Goal: Task Accomplishment & Management: Manage account settings

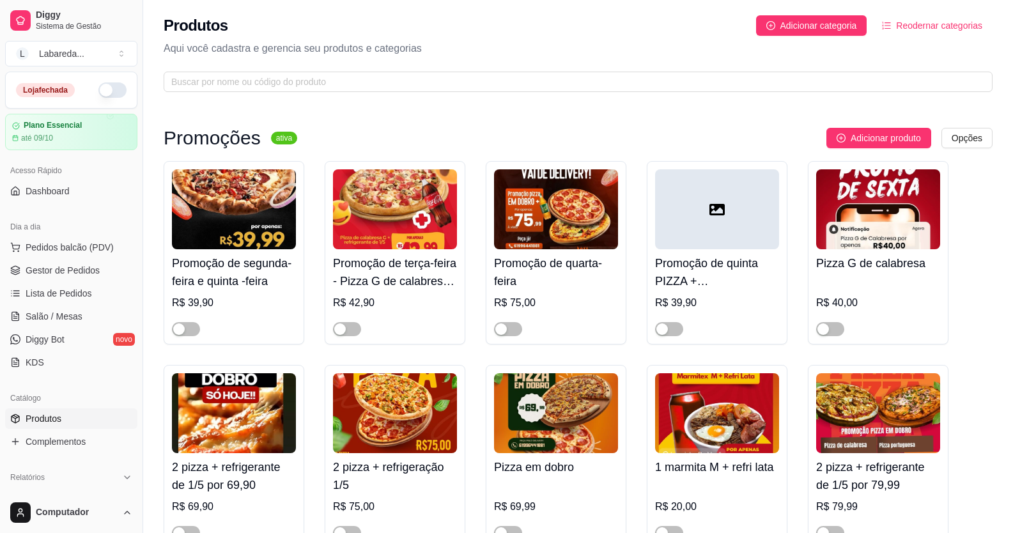
click at [96, 97] on div "Loja fechada" at bounding box center [71, 90] width 131 height 36
click at [98, 90] on button "button" at bounding box center [112, 89] width 28 height 15
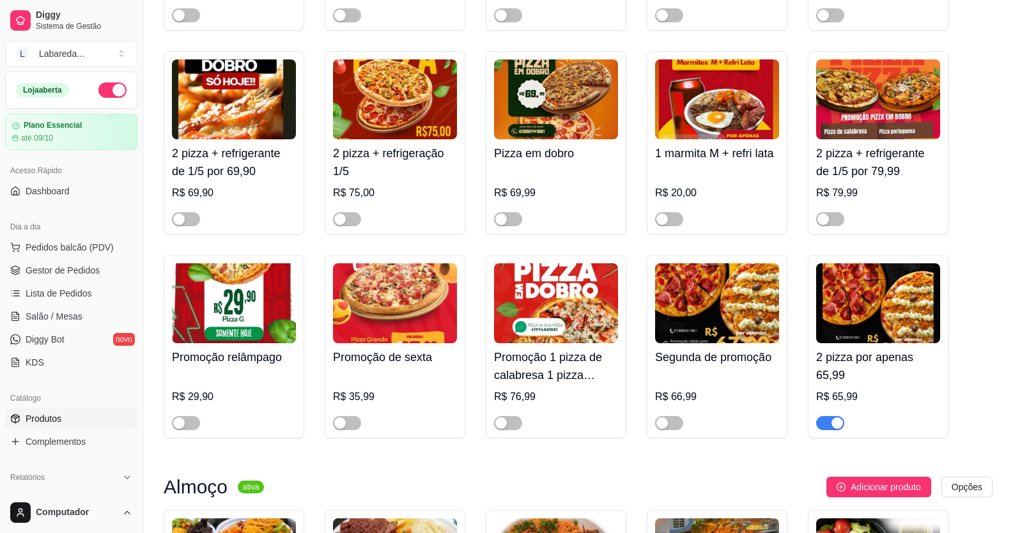
scroll to position [320, 0]
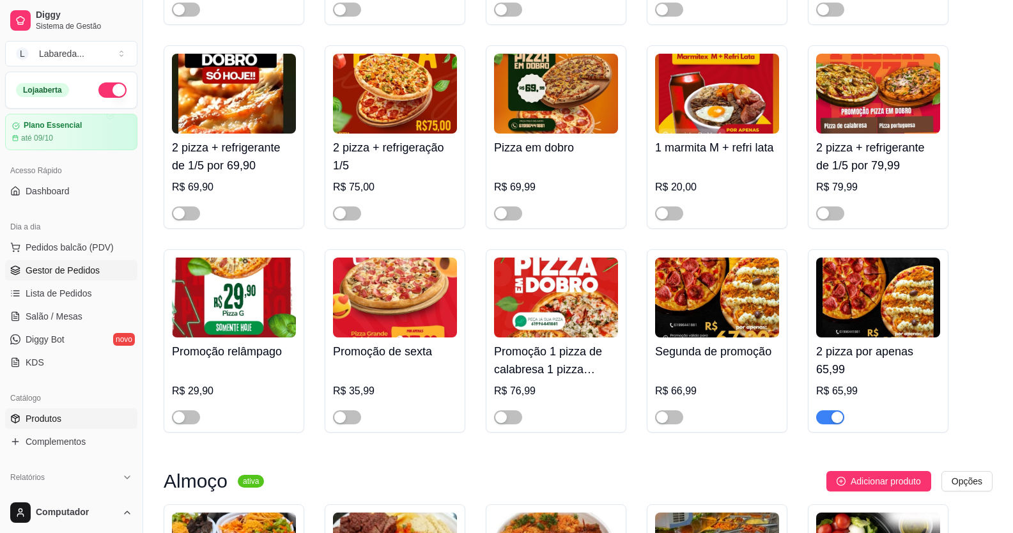
click at [64, 273] on span "Gestor de Pedidos" at bounding box center [63, 270] width 74 height 13
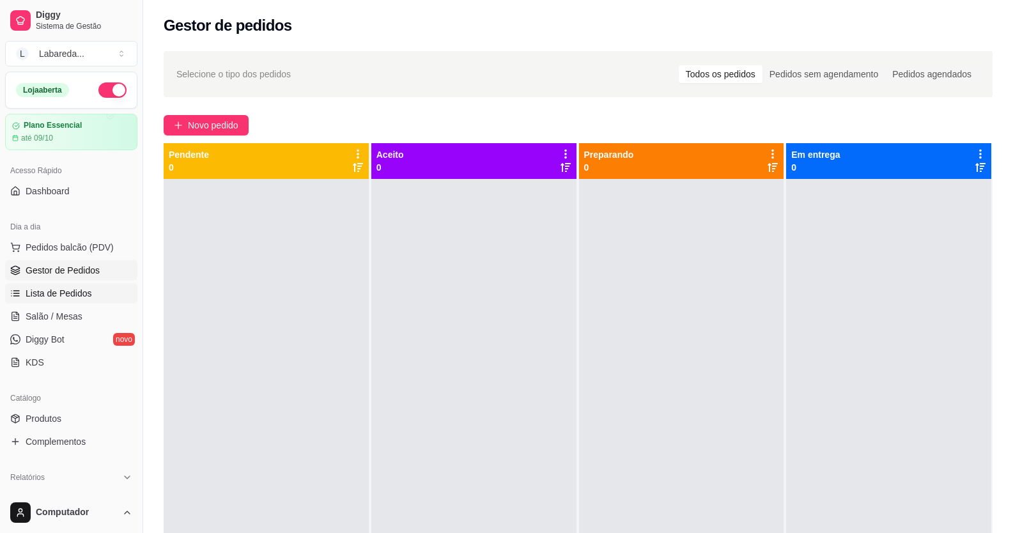
click at [63, 291] on span "Lista de Pedidos" at bounding box center [59, 293] width 66 height 13
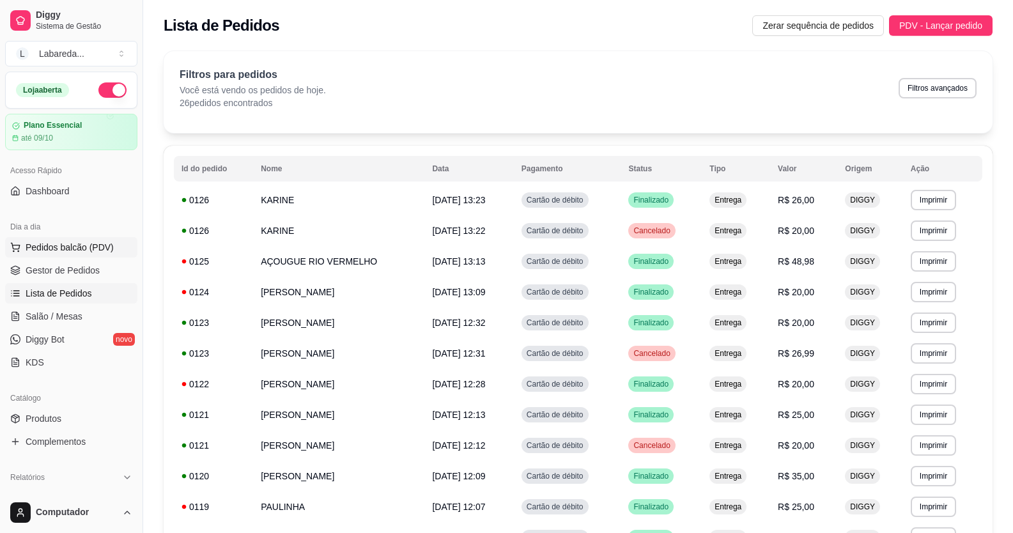
click at [69, 247] on span "Pedidos balcão (PDV)" at bounding box center [70, 247] width 88 height 13
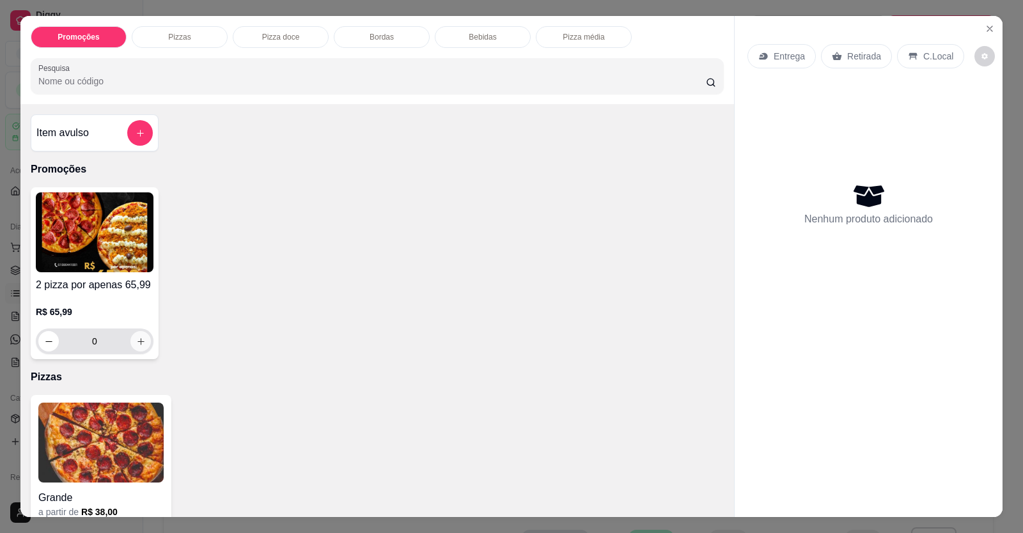
click at [130, 339] on button "increase-product-quantity" at bounding box center [140, 341] width 20 height 20
type input "1"
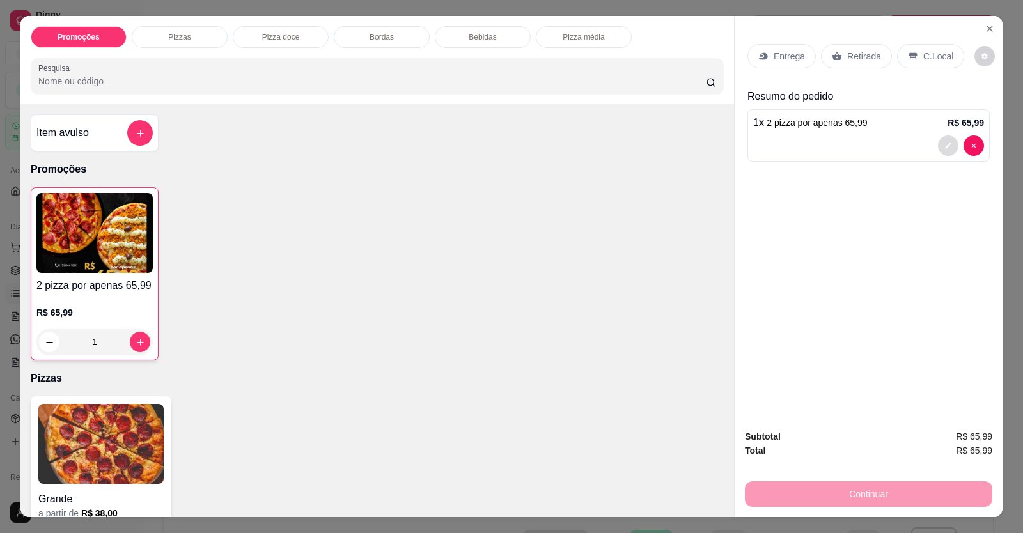
click at [948, 139] on button "decrease-product-quantity" at bounding box center [948, 146] width 20 height 20
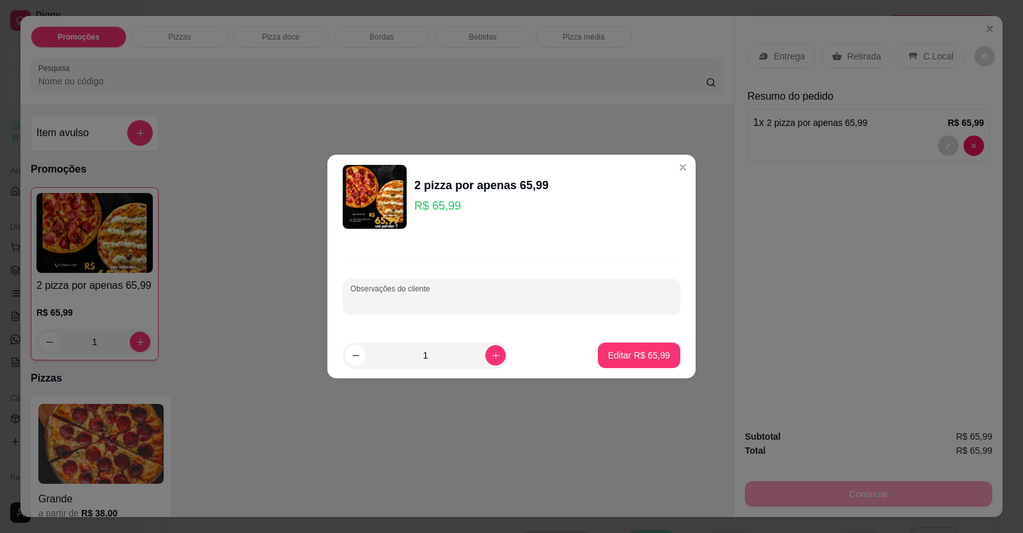
drag, startPoint x: 531, startPoint y: 298, endPoint x: 520, endPoint y: 299, distance: 10.2
click at [530, 298] on input "Observações do cliente" at bounding box center [511, 301] width 322 height 13
type input "bacom / calabresa"
click at [632, 357] on p "Editar R$ 65,99" at bounding box center [639, 355] width 60 height 12
type input "0"
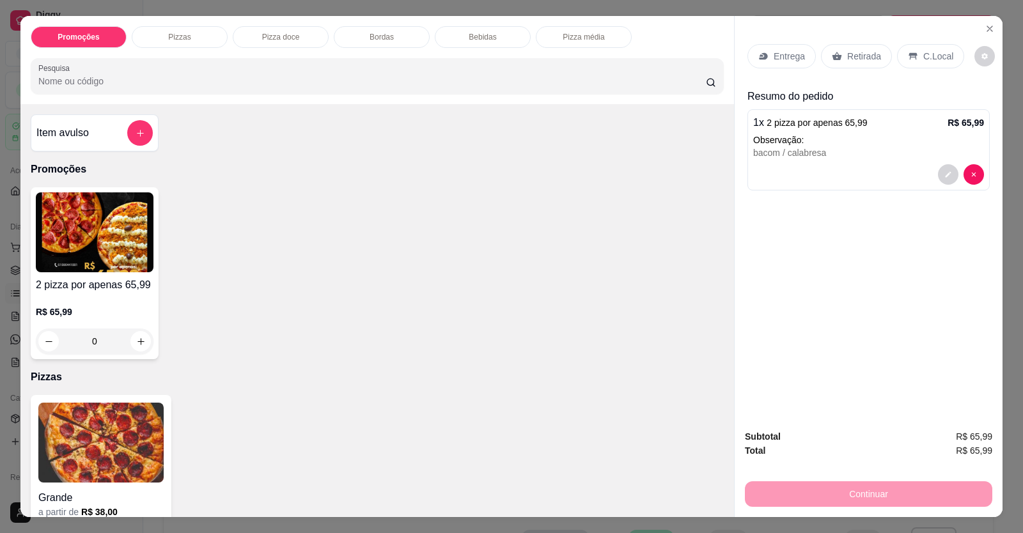
click at [853, 488] on div "Continuar" at bounding box center [868, 492] width 247 height 29
click at [781, 63] on div "Entrega" at bounding box center [781, 56] width 68 height 24
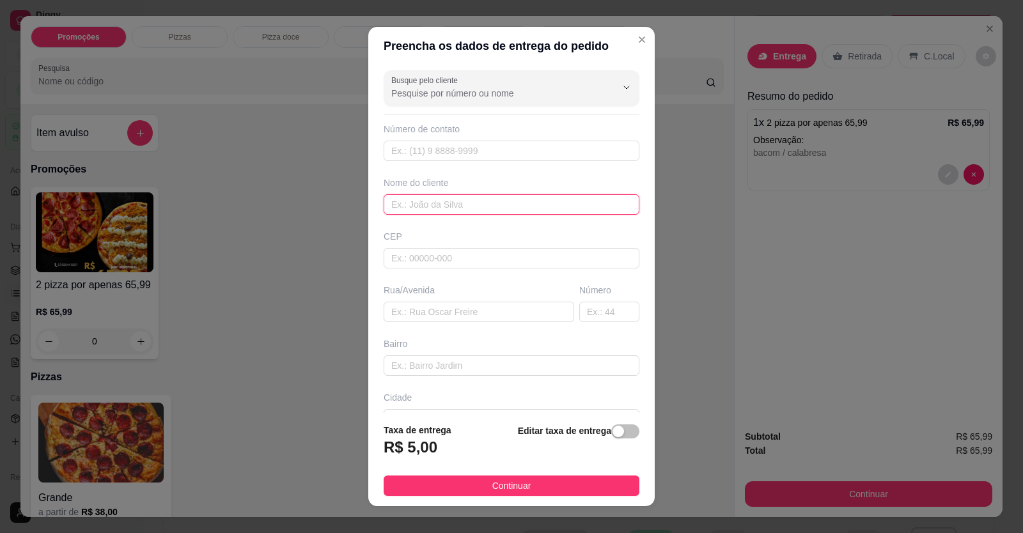
click at [467, 210] on input "text" at bounding box center [512, 204] width 256 height 20
click at [393, 205] on input "lhais" at bounding box center [512, 204] width 256 height 20
click at [391, 205] on input "lais" at bounding box center [512, 204] width 256 height 20
type input "lais"
click at [461, 367] on input "text" at bounding box center [512, 365] width 256 height 20
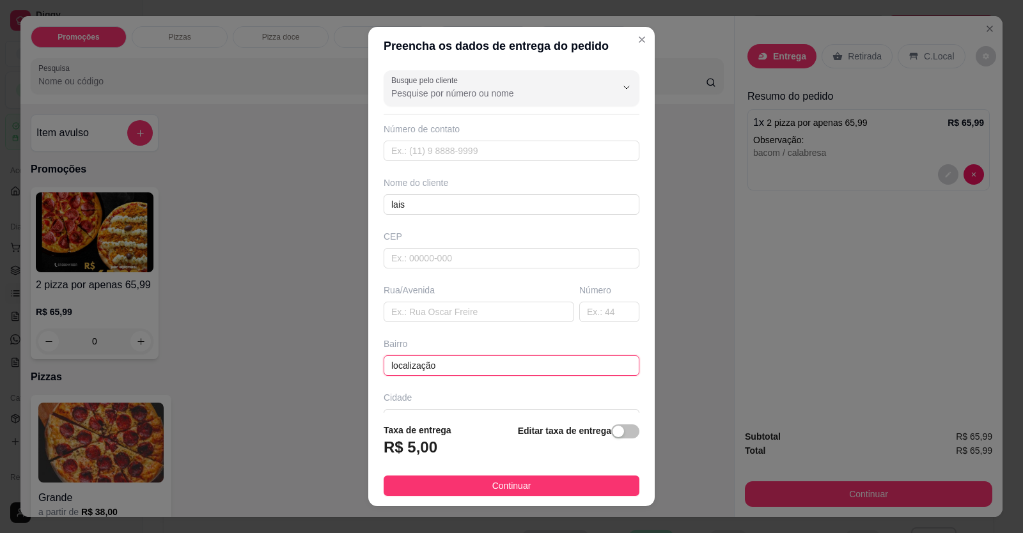
type input "localização"
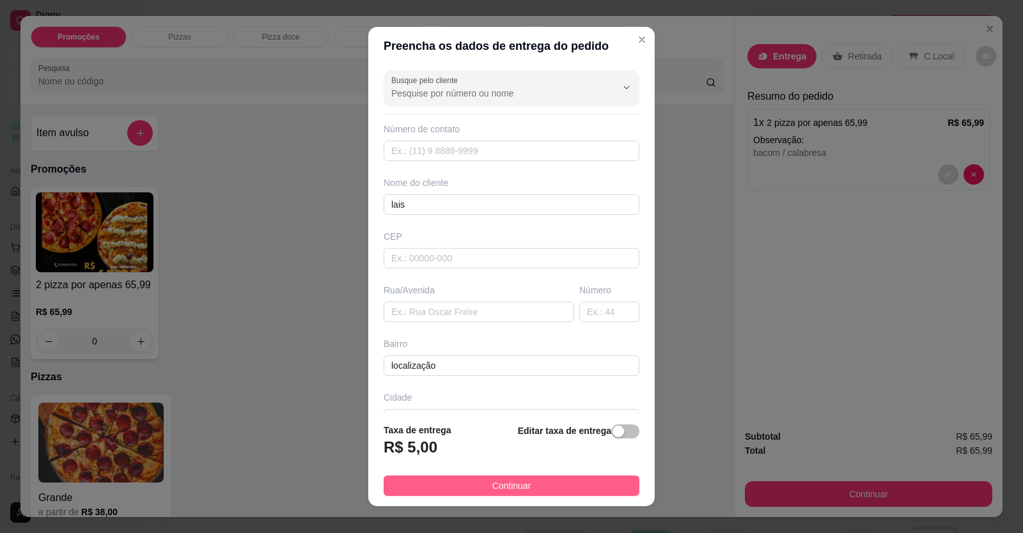
click at [527, 478] on button "Continuar" at bounding box center [512, 486] width 256 height 20
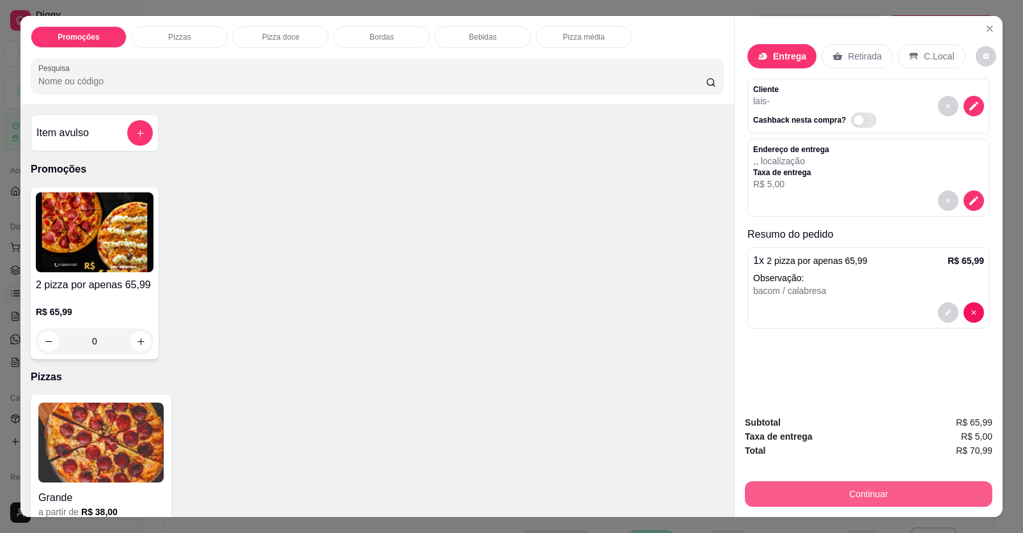
click at [770, 481] on button "Continuar" at bounding box center [868, 494] width 247 height 26
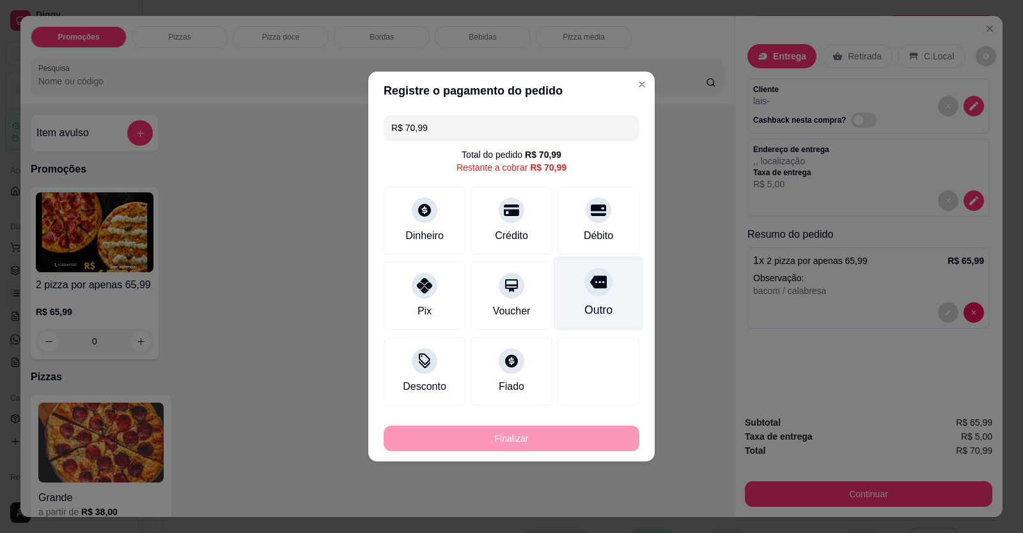
click at [581, 296] on div "Outro" at bounding box center [599, 293] width 90 height 75
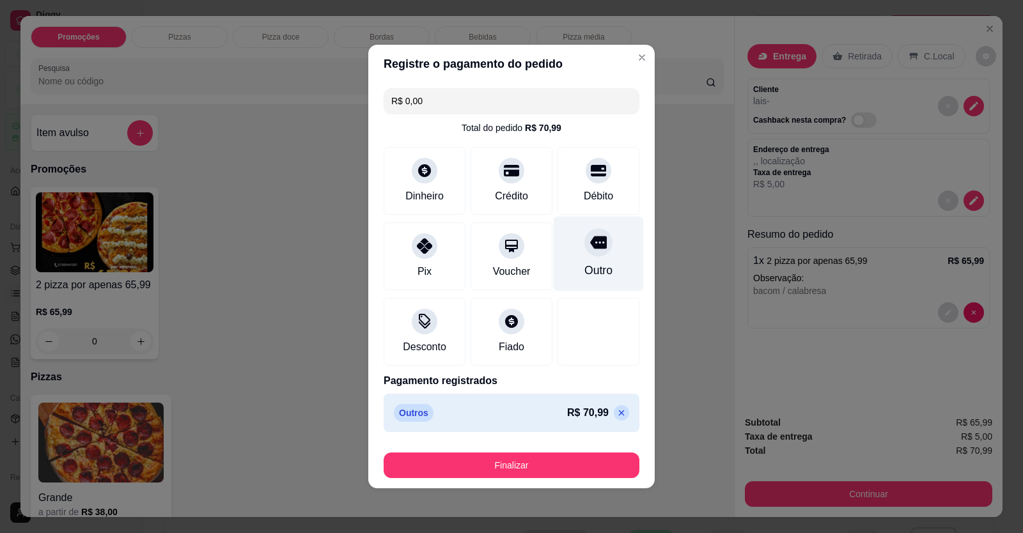
drag, startPoint x: 590, startPoint y: 263, endPoint x: 540, endPoint y: 479, distance: 221.2
click at [590, 263] on div "Outro" at bounding box center [598, 270] width 28 height 17
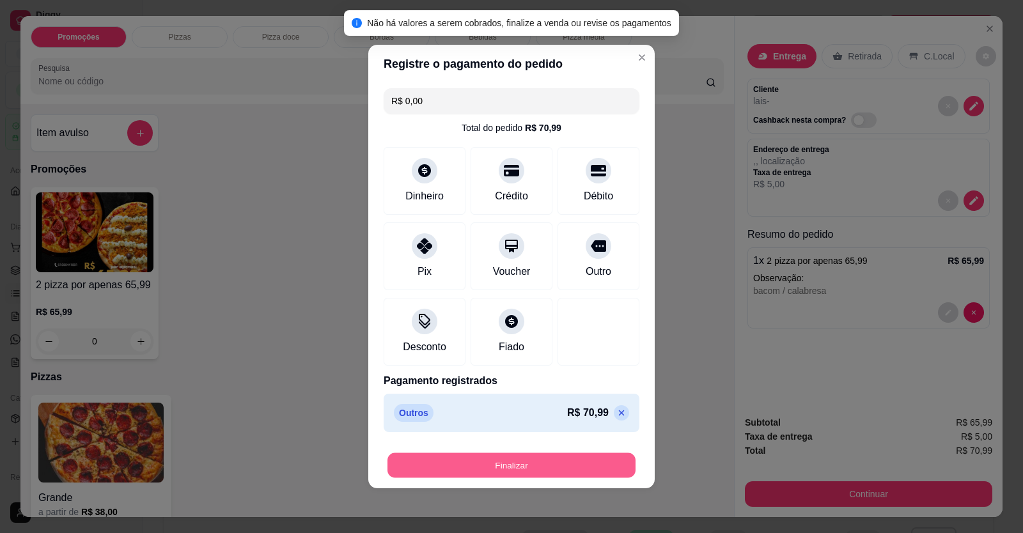
click at [539, 473] on button "Finalizar" at bounding box center [511, 465] width 248 height 25
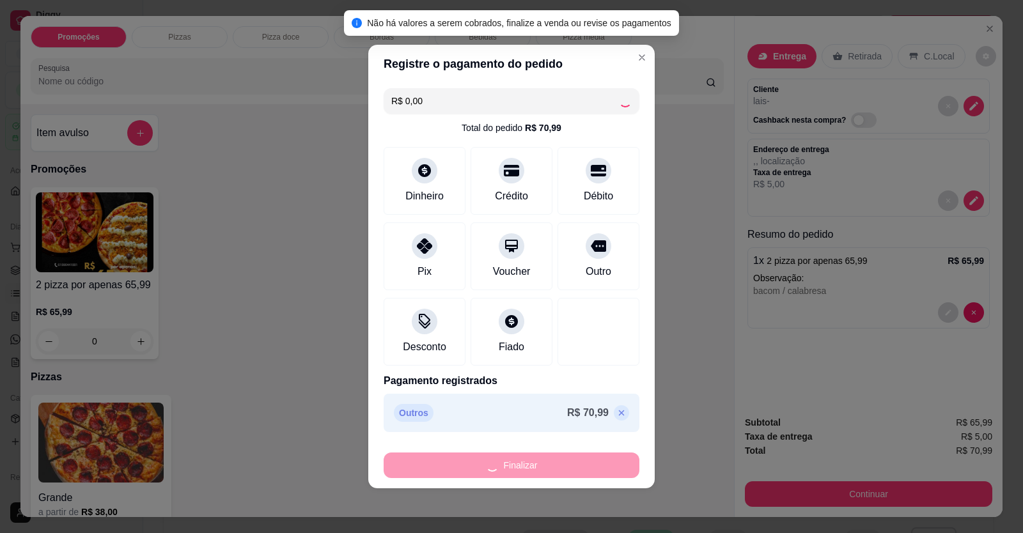
type input "-R$ 70,99"
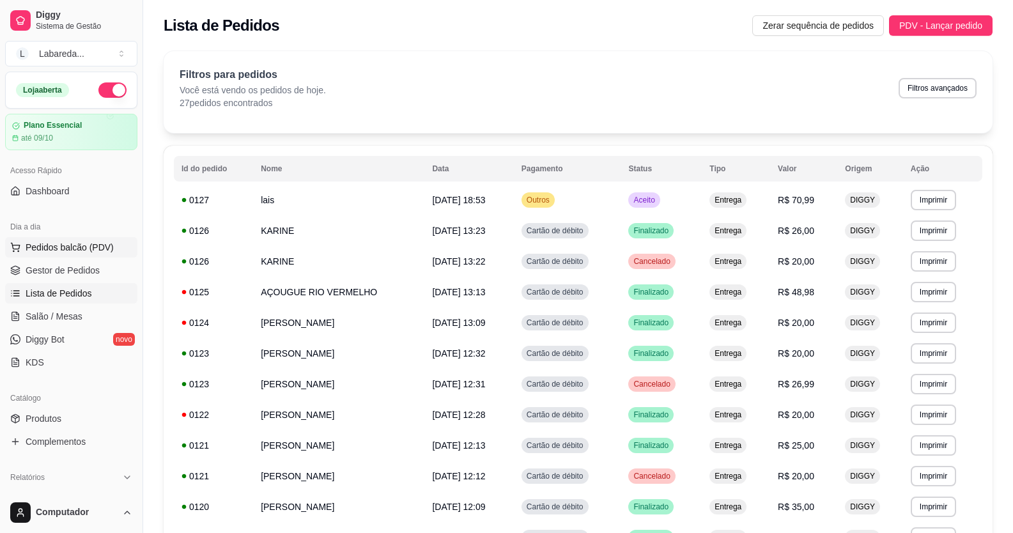
click at [51, 249] on span "Pedidos balcão (PDV)" at bounding box center [70, 247] width 88 height 13
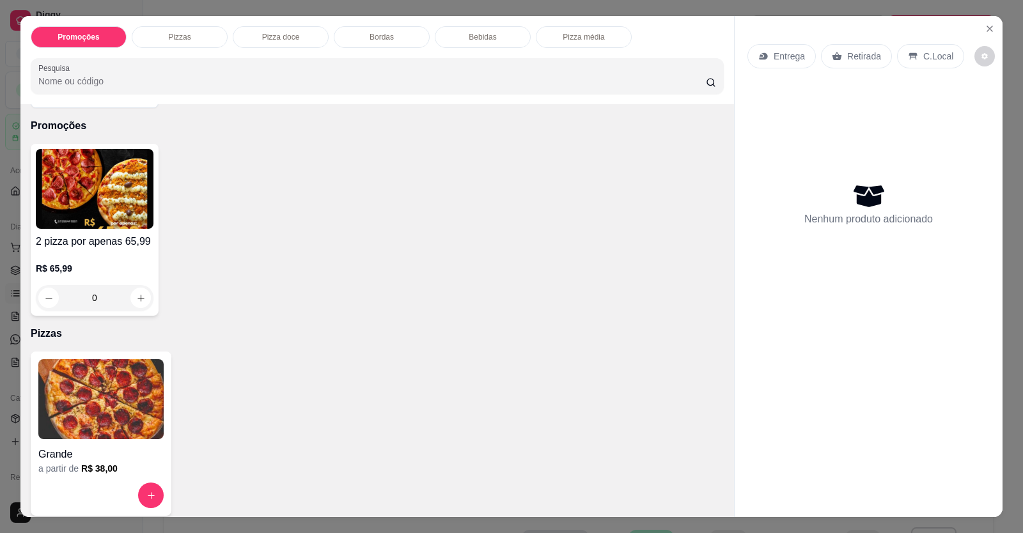
scroll to position [64, 0]
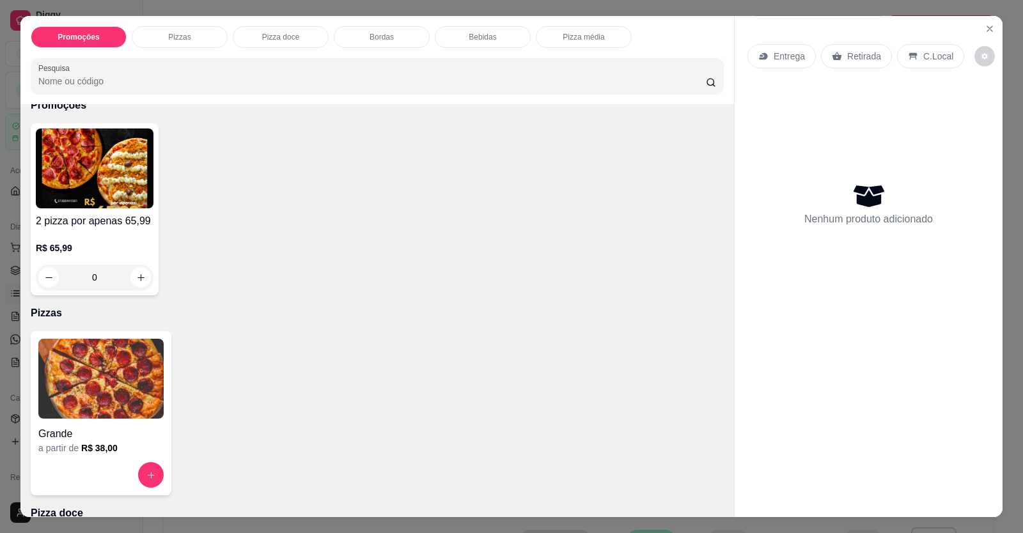
click at [57, 407] on img at bounding box center [100, 379] width 125 height 80
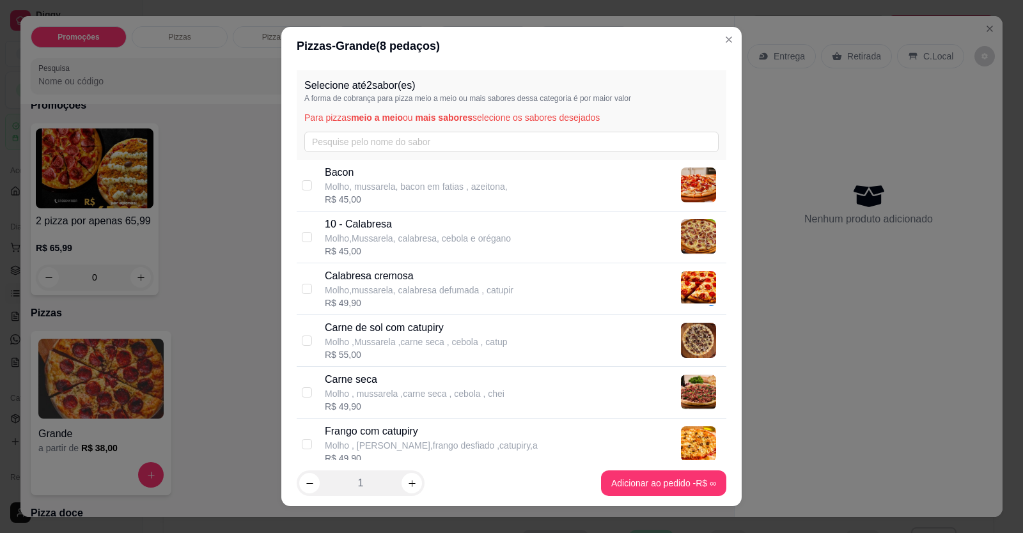
click at [416, 225] on p "10 - Calabresa" at bounding box center [418, 224] width 186 height 15
checkbox input "true"
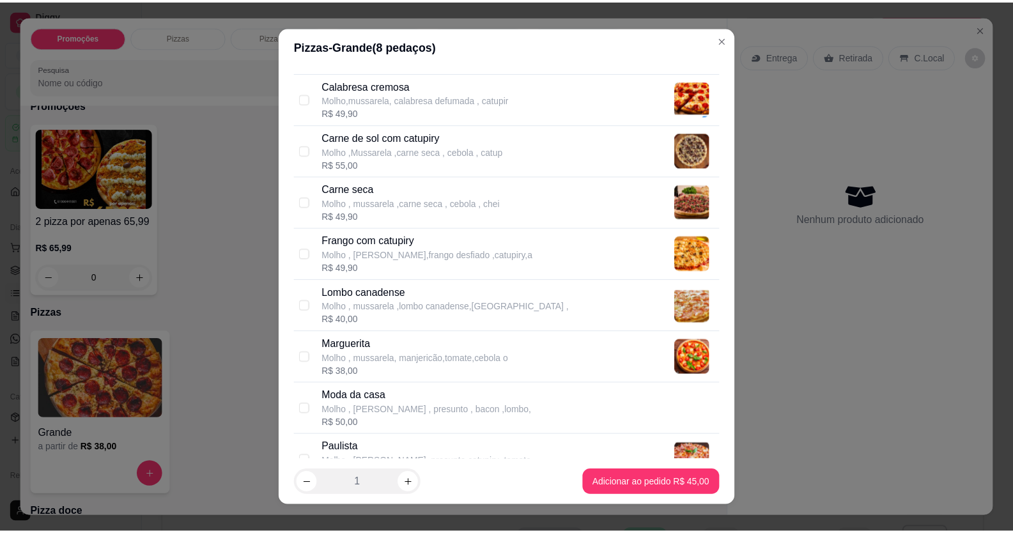
scroll to position [192, 0]
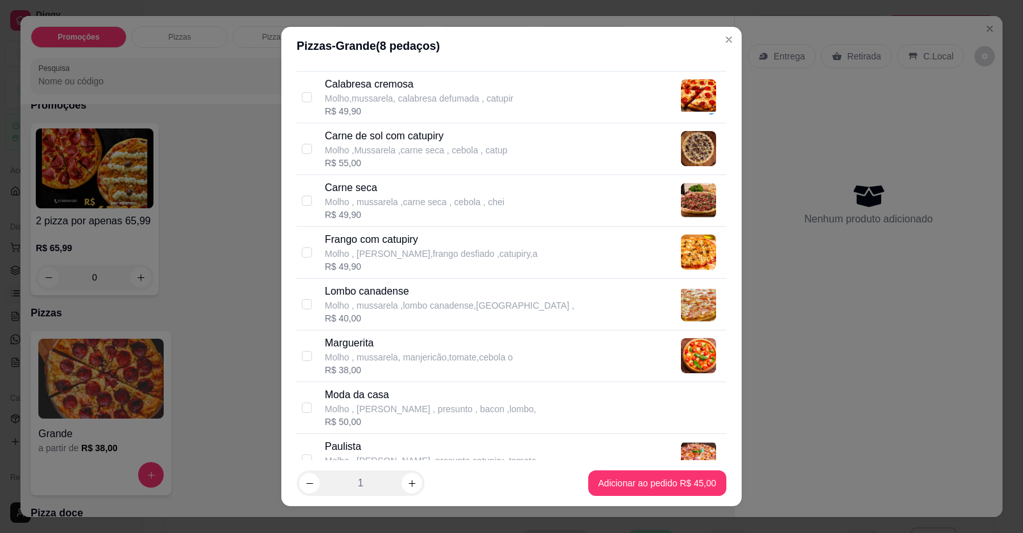
click at [417, 251] on p "Molho , [PERSON_NAME],frango desfiado ,catupiry,a" at bounding box center [431, 253] width 213 height 13
checkbox input "true"
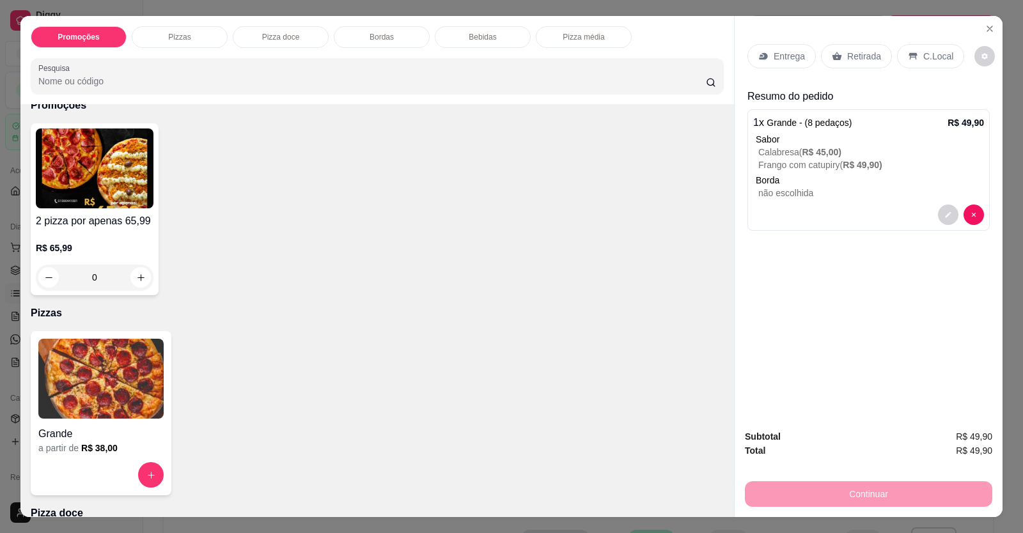
click at [847, 57] on p "Retirada" at bounding box center [864, 56] width 34 height 13
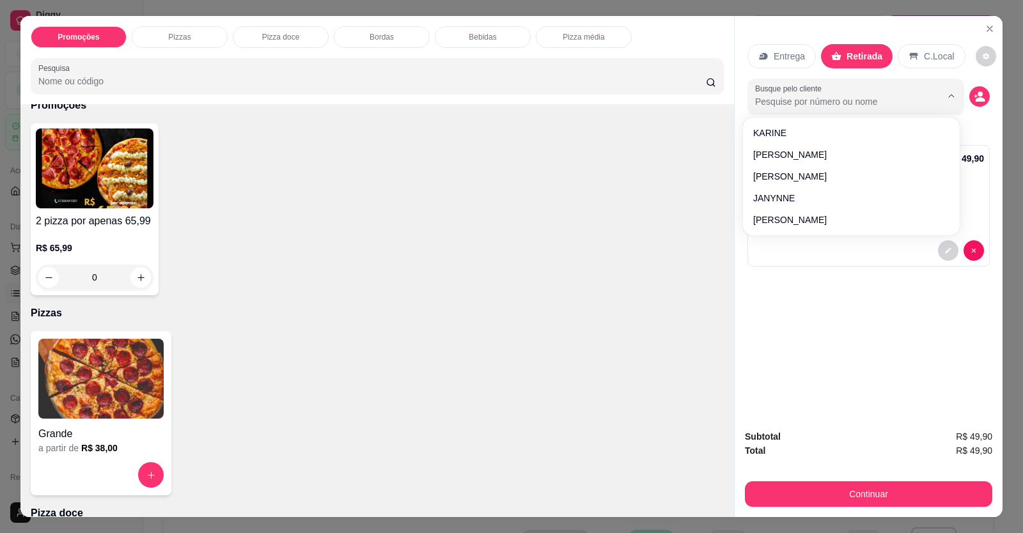
click at [857, 97] on input "Busque pelo cliente" at bounding box center [838, 101] width 166 height 13
click at [686, 56] on div "Promoções Pizzas Pizza doce Bordas Bebidas Pizza média Pesquisa" at bounding box center [377, 60] width 714 height 88
click at [987, 28] on icon "Close" at bounding box center [990, 29] width 10 height 10
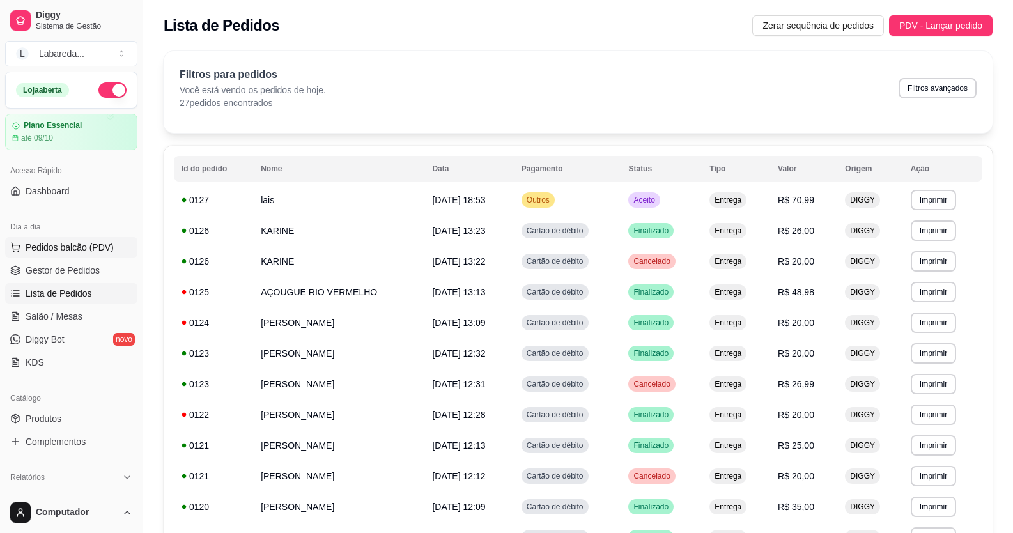
click at [72, 246] on span "Pedidos balcão (PDV)" at bounding box center [70, 247] width 88 height 13
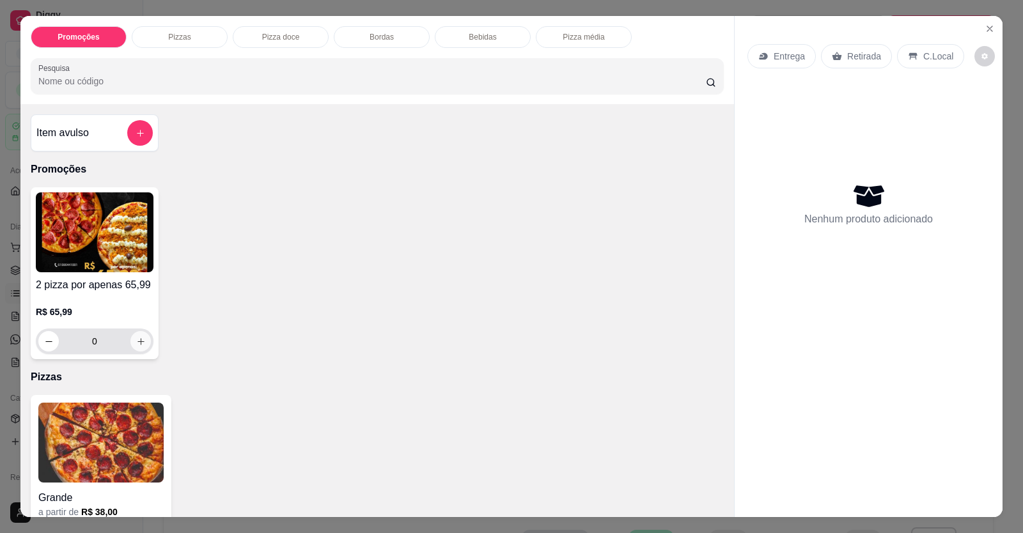
click at [136, 338] on icon "increase-product-quantity" at bounding box center [141, 342] width 10 height 10
type input "1"
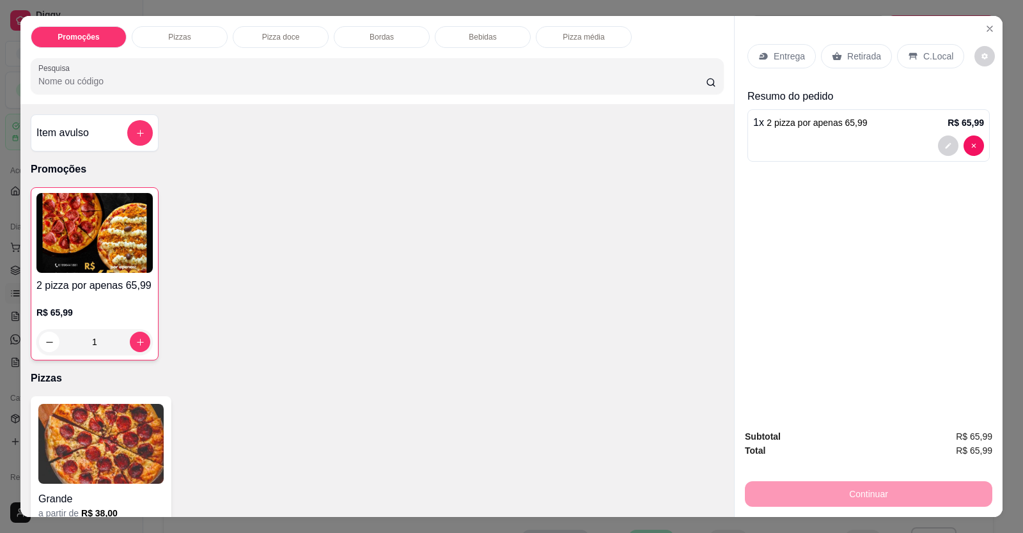
click at [837, 49] on div "Retirada" at bounding box center [856, 56] width 71 height 24
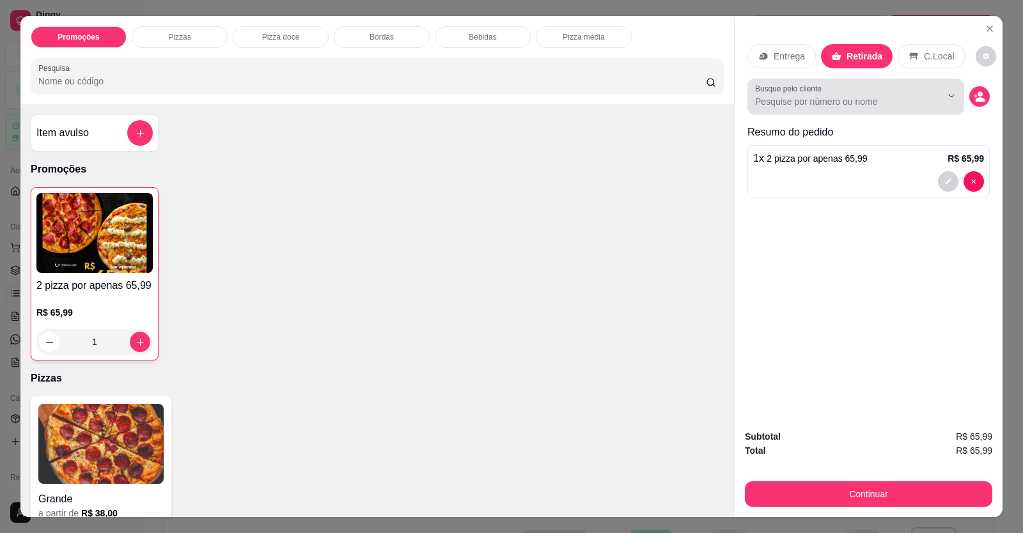
click at [832, 93] on div at bounding box center [855, 97] width 201 height 26
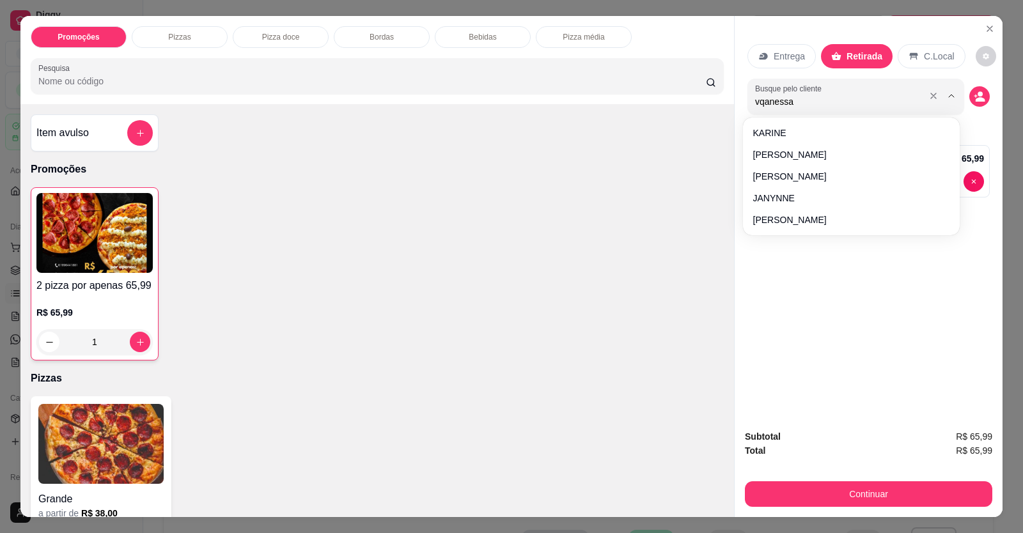
type input "vqanessa"
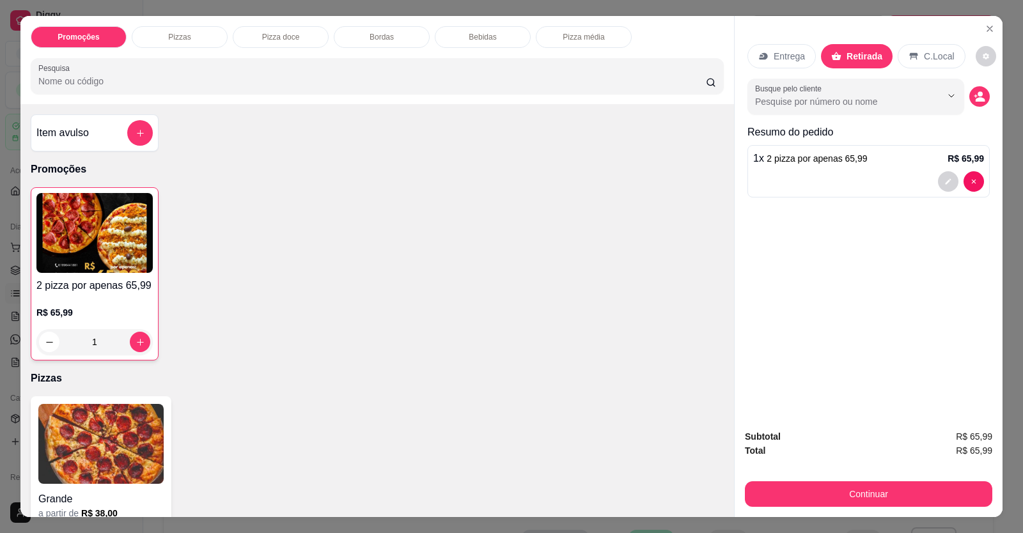
click at [849, 157] on span "2 pizza por apenas 65,99" at bounding box center [817, 158] width 100 height 10
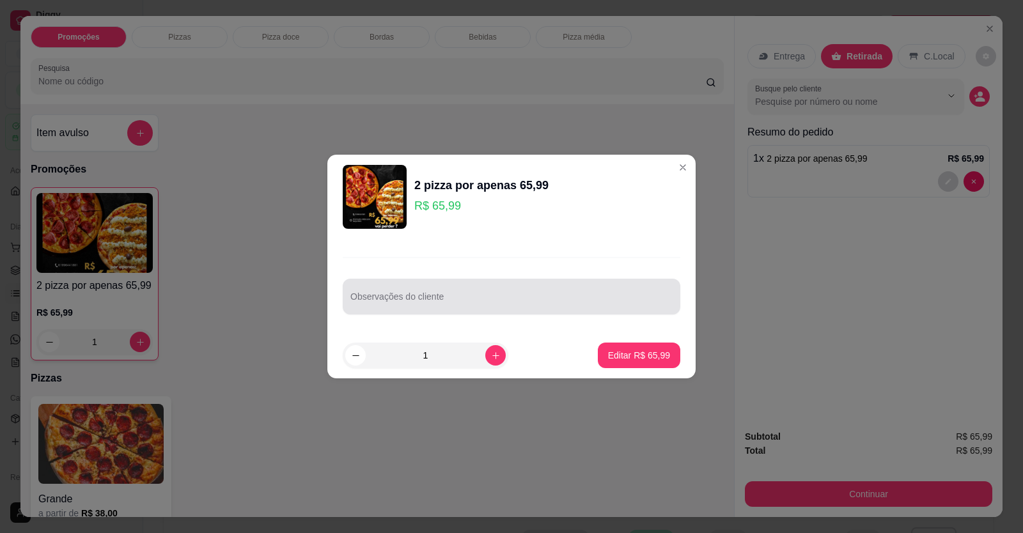
drag, startPoint x: 389, startPoint y: 292, endPoint x: 399, endPoint y: 295, distance: 10.7
click at [398, 295] on div at bounding box center [511, 297] width 322 height 26
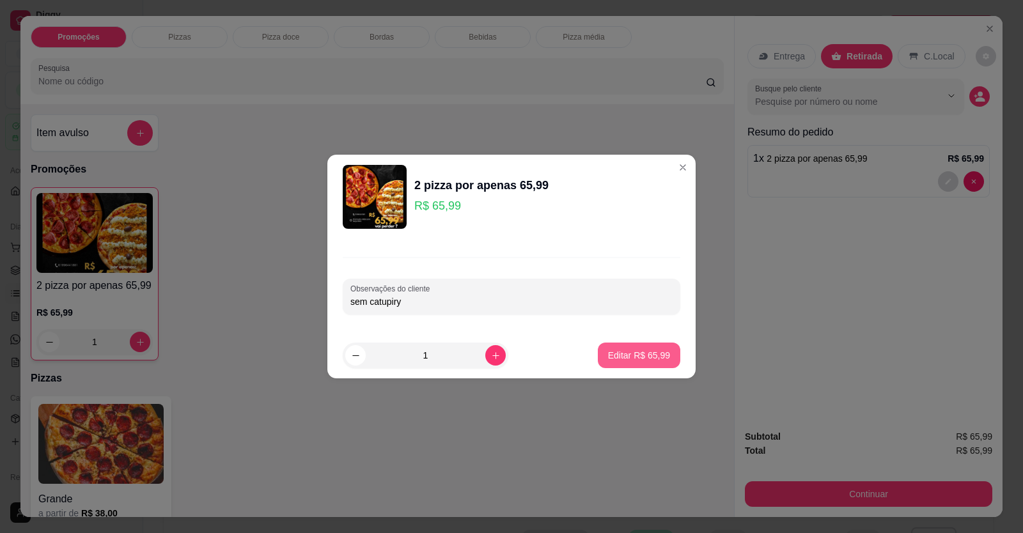
type input "sem catupiry"
click at [646, 345] on button "Editar R$ 65,99" at bounding box center [639, 355] width 80 height 25
type input "0"
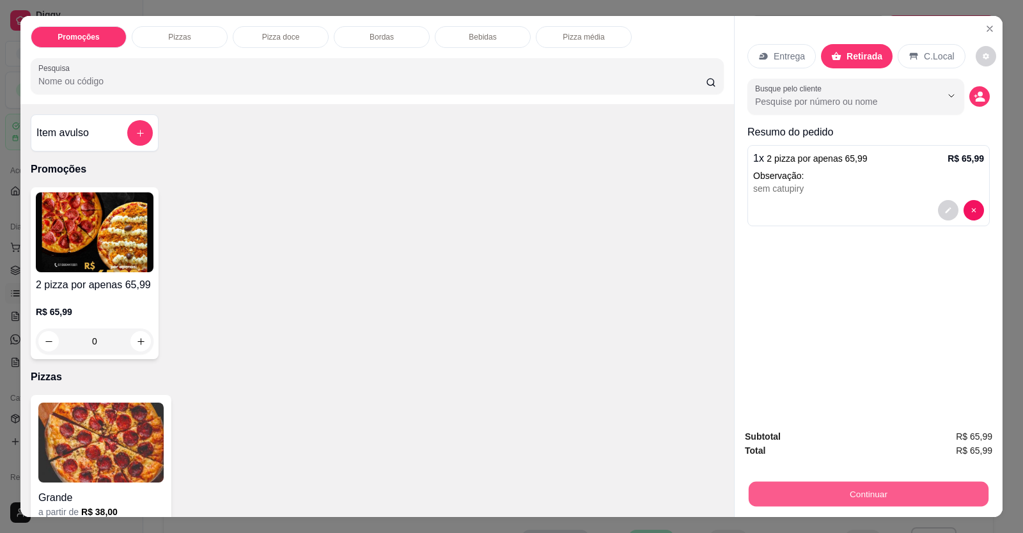
click at [862, 489] on button "Continuar" at bounding box center [869, 494] width 240 height 25
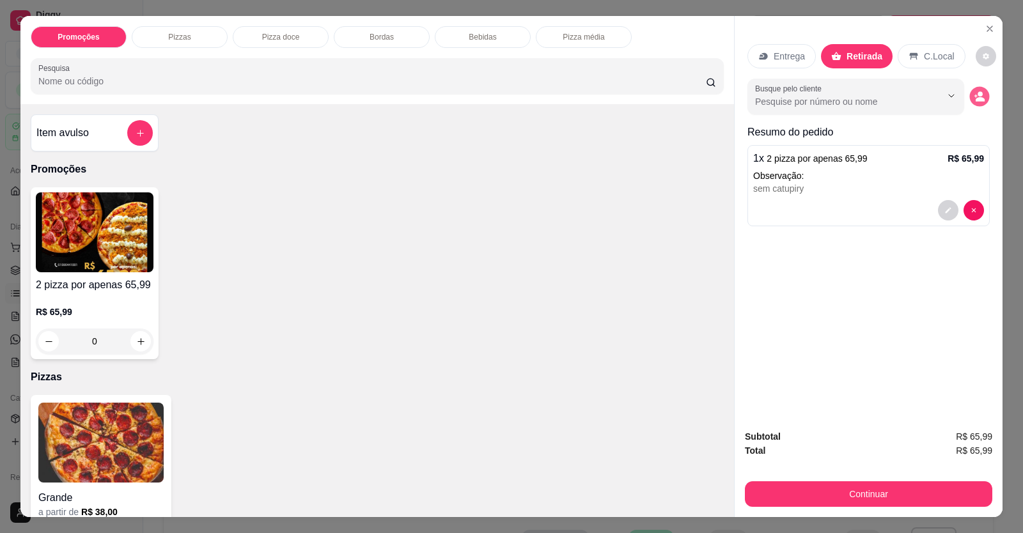
click at [974, 93] on icon "decrease-product-quantity" at bounding box center [979, 96] width 11 height 11
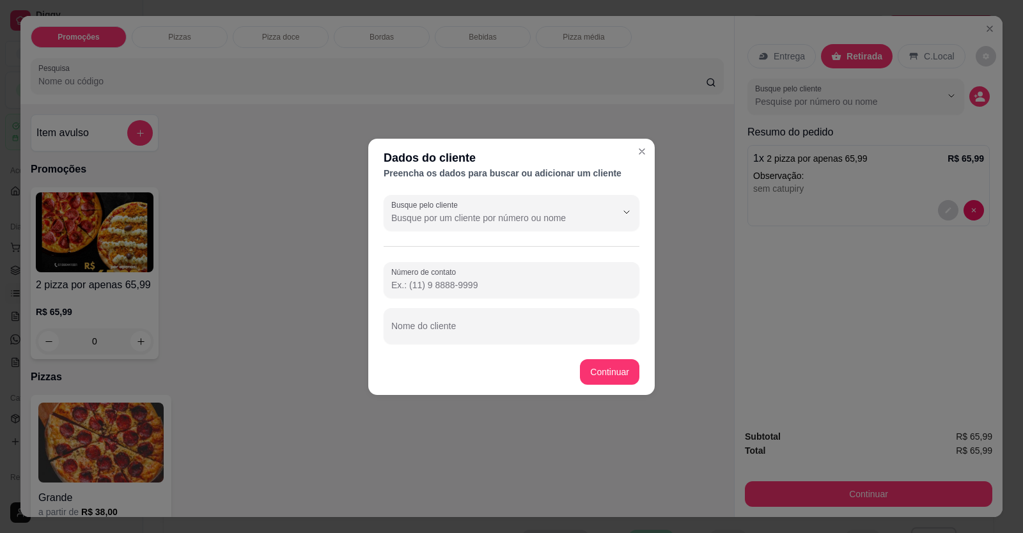
click at [524, 279] on input "Número de contato" at bounding box center [511, 285] width 240 height 13
click at [478, 328] on input "Nome do cliente" at bounding box center [511, 331] width 240 height 13
type input "[DEMOGRAPHIC_DATA]"
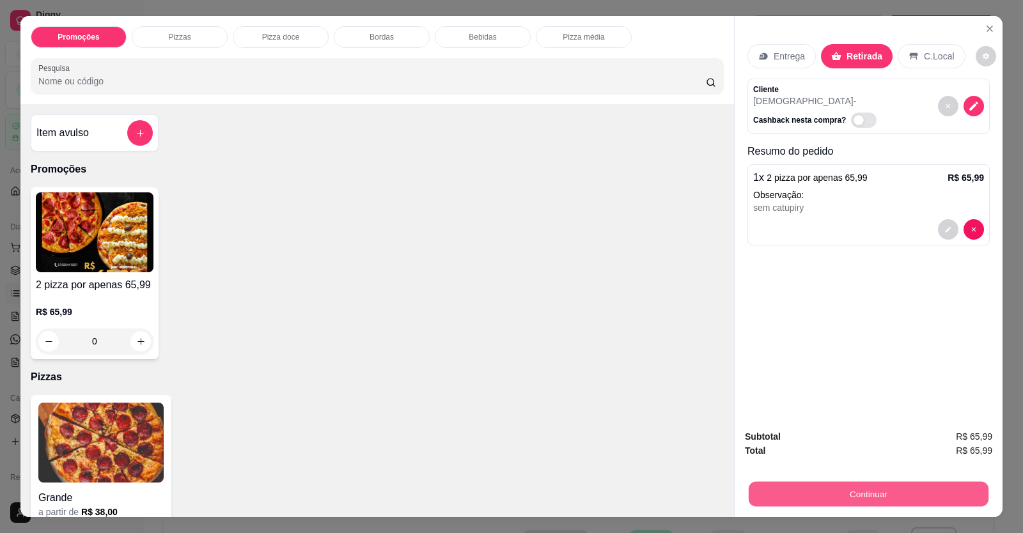
click at [852, 489] on button "Continuar" at bounding box center [869, 494] width 240 height 25
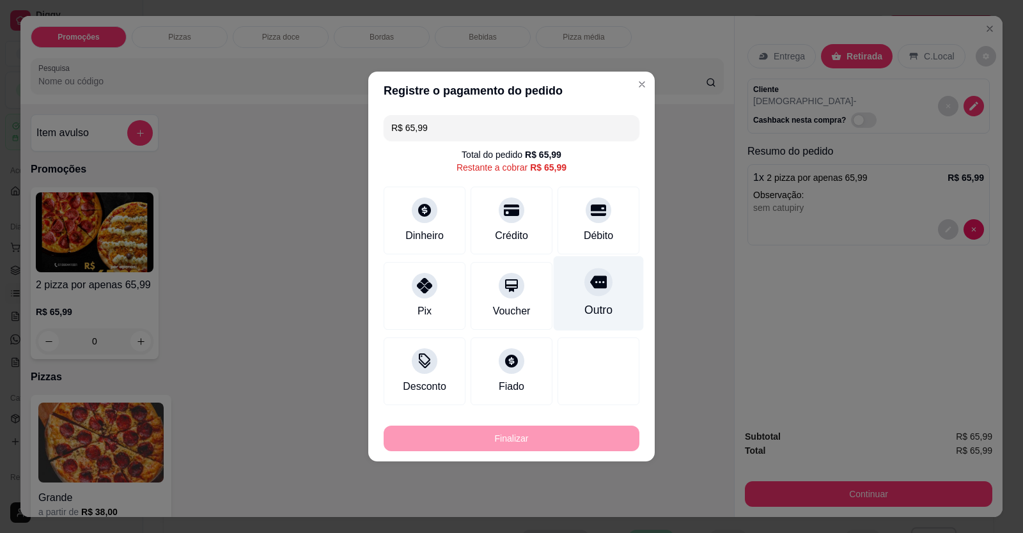
click at [592, 284] on icon at bounding box center [598, 282] width 17 height 13
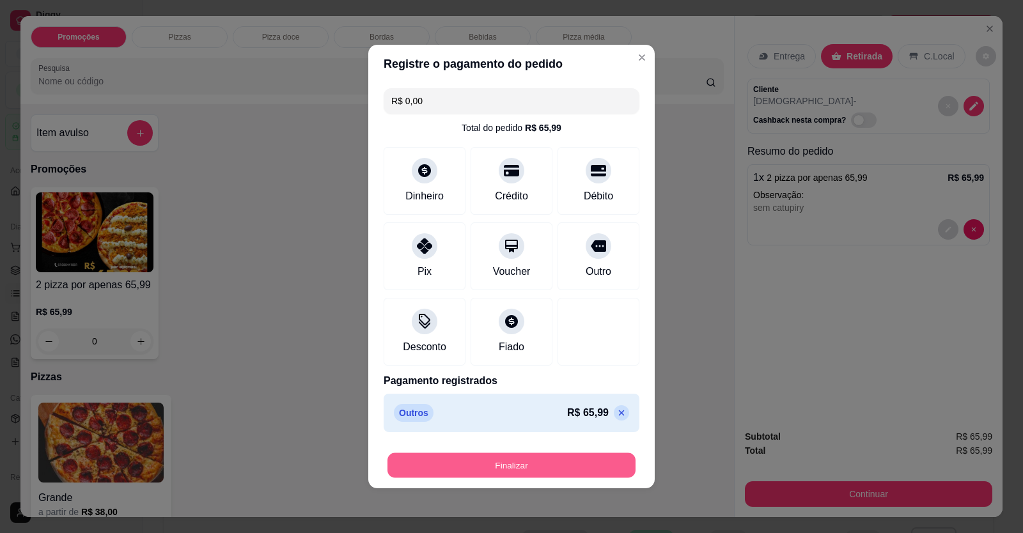
click at [535, 464] on button "Finalizar" at bounding box center [511, 465] width 248 height 25
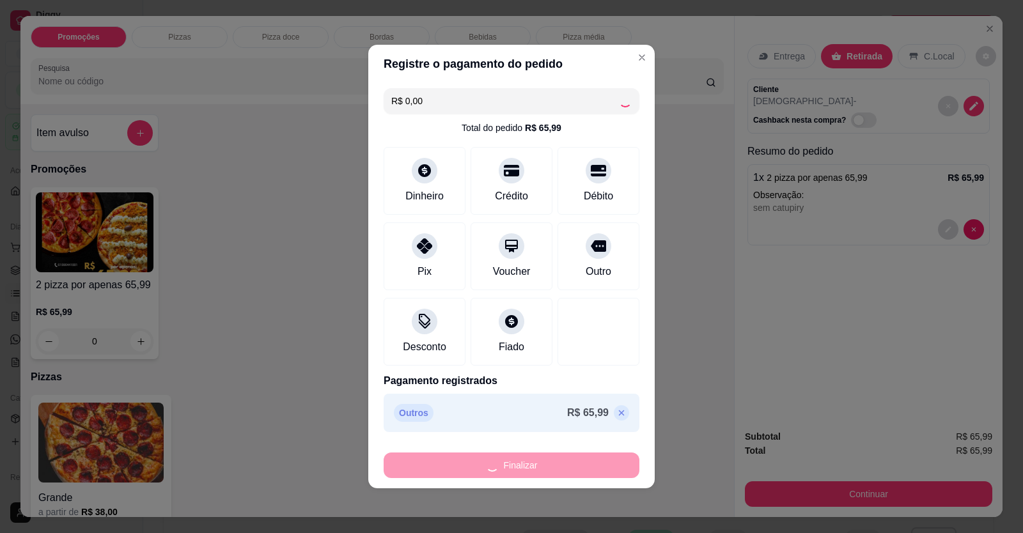
type input "-R$ 65,99"
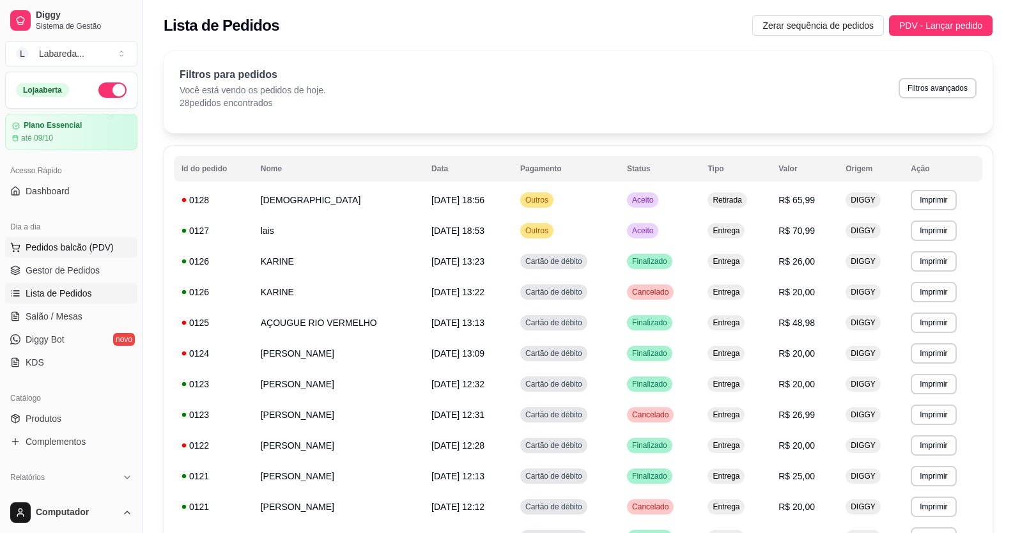
click at [45, 246] on span "Pedidos balcão (PDV)" at bounding box center [70, 247] width 88 height 13
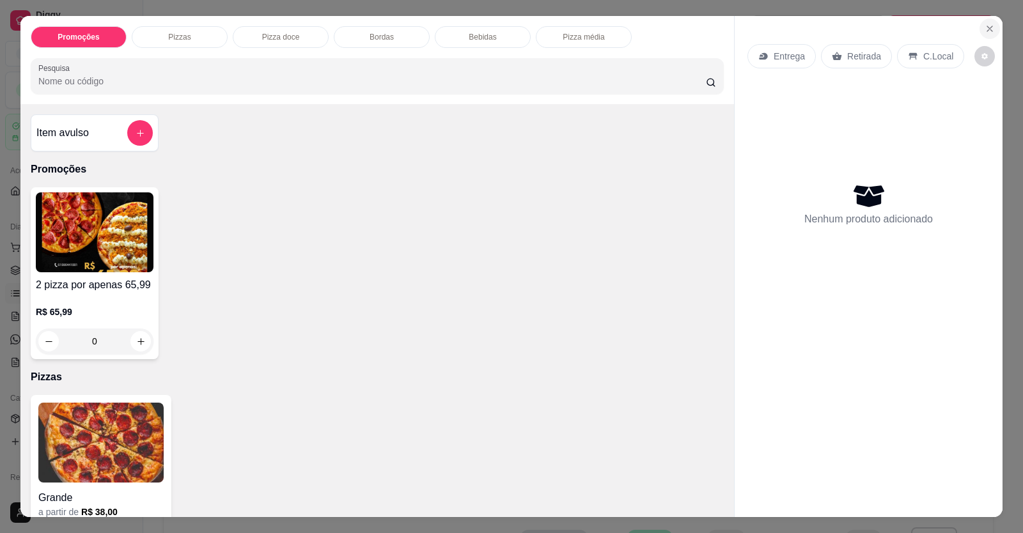
click at [987, 27] on icon "Close" at bounding box center [989, 28] width 5 height 5
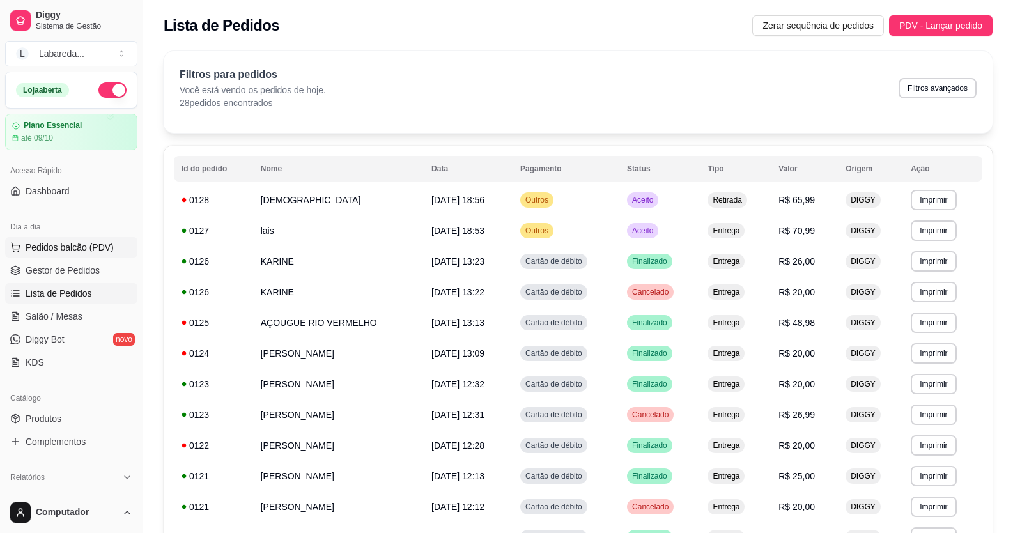
click at [94, 242] on span "Pedidos balcão (PDV)" at bounding box center [70, 247] width 88 height 13
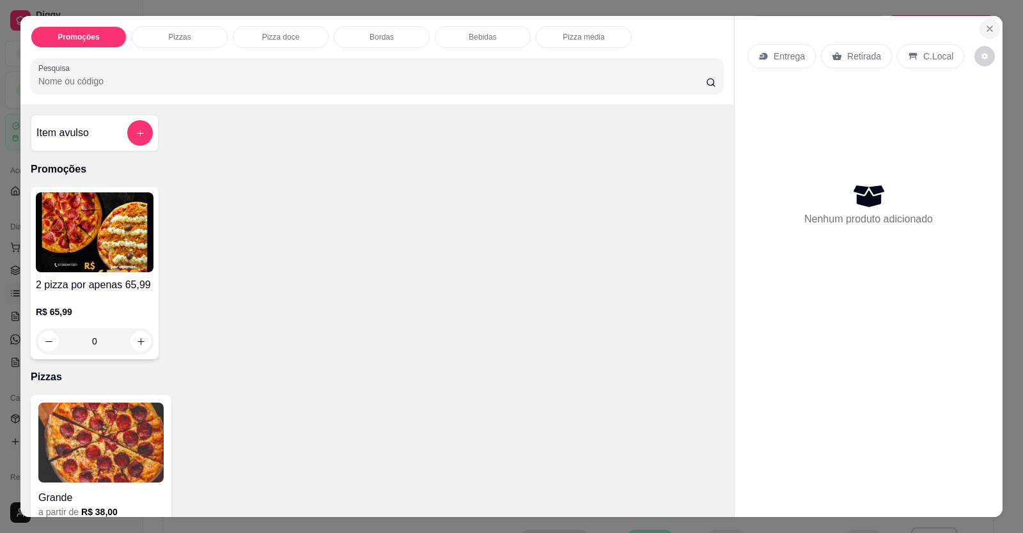
click at [987, 26] on icon "Close" at bounding box center [990, 29] width 10 height 10
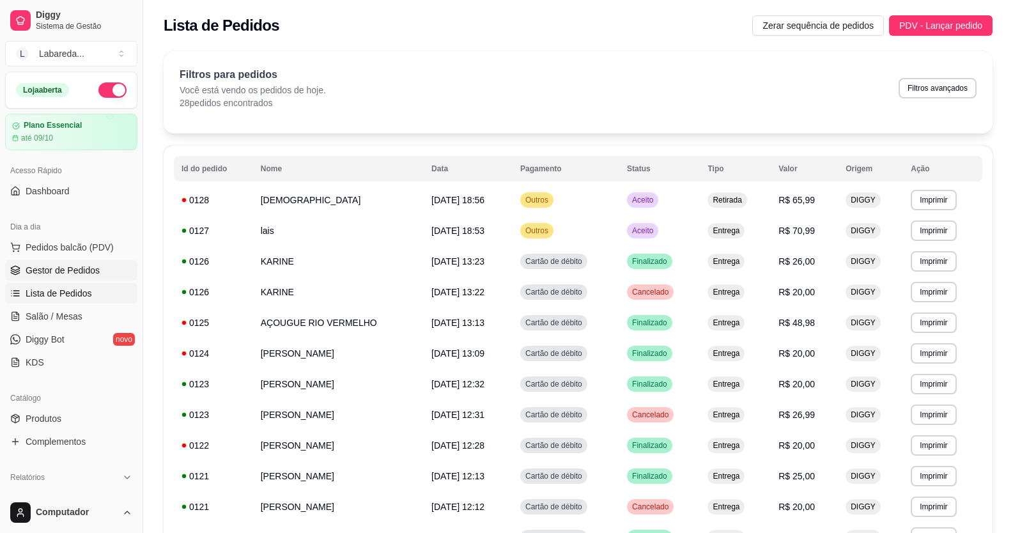
click at [32, 265] on span "Gestor de Pedidos" at bounding box center [63, 270] width 74 height 13
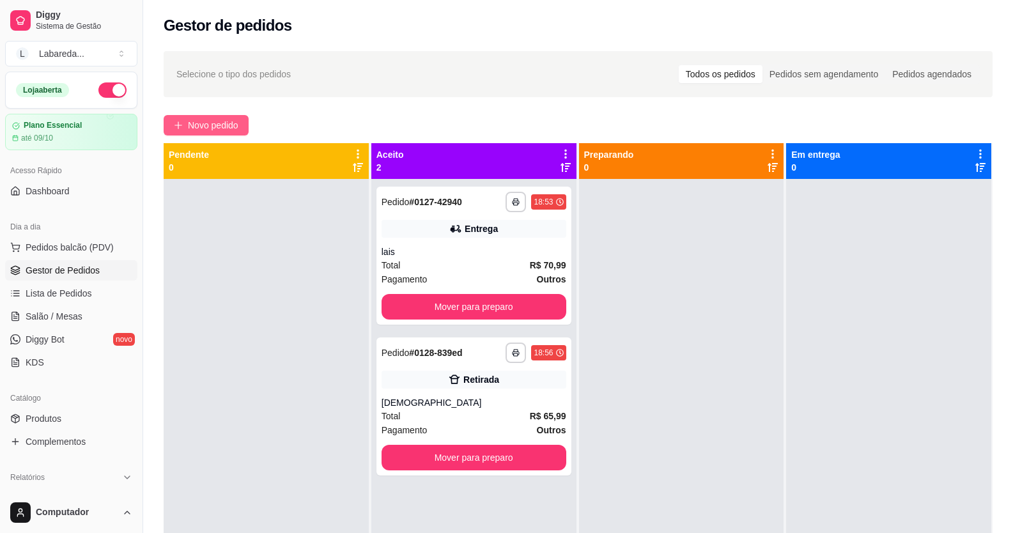
click at [193, 123] on span "Novo pedido" at bounding box center [213, 125] width 51 height 14
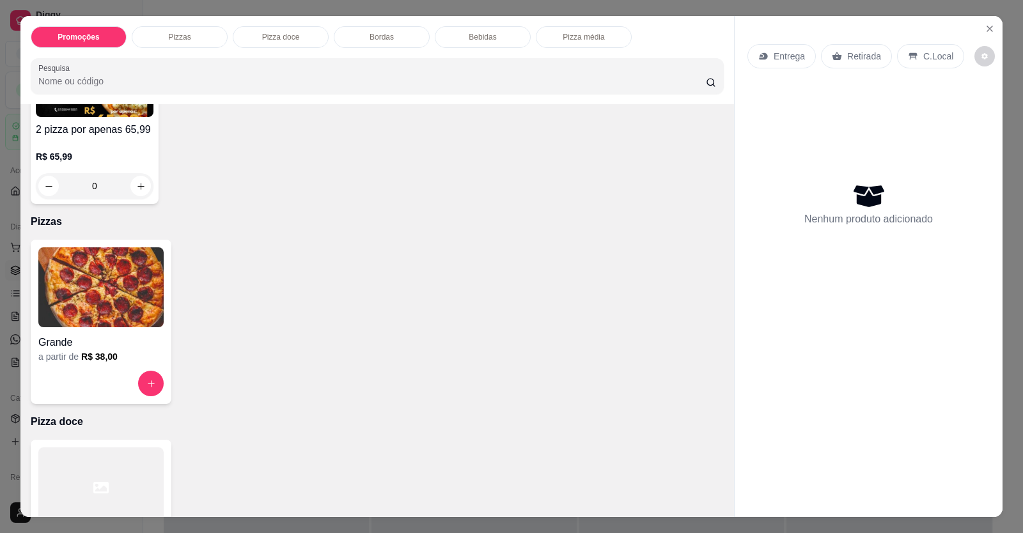
scroll to position [192, 0]
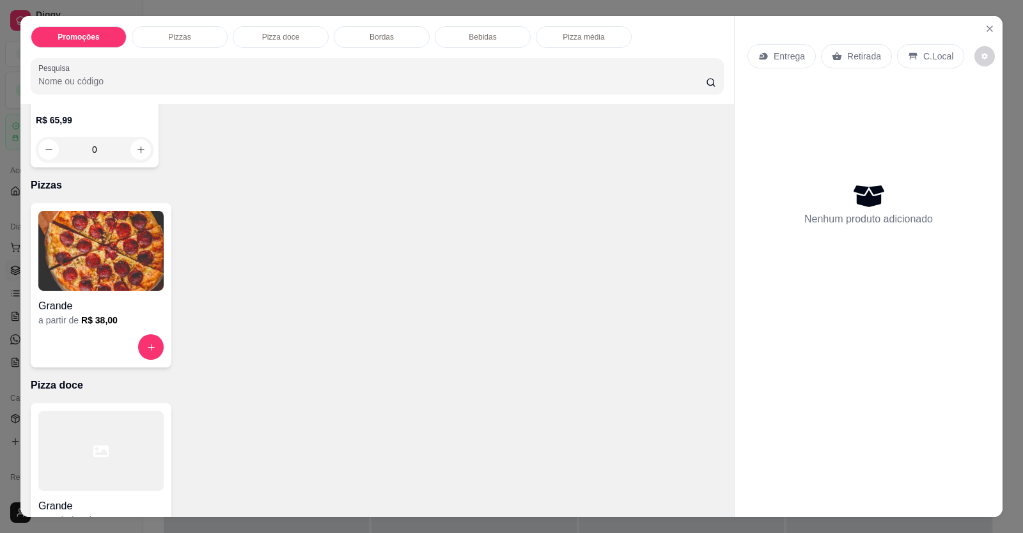
click at [139, 256] on img at bounding box center [100, 251] width 125 height 80
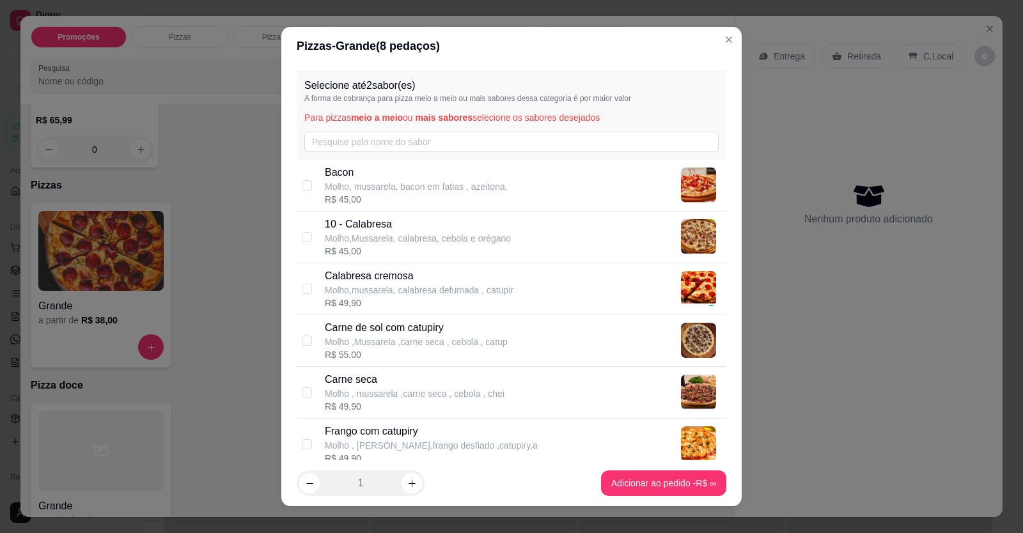
click at [435, 234] on p "Molho,Mussarela, calabresa, cebola e orégano" at bounding box center [418, 238] width 186 height 13
checkbox input "true"
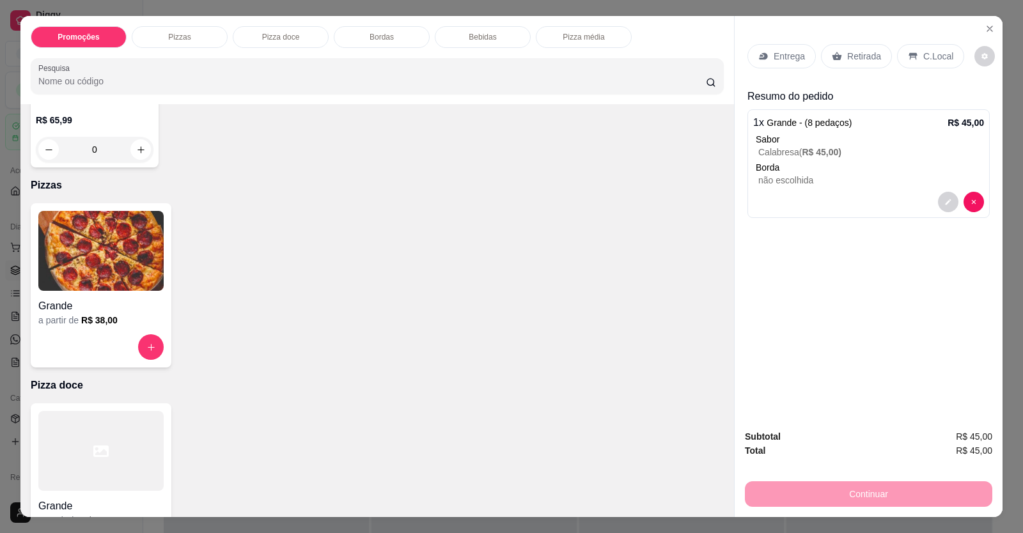
click at [852, 59] on p "Retirada" at bounding box center [864, 56] width 34 height 13
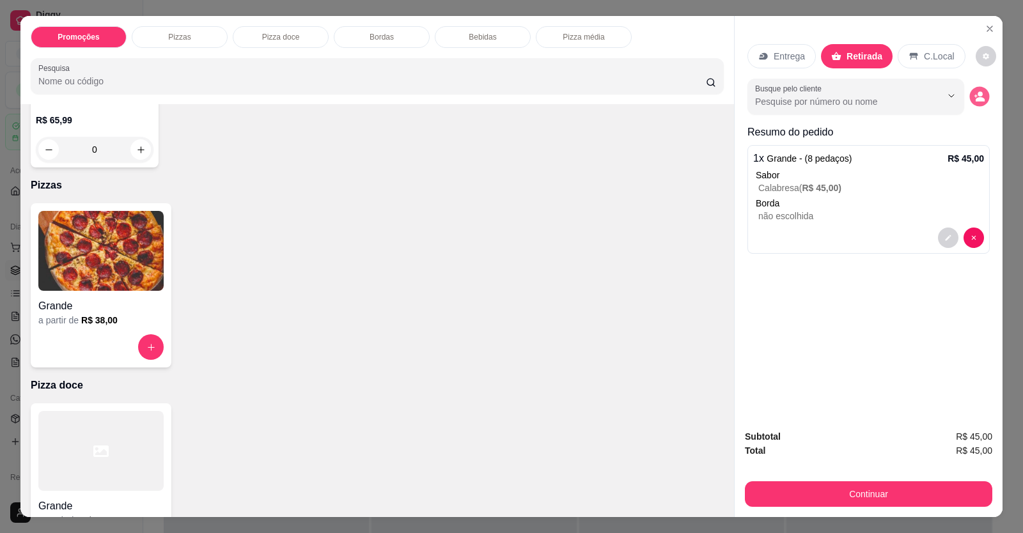
click at [974, 91] on icon "decrease-product-quantity" at bounding box center [979, 96] width 11 height 11
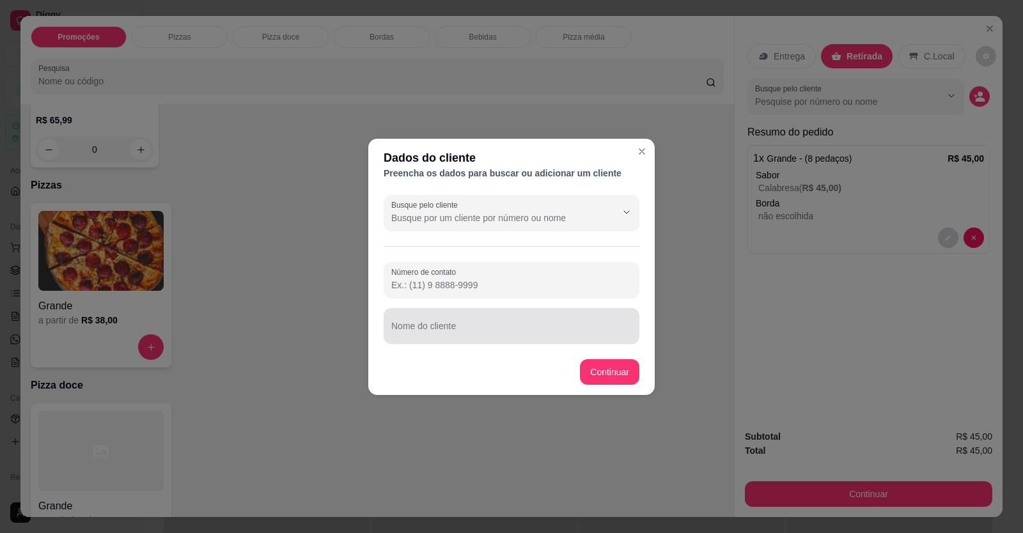
click at [499, 323] on div at bounding box center [511, 326] width 240 height 26
type input "jamiuton"
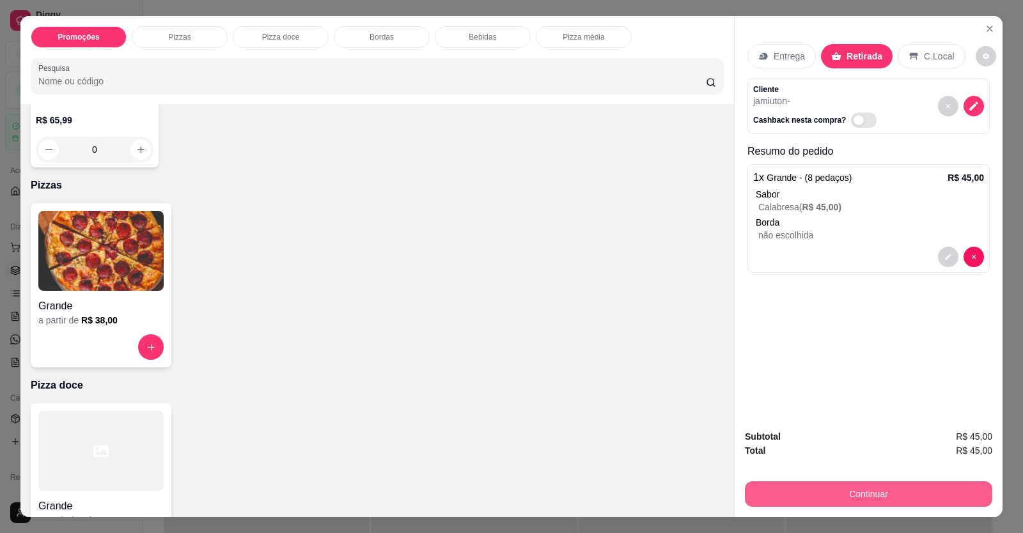
click at [810, 490] on button "Continuar" at bounding box center [868, 494] width 247 height 26
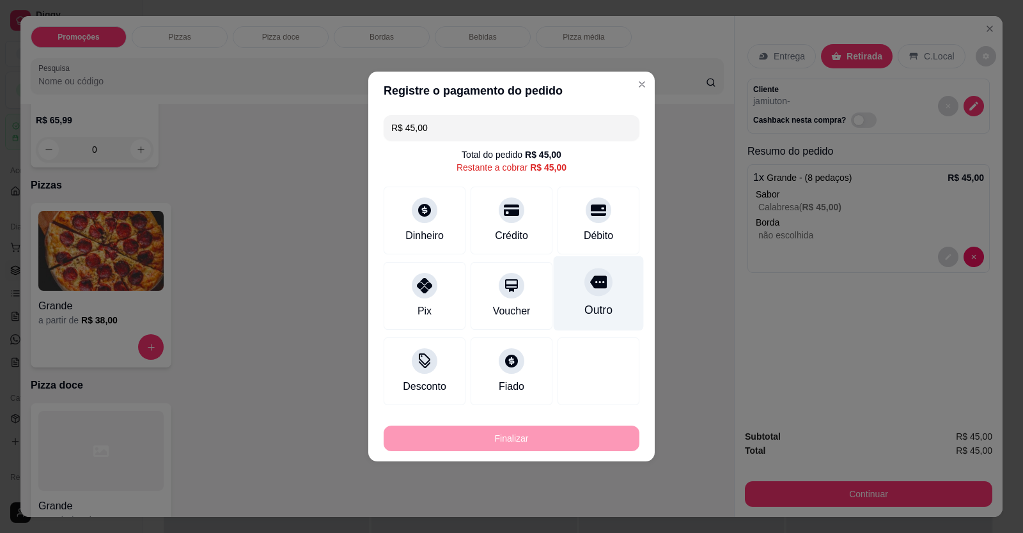
click at [591, 285] on icon at bounding box center [598, 282] width 17 height 13
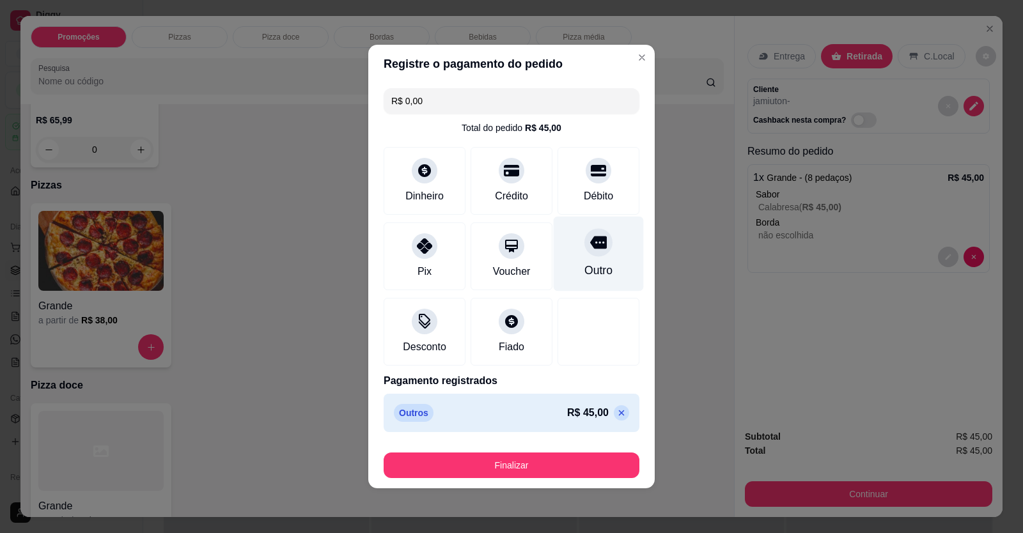
click at [598, 251] on icon at bounding box center [598, 242] width 17 height 17
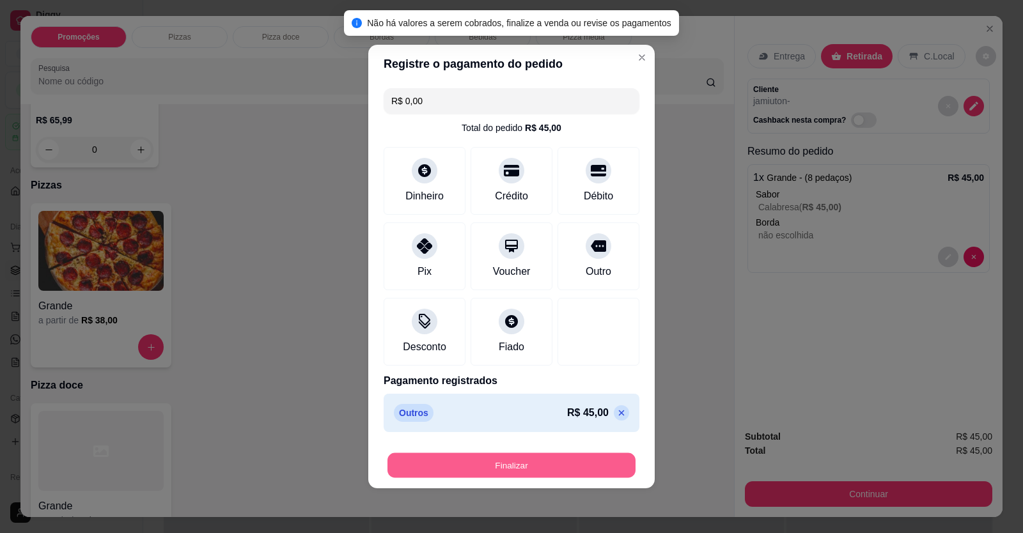
click at [522, 459] on button "Finalizar" at bounding box center [511, 465] width 248 height 25
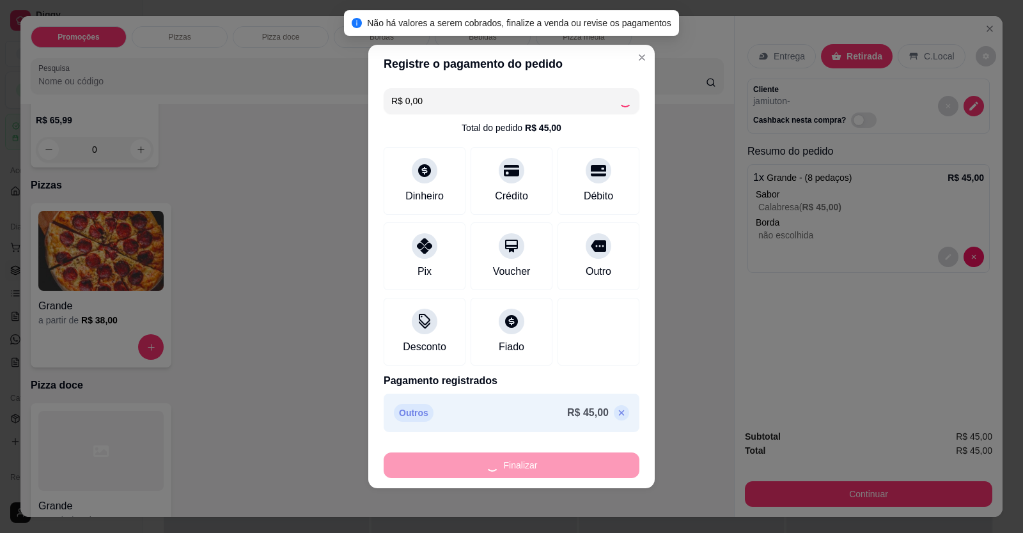
type input "-R$ 45,00"
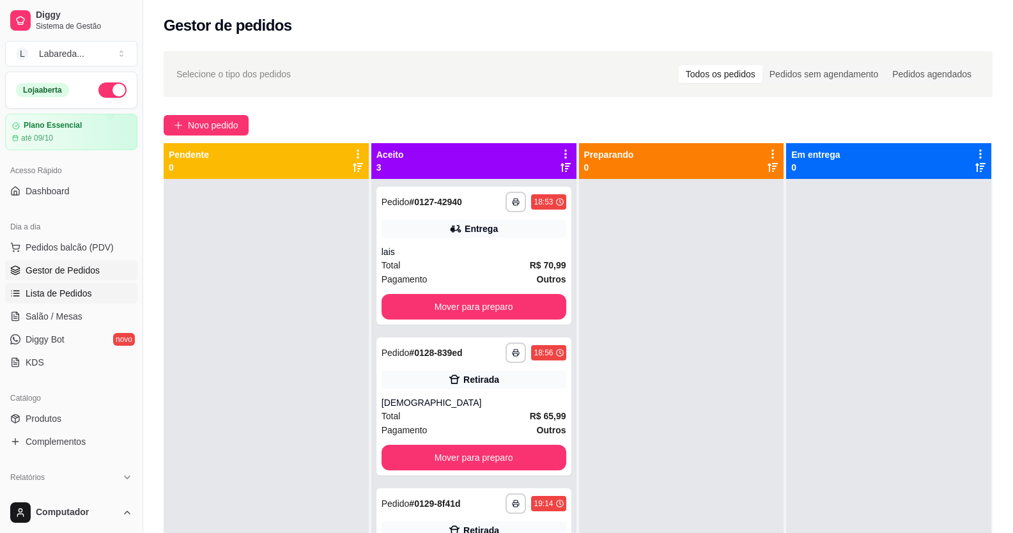
click at [75, 293] on span "Lista de Pedidos" at bounding box center [59, 293] width 66 height 13
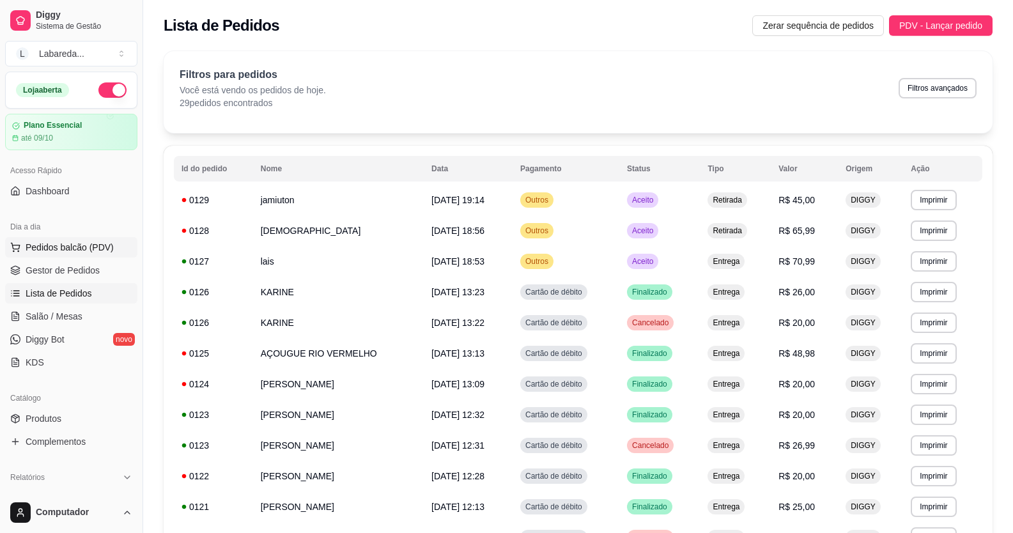
click at [79, 245] on span "Pedidos balcão (PDV)" at bounding box center [70, 247] width 88 height 13
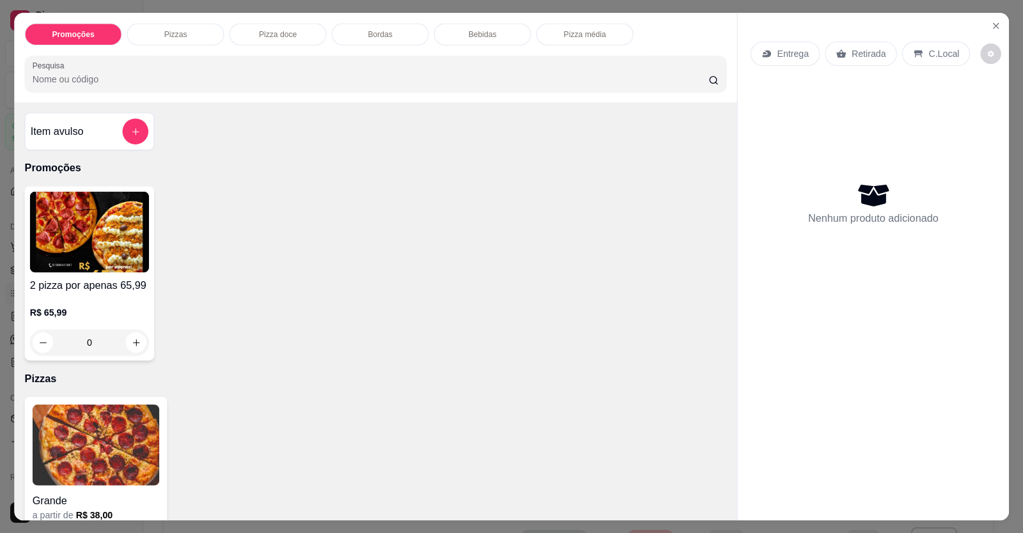
drag, startPoint x: 79, startPoint y: 247, endPoint x: 75, endPoint y: 263, distance: 15.7
click at [75, 263] on img at bounding box center [88, 232] width 119 height 81
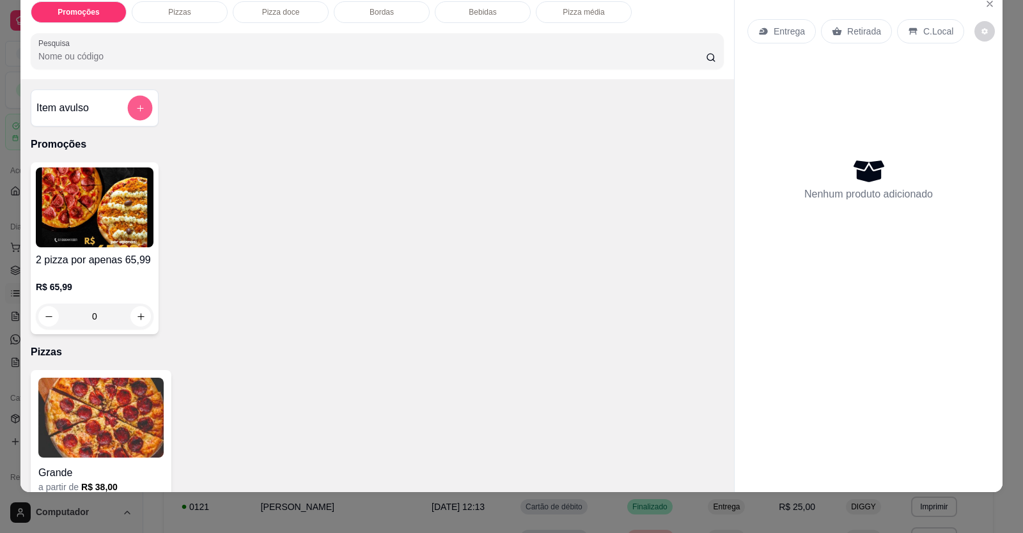
click at [136, 106] on icon "add-separate-item" at bounding box center [141, 109] width 10 height 10
click at [985, 4] on icon "Close" at bounding box center [990, 4] width 10 height 10
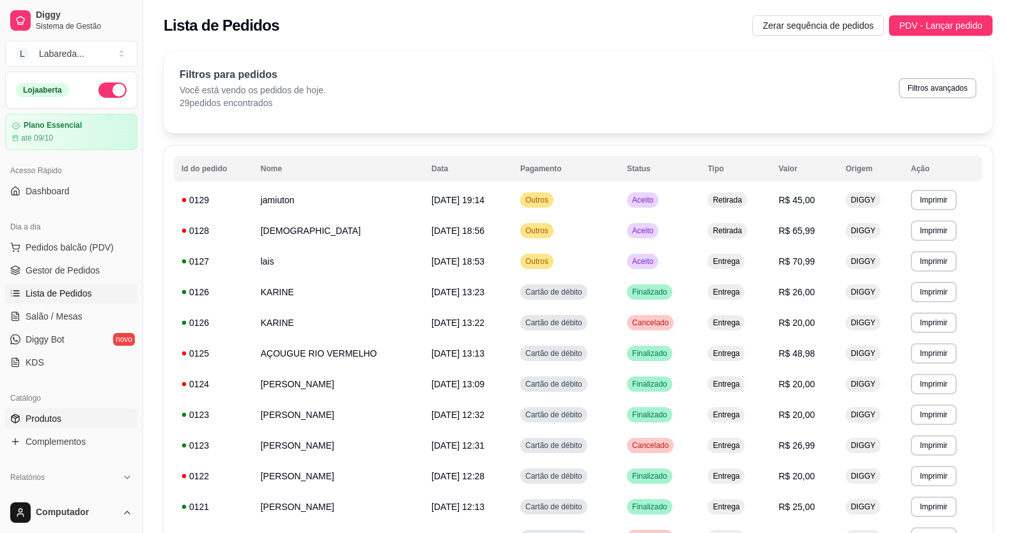
click at [39, 422] on span "Produtos" at bounding box center [44, 418] width 36 height 13
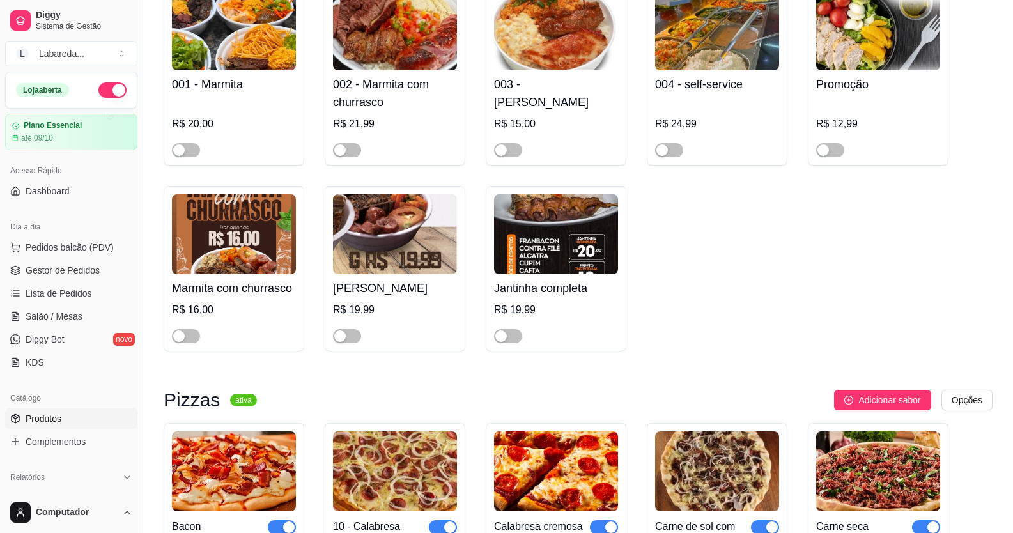
scroll to position [895, 0]
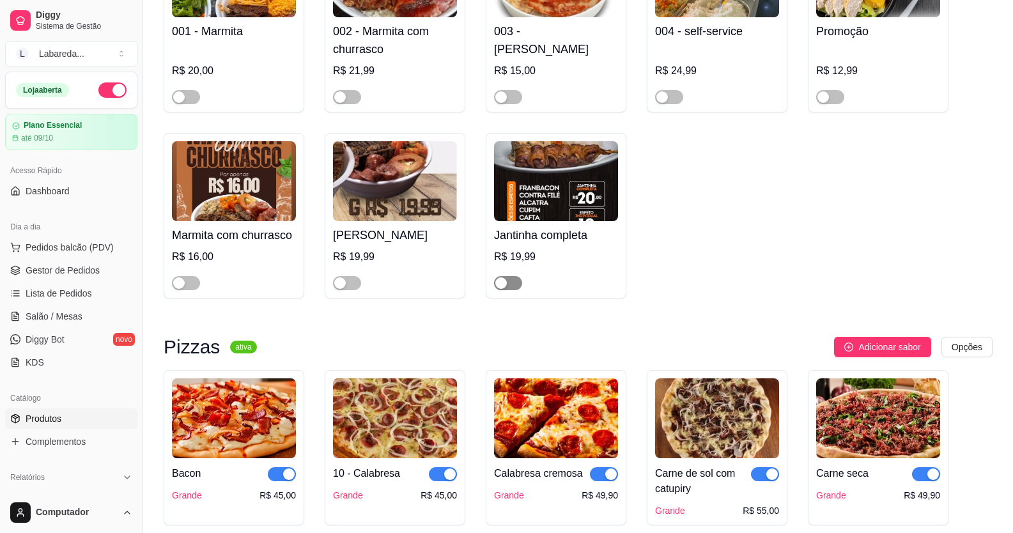
click at [507, 283] on button "button" at bounding box center [508, 283] width 28 height 14
drag, startPoint x: 685, startPoint y: 215, endPoint x: 676, endPoint y: 214, distance: 9.7
click at [676, 214] on div "001 - Marmita R$ 20,00 002 - Marmita com churrasco R$ 21,99 003 - Marmita P R$ …" at bounding box center [578, 114] width 829 height 370
click at [64, 264] on span "Gestor de Pedidos" at bounding box center [63, 270] width 74 height 13
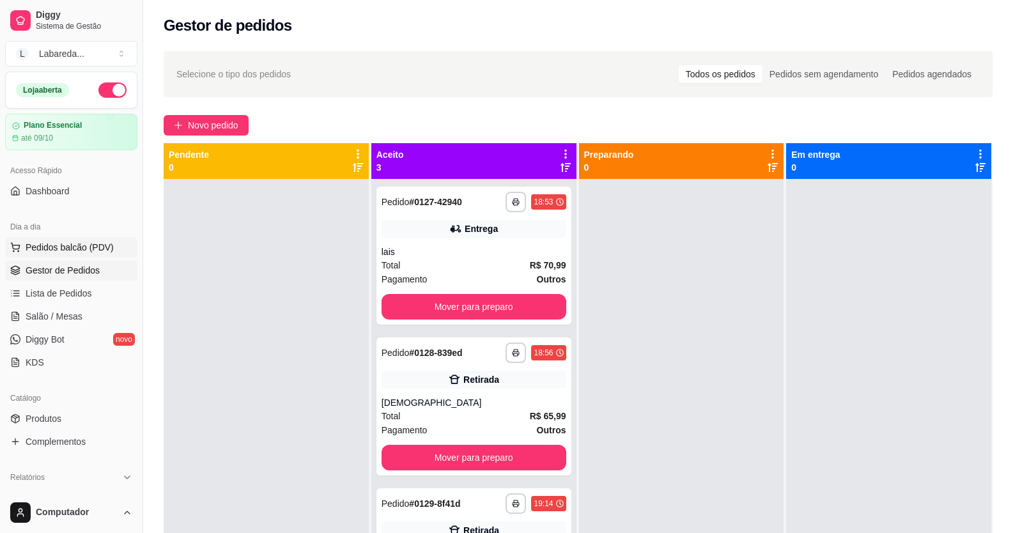
click at [59, 246] on span "Pedidos balcão (PDV)" at bounding box center [70, 247] width 88 height 13
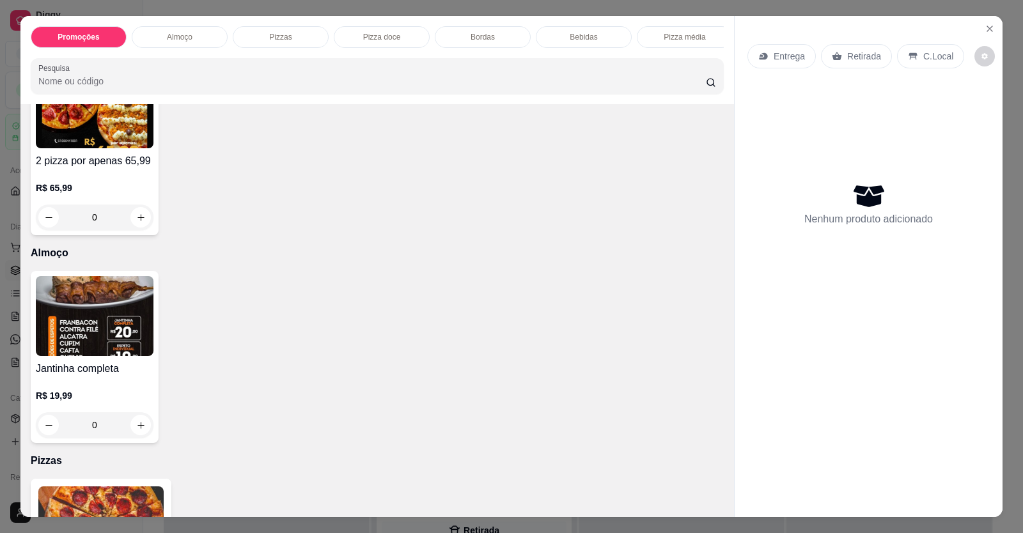
scroll to position [128, 0]
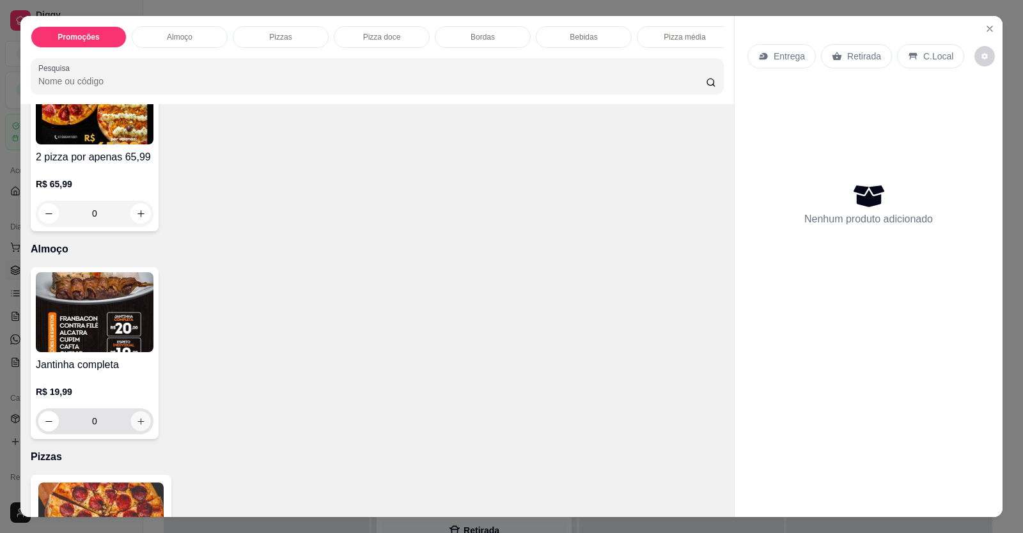
click at [130, 429] on button "increase-product-quantity" at bounding box center [140, 422] width 20 height 20
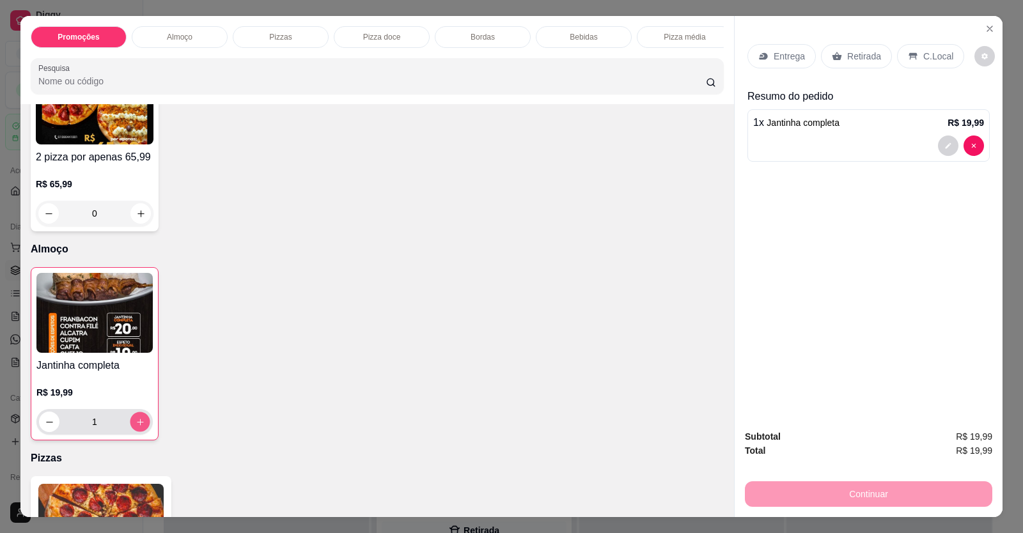
click at [130, 426] on button "increase-product-quantity" at bounding box center [140, 422] width 20 height 20
type input "2"
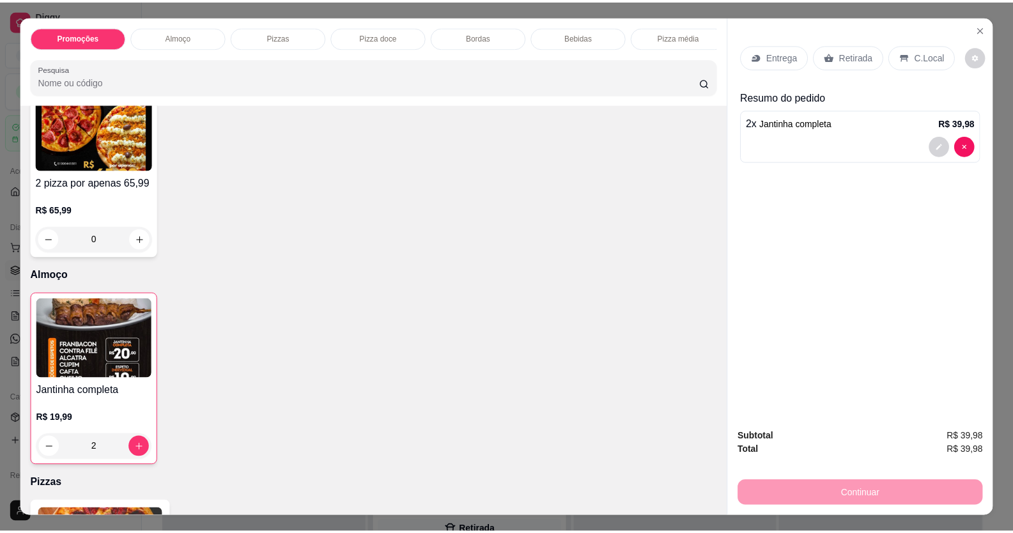
scroll to position [0, 0]
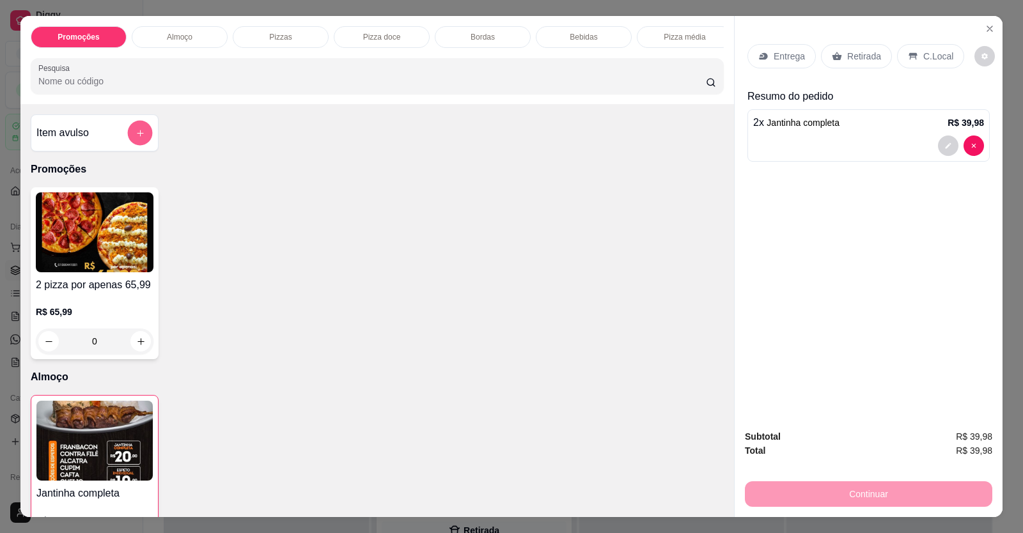
click at [139, 138] on icon "add-separate-item" at bounding box center [141, 134] width 10 height 10
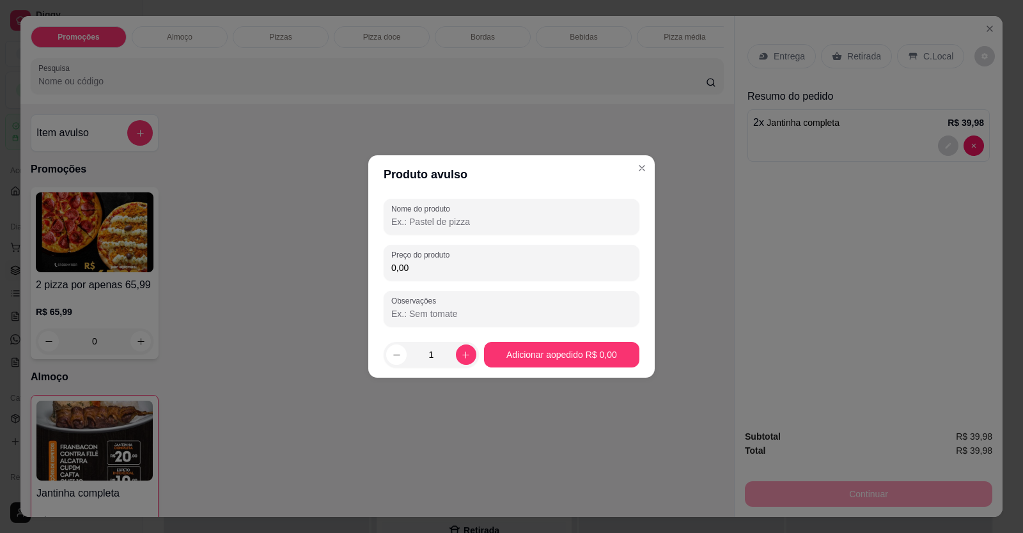
drag, startPoint x: 433, startPoint y: 284, endPoint x: 431, endPoint y: 274, distance: 9.9
click at [432, 282] on div "Nome do produto Preço do produto 0,00 Observações" at bounding box center [512, 263] width 256 height 128
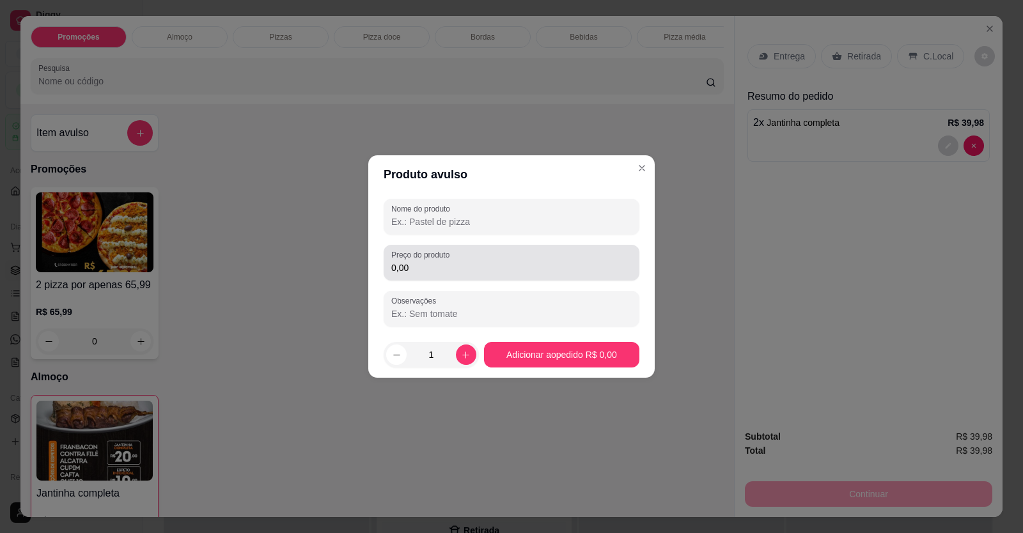
click at [431, 274] on div "0,00" at bounding box center [511, 263] width 240 height 26
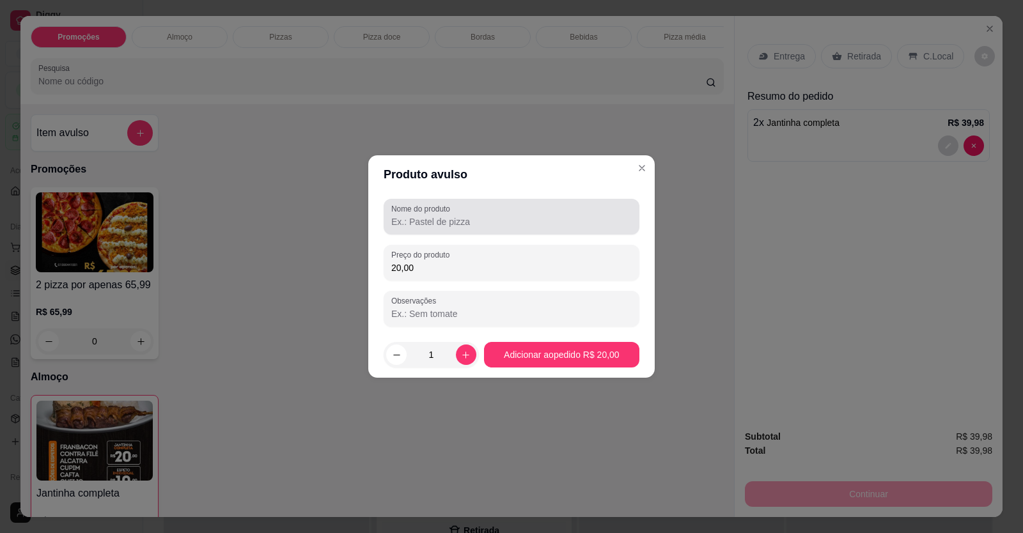
type input "20,00"
click at [428, 214] on div at bounding box center [511, 217] width 240 height 26
type input "carne"
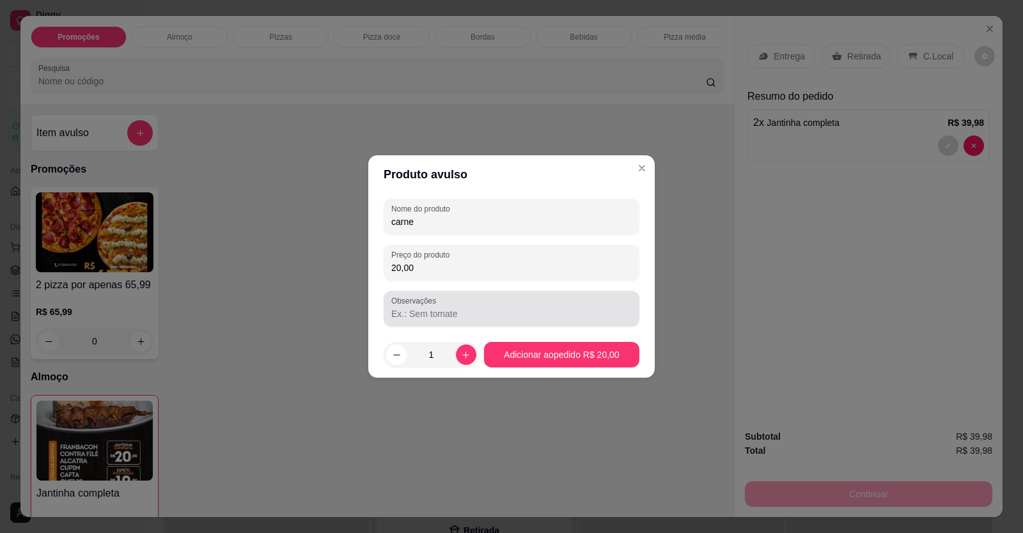
click at [421, 313] on input "Observações" at bounding box center [511, 314] width 240 height 13
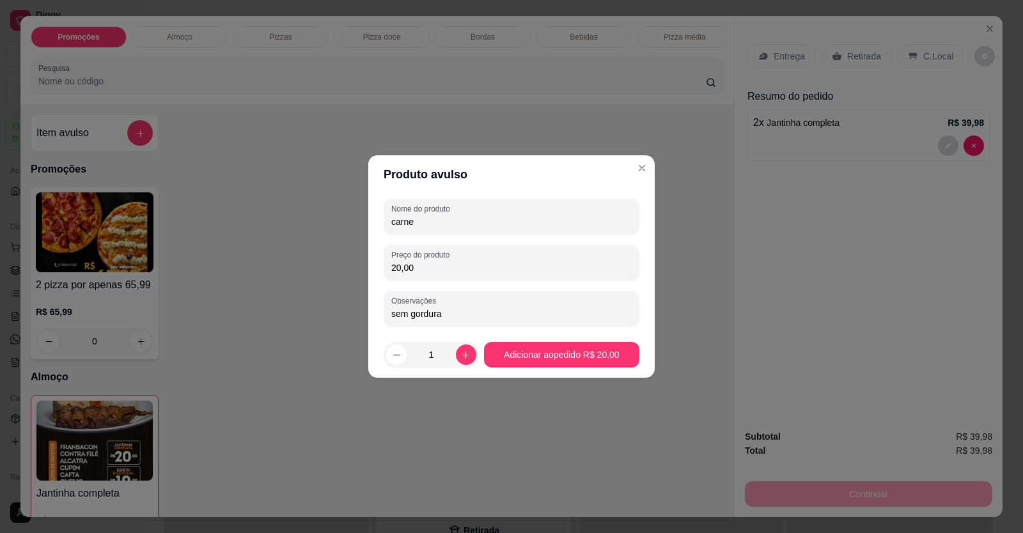
type input "sem gordura"
click at [505, 342] on footer "1 Adicionar ao pedido R$ 20,00" at bounding box center [511, 355] width 286 height 46
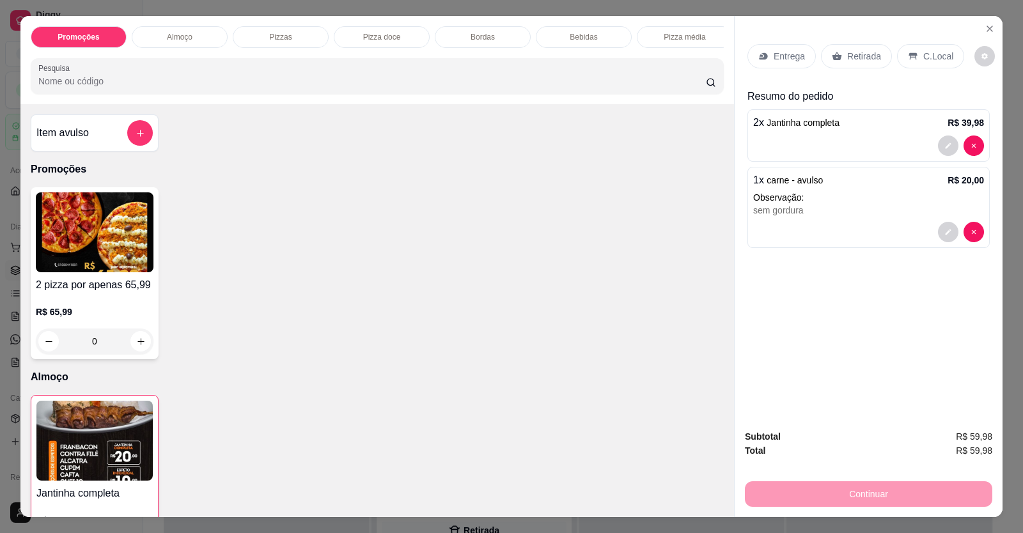
click at [792, 56] on p "Entrega" at bounding box center [789, 56] width 31 height 13
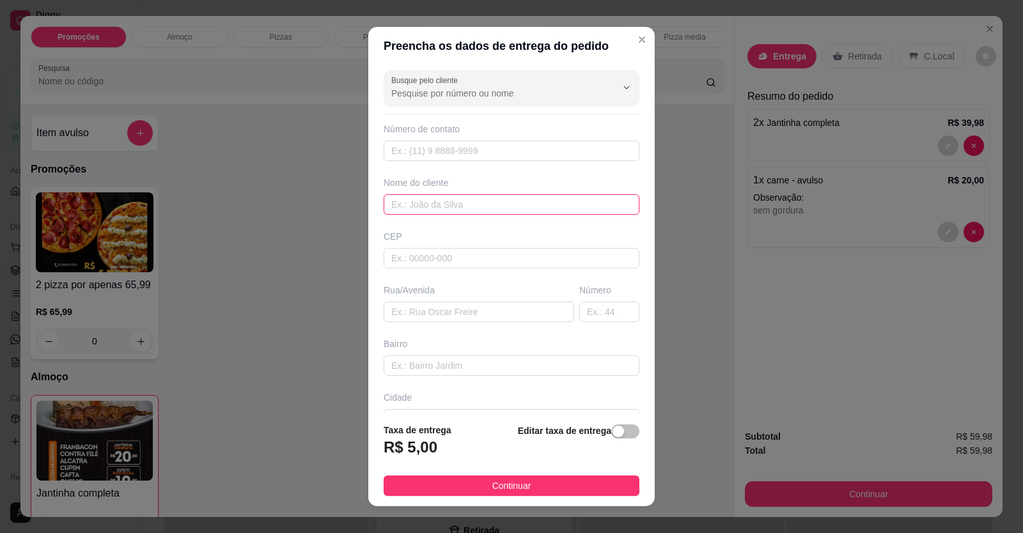
click at [471, 207] on input "text" at bounding box center [512, 204] width 256 height 20
type input "bianca"
click at [472, 338] on div "Bairro" at bounding box center [512, 344] width 256 height 13
click at [478, 358] on input "text" at bounding box center [512, 365] width 256 height 20
drag, startPoint x: 480, startPoint y: 354, endPoint x: 445, endPoint y: 358, distance: 34.7
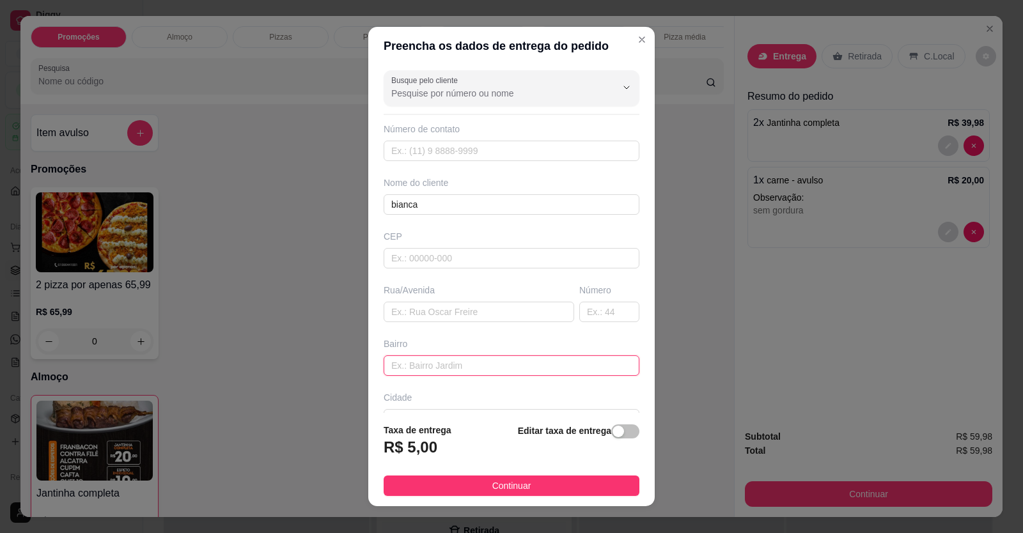
click at [445, 359] on input "text" at bounding box center [512, 365] width 256 height 20
paste input "Bairro formosinha rua 20"
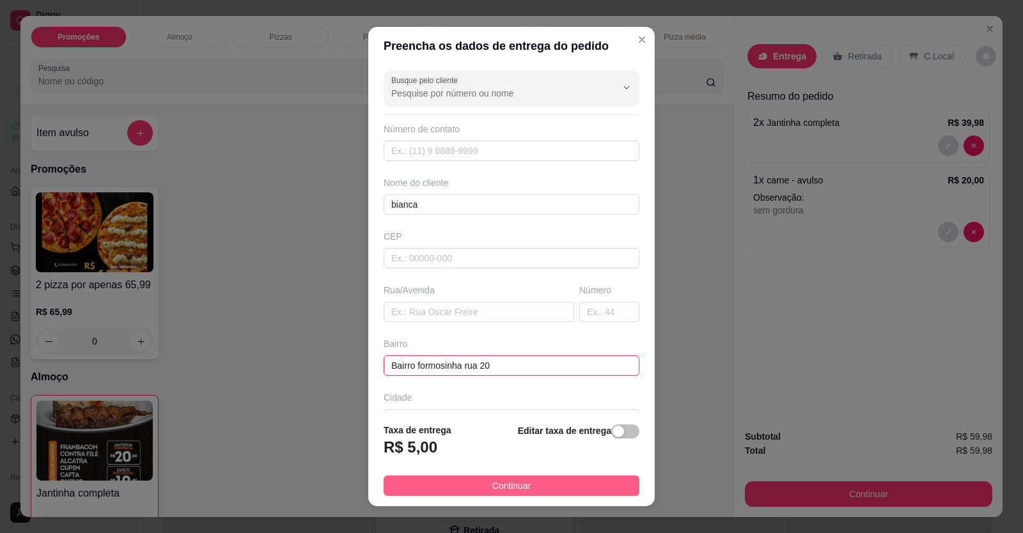
type input "Bairro formosinha rua 20"
click at [559, 480] on button "Continuar" at bounding box center [512, 486] width 256 height 20
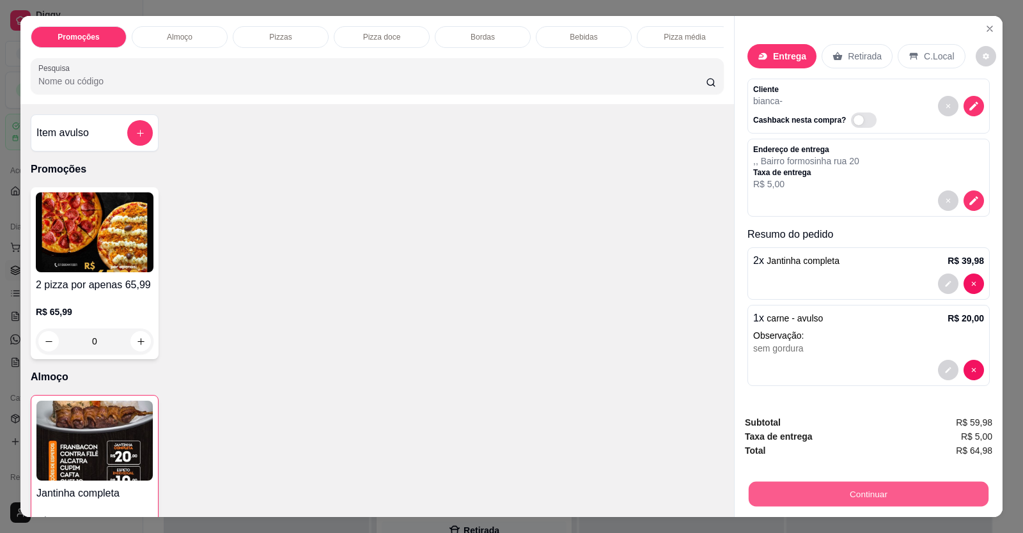
click at [922, 499] on button "Continuar" at bounding box center [869, 494] width 240 height 25
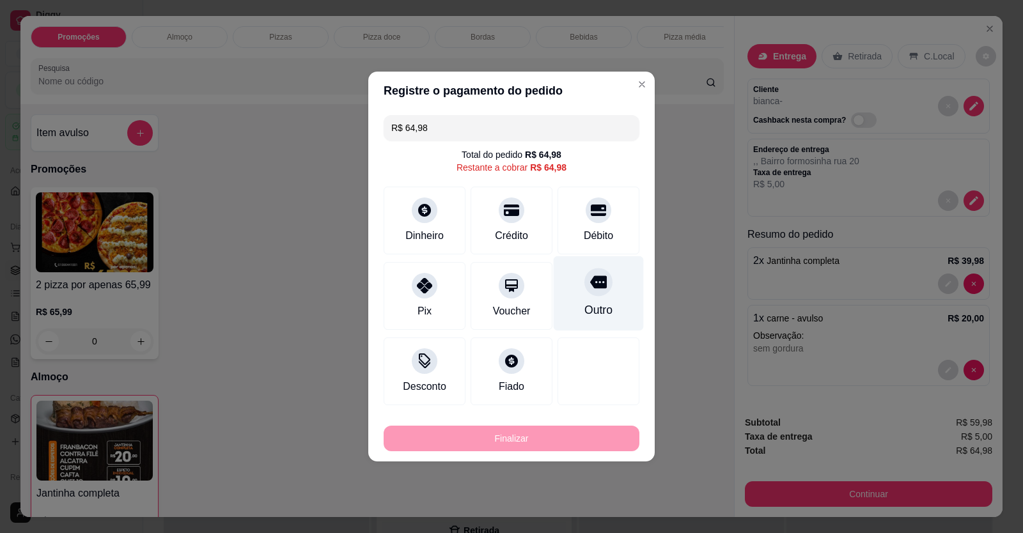
click at [578, 300] on div "Outro" at bounding box center [599, 293] width 90 height 75
type input "R$ 0,00"
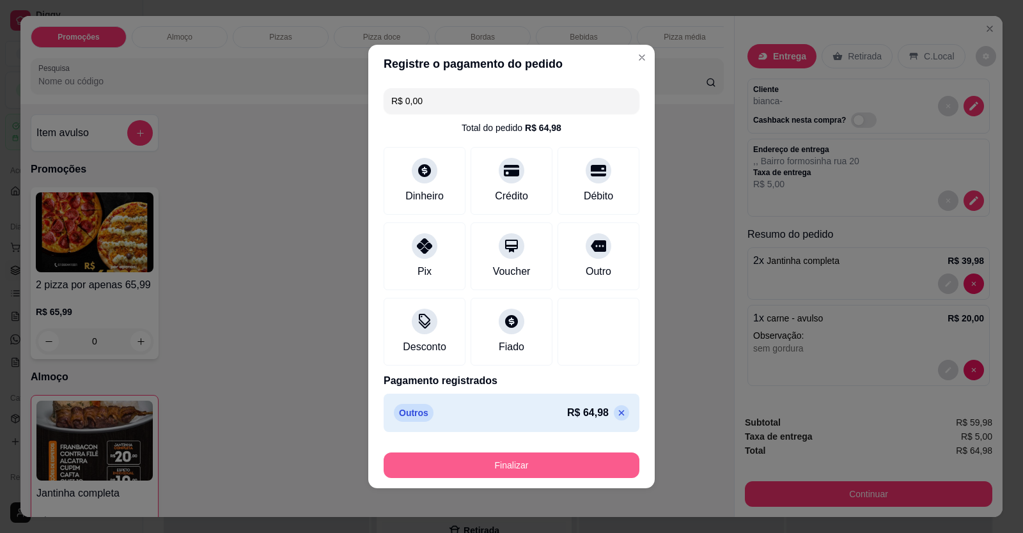
click at [569, 461] on button "Finalizar" at bounding box center [512, 466] width 256 height 26
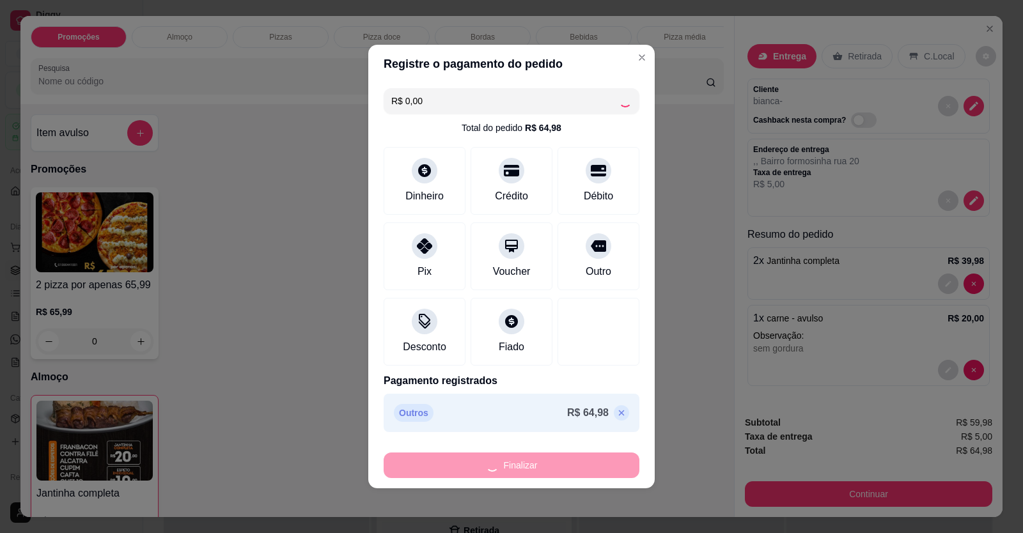
type input "0"
type input "-R$ 64,98"
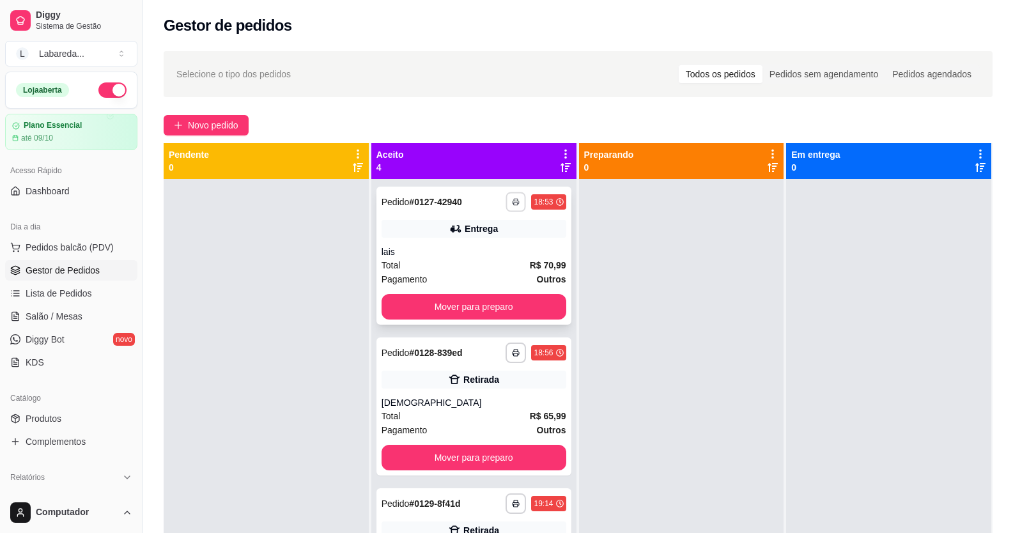
click at [513, 203] on icon "button" at bounding box center [516, 202] width 6 height 3
click at [513, 203] on icon "button" at bounding box center [517, 202] width 8 height 8
click at [512, 201] on icon "button" at bounding box center [516, 202] width 8 height 8
click at [469, 253] on button "IMPRESSORA" at bounding box center [468, 247] width 90 height 20
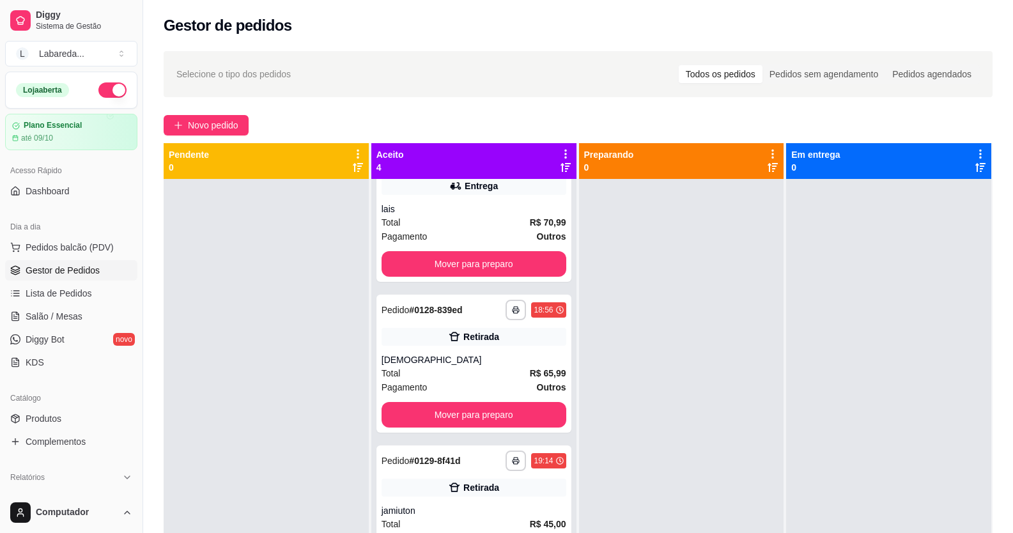
scroll to position [83, 0]
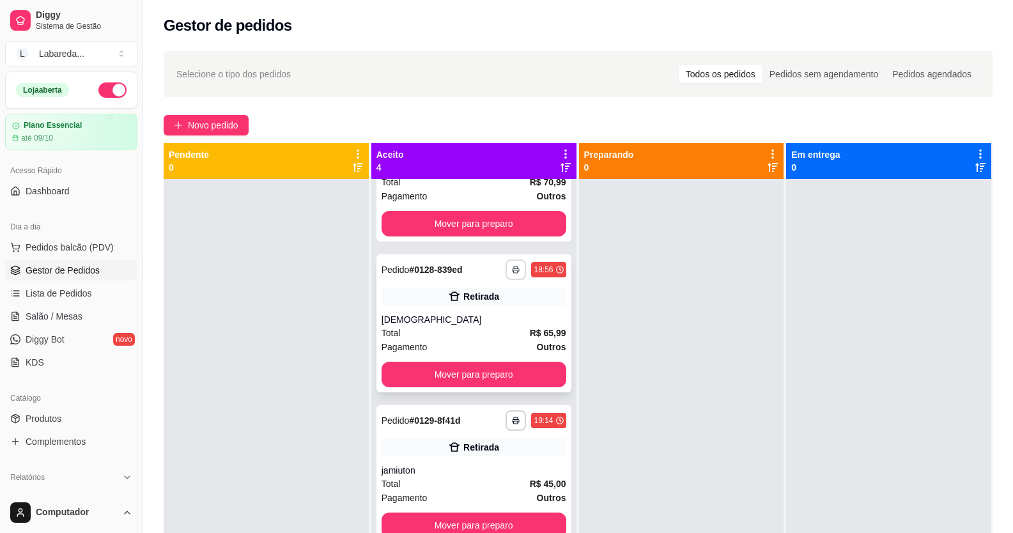
click at [512, 267] on icon "button" at bounding box center [516, 270] width 8 height 8
click at [481, 315] on button "IMPRESSORA" at bounding box center [468, 314] width 90 height 20
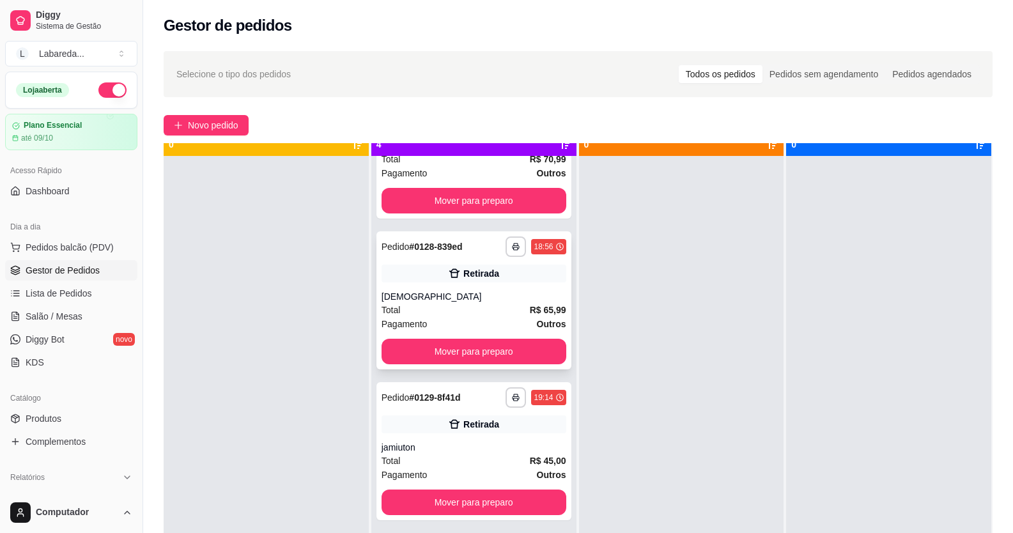
scroll to position [36, 0]
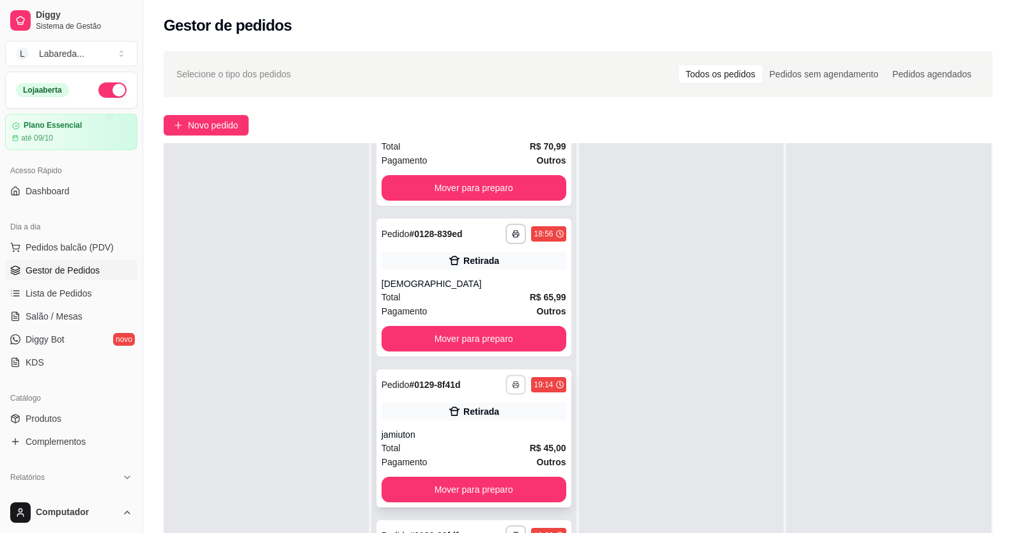
click at [515, 383] on polyline "button" at bounding box center [517, 383] width 4 height 2
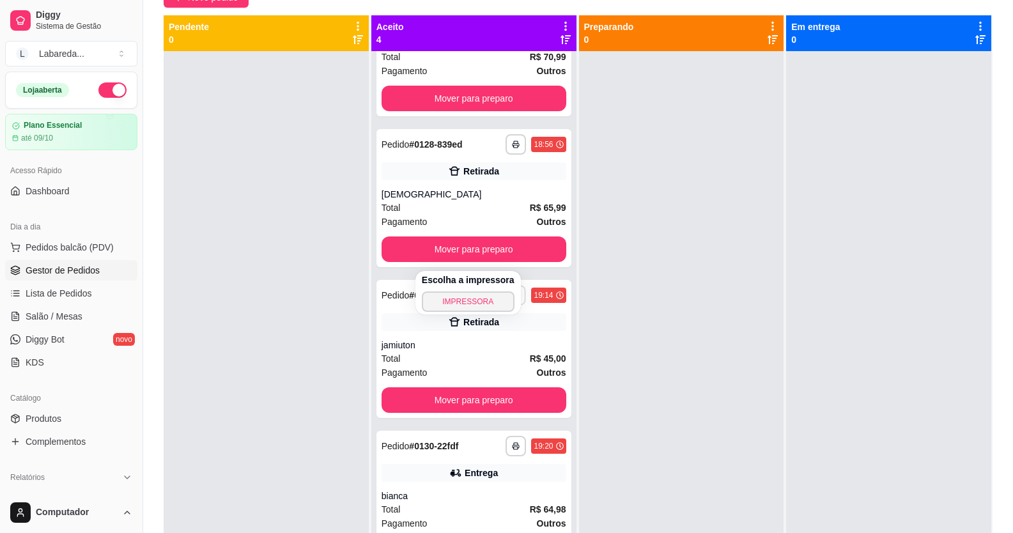
scroll to position [83, 0]
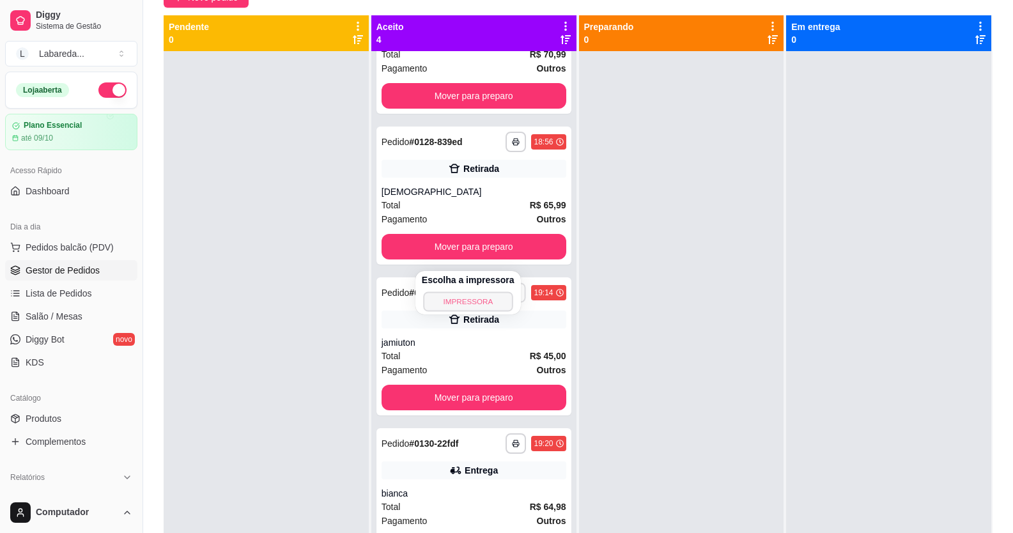
click at [472, 300] on button "IMPRESSORA" at bounding box center [468, 302] width 90 height 20
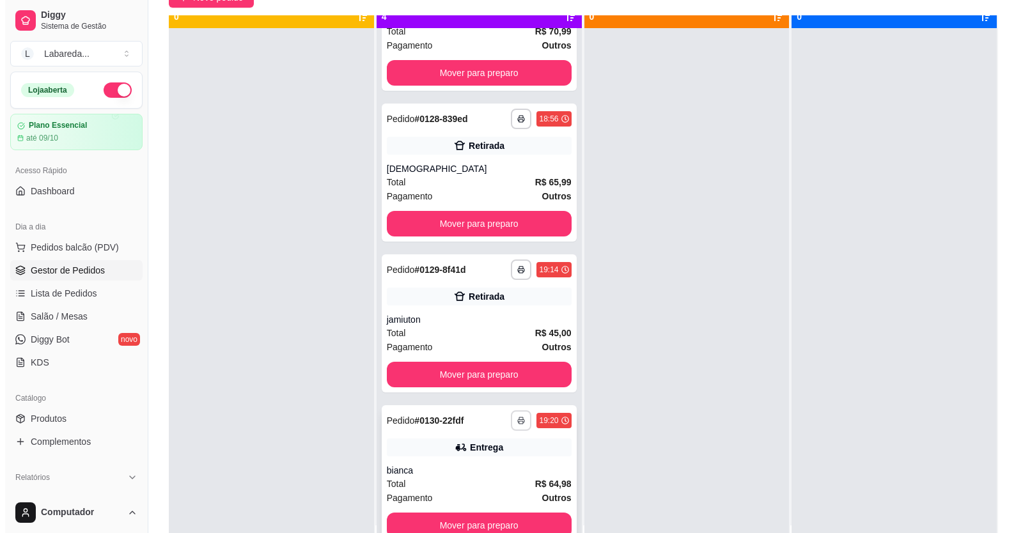
scroll to position [36, 0]
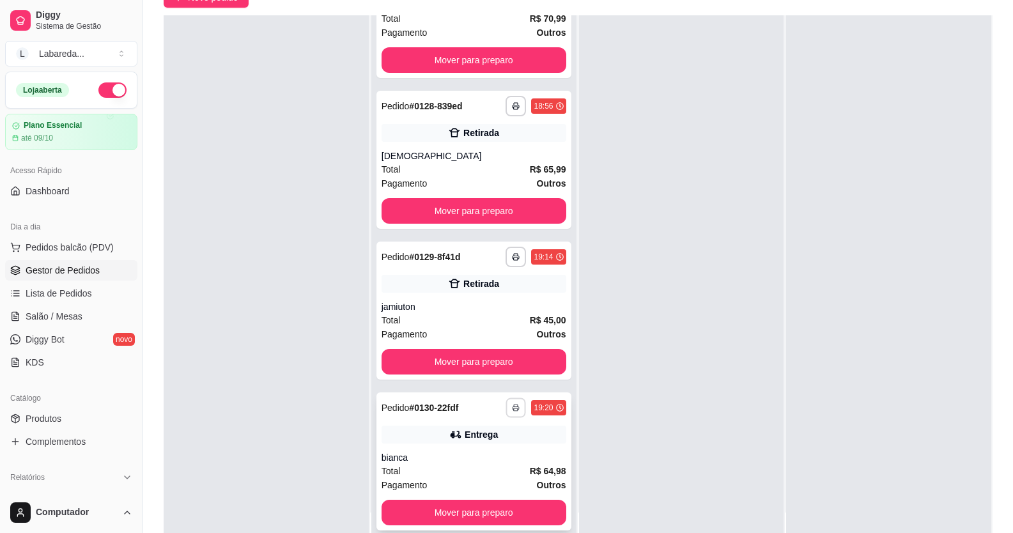
click at [513, 409] on icon "button" at bounding box center [517, 408] width 8 height 8
click at [473, 452] on button "IMPRESSORA" at bounding box center [468, 452] width 93 height 20
click at [558, 492] on div "**********" at bounding box center [473, 281] width 205 height 533
click at [300, 195] on div at bounding box center [266, 281] width 205 height 533
click at [75, 247] on span "Pedidos balcão (PDV)" at bounding box center [70, 247] width 88 height 13
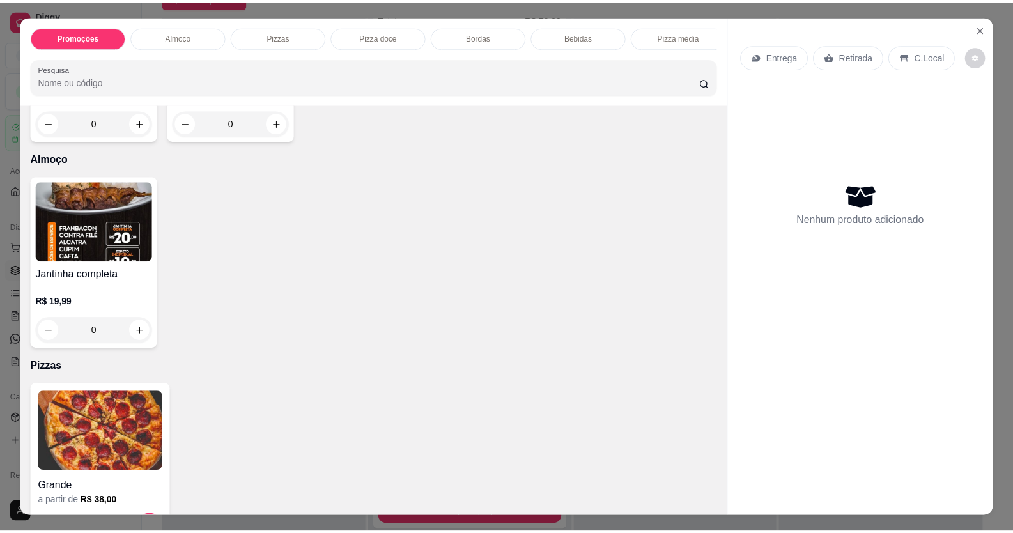
scroll to position [256, 0]
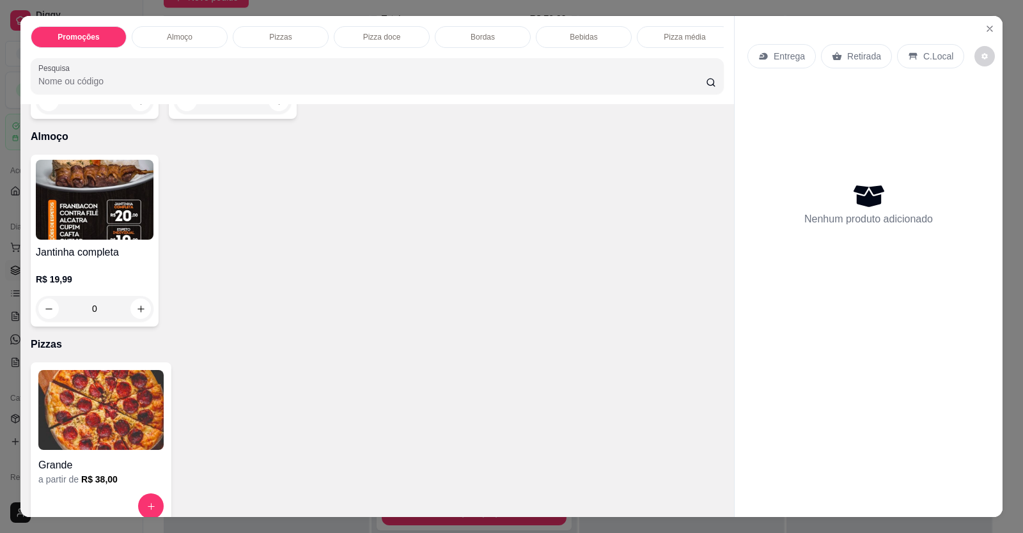
click at [130, 389] on img at bounding box center [100, 410] width 125 height 80
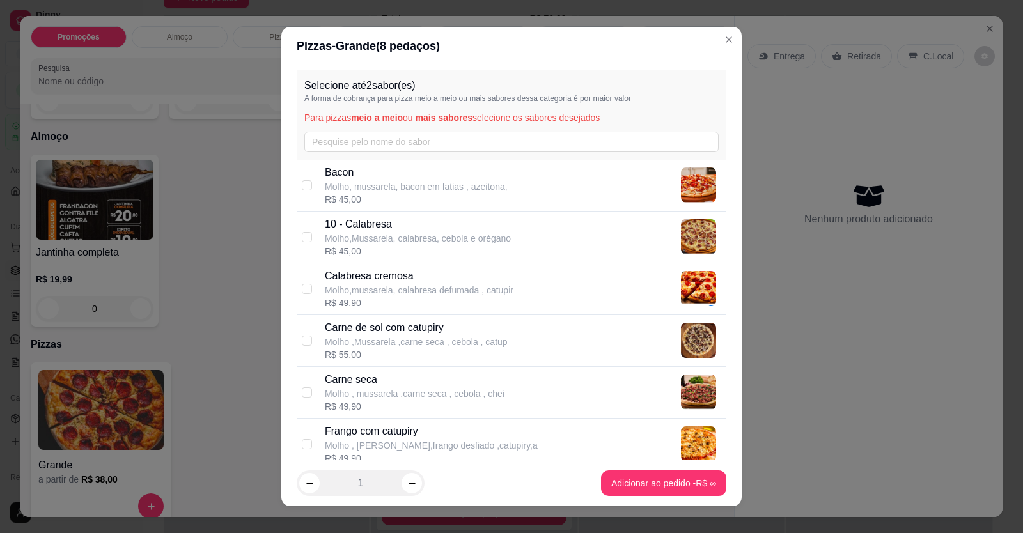
click at [471, 275] on p "Calabresa cremosa" at bounding box center [419, 276] width 189 height 15
checkbox input "true"
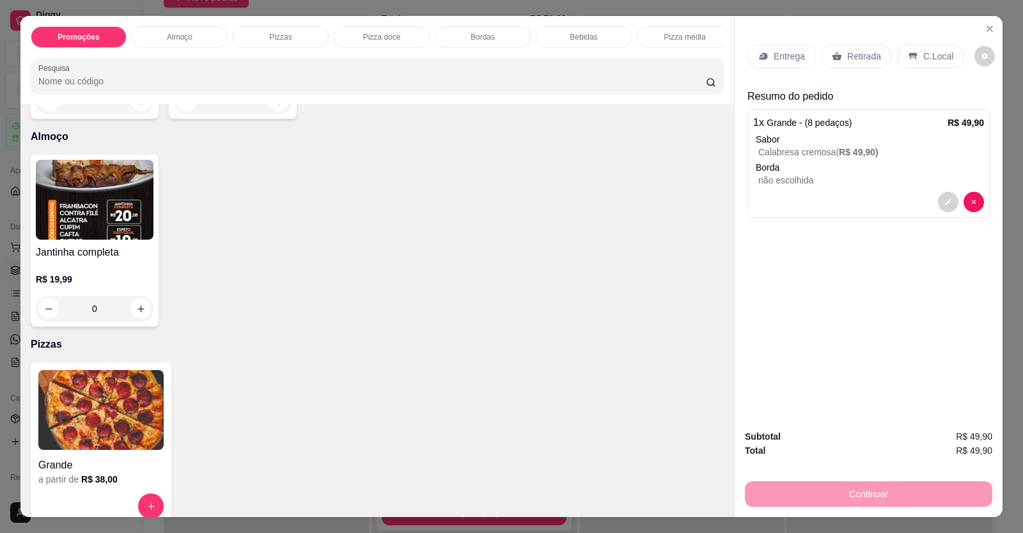
click at [908, 48] on div "C.Local" at bounding box center [930, 56] width 67 height 24
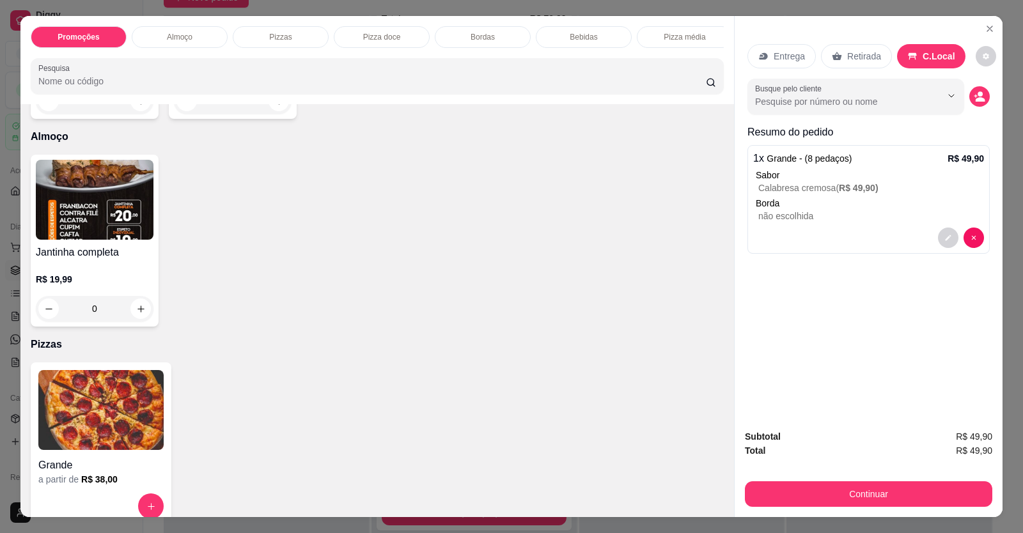
drag, startPoint x: 608, startPoint y: 212, endPoint x: 601, endPoint y: 205, distance: 9.9
click at [987, 28] on icon "Close" at bounding box center [989, 28] width 5 height 5
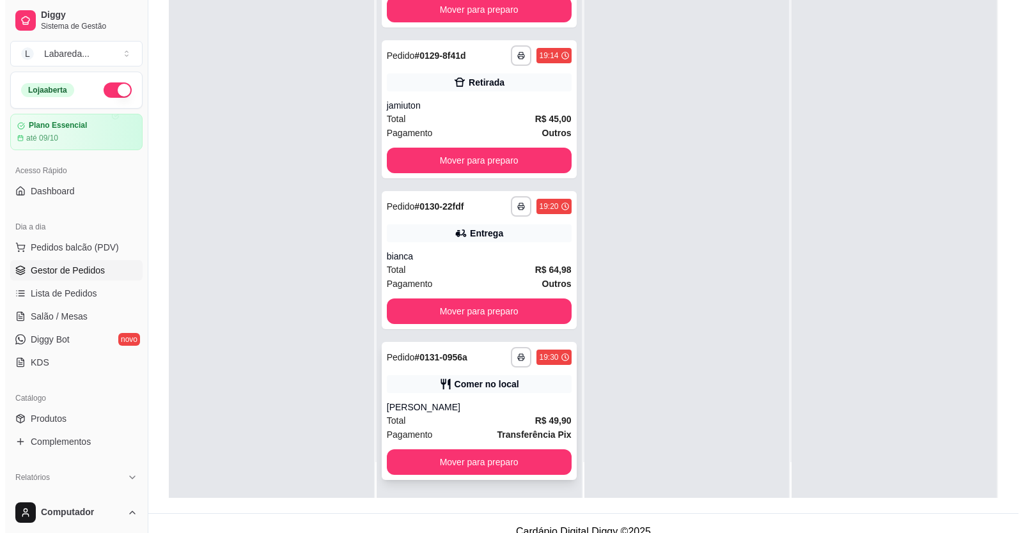
scroll to position [195, 0]
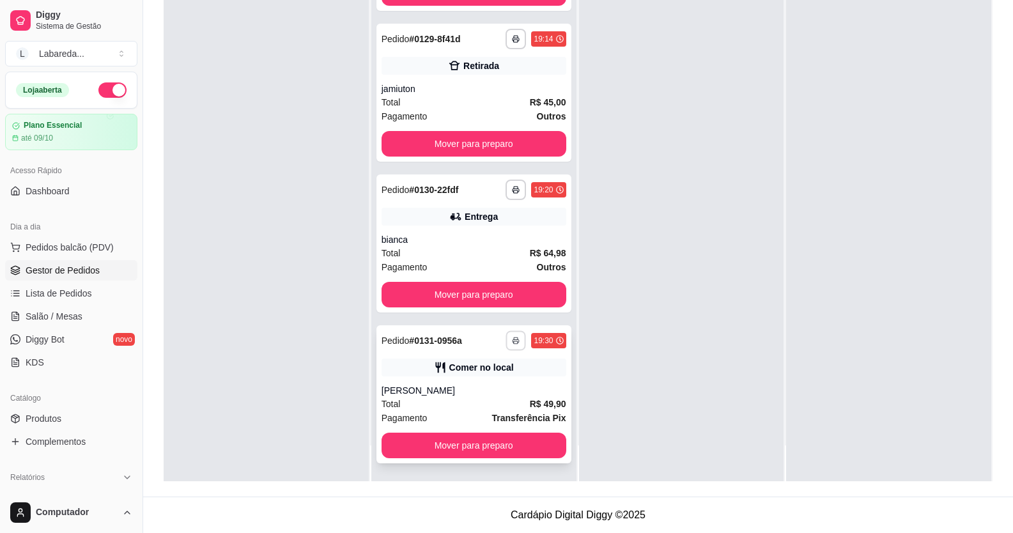
click at [513, 342] on icon "button" at bounding box center [517, 341] width 8 height 8
click at [536, 384] on div "[PERSON_NAME]" at bounding box center [474, 390] width 185 height 13
click at [549, 396] on div "[PERSON_NAME]" at bounding box center [474, 390] width 185 height 13
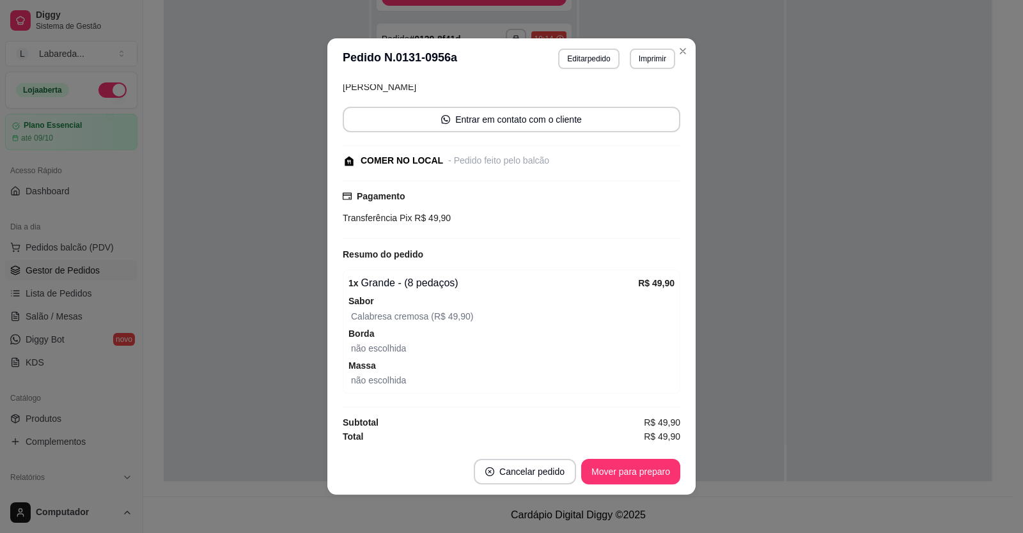
scroll to position [3, 0]
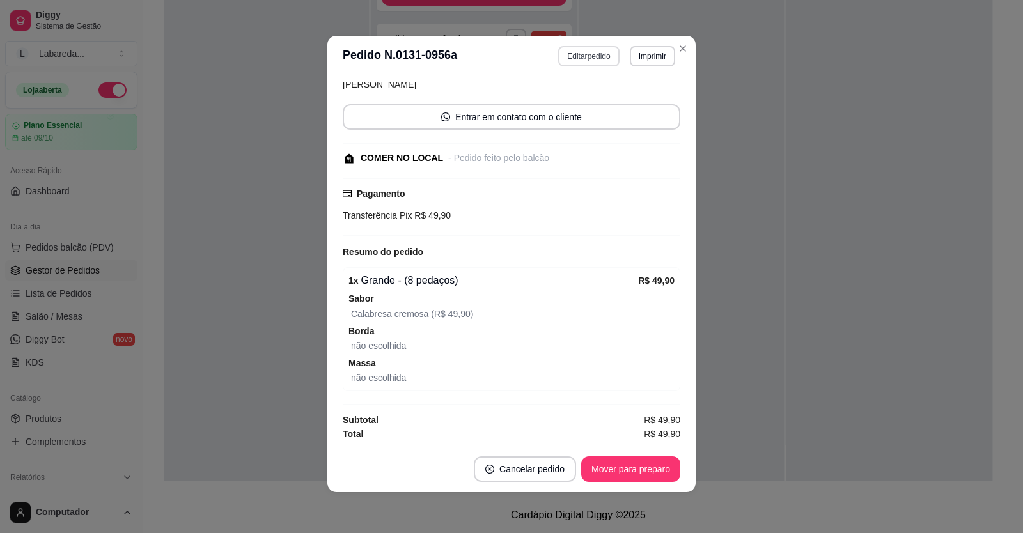
click at [577, 56] on button "Editar pedido" at bounding box center [588, 56] width 61 height 20
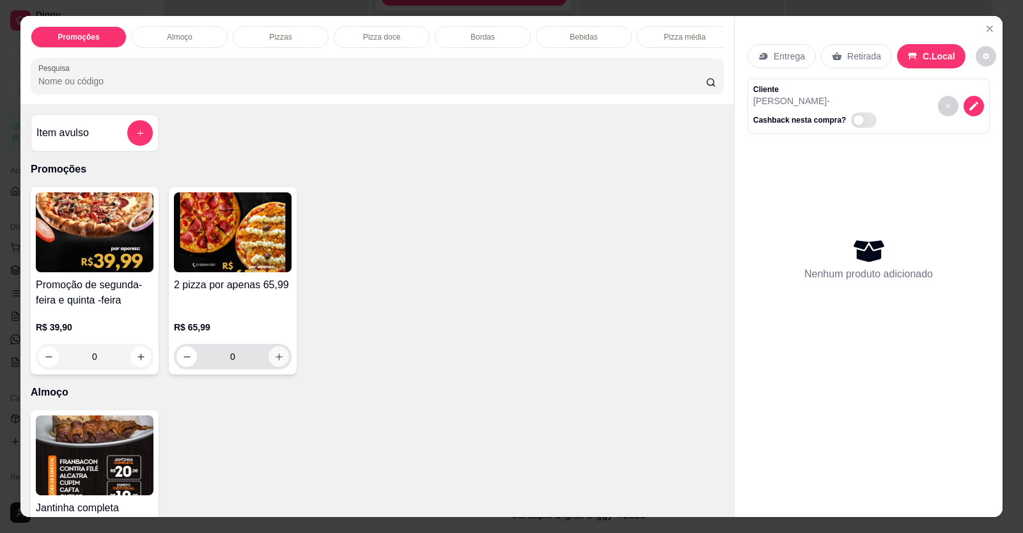
click at [274, 362] on icon "increase-product-quantity" at bounding box center [279, 357] width 10 height 10
type input "1"
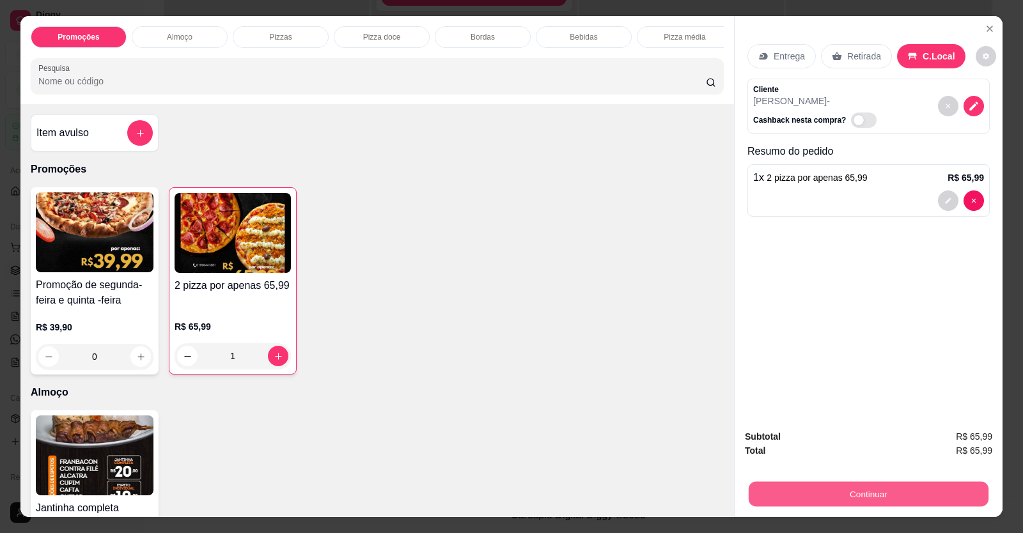
click at [938, 488] on button "Continuar" at bounding box center [869, 494] width 240 height 25
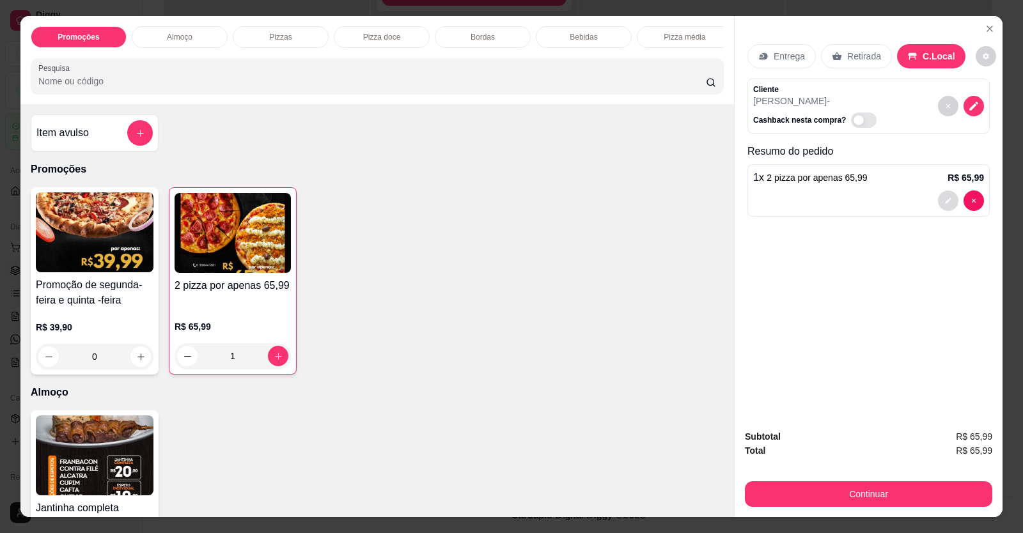
click at [939, 204] on button "decrease-product-quantity" at bounding box center [948, 201] width 20 height 20
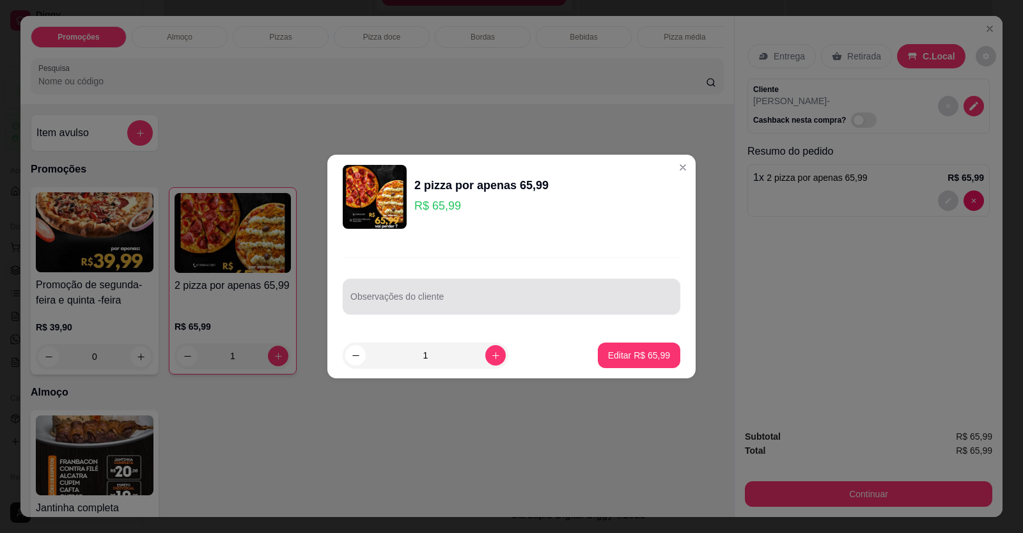
click at [445, 289] on div at bounding box center [511, 297] width 322 height 26
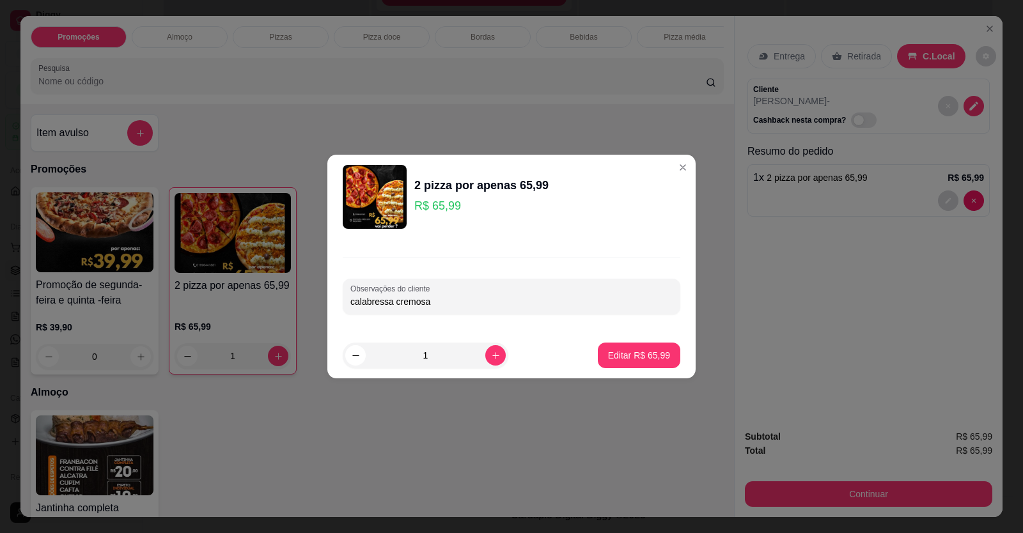
click at [524, 303] on input "calabressa cremosa" at bounding box center [511, 301] width 322 height 13
type input "calabressa cremosa / frango catupiry"
click at [637, 352] on p "Editar R$ 65,99" at bounding box center [639, 355] width 62 height 13
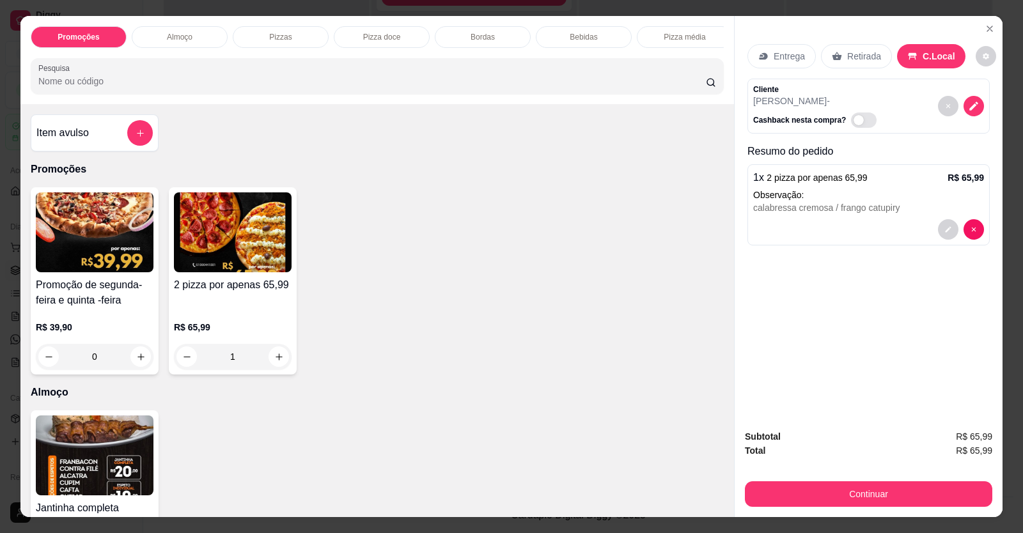
type input "0"
click at [878, 483] on button "Continuar" at bounding box center [868, 494] width 247 height 26
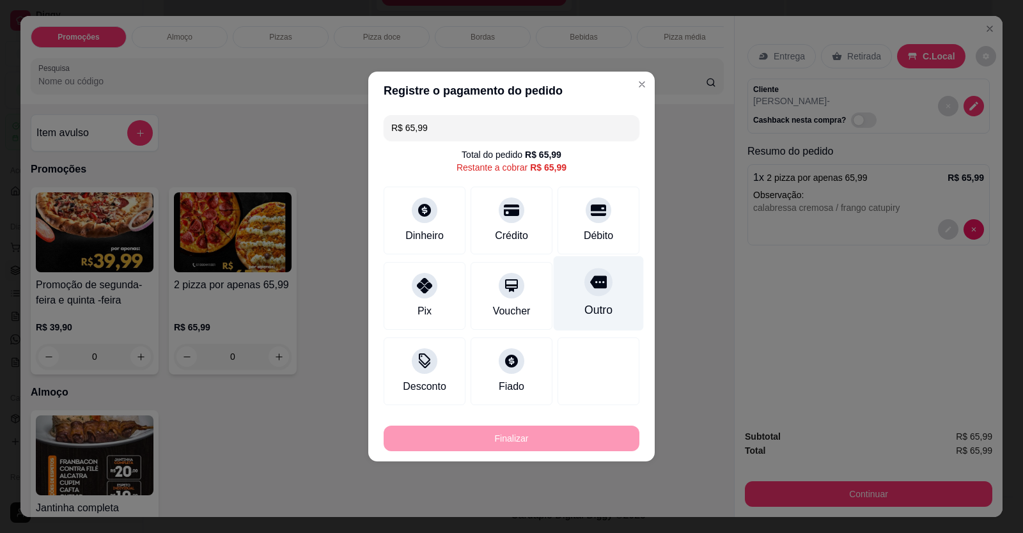
click at [593, 292] on div at bounding box center [598, 282] width 28 height 28
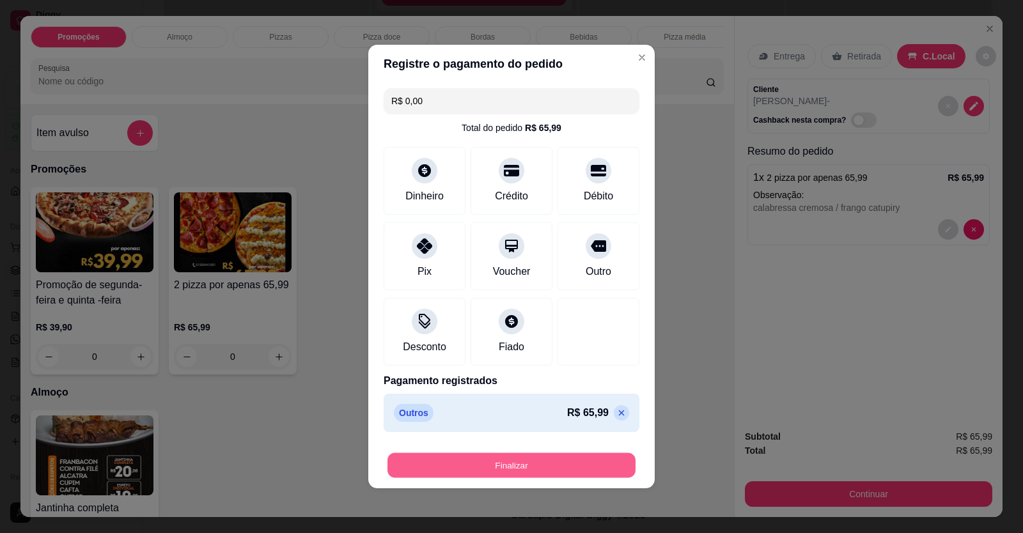
click at [540, 461] on button "Finalizar" at bounding box center [511, 465] width 248 height 25
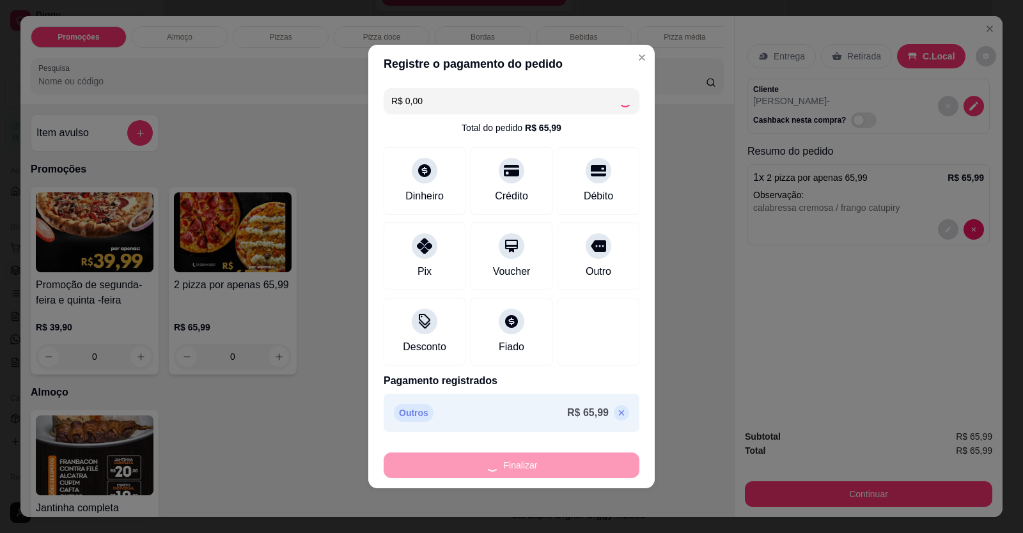
type input "-R$ 65,99"
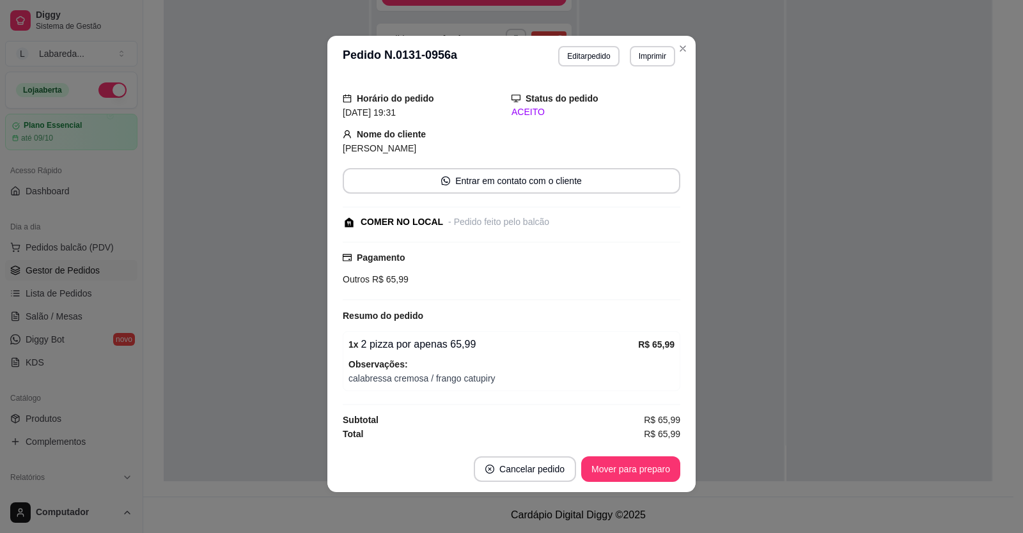
scroll to position [61, 0]
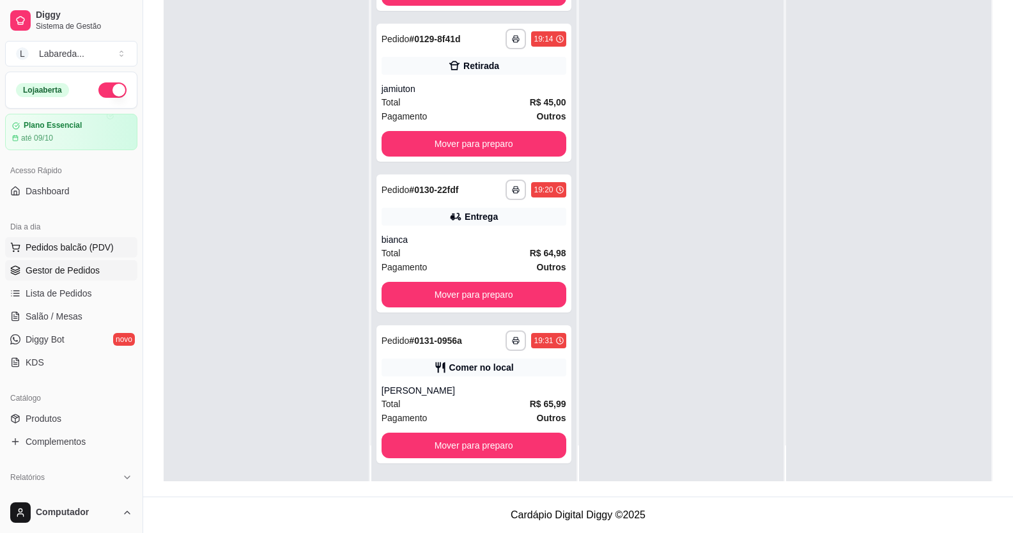
click at [52, 242] on span "Pedidos balcão (PDV)" at bounding box center [70, 247] width 88 height 13
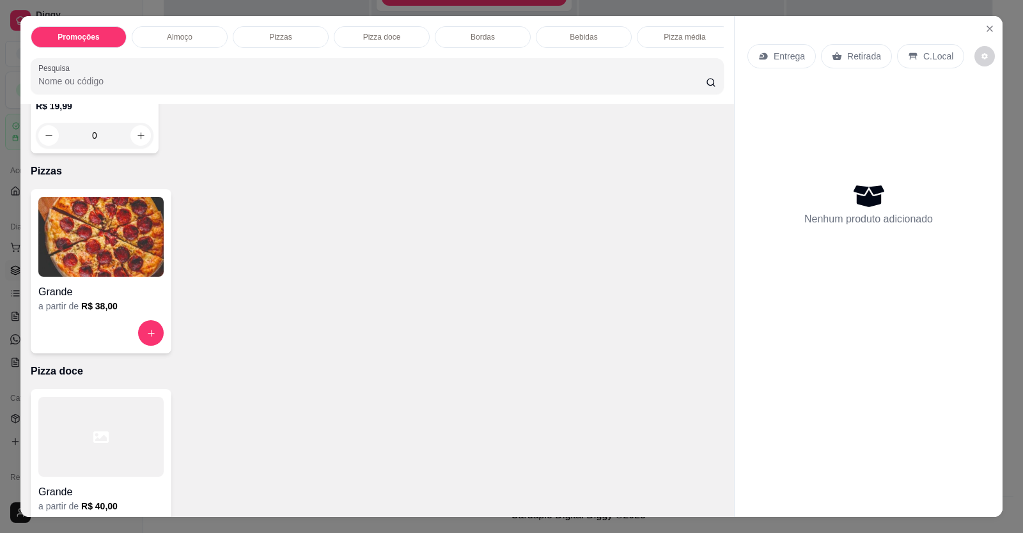
scroll to position [448, 0]
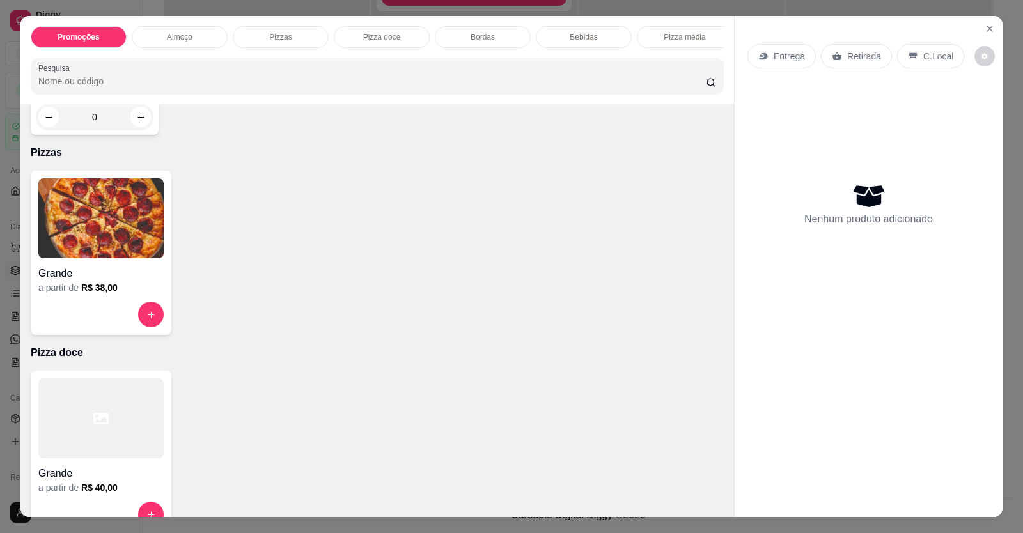
click at [109, 258] on img at bounding box center [100, 218] width 125 height 80
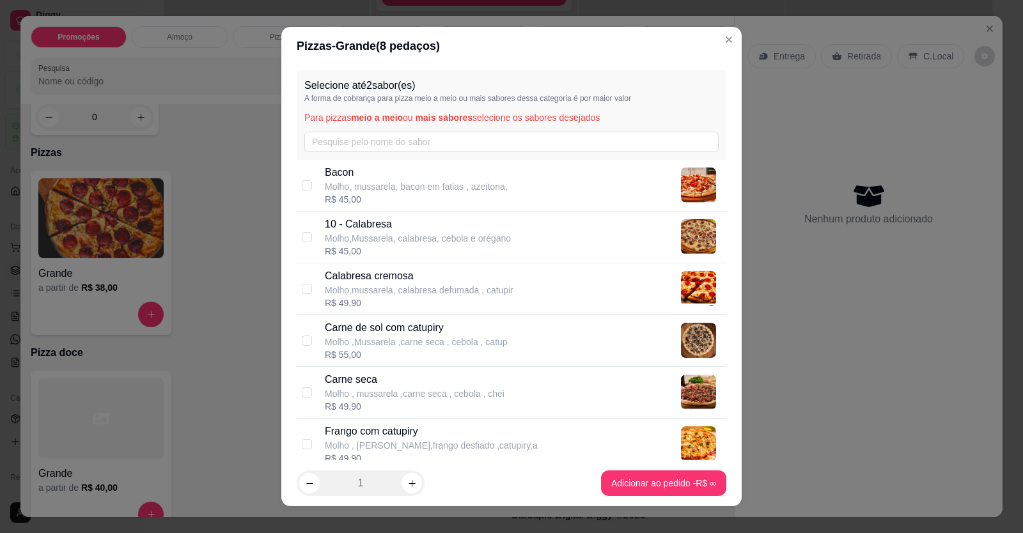
click at [356, 222] on p "10 - Calabresa" at bounding box center [418, 224] width 186 height 15
checkbox input "true"
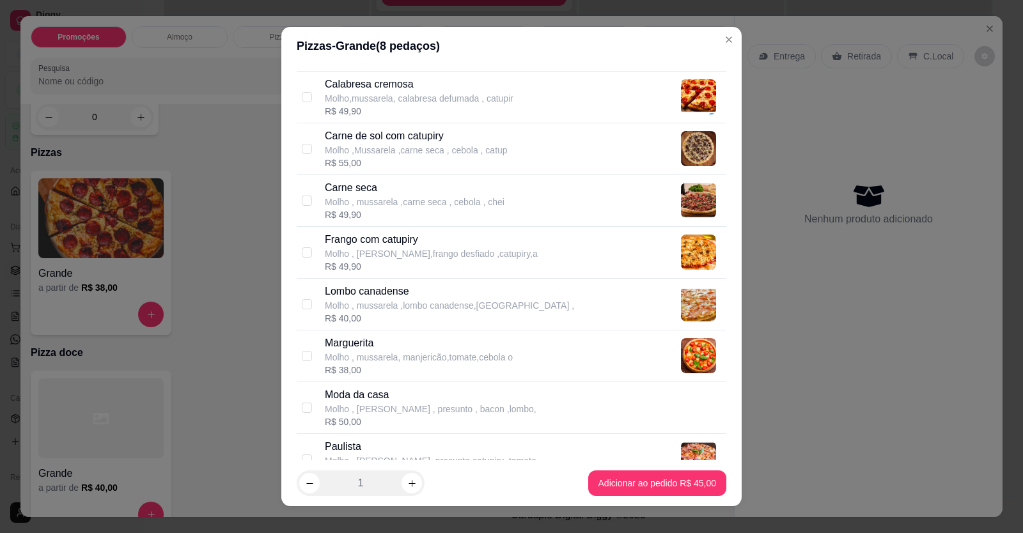
scroll to position [384, 0]
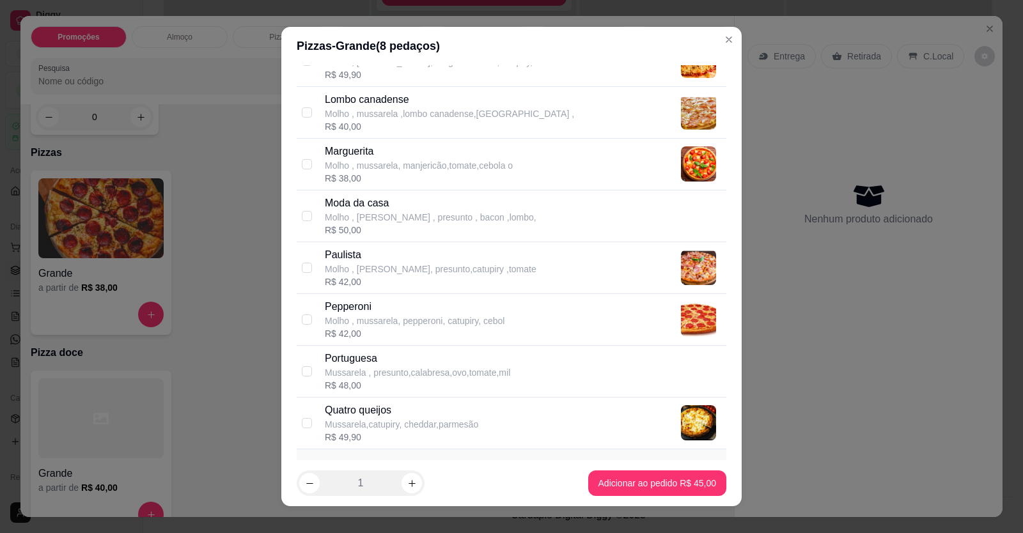
click at [372, 370] on p "Mussarela , presunto,calabresa,ovo,tomate,mil" at bounding box center [417, 372] width 185 height 13
checkbox input "true"
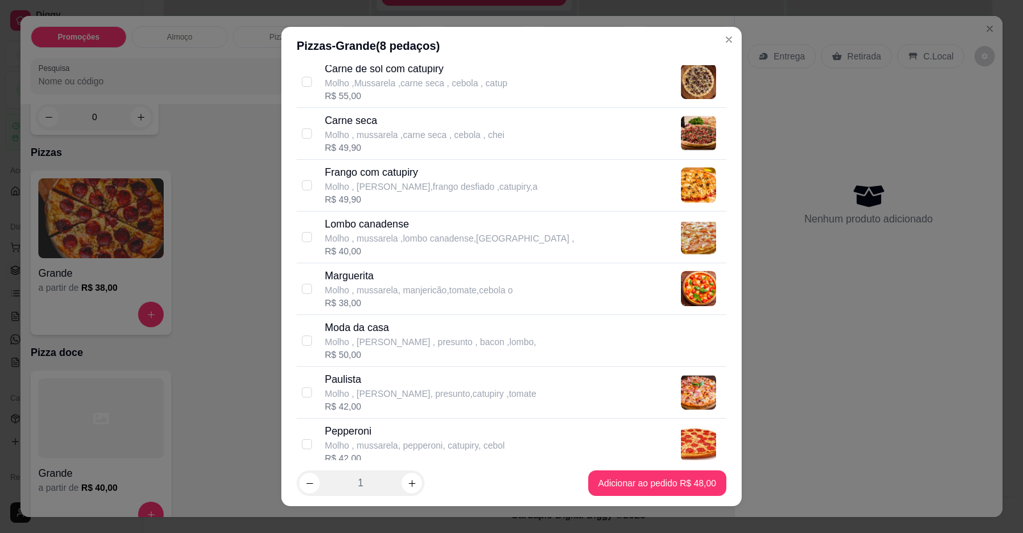
scroll to position [256, 0]
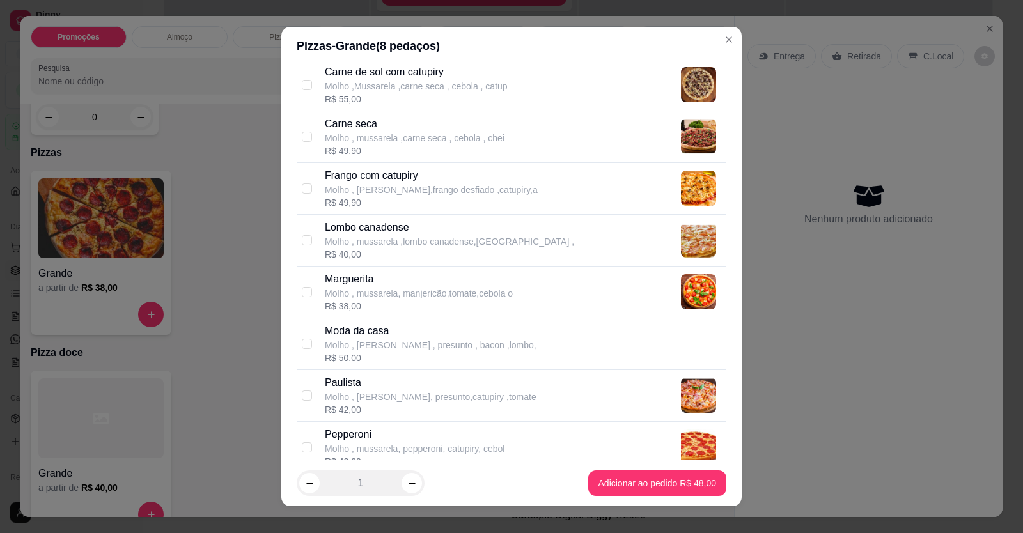
click at [443, 226] on p "Lombo canadense" at bounding box center [449, 227] width 249 height 15
checkbox input "true"
checkbox input "false"
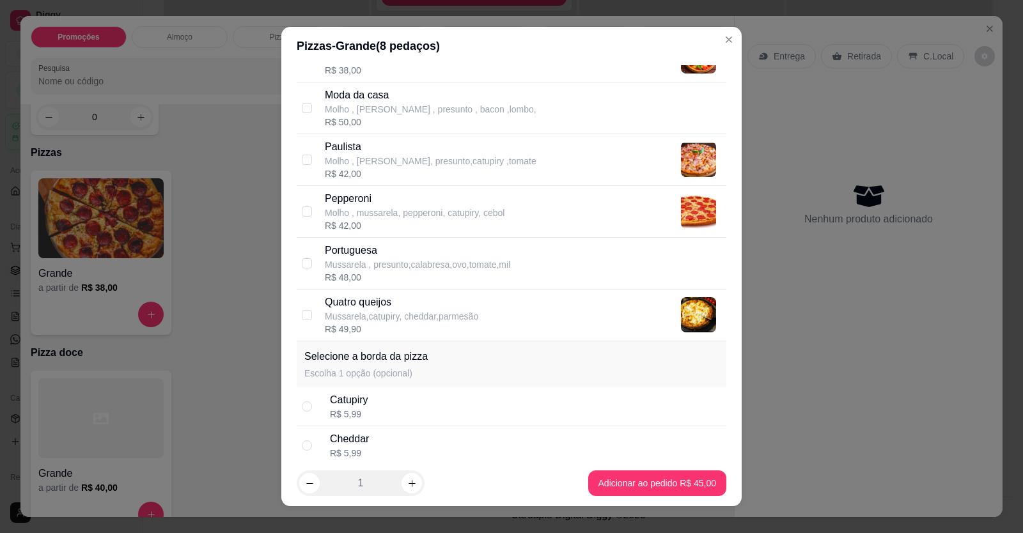
scroll to position [511, 0]
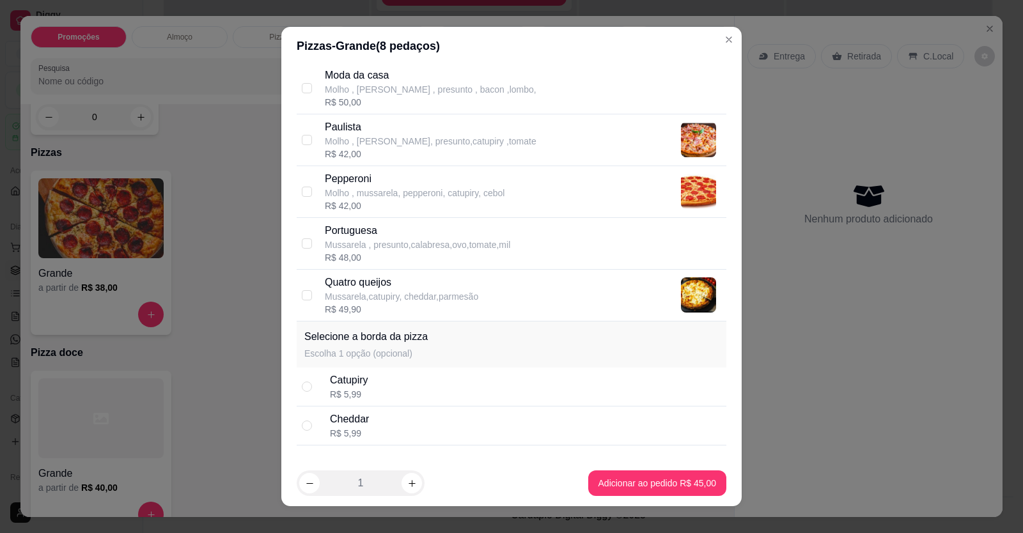
click at [393, 239] on p "Mussarela , presunto,calabresa,ovo,tomate,mil" at bounding box center [417, 244] width 185 height 13
checkbox input "false"
checkbox input "true"
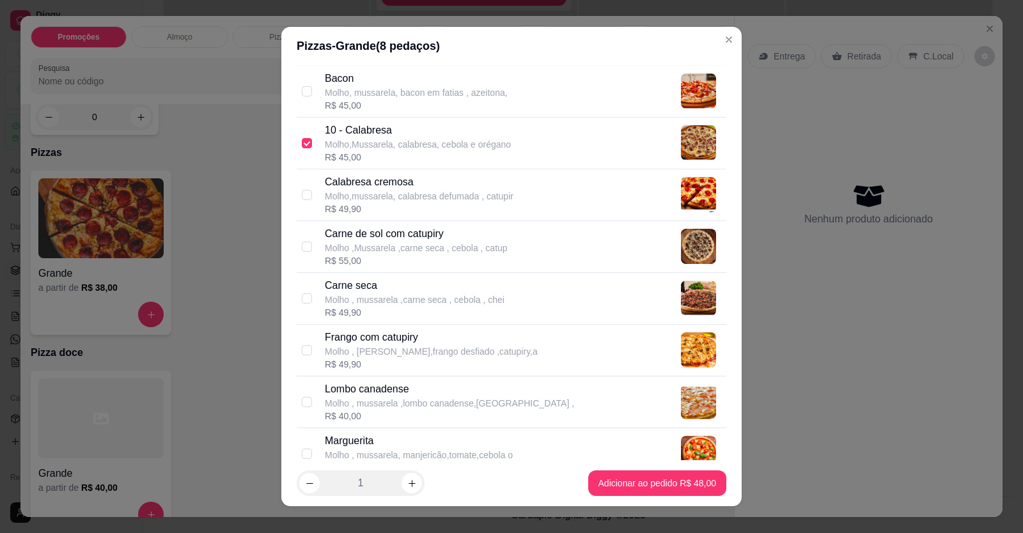
scroll to position [0, 0]
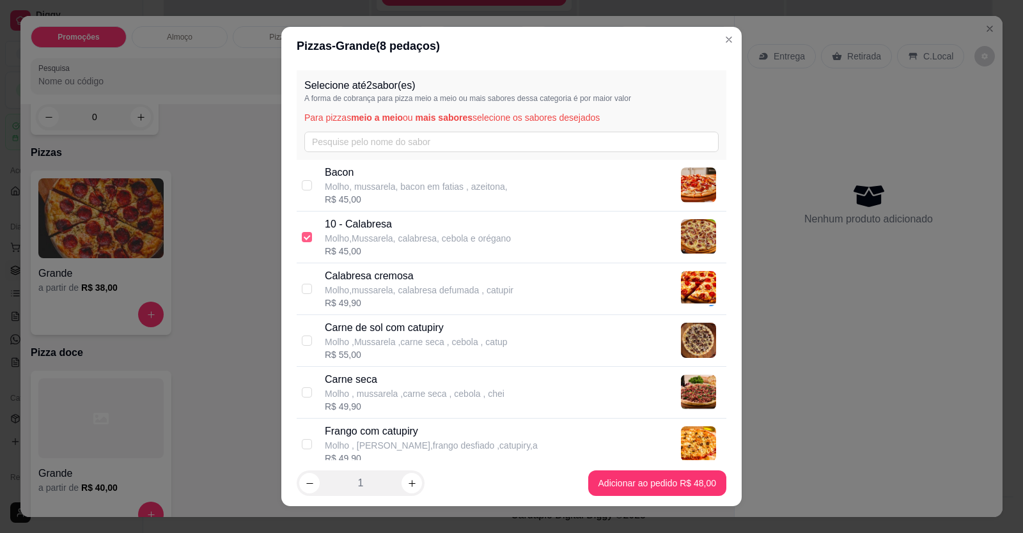
click at [305, 234] on input "checkbox" at bounding box center [307, 237] width 10 height 10
checkbox input "false"
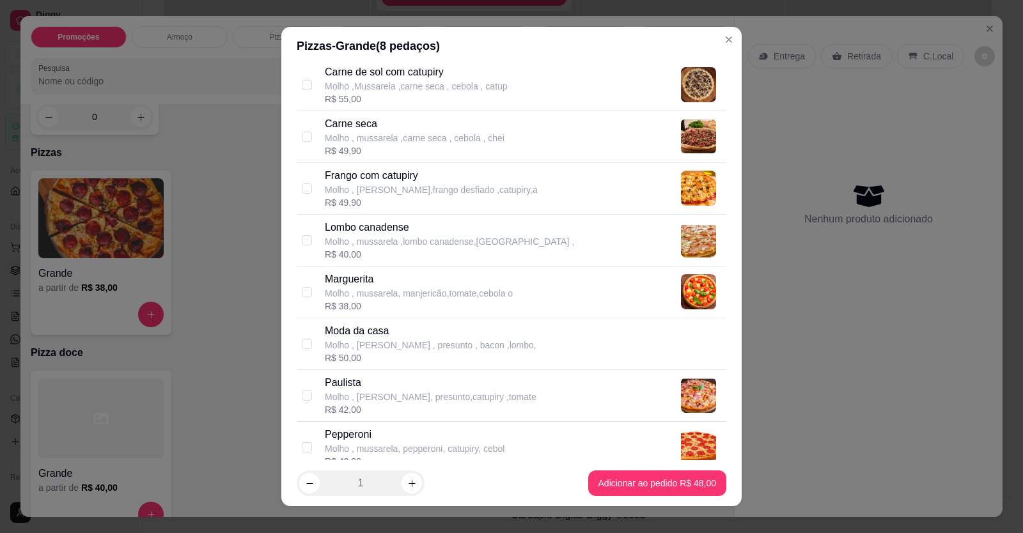
click at [346, 226] on p "Lombo canadense" at bounding box center [449, 227] width 249 height 15
checkbox input "true"
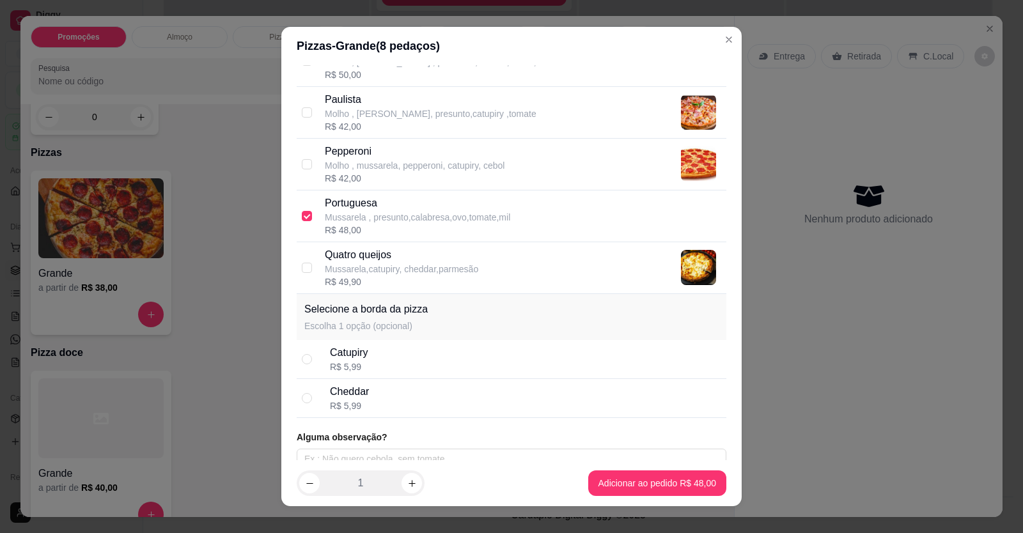
scroll to position [552, 0]
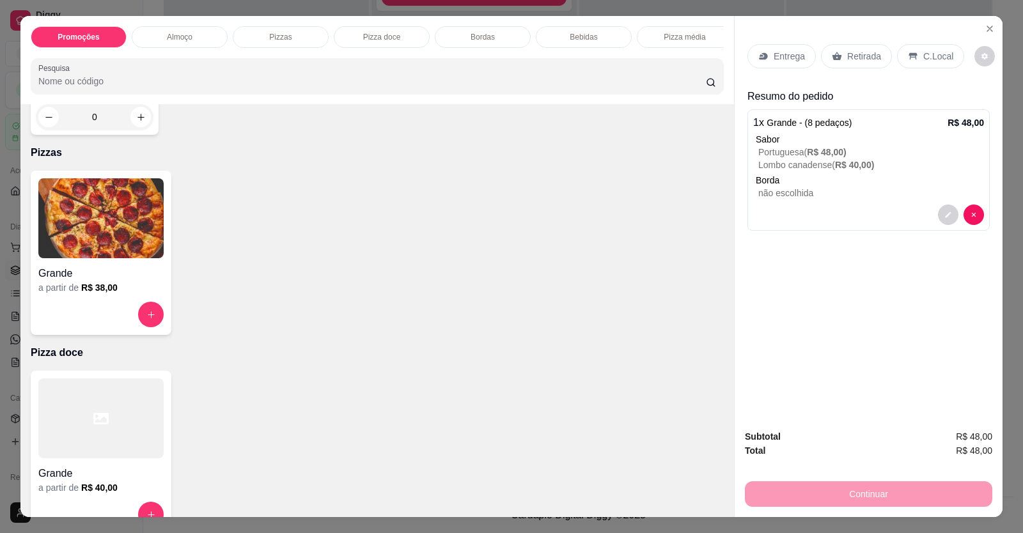
click at [923, 51] on p "C.Local" at bounding box center [938, 56] width 30 height 13
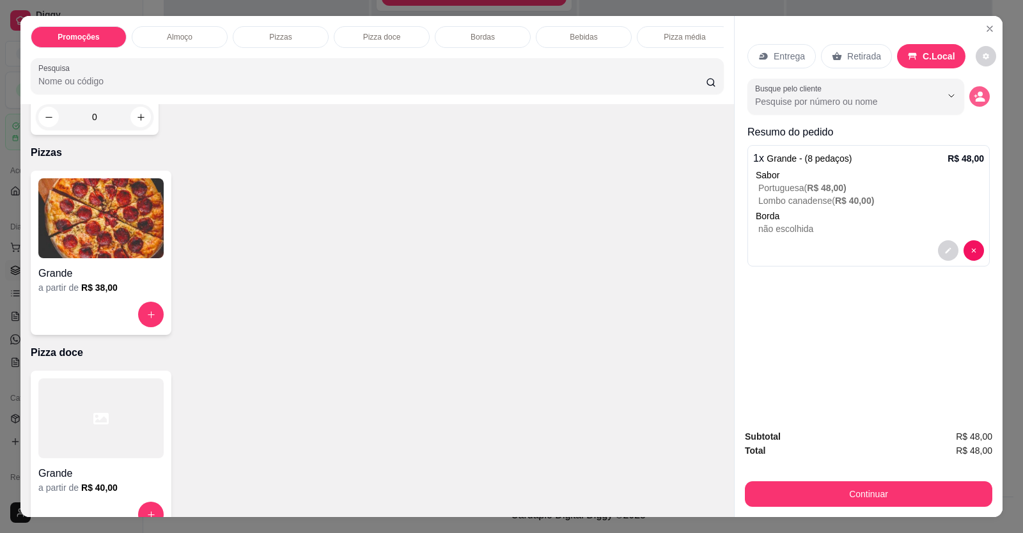
click at [974, 95] on icon "decrease-product-quantity" at bounding box center [980, 97] width 12 height 12
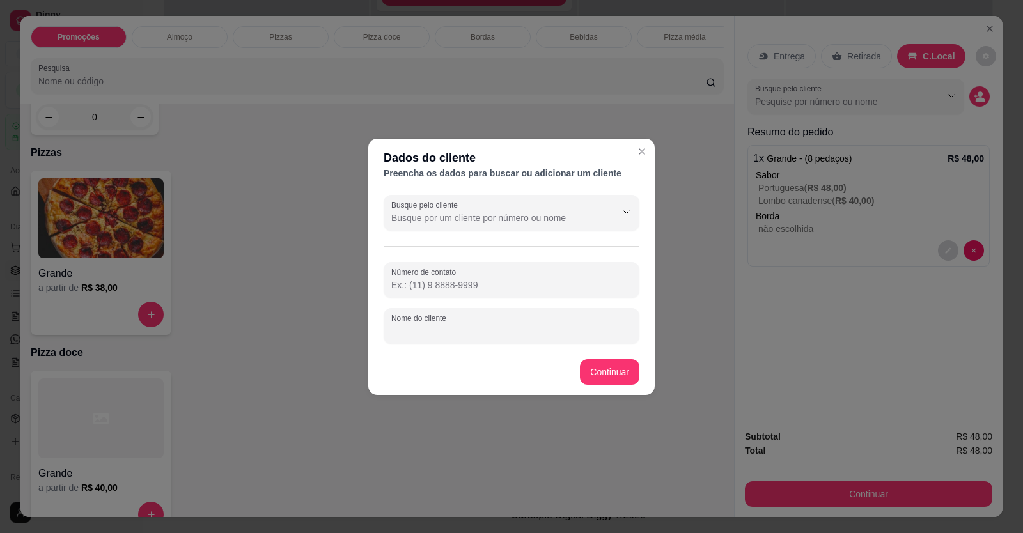
click at [506, 336] on input "Nome do cliente" at bounding box center [511, 331] width 240 height 13
type input "tiago"
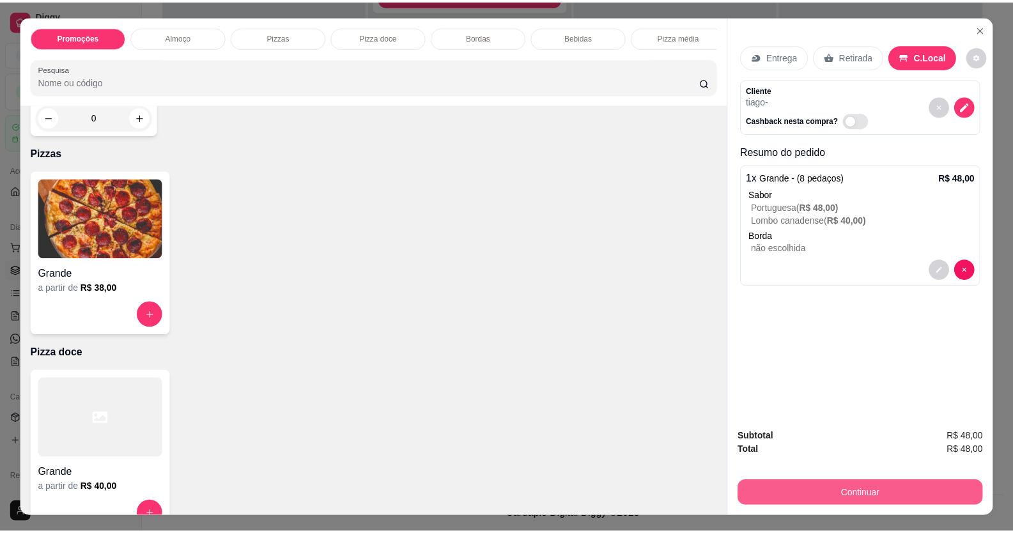
scroll to position [25, 0]
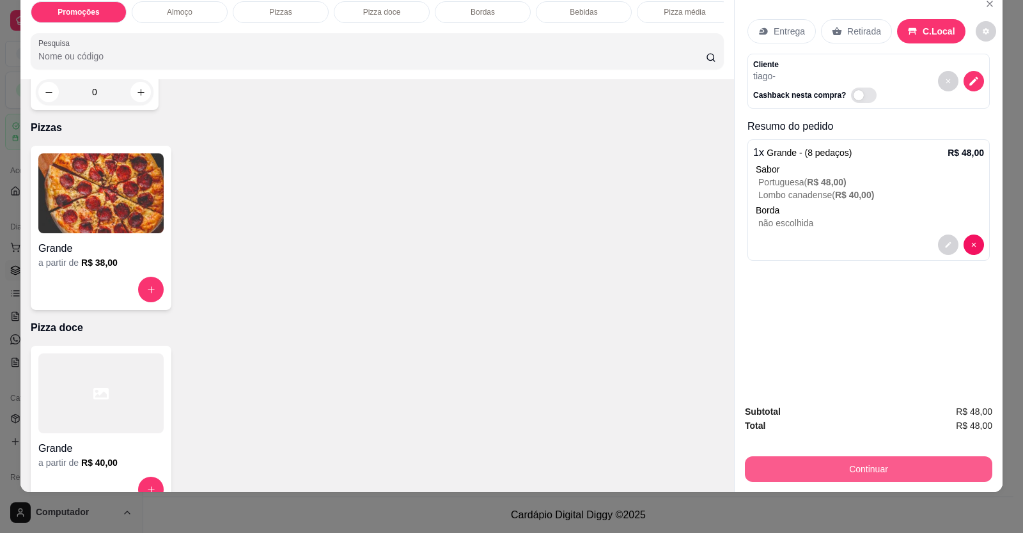
click at [868, 466] on button "Continuar" at bounding box center [868, 469] width 247 height 26
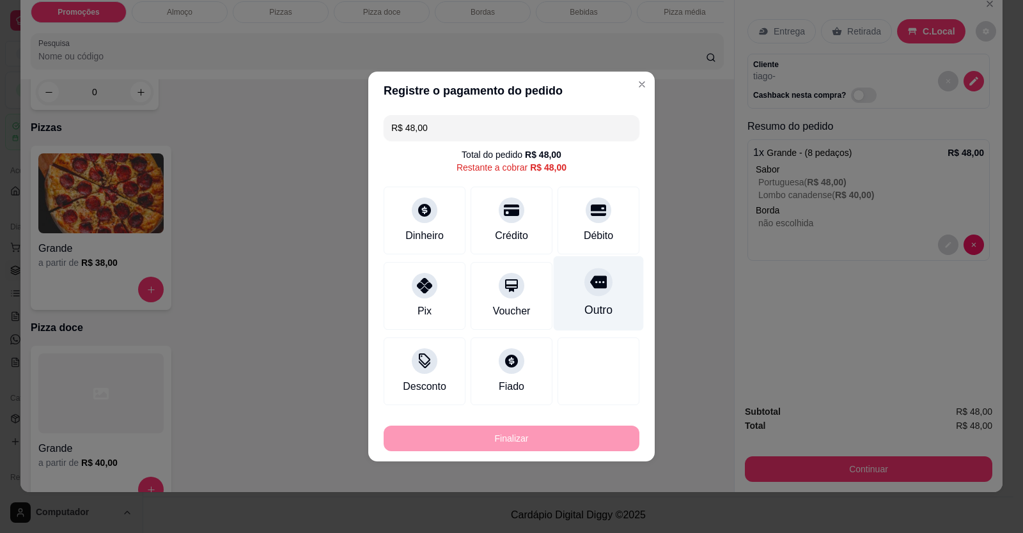
click at [588, 292] on div at bounding box center [598, 282] width 28 height 28
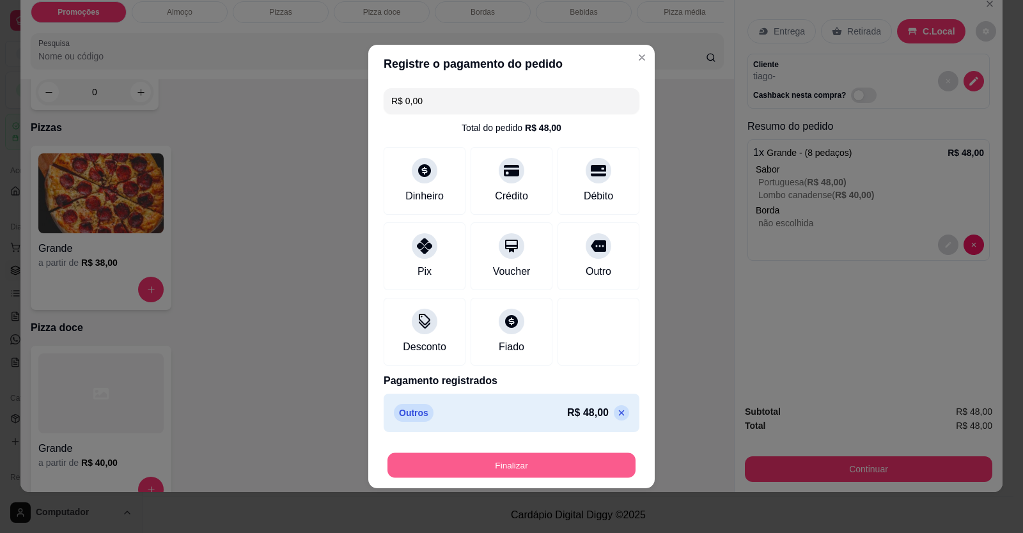
click at [552, 458] on button "Finalizar" at bounding box center [511, 465] width 248 height 25
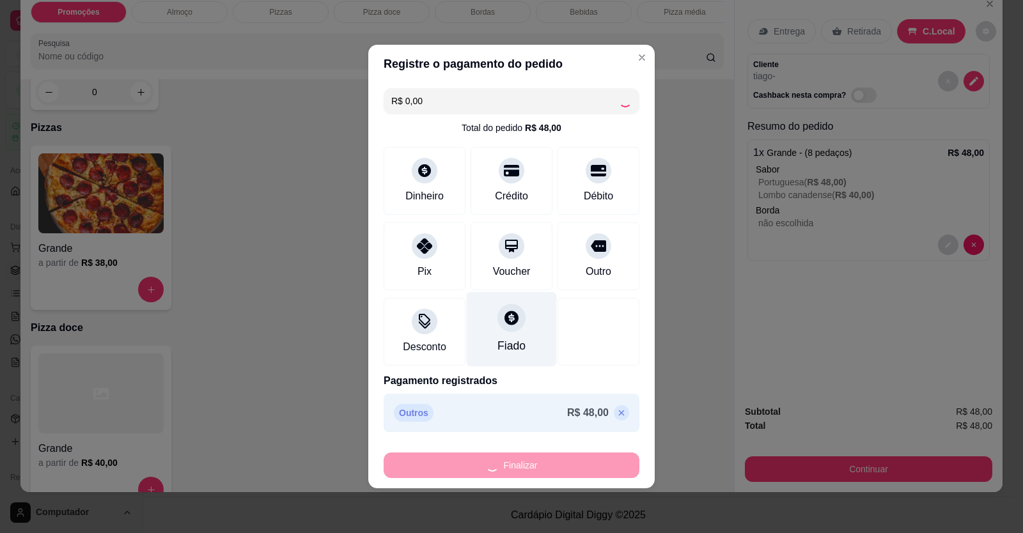
type input "-R$ 48,00"
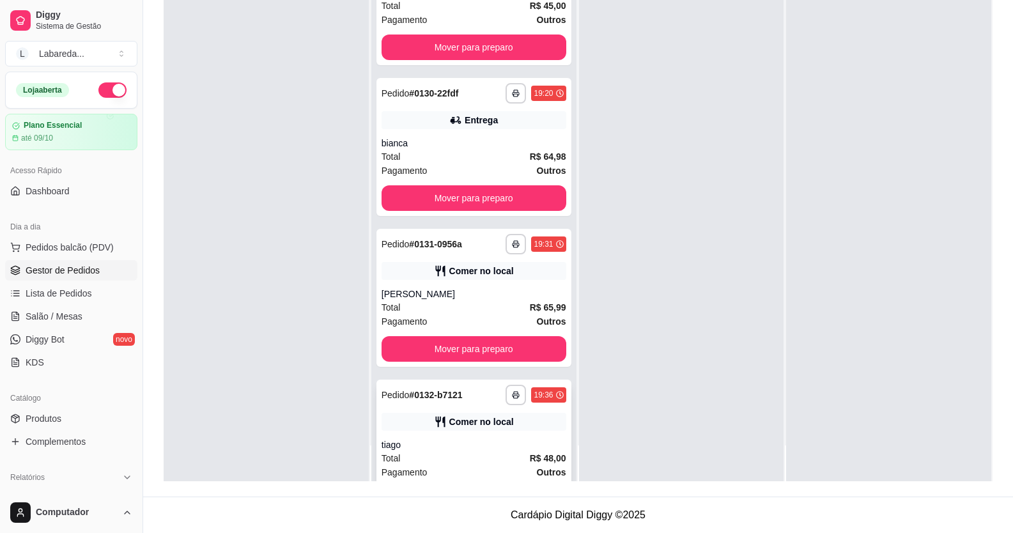
scroll to position [385, 0]
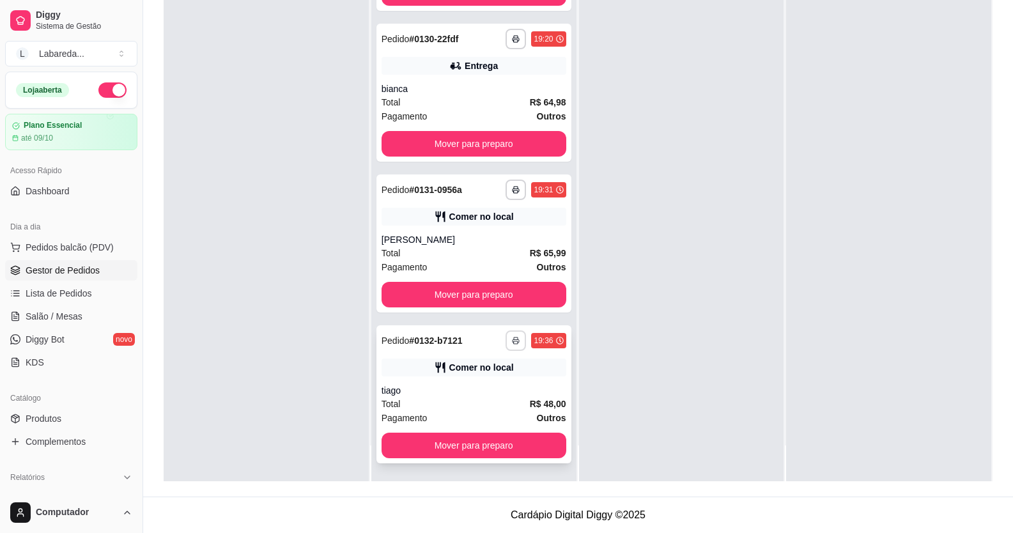
click at [512, 338] on icon "button" at bounding box center [516, 341] width 8 height 8
click at [487, 386] on button "IMPRESSORA" at bounding box center [468, 385] width 93 height 20
click at [258, 155] on div at bounding box center [266, 214] width 205 height 533
click at [237, 215] on div at bounding box center [266, 214] width 205 height 533
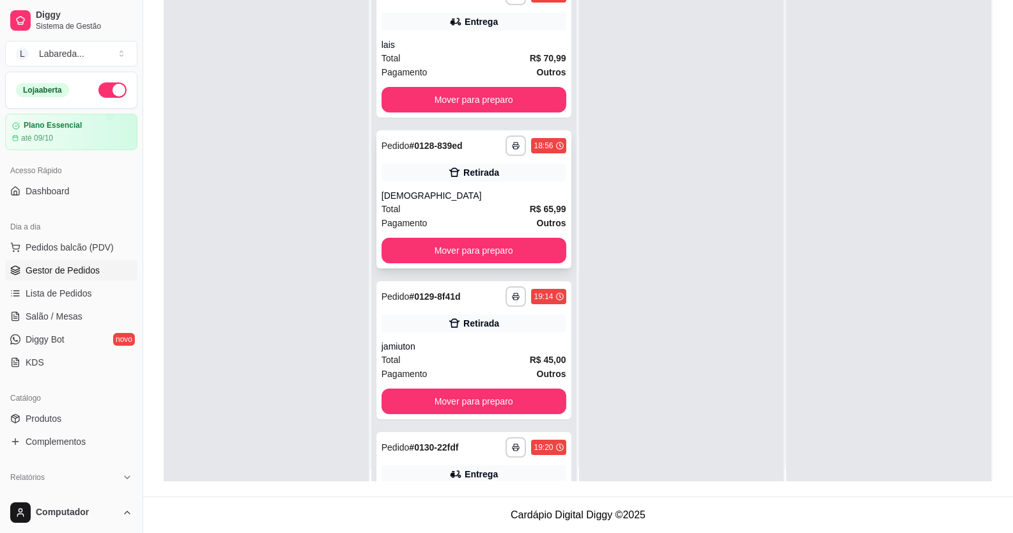
scroll to position [0, 0]
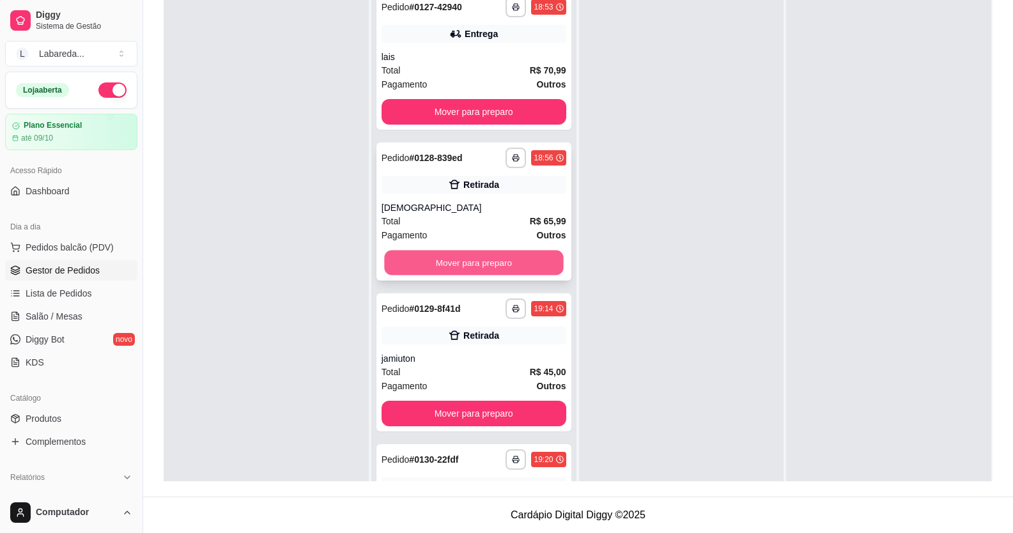
click at [507, 258] on button "Mover para preparo" at bounding box center [473, 263] width 179 height 25
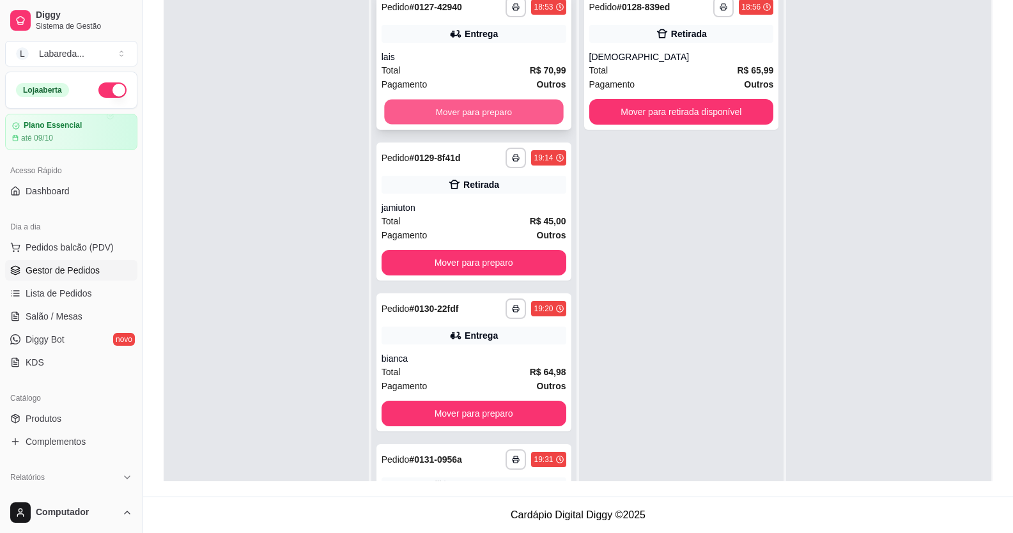
click at [478, 116] on button "Mover para preparo" at bounding box center [473, 112] width 179 height 25
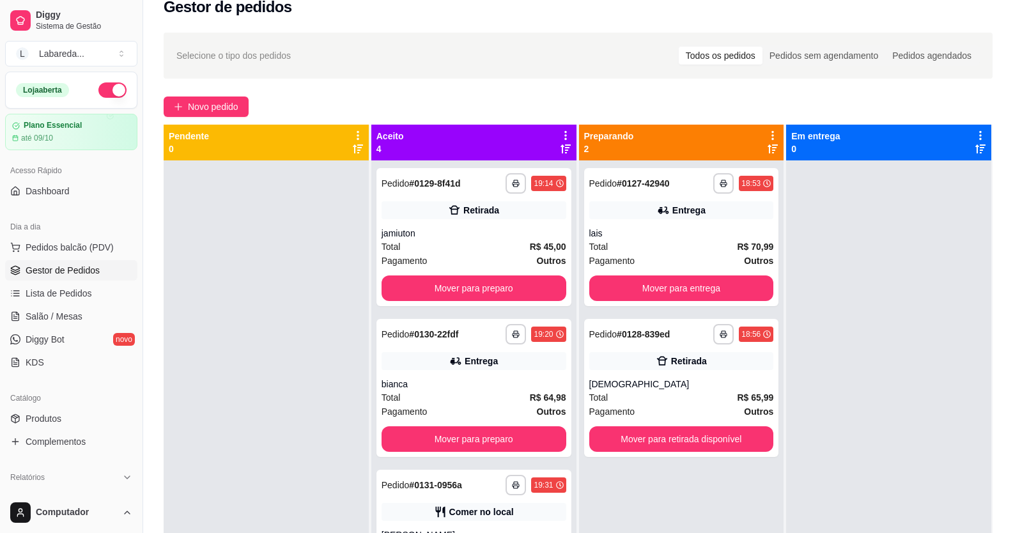
scroll to position [3, 0]
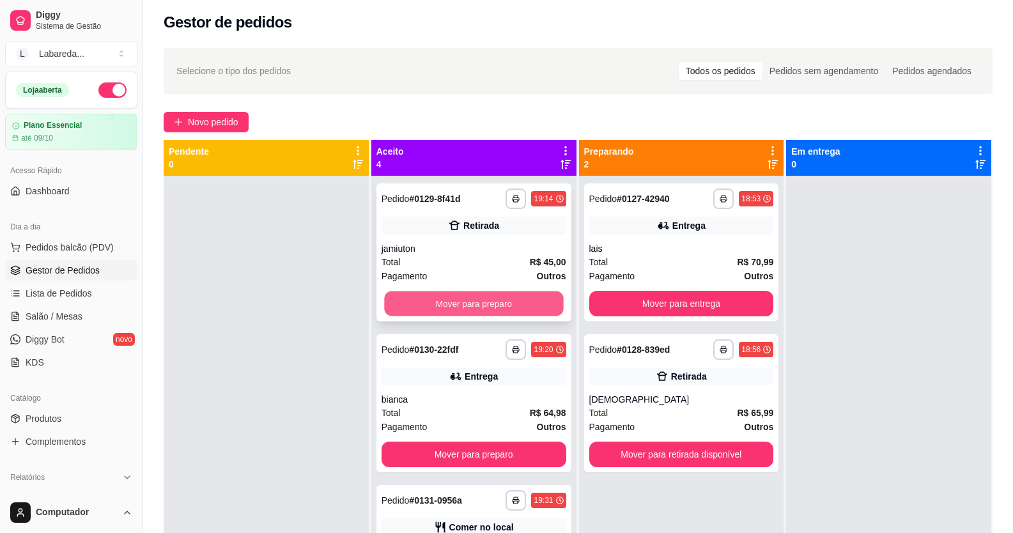
click at [490, 302] on button "Mover para preparo" at bounding box center [473, 304] width 179 height 25
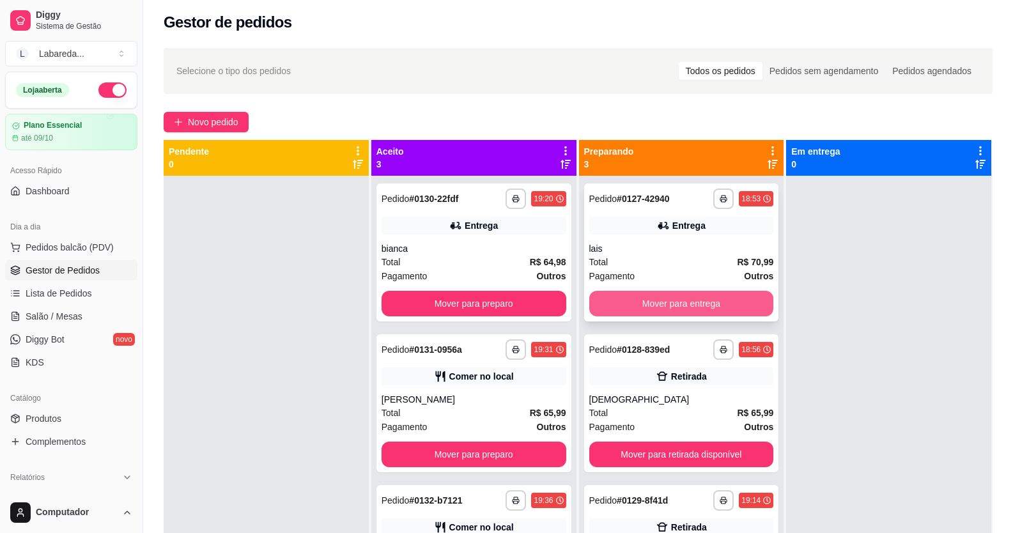
click at [692, 304] on button "Mover para entrega" at bounding box center [681, 304] width 185 height 26
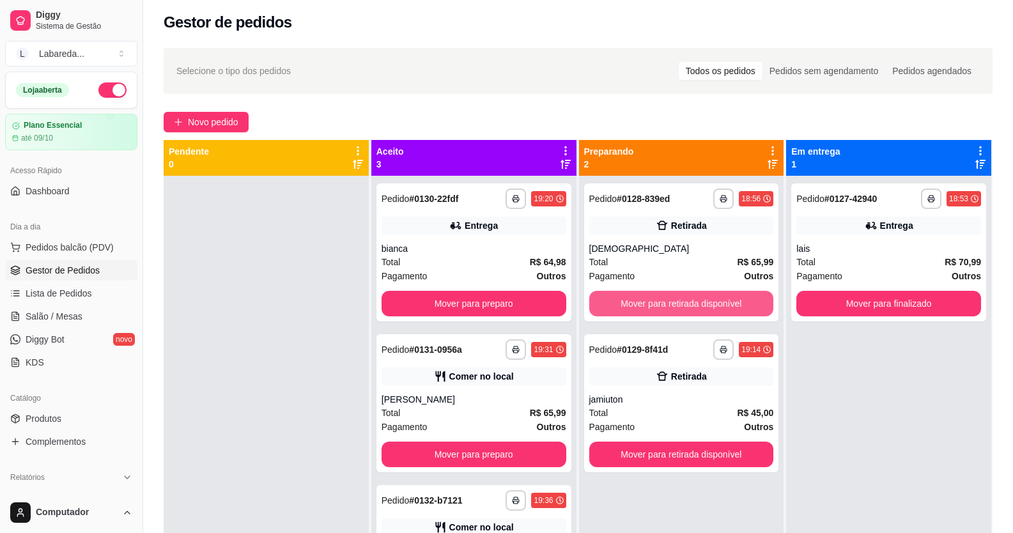
click at [692, 304] on button "Mover para retirada disponível" at bounding box center [681, 304] width 185 height 26
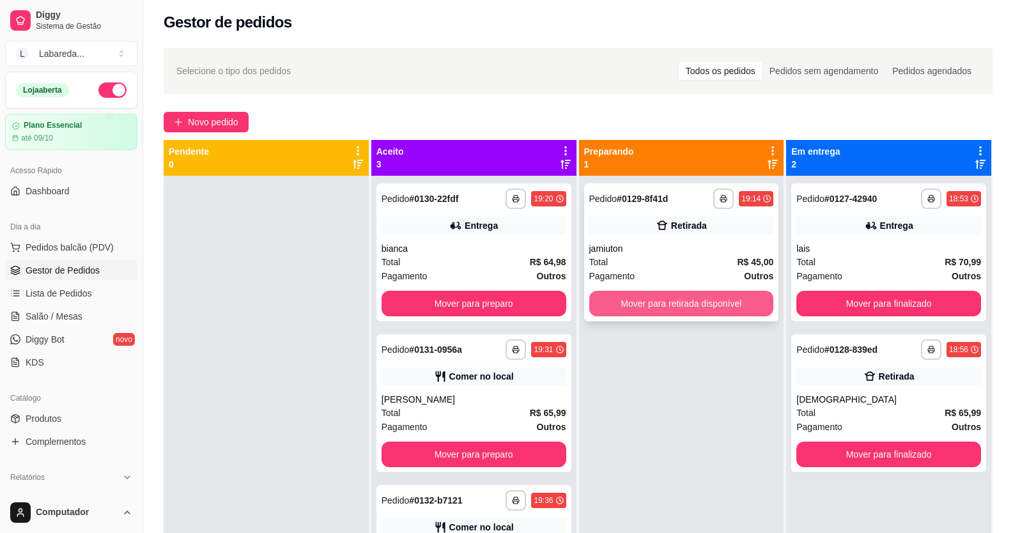
click at [692, 303] on button "Mover para retirada disponível" at bounding box center [681, 304] width 185 height 26
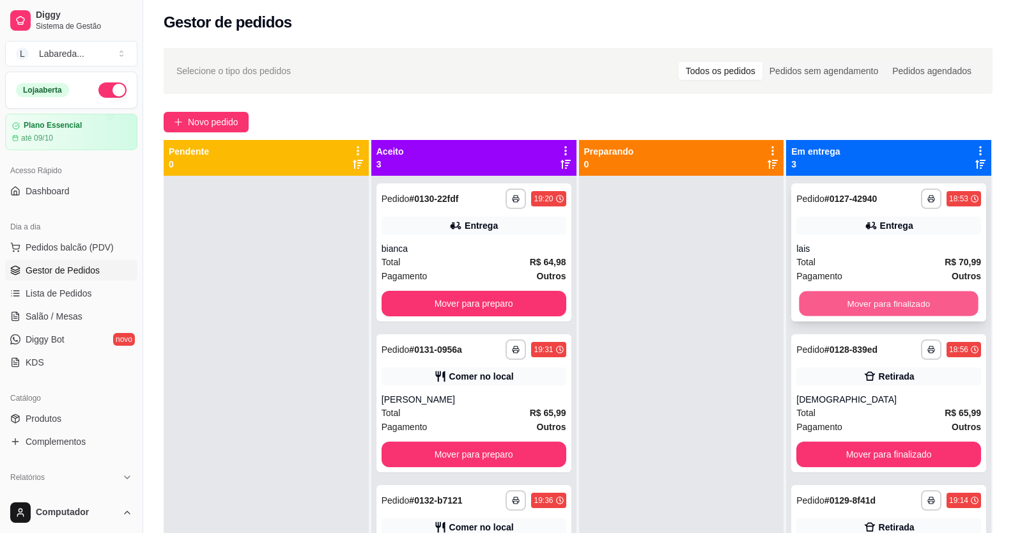
click at [822, 292] on button "Mover para finalizado" at bounding box center [889, 304] width 179 height 25
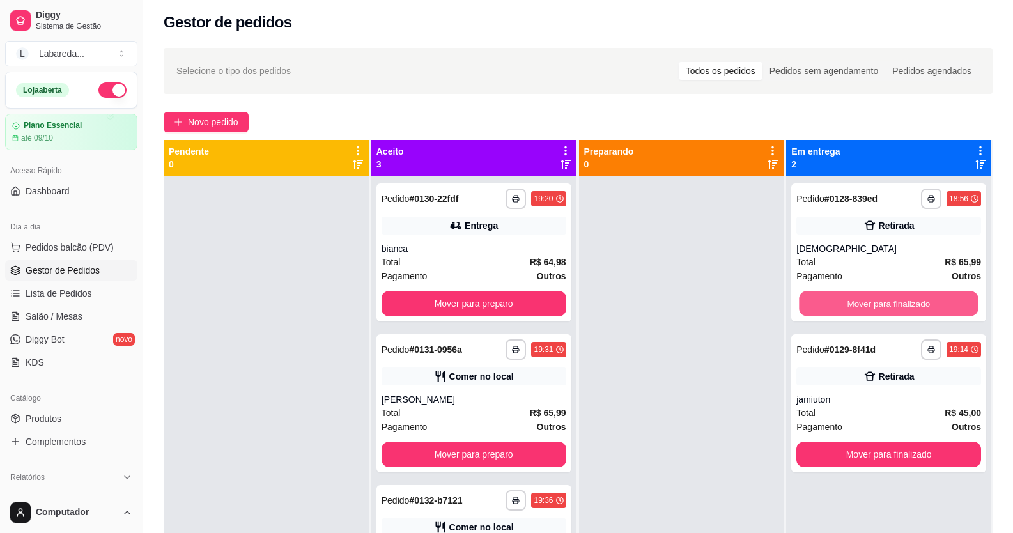
click at [823, 292] on button "Mover para finalizado" at bounding box center [889, 304] width 179 height 25
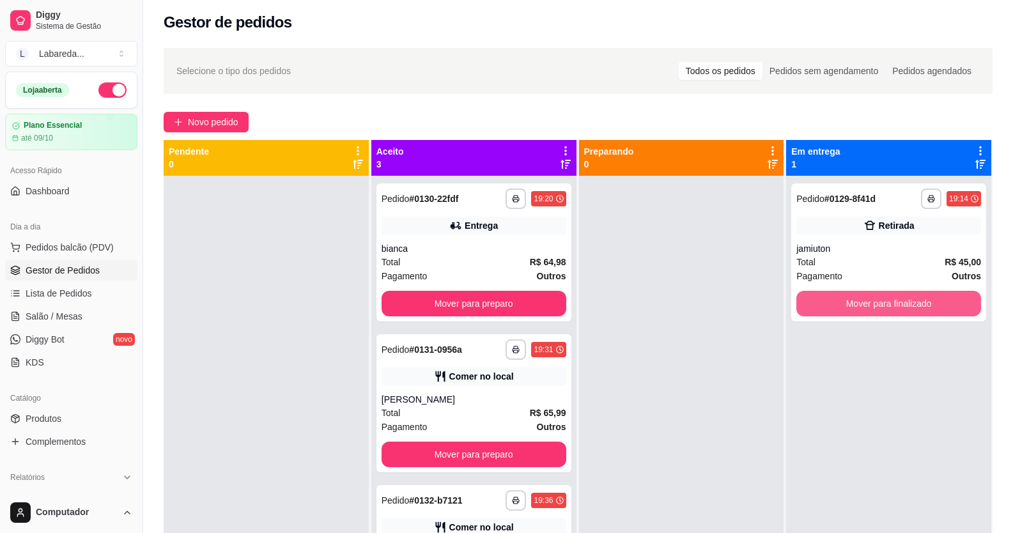
click at [823, 292] on button "Mover para finalizado" at bounding box center [889, 304] width 185 height 26
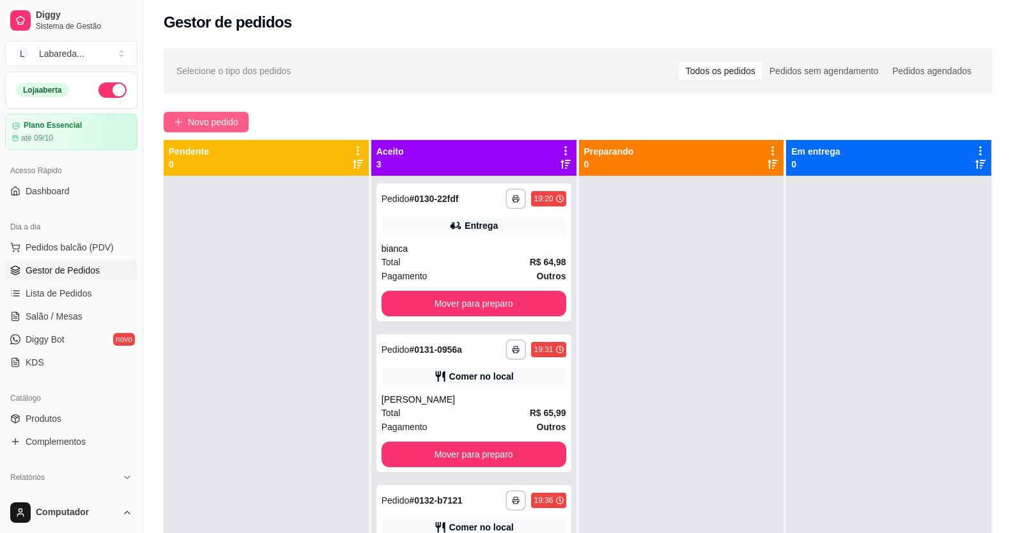
click at [206, 118] on span "Novo pedido" at bounding box center [213, 122] width 51 height 14
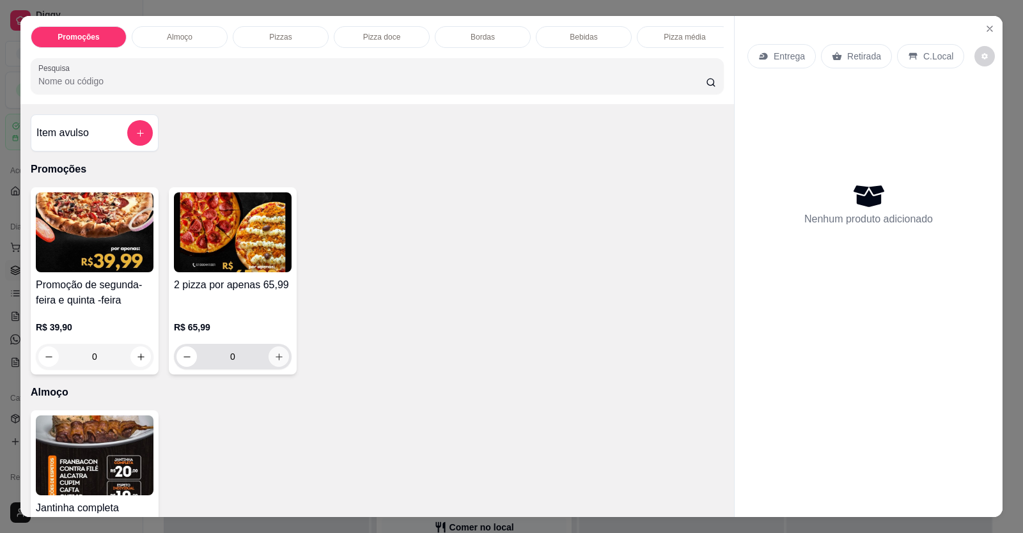
click at [276, 362] on icon "increase-product-quantity" at bounding box center [279, 357] width 10 height 10
type input "1"
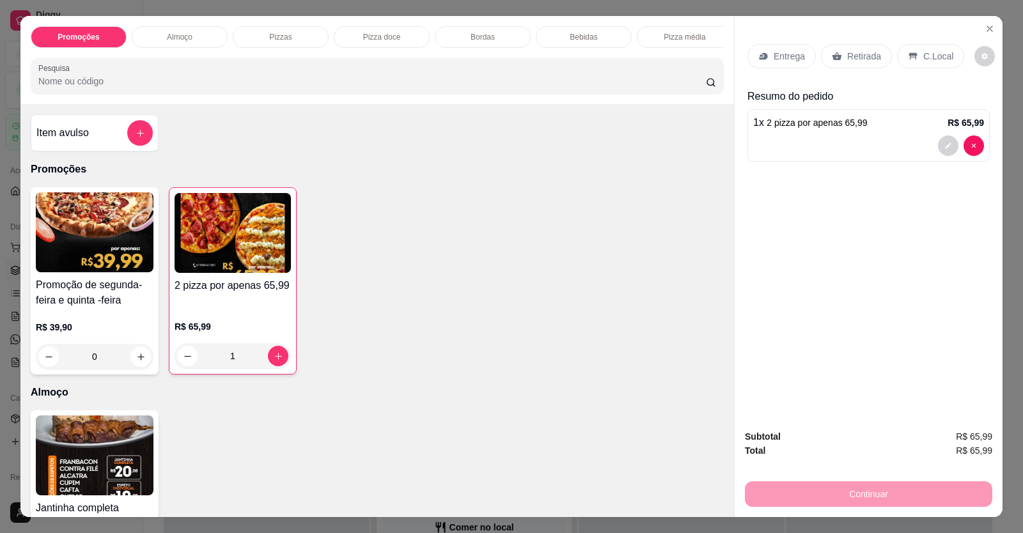
click at [926, 57] on p "C.Local" at bounding box center [938, 56] width 30 height 13
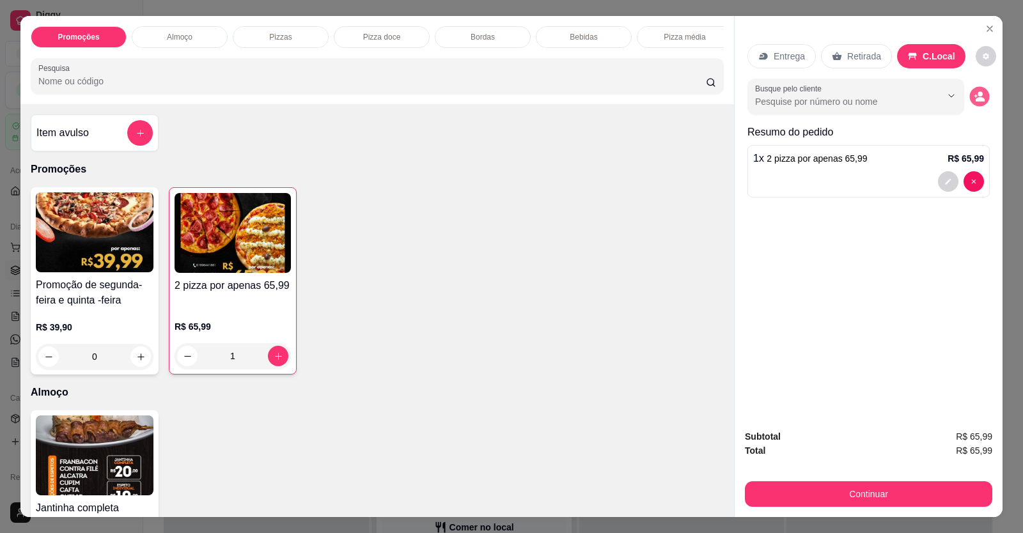
click at [976, 100] on icon "decrease-product-quantity" at bounding box center [980, 99] width 9 height 4
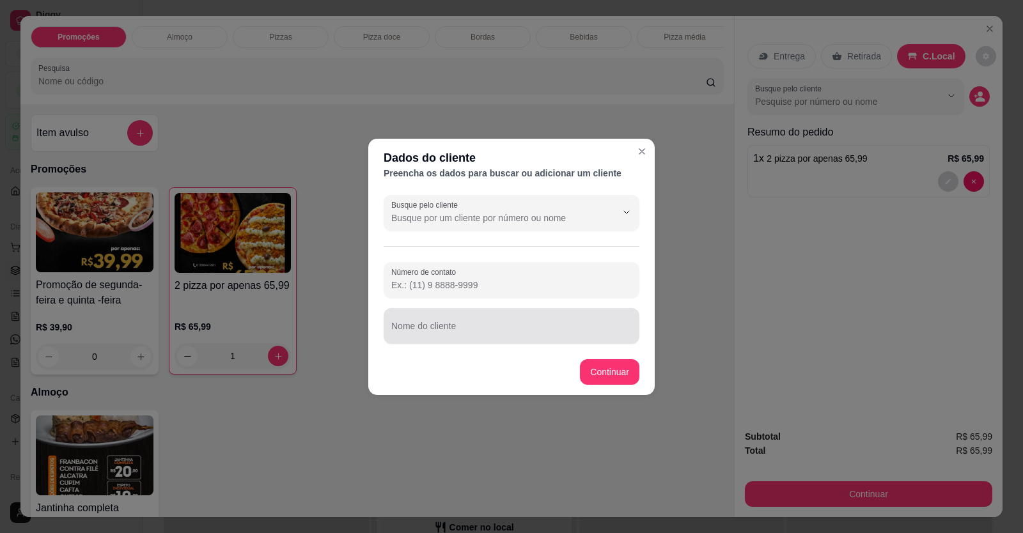
drag, startPoint x: 483, startPoint y: 325, endPoint x: 485, endPoint y: 313, distance: 12.9
click at [484, 325] on input "Nome do cliente" at bounding box center [511, 331] width 240 height 13
type input "b"
type input "cleberson"
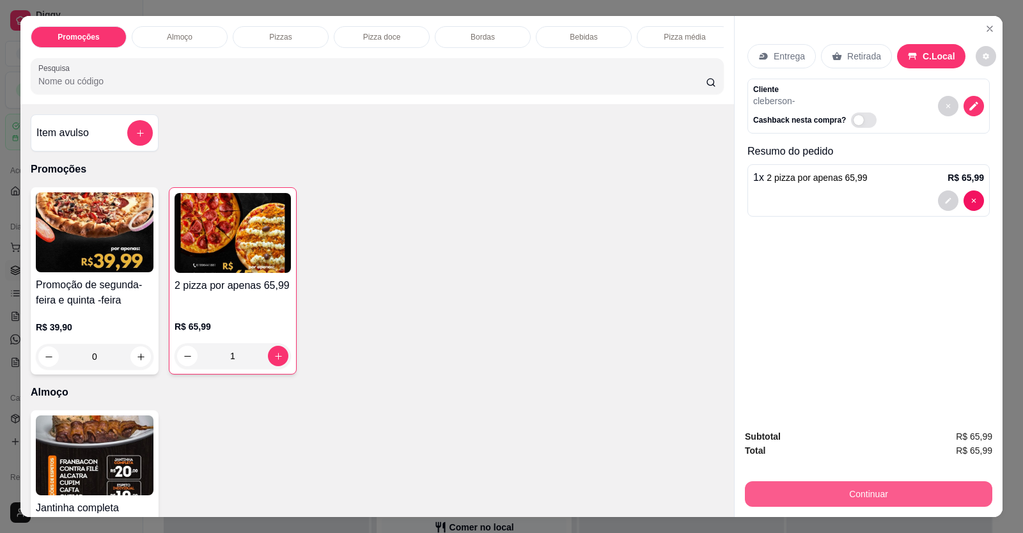
click at [779, 482] on button "Continuar" at bounding box center [868, 494] width 247 height 26
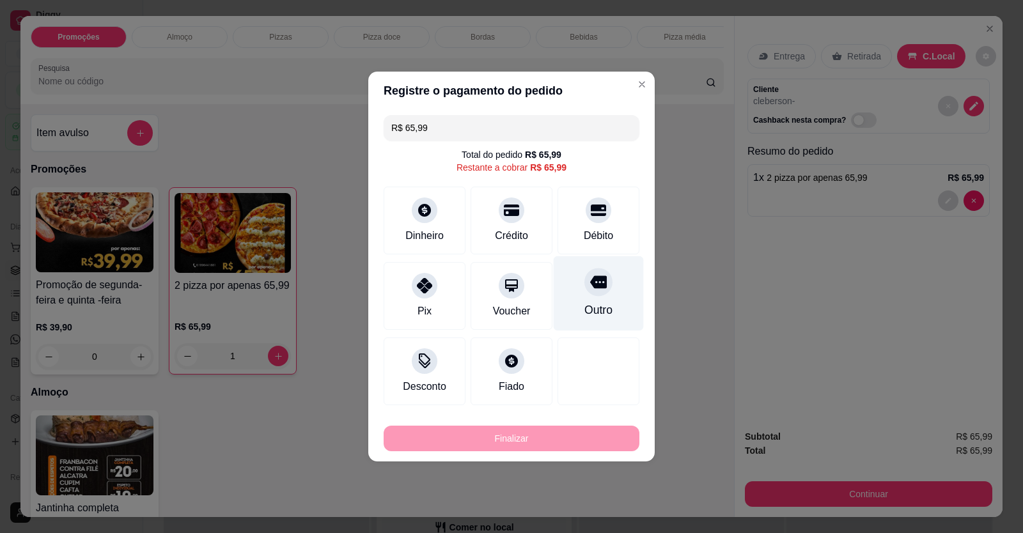
click at [585, 299] on div "Outro" at bounding box center [599, 293] width 90 height 75
type input "R$ 0,00"
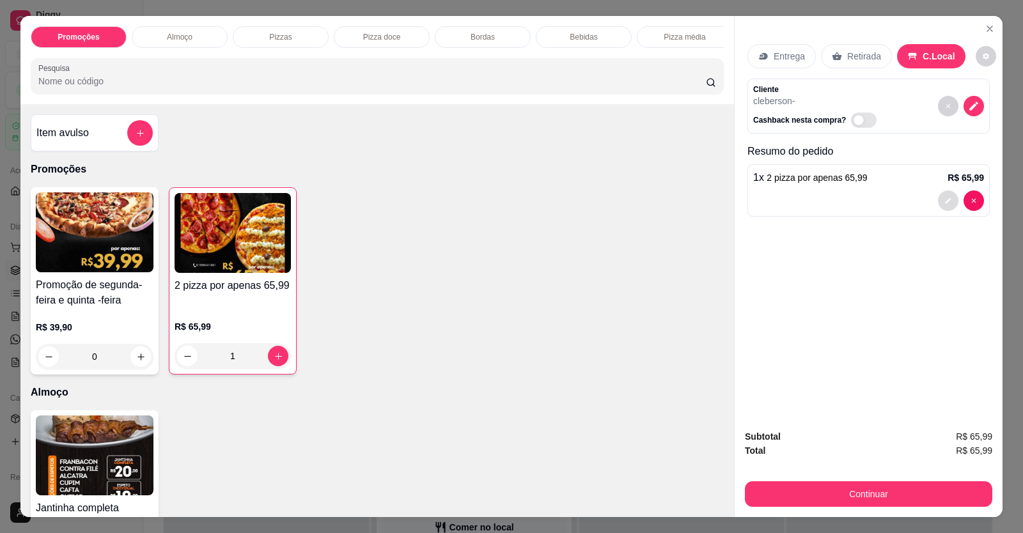
click at [948, 200] on button "decrease-product-quantity" at bounding box center [948, 201] width 20 height 20
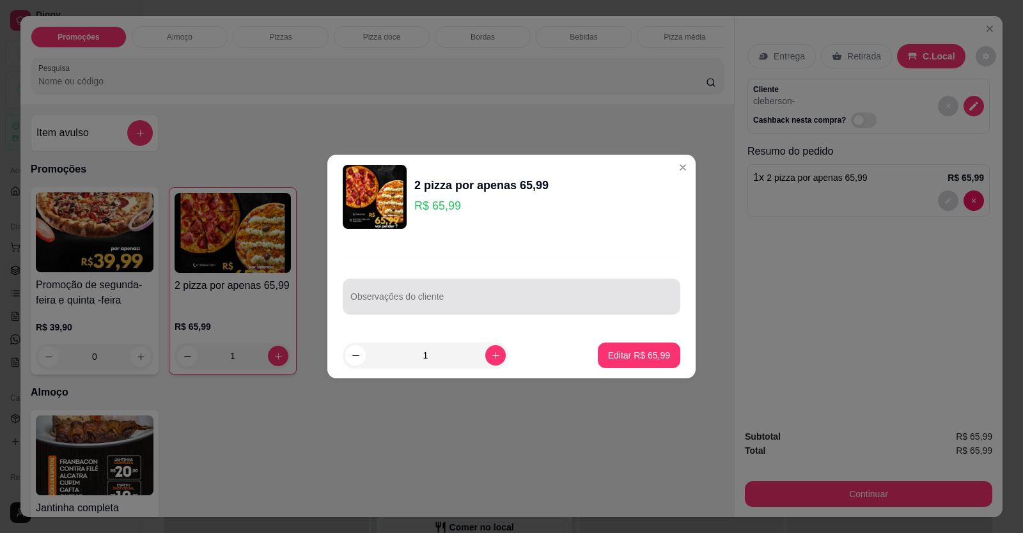
click at [421, 302] on input "Observações do cliente" at bounding box center [511, 301] width 322 height 13
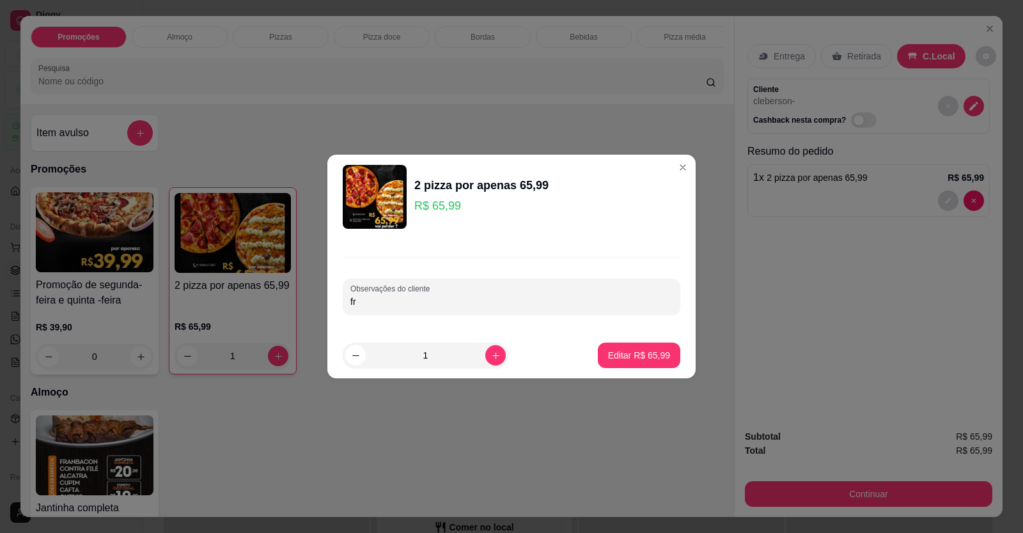
type input "f"
type input "a"
type input "AS 2 DE FRANGO"
click at [670, 352] on div "Editar R$ 65,99" at bounding box center [639, 356] width 82 height 26
click at [651, 354] on p "Editar R$ 65,99" at bounding box center [639, 355] width 62 height 13
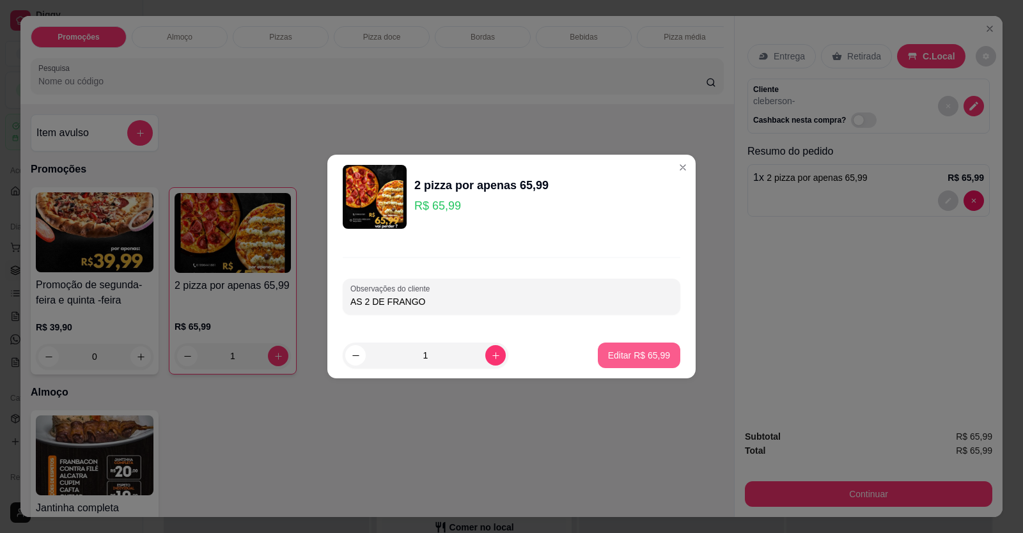
type input "0"
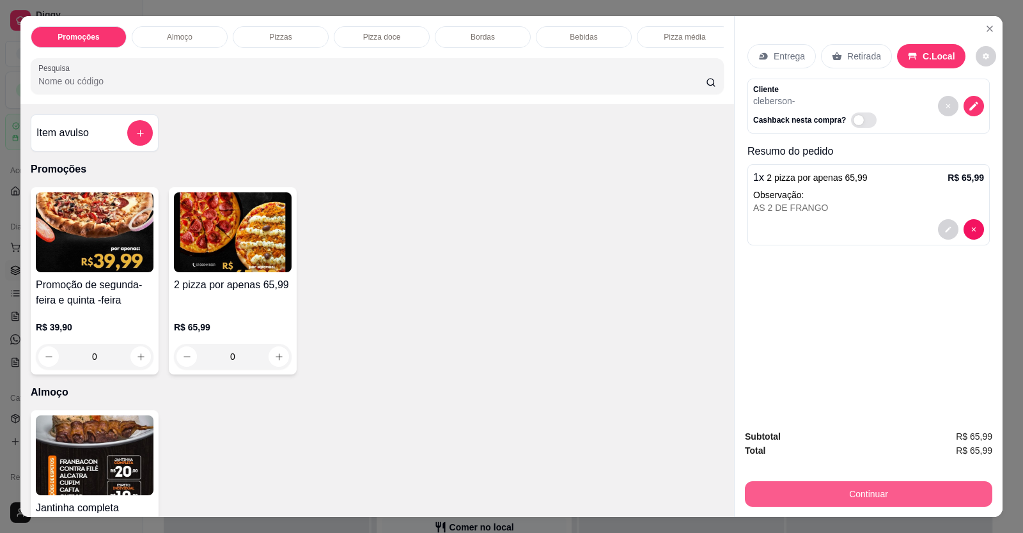
click at [824, 490] on button "Continuar" at bounding box center [868, 494] width 247 height 26
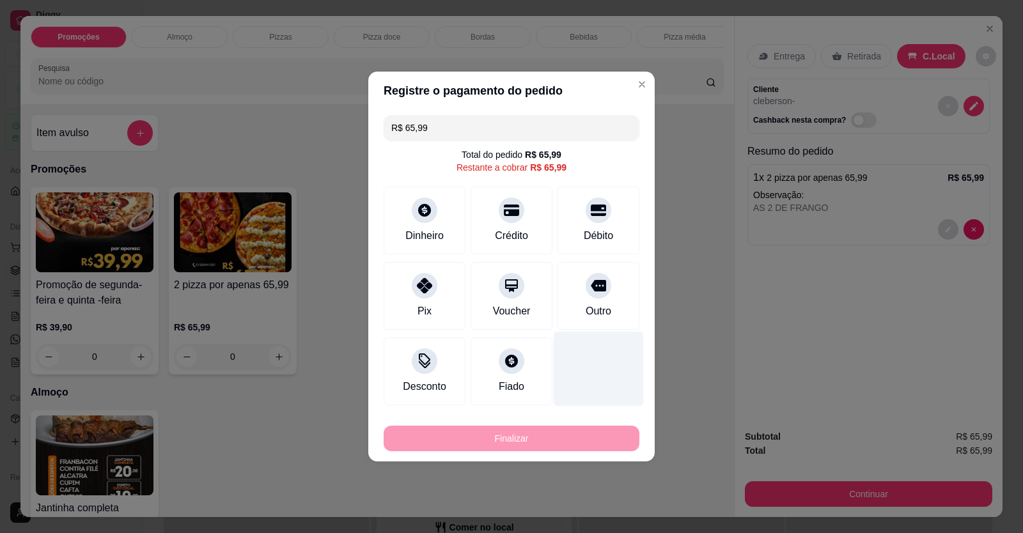
click at [598, 300] on div "Outro" at bounding box center [599, 296] width 82 height 68
type input "R$ 0,00"
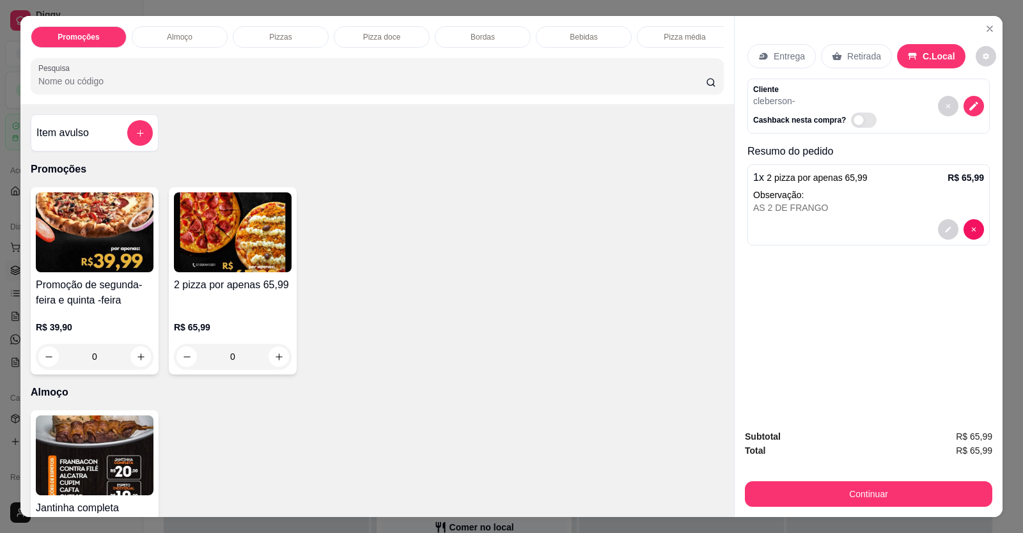
click at [848, 54] on p "Retirada" at bounding box center [864, 56] width 34 height 13
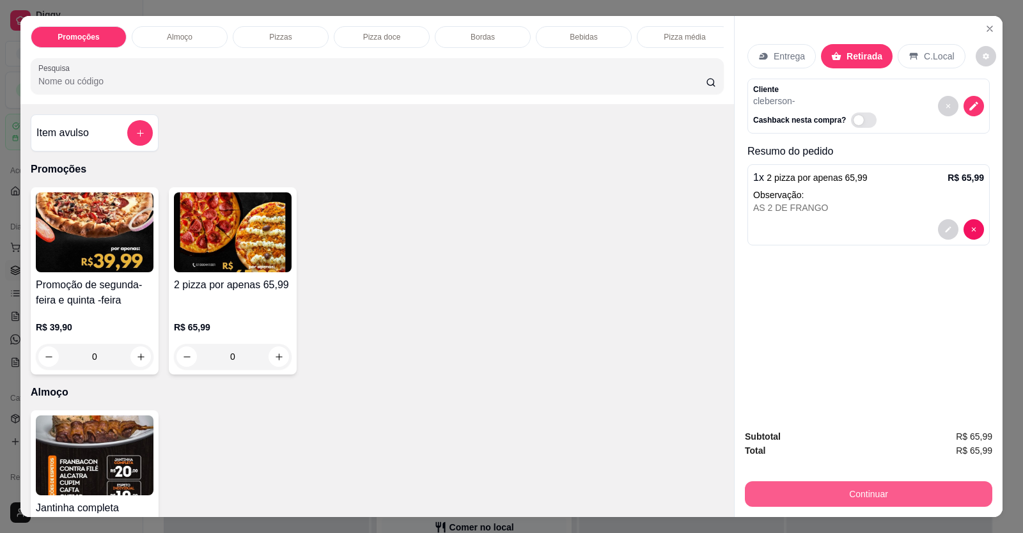
click at [861, 500] on button "Continuar" at bounding box center [868, 494] width 247 height 26
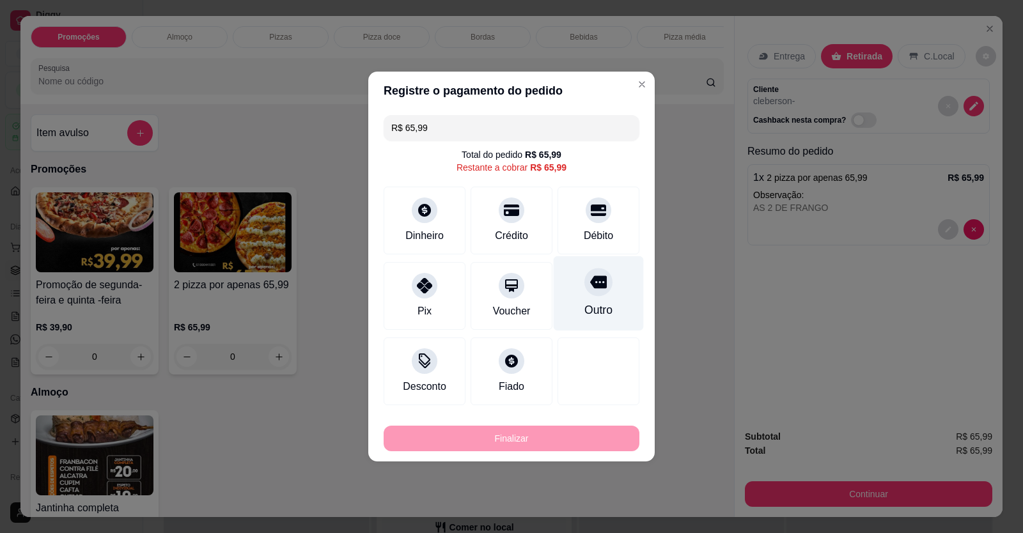
click at [598, 296] on div "Outro" at bounding box center [599, 293] width 90 height 75
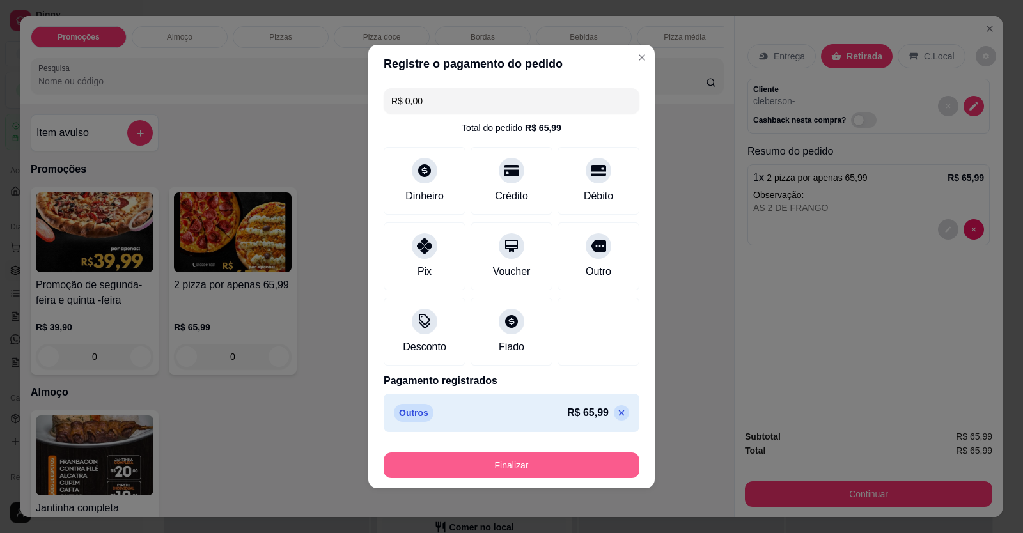
click at [526, 464] on button "Finalizar" at bounding box center [512, 466] width 256 height 26
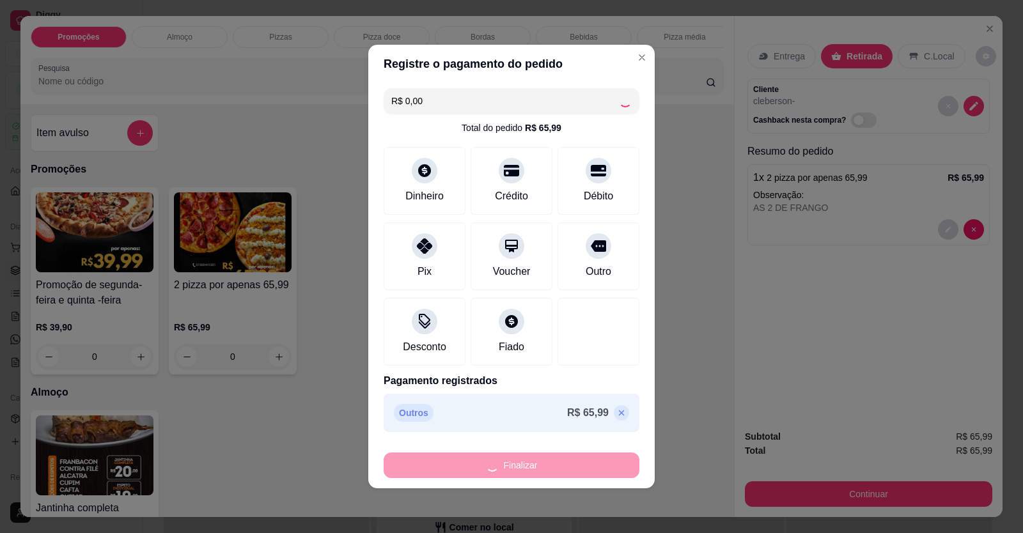
type input "-R$ 65,99"
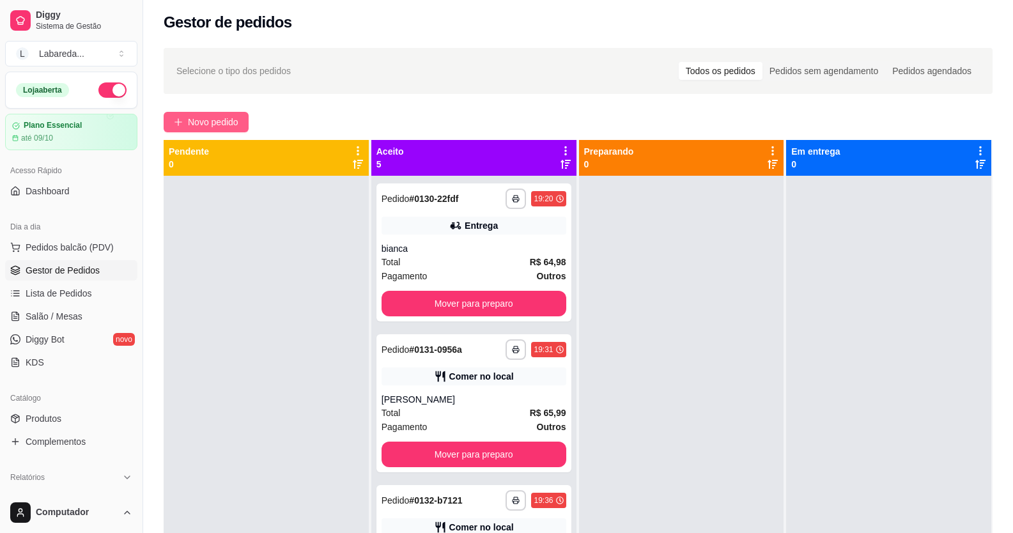
click at [201, 116] on span "Novo pedido" at bounding box center [213, 122] width 51 height 14
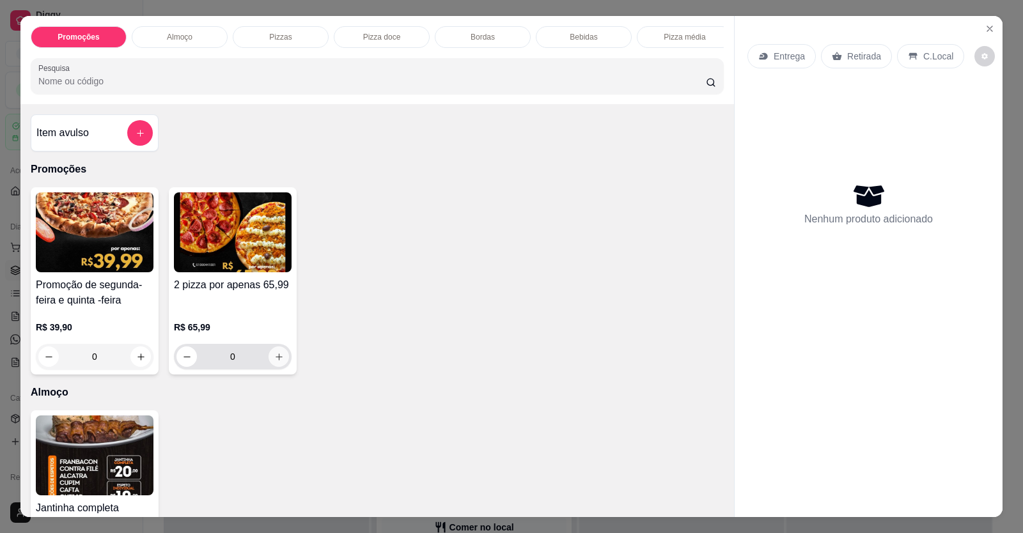
click at [269, 362] on button "increase-product-quantity" at bounding box center [279, 357] width 20 height 20
type input "1"
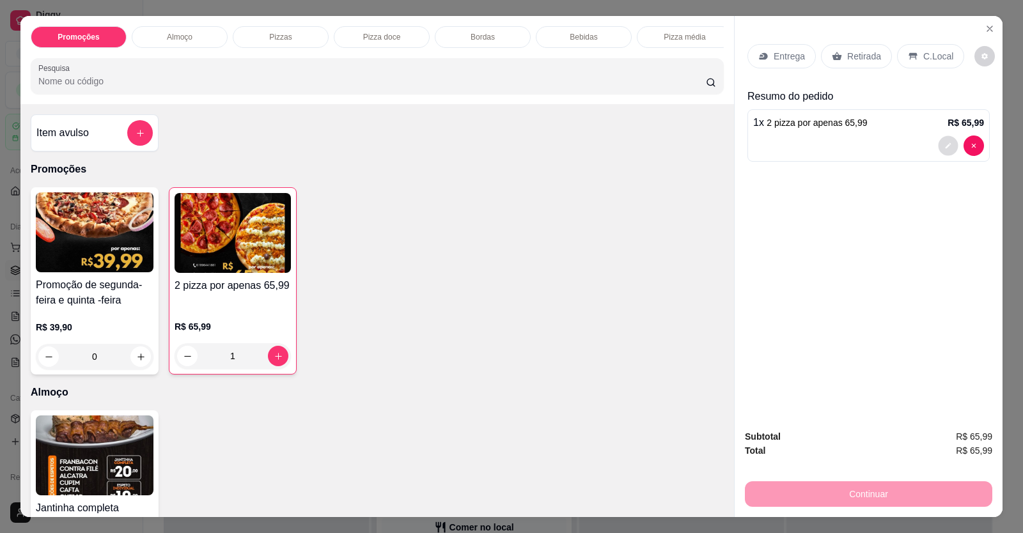
click at [944, 144] on icon "decrease-product-quantity" at bounding box center [948, 146] width 8 height 8
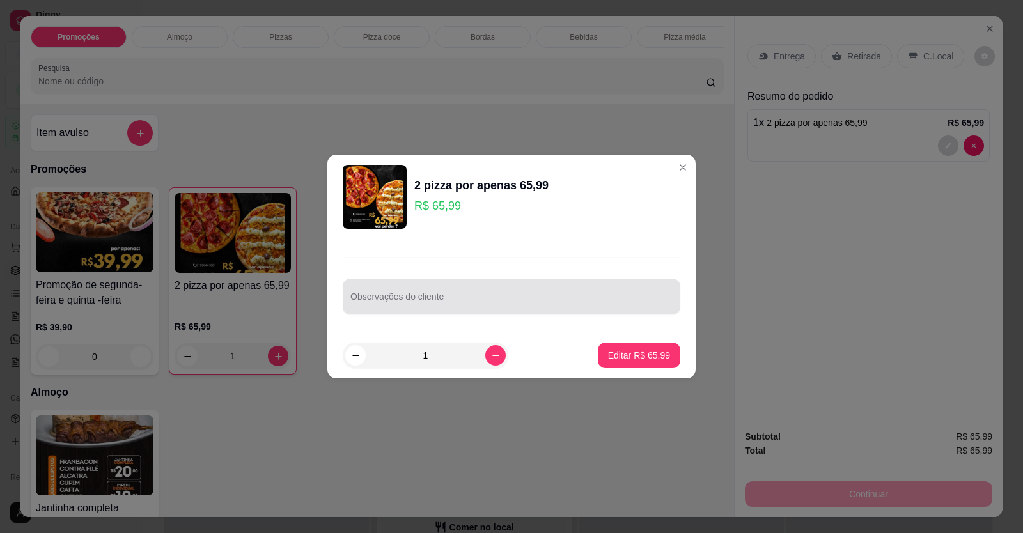
click at [404, 306] on input "Observações do cliente" at bounding box center [511, 301] width 322 height 13
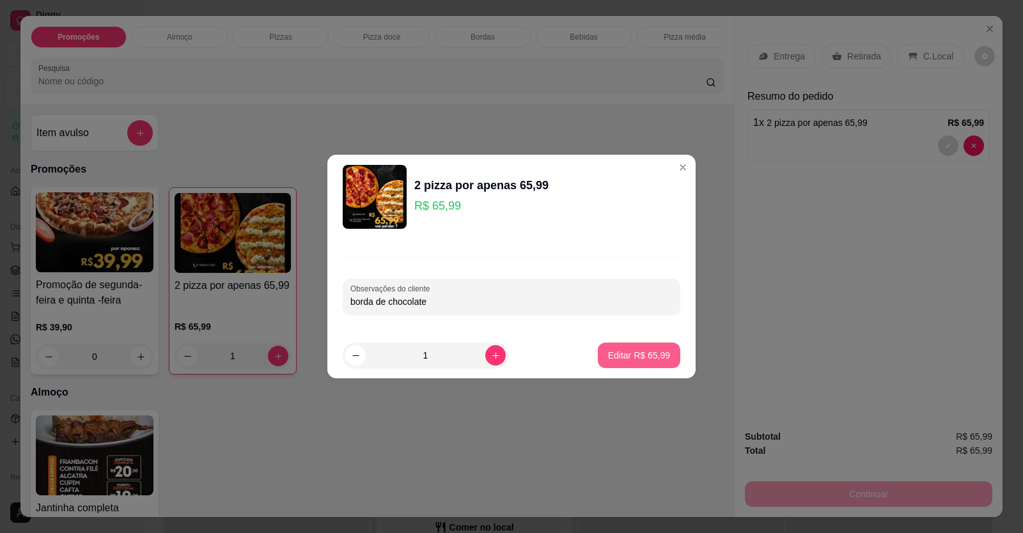
type input "borda de chocolate"
click at [609, 349] on p "Editar R$ 65,99" at bounding box center [639, 355] width 60 height 12
type input "0"
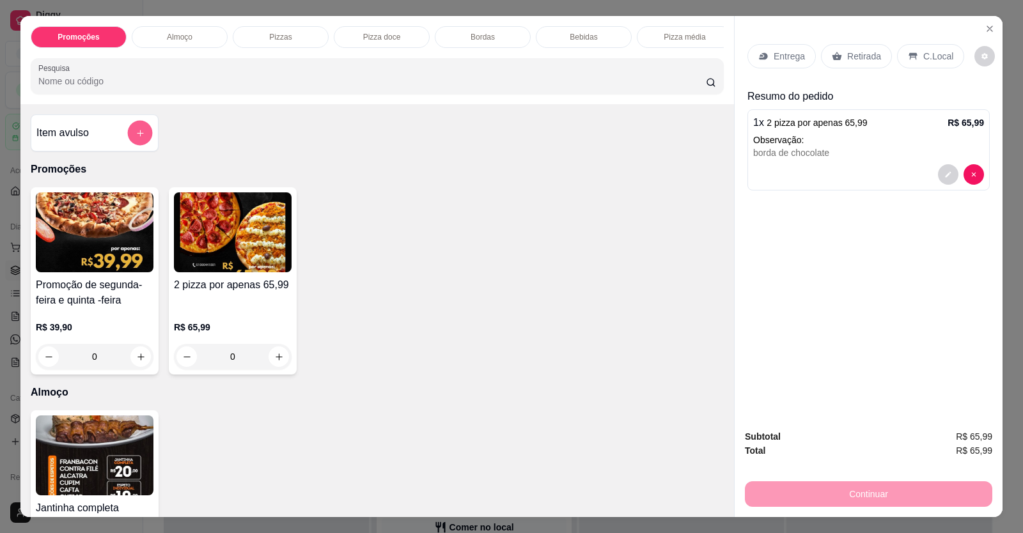
click at [132, 131] on button "add-separate-item" at bounding box center [140, 133] width 25 height 25
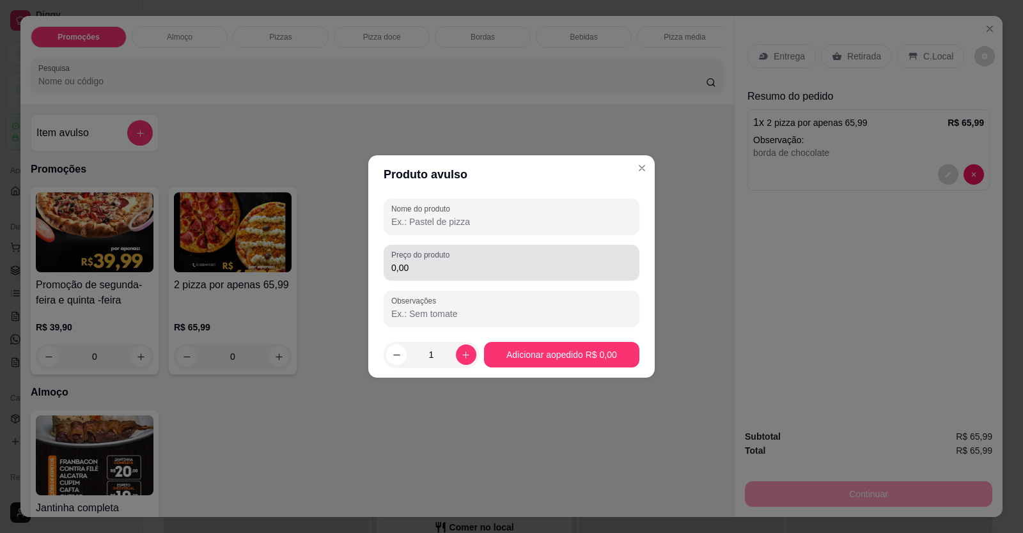
click at [413, 272] on input "0,00" at bounding box center [511, 267] width 240 height 13
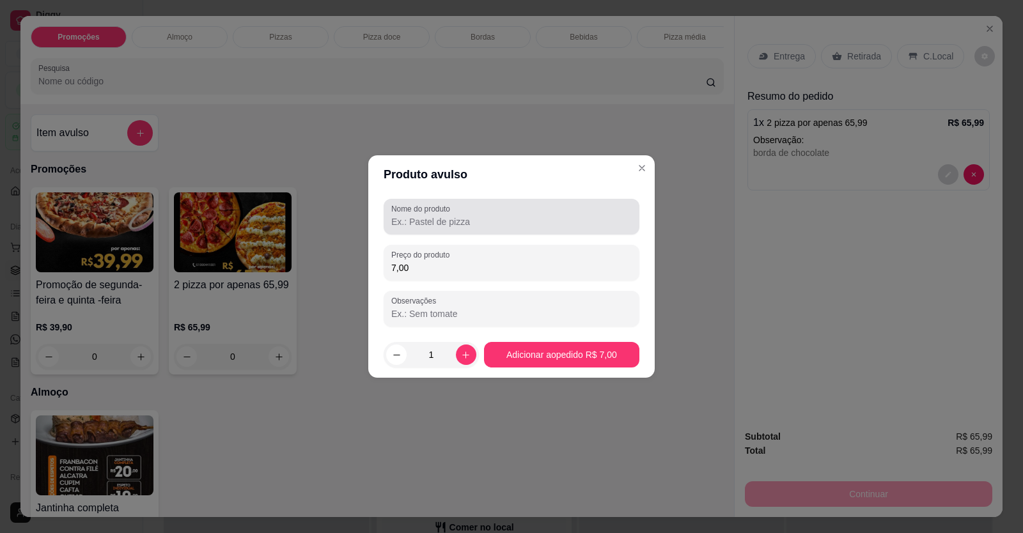
type input "7,00"
click at [441, 220] on input "Nome do produto" at bounding box center [511, 221] width 240 height 13
type input "borda"
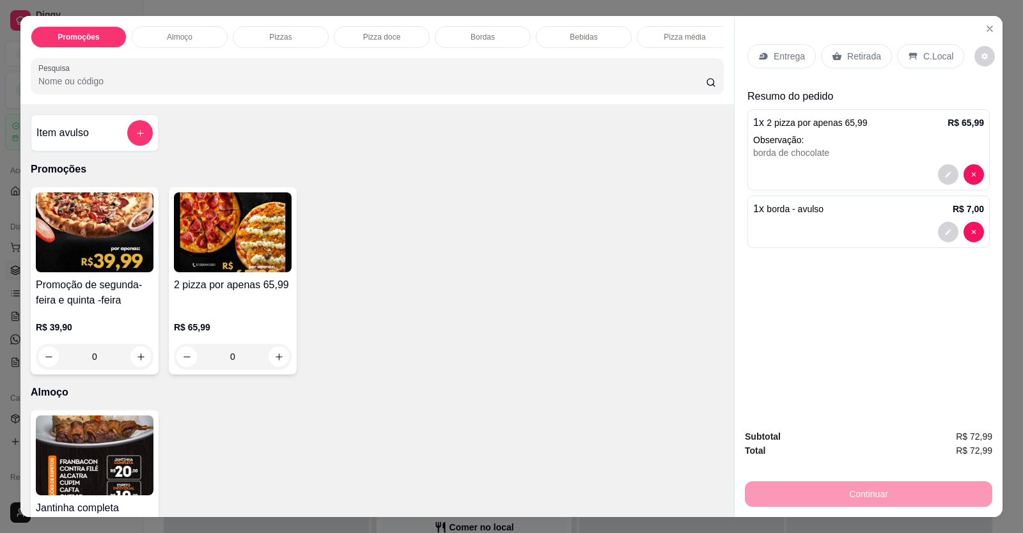
click at [789, 51] on p "Entrega" at bounding box center [789, 56] width 31 height 13
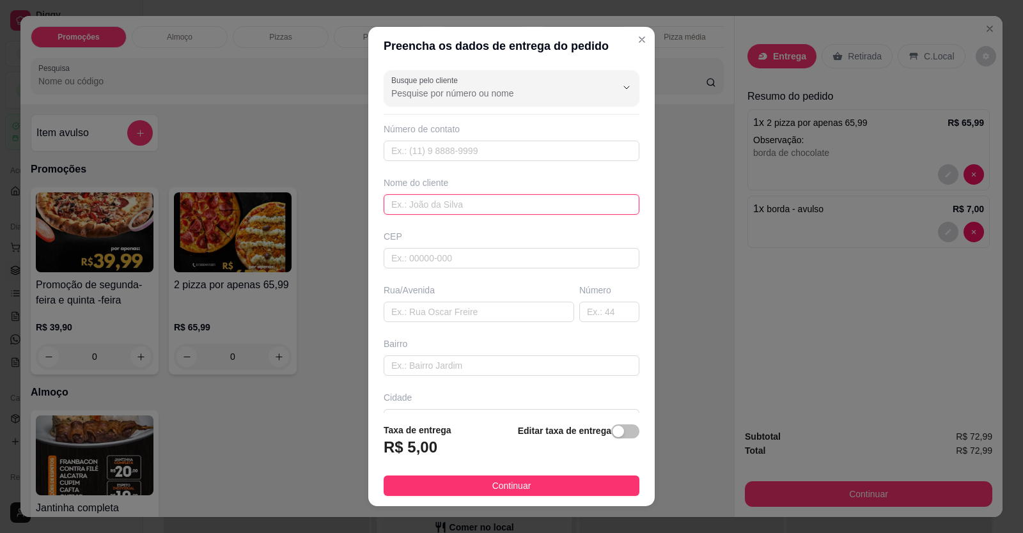
click at [459, 206] on input "text" at bounding box center [512, 204] width 256 height 20
type input "e"
click at [393, 203] on input "E VILYN" at bounding box center [512, 204] width 256 height 20
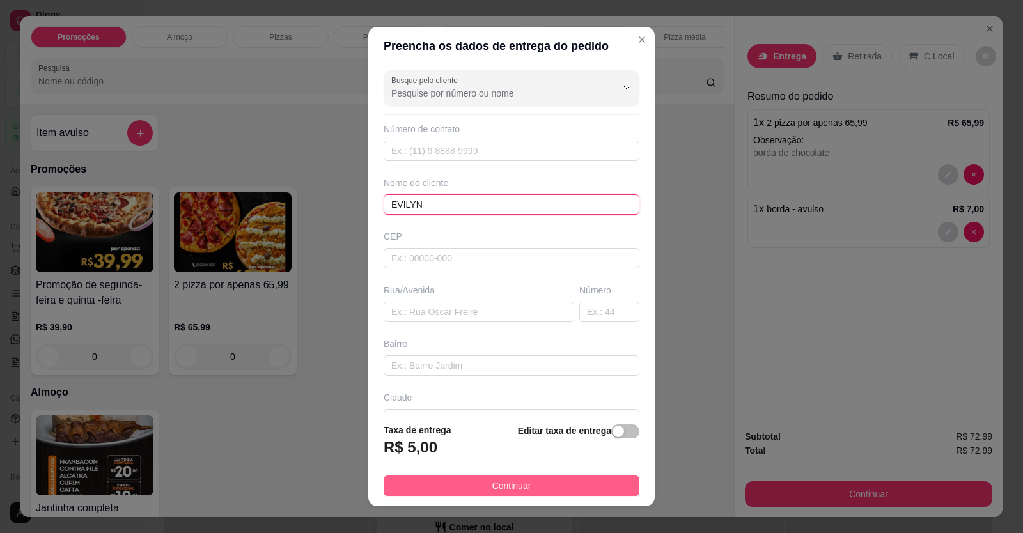
type input "EVILYN"
click at [549, 480] on button "Continuar" at bounding box center [512, 486] width 256 height 20
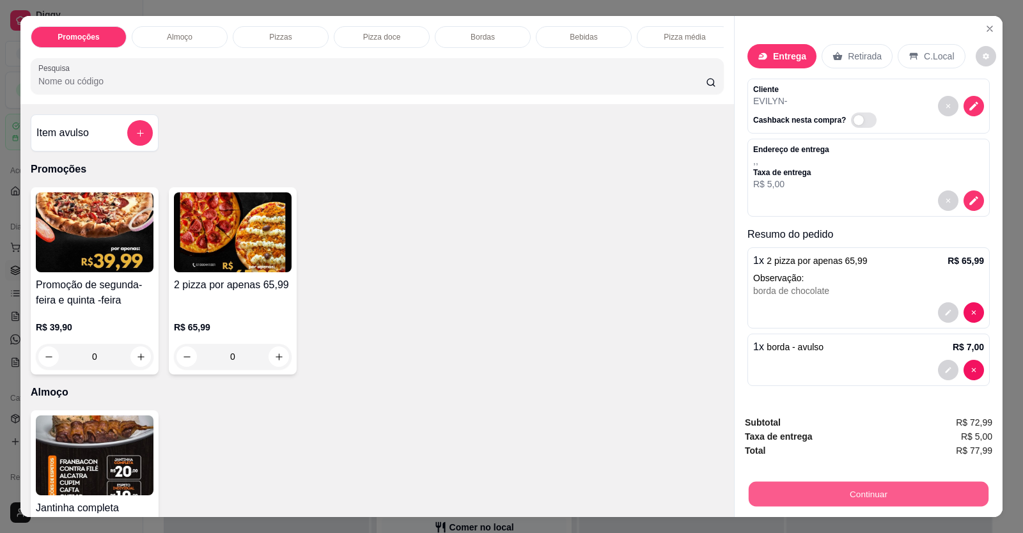
click at [861, 502] on button "Continuar" at bounding box center [869, 494] width 240 height 25
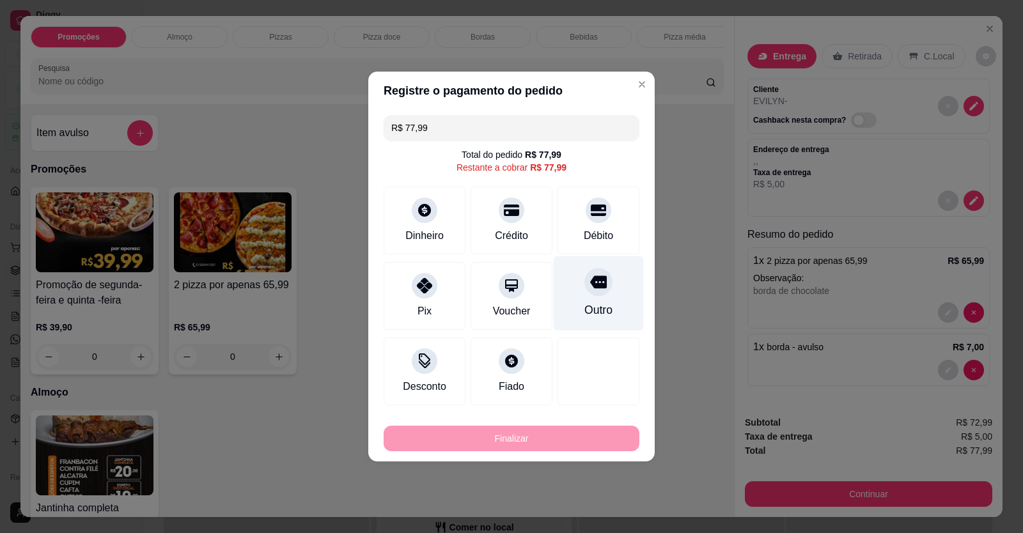
click at [590, 290] on icon at bounding box center [598, 282] width 17 height 17
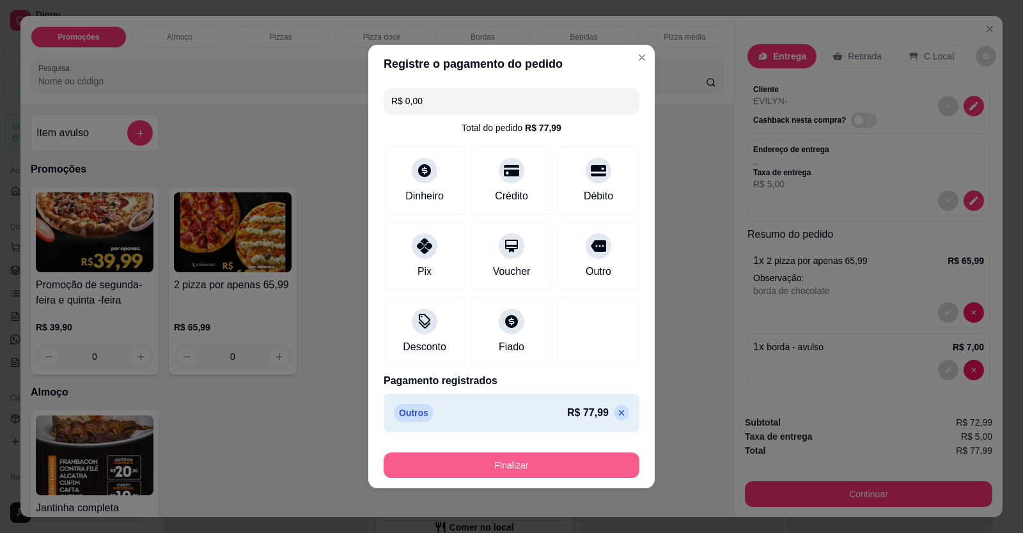
click at [570, 453] on button "Finalizar" at bounding box center [512, 466] width 256 height 26
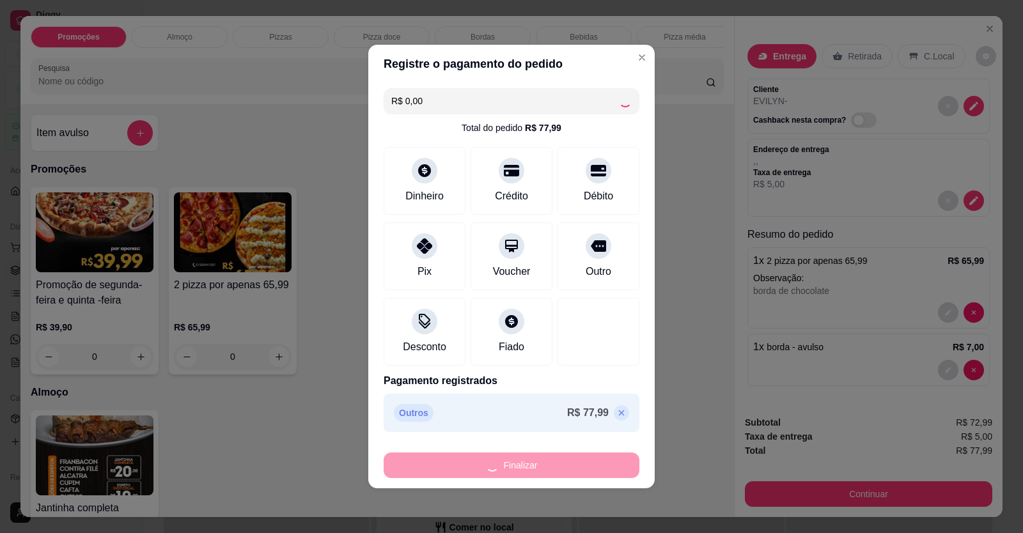
type input "-R$ 77,99"
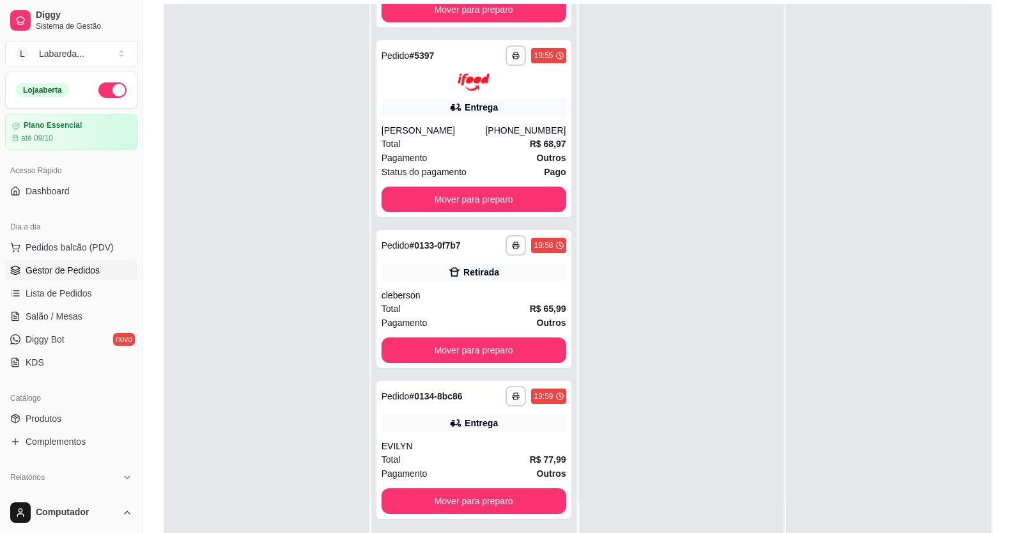
scroll to position [195, 0]
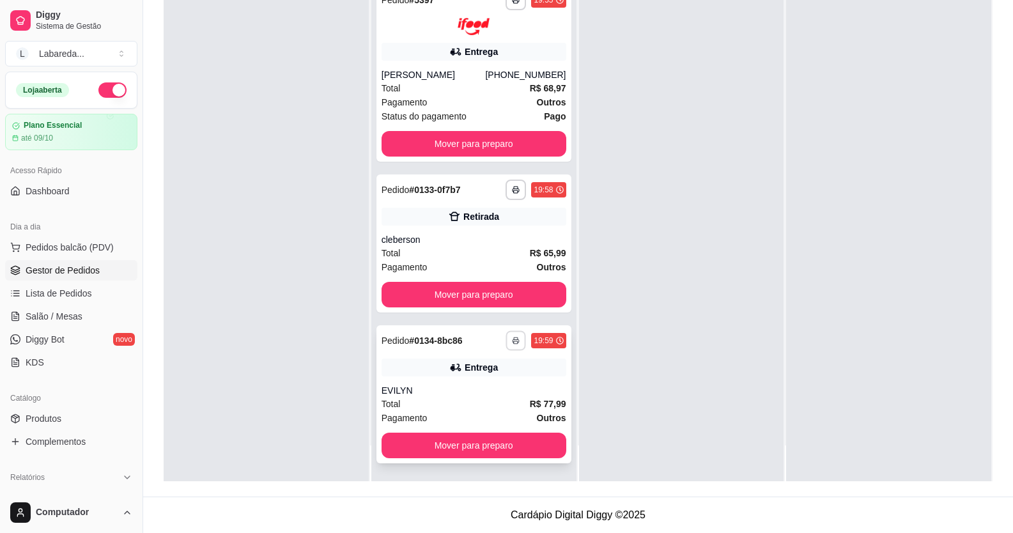
click at [513, 338] on icon "button" at bounding box center [517, 341] width 8 height 8
click at [481, 436] on button "Mover para preparo" at bounding box center [474, 446] width 185 height 26
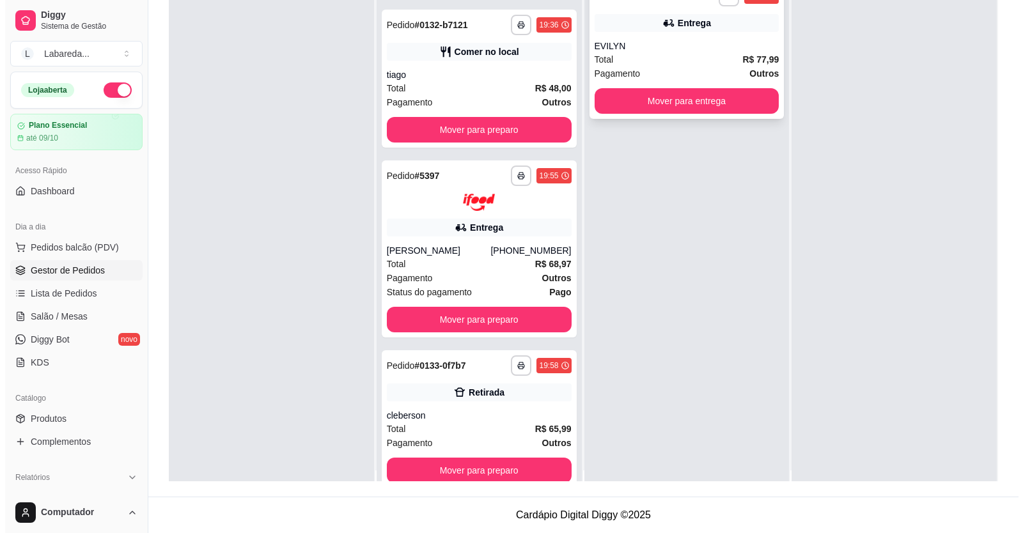
scroll to position [0, 0]
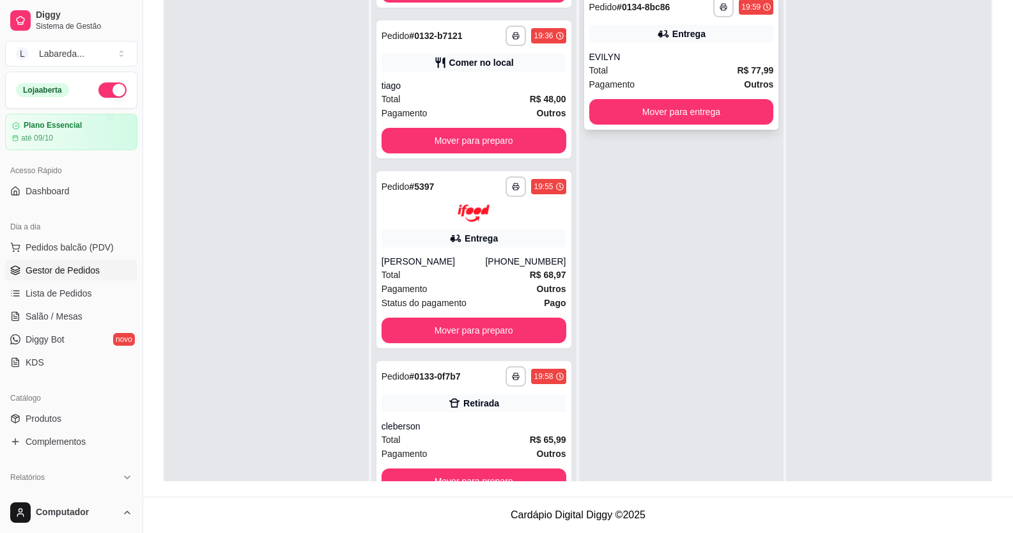
click at [681, 37] on div "Entrega" at bounding box center [689, 33] width 33 height 13
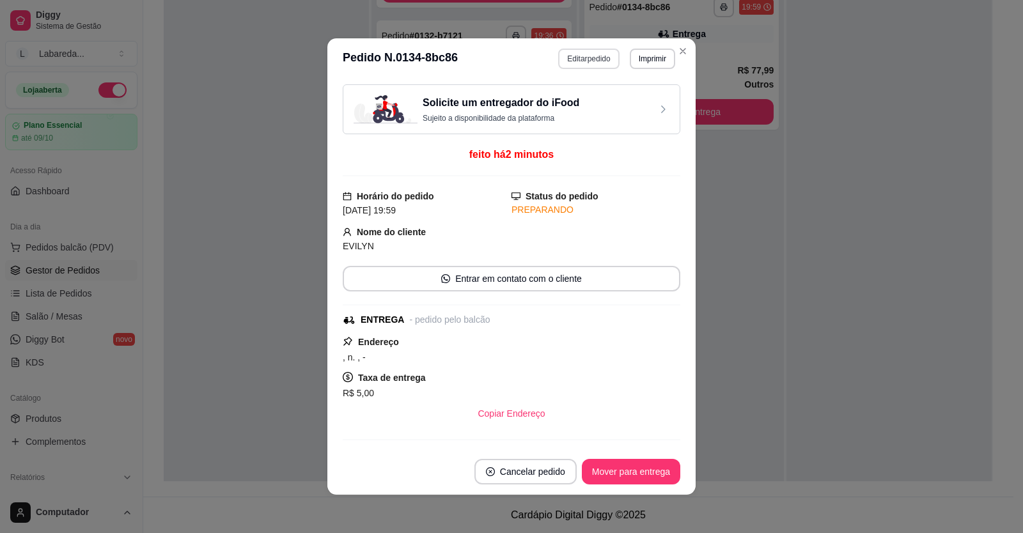
click at [575, 58] on button "Editar pedido" at bounding box center [588, 59] width 61 height 20
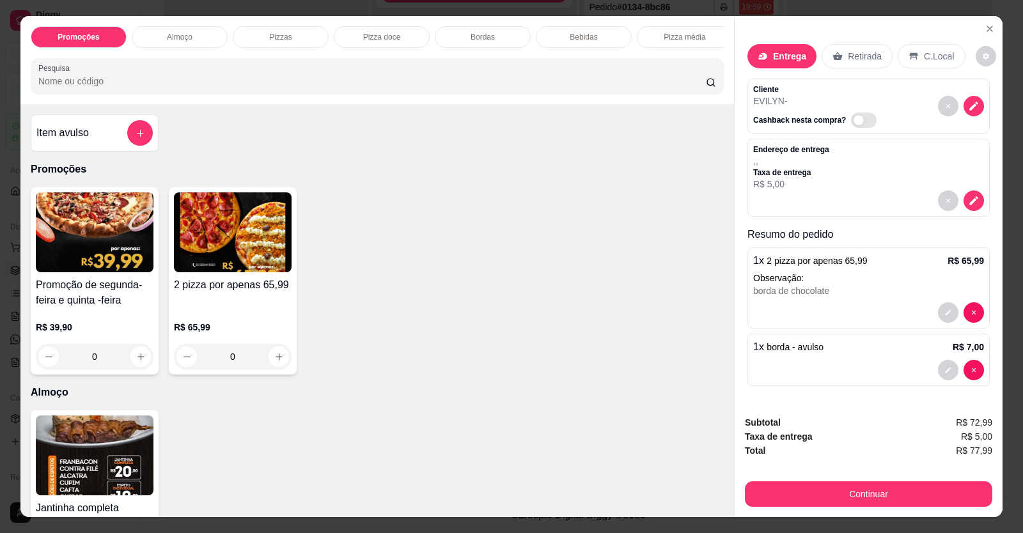
click at [790, 50] on p "Entrega" at bounding box center [789, 56] width 33 height 13
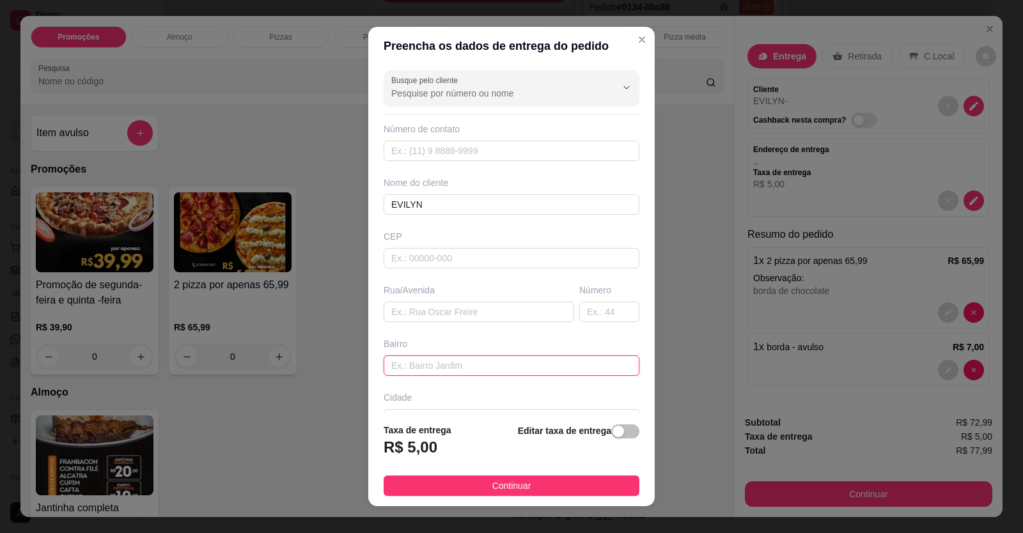
paste input "[STREET_ADDRESS]"
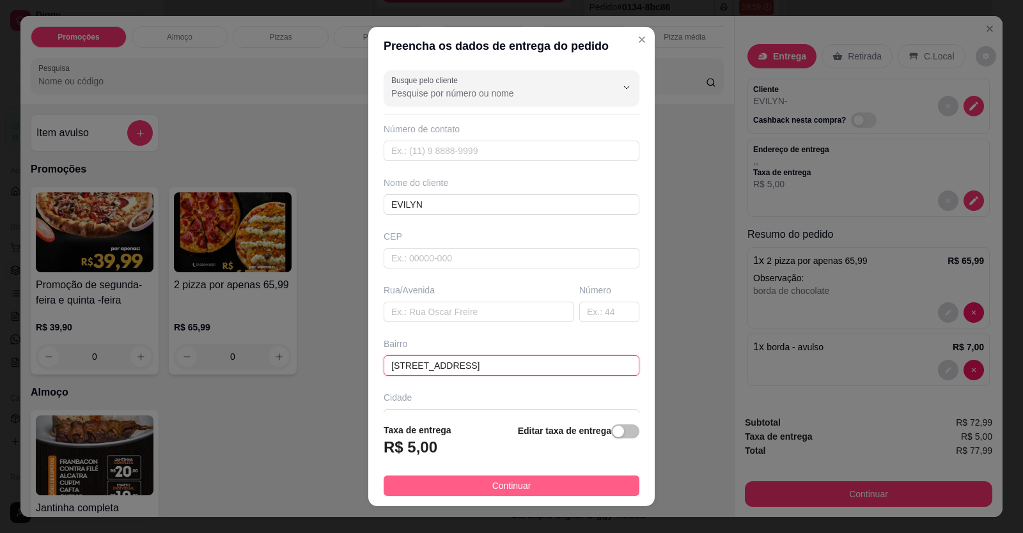
type input "[STREET_ADDRESS]"
click at [570, 482] on button "Continuar" at bounding box center [512, 486] width 256 height 20
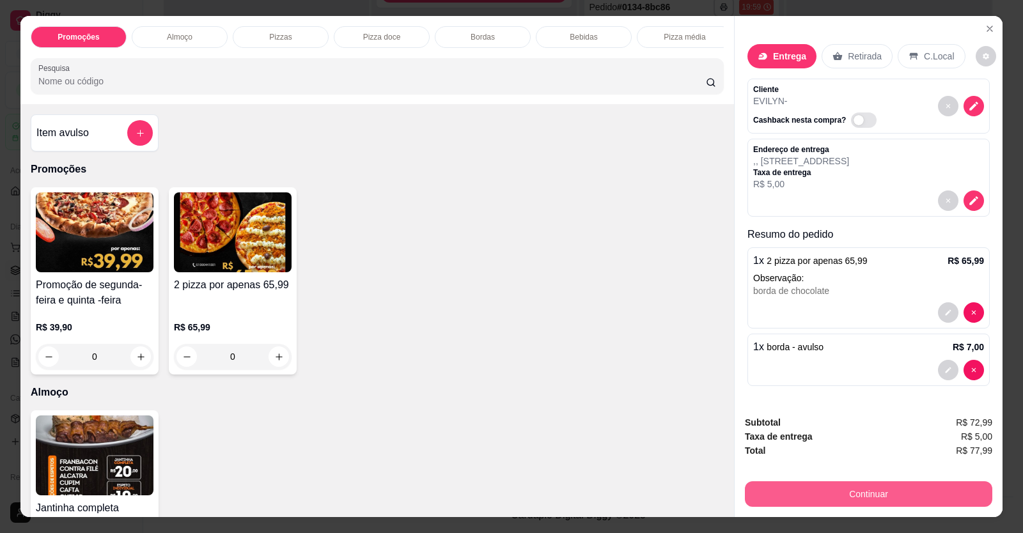
click at [916, 495] on button "Continuar" at bounding box center [868, 494] width 247 height 26
click at [812, 501] on button "Continuar" at bounding box center [869, 494] width 240 height 25
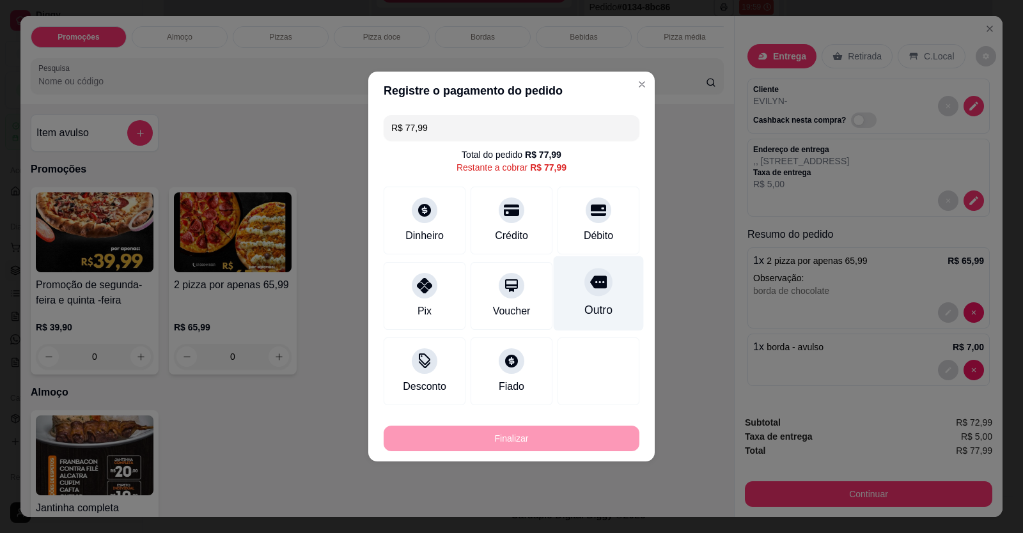
click at [574, 300] on div "Outro" at bounding box center [599, 293] width 90 height 75
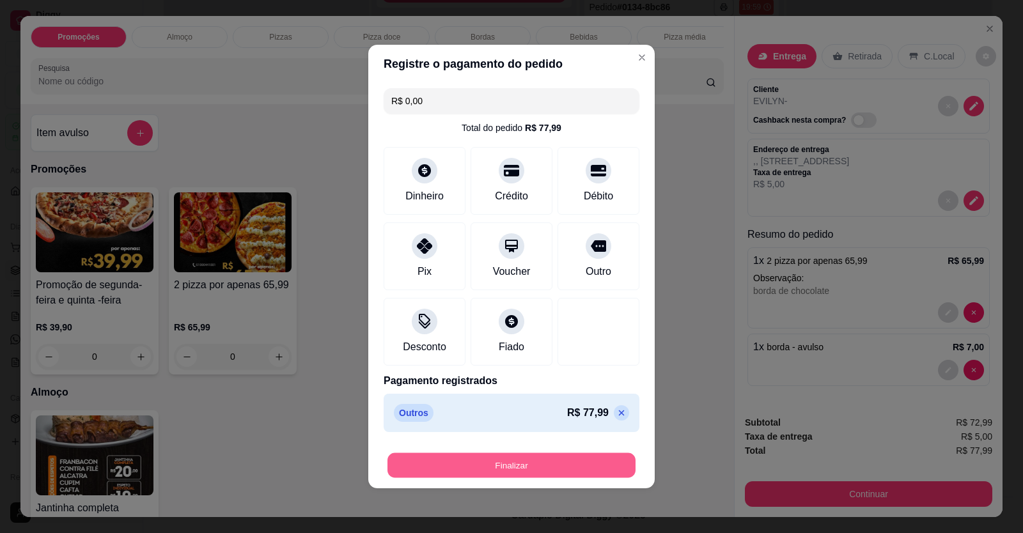
click at [542, 455] on button "Finalizar" at bounding box center [511, 465] width 248 height 25
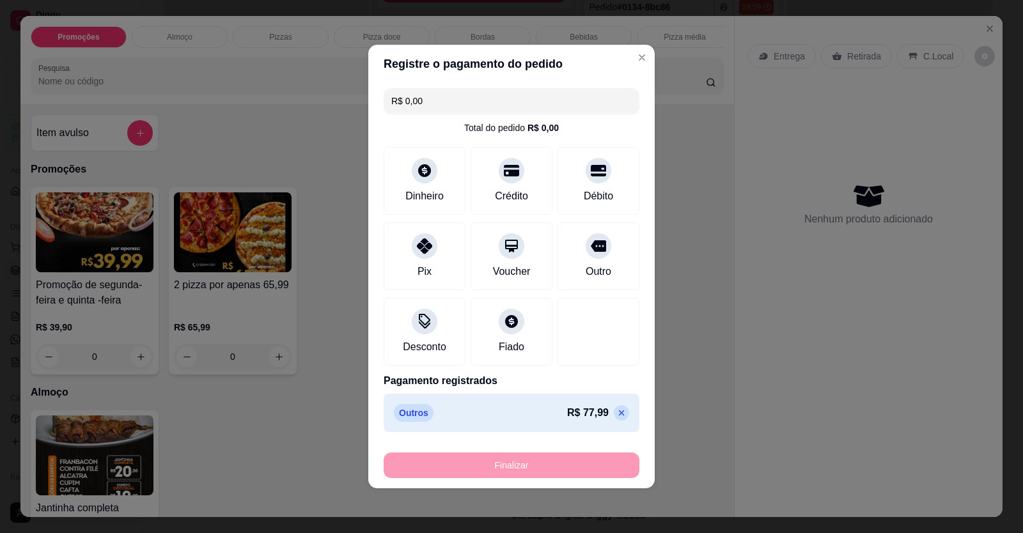
type input "-R$ 77,99"
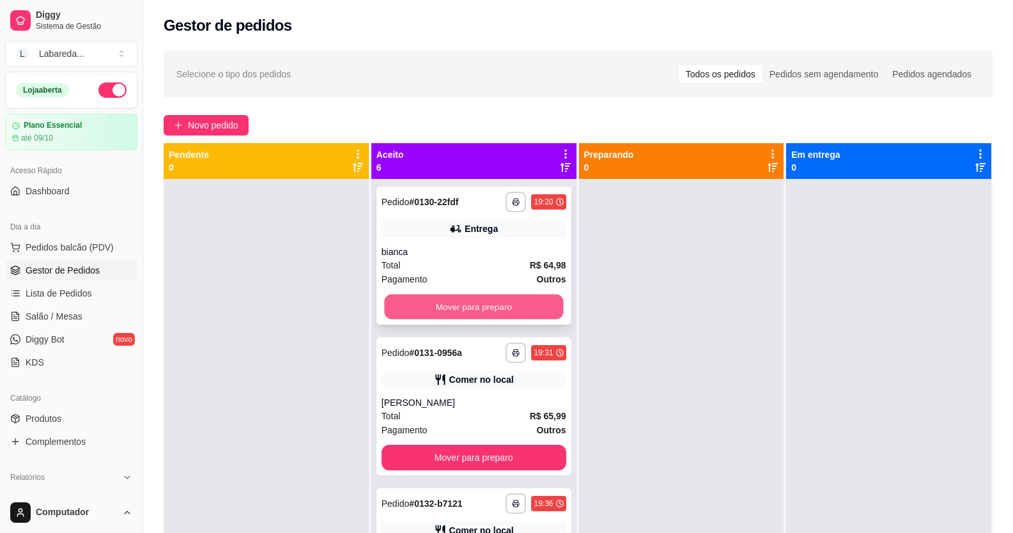
click at [485, 306] on button "Mover para preparo" at bounding box center [473, 307] width 179 height 25
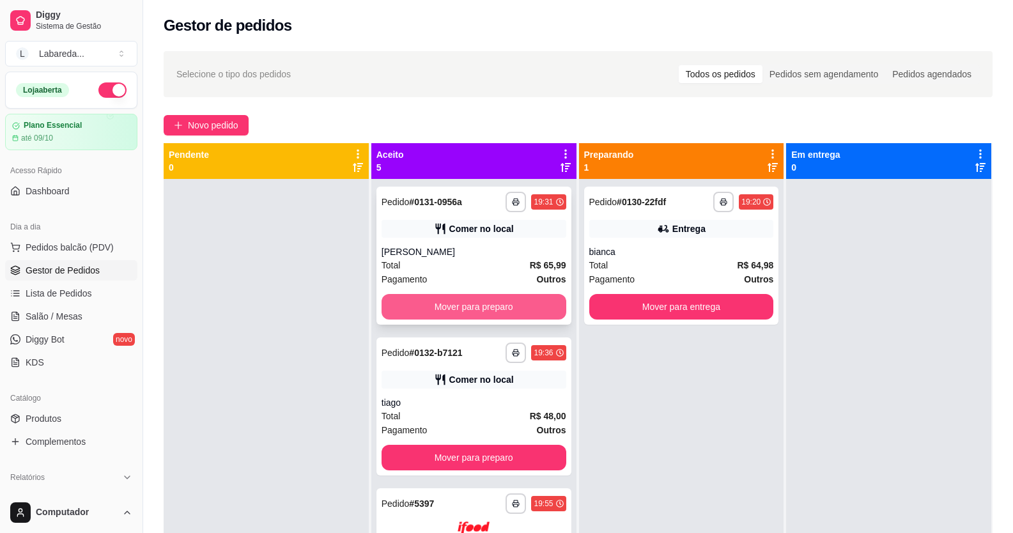
click at [505, 303] on button "Mover para preparo" at bounding box center [474, 307] width 185 height 26
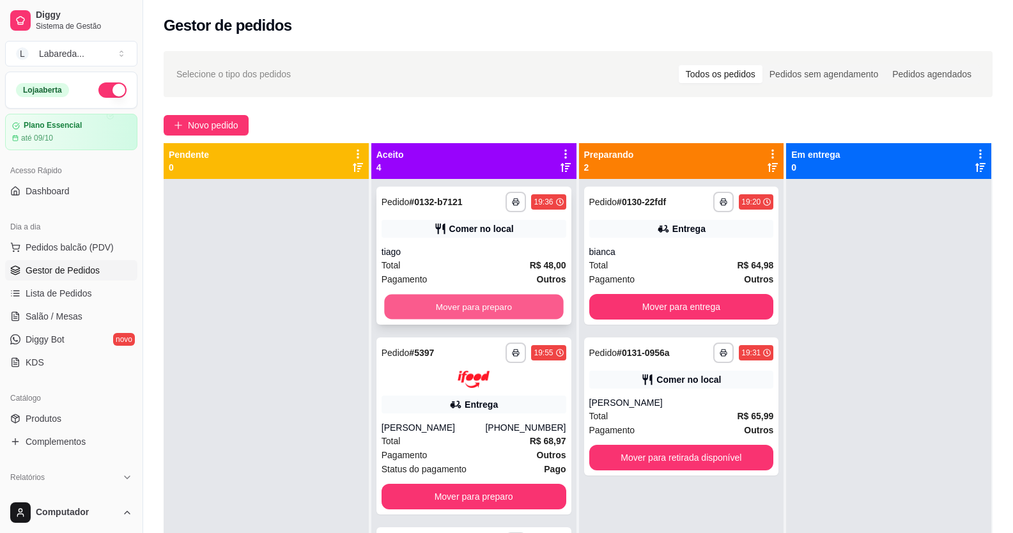
click at [455, 300] on button "Mover para preparo" at bounding box center [473, 307] width 179 height 25
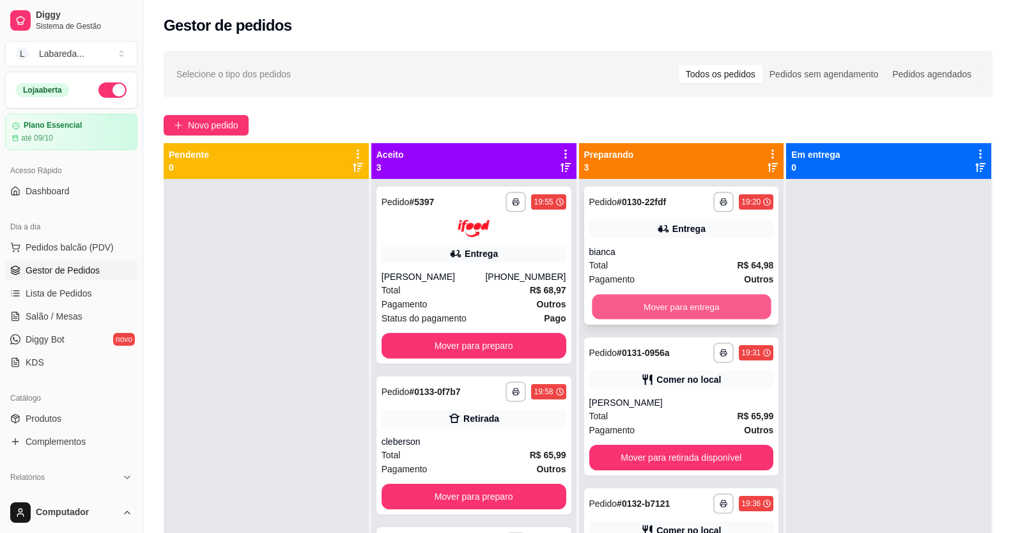
click at [683, 306] on button "Mover para entrega" at bounding box center [681, 307] width 179 height 25
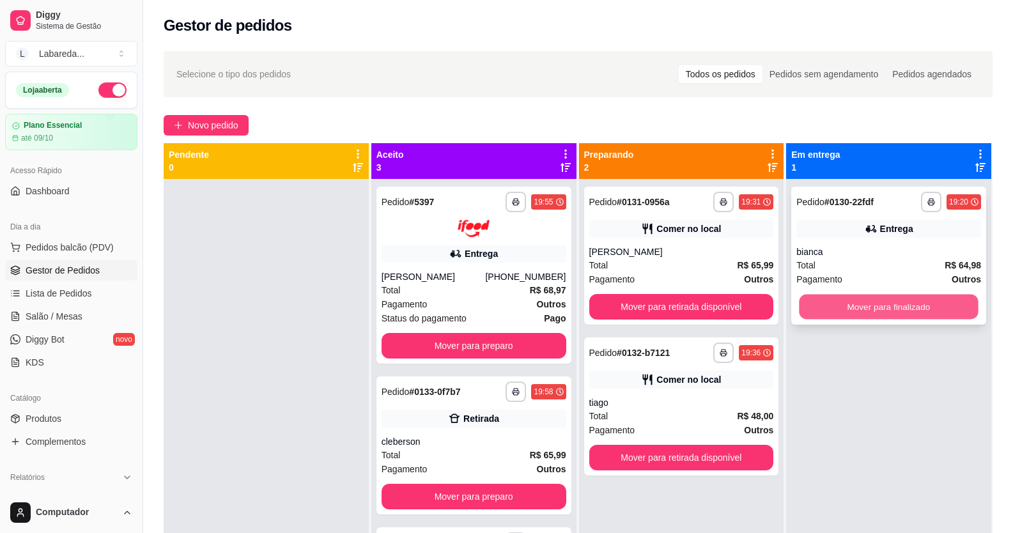
click at [914, 297] on button "Mover para finalizado" at bounding box center [889, 307] width 179 height 25
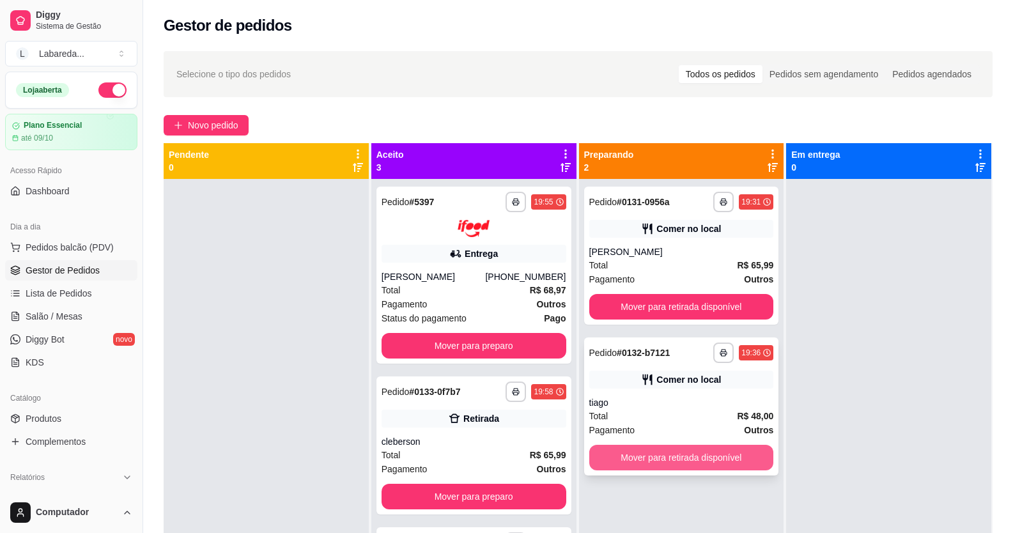
click at [721, 450] on button "Mover para retirada disponível" at bounding box center [681, 458] width 185 height 26
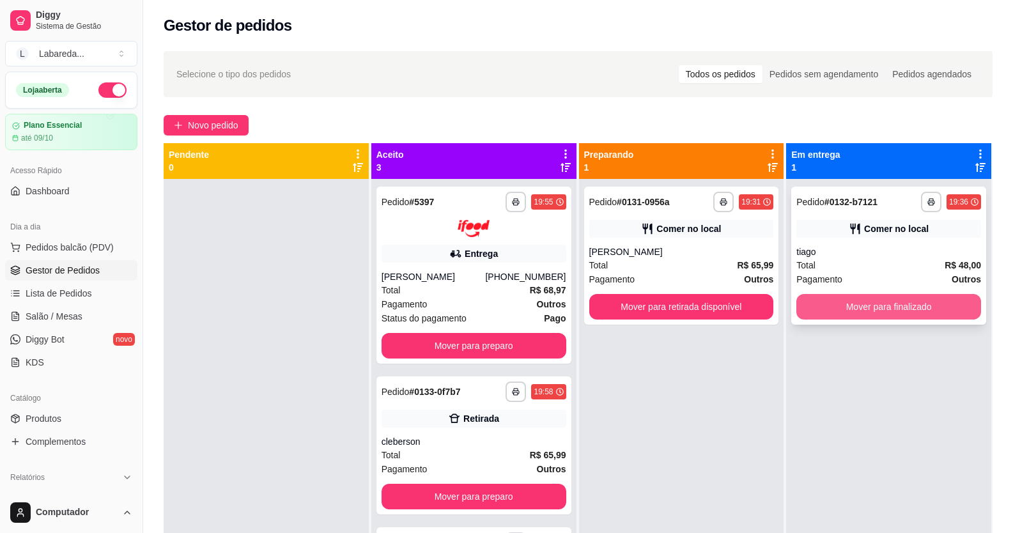
click at [841, 300] on button "Mover para finalizado" at bounding box center [889, 307] width 185 height 26
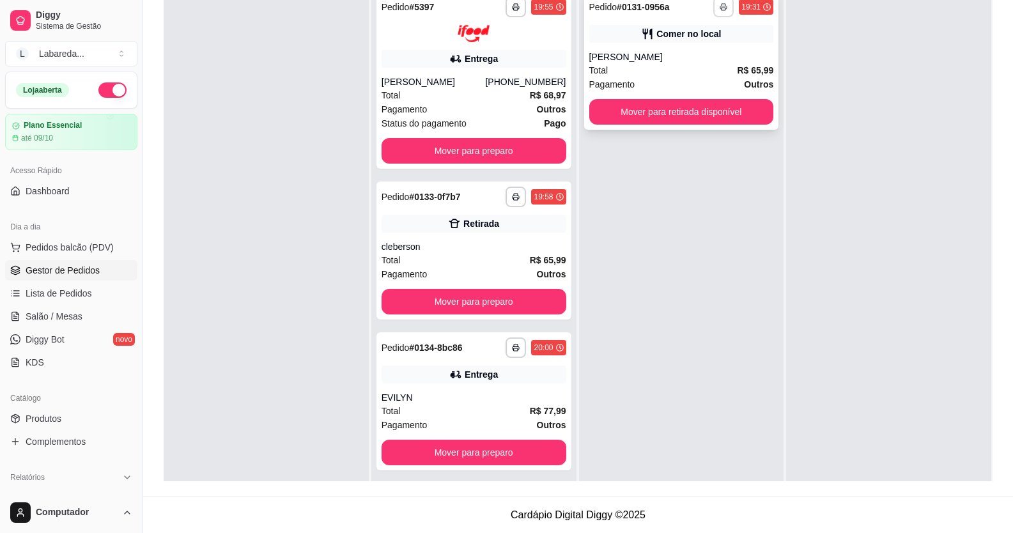
click at [716, 12] on button "button" at bounding box center [724, 7] width 20 height 20
click at [737, 68] on strong "R$ 65,99" at bounding box center [755, 70] width 36 height 10
click at [696, 62] on div "[PERSON_NAME]" at bounding box center [681, 57] width 185 height 13
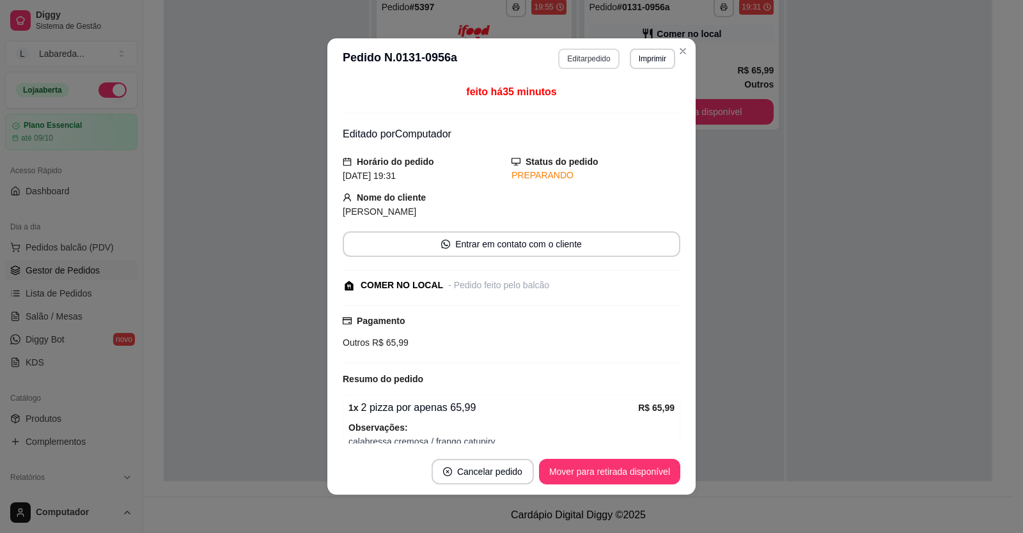
click at [575, 59] on button "Editar pedido" at bounding box center [588, 59] width 61 height 20
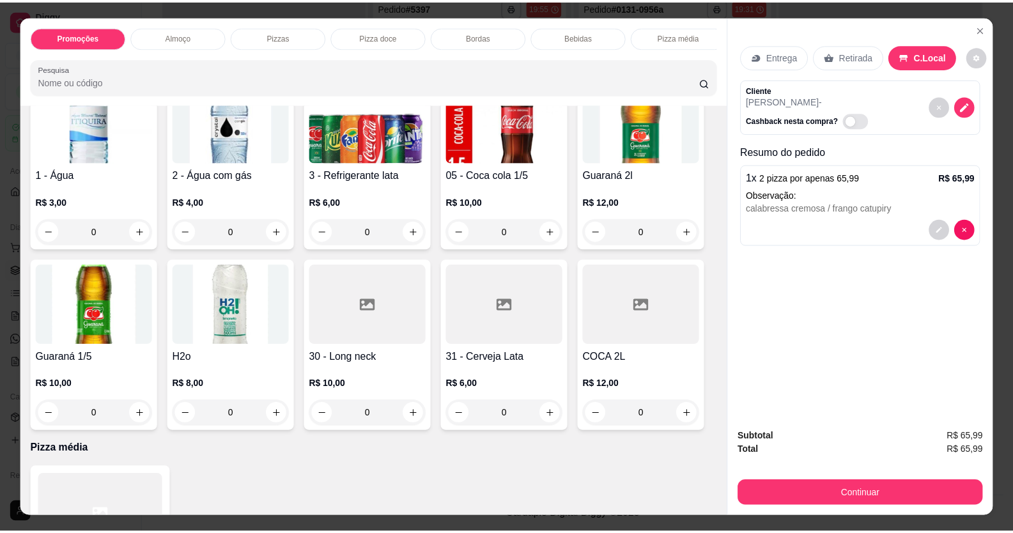
scroll to position [964, 0]
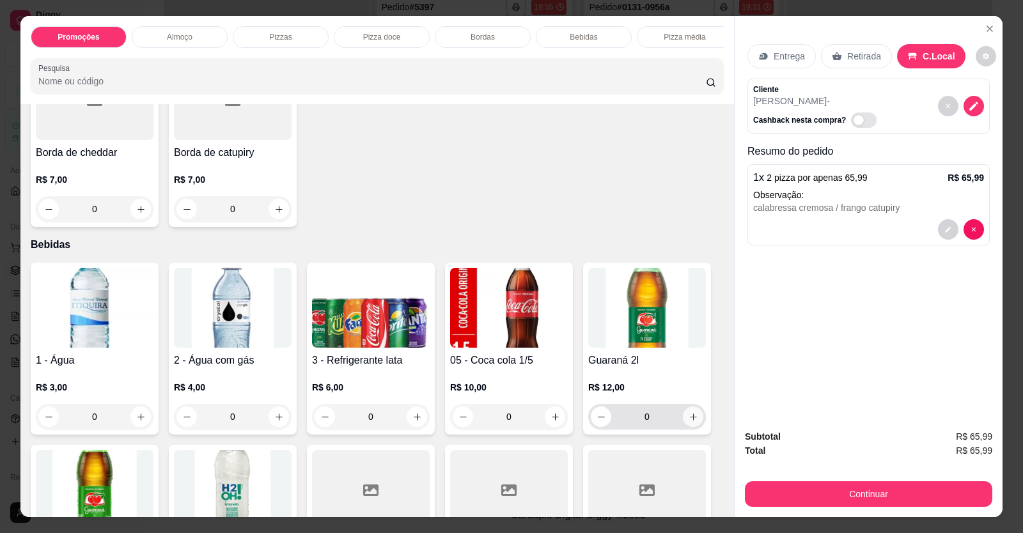
click at [689, 422] on icon "increase-product-quantity" at bounding box center [694, 417] width 10 height 10
type input "1"
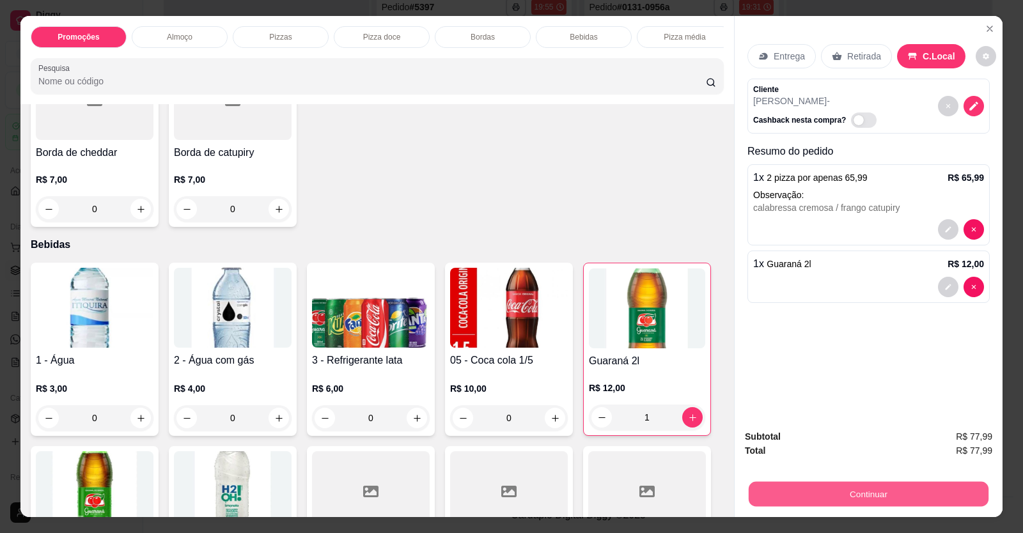
click at [822, 495] on button "Continuar" at bounding box center [869, 494] width 240 height 25
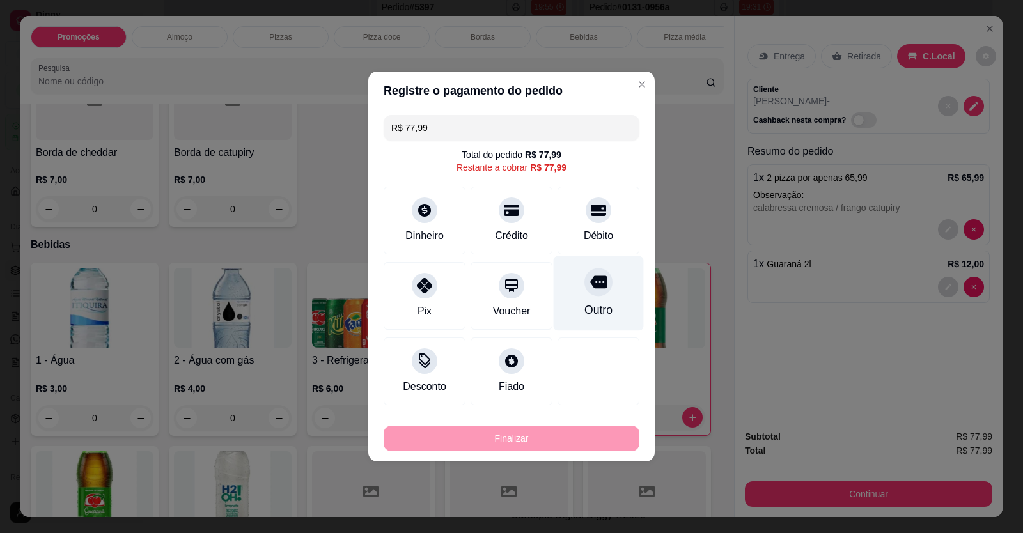
click at [591, 292] on div at bounding box center [598, 282] width 28 height 28
type input "R$ 0,00"
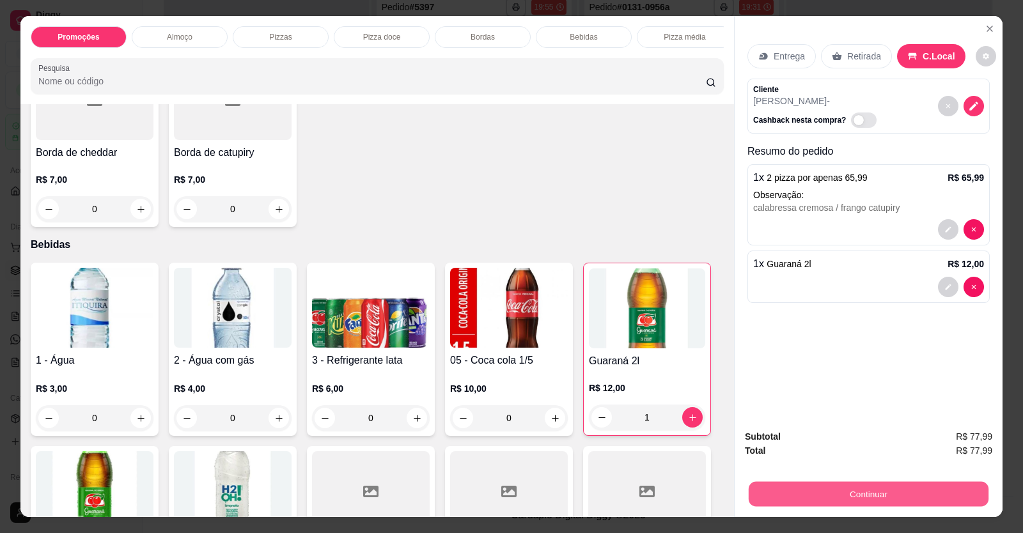
click at [894, 481] on div "Continuar" at bounding box center [868, 492] width 247 height 29
click at [895, 485] on button "Continuar" at bounding box center [869, 494] width 240 height 25
click at [837, 499] on button "Continuar" at bounding box center [868, 494] width 247 height 26
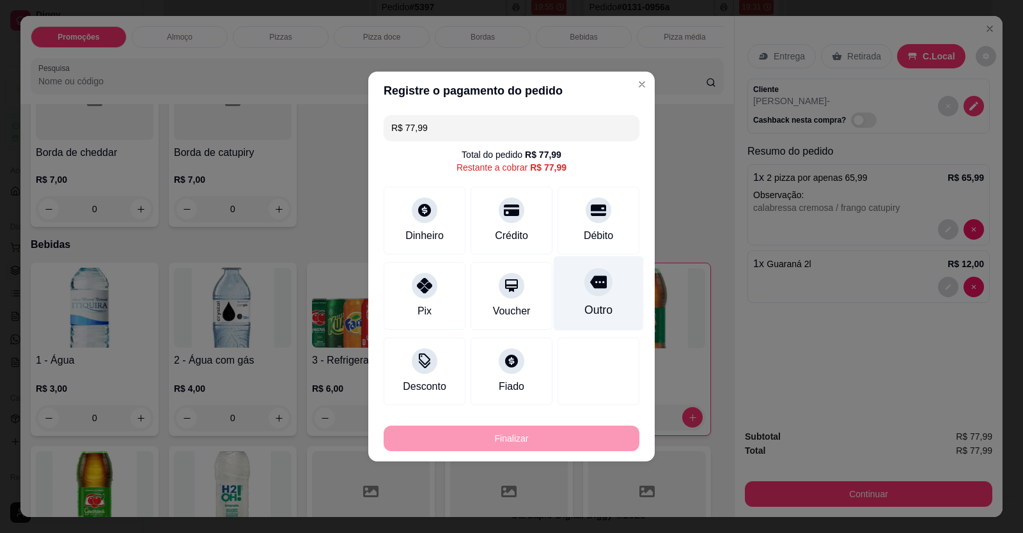
click at [590, 285] on icon at bounding box center [598, 282] width 17 height 13
type input "R$ 0,00"
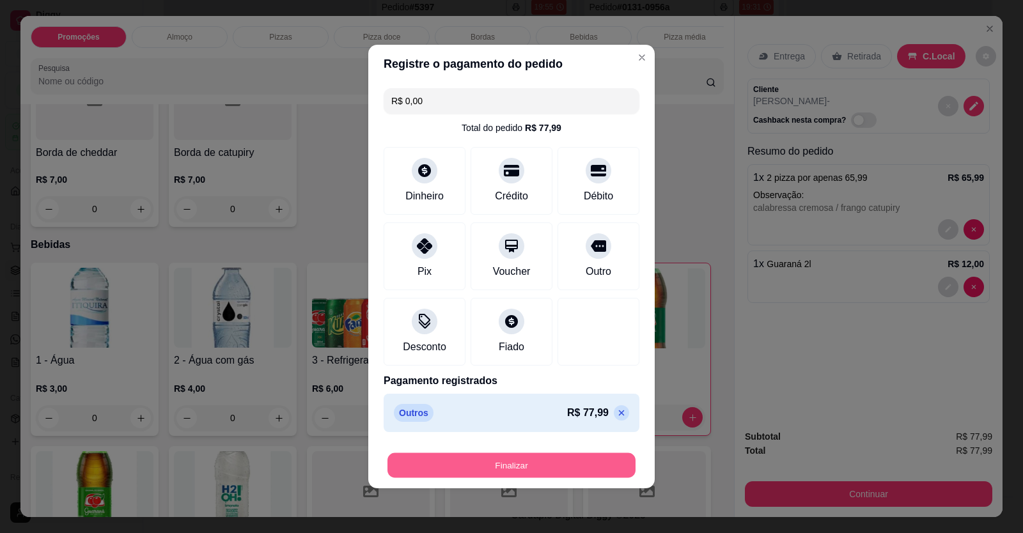
click at [575, 465] on button "Finalizar" at bounding box center [511, 465] width 248 height 25
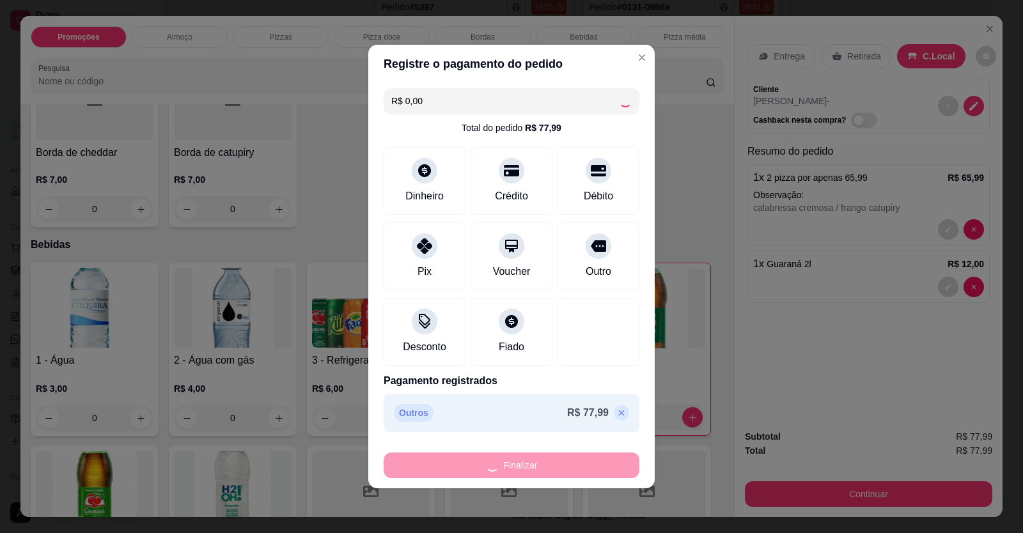
type input "0"
type input "-R$ 77,99"
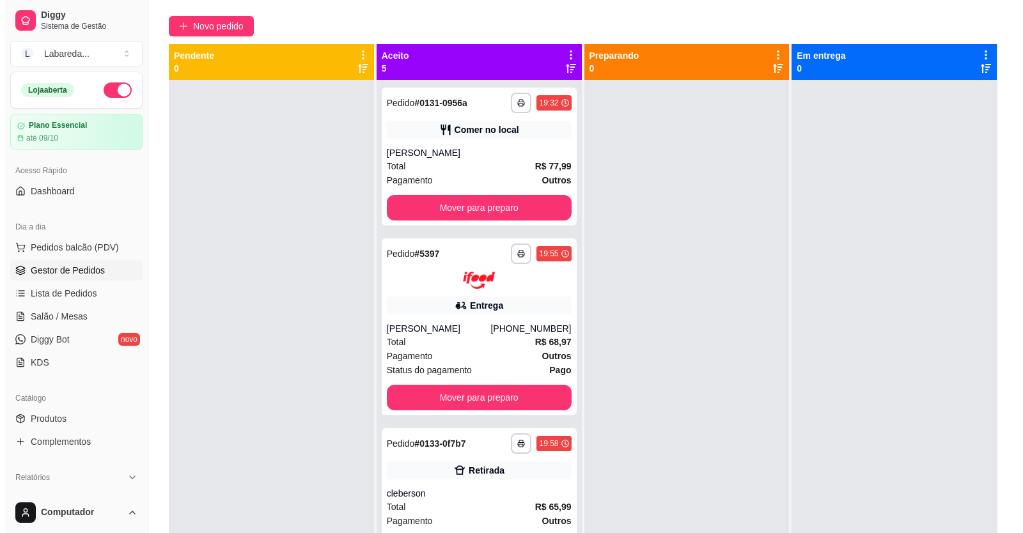
scroll to position [0, 0]
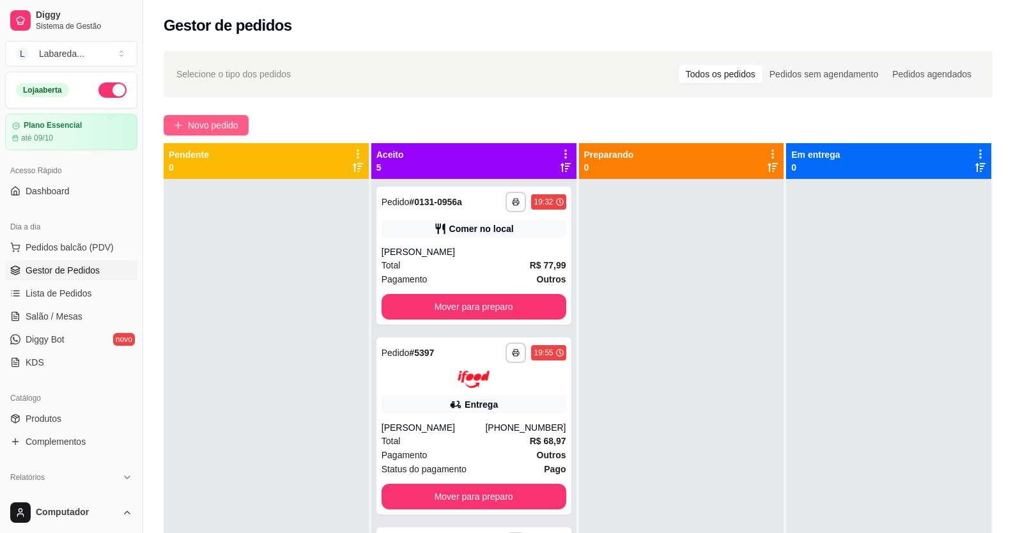
click at [216, 123] on span "Novo pedido" at bounding box center [213, 125] width 51 height 14
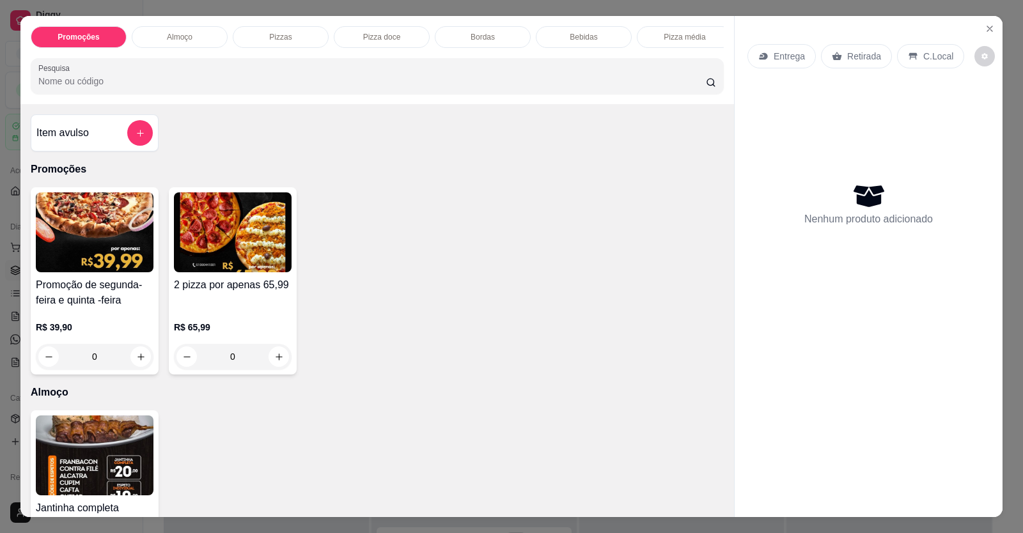
click at [239, 263] on img at bounding box center [233, 232] width 118 height 80
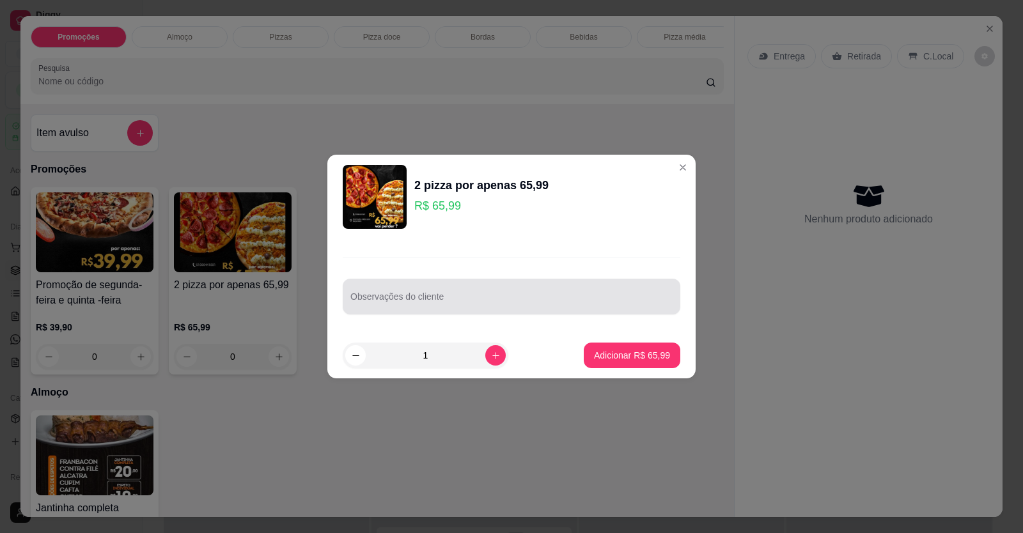
drag, startPoint x: 505, startPoint y: 290, endPoint x: 699, endPoint y: 378, distance: 213.7
click at [699, 378] on div "2 pizza por apenas 65,99 R$ 65,99 Observações do cliente 1 Adicionar R$ 65,99" at bounding box center [511, 266] width 1023 height 533
click at [525, 298] on input "Observações do cliente" at bounding box center [511, 301] width 322 height 13
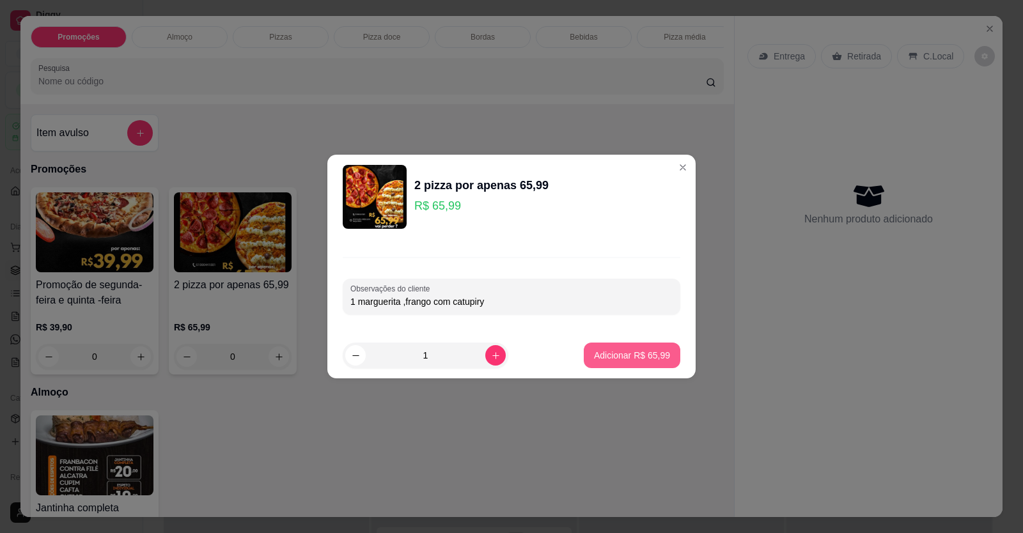
type input "1 marguerita ,frango com catupiry"
click at [640, 347] on button "Adicionar R$ 65,99" at bounding box center [632, 356] width 97 height 26
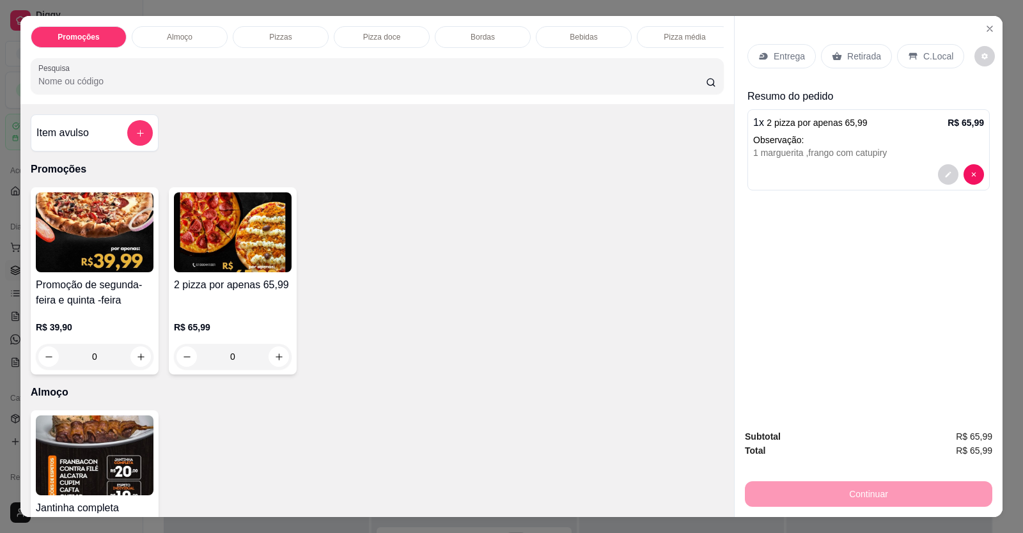
click at [788, 63] on div "Entrega" at bounding box center [781, 56] width 68 height 24
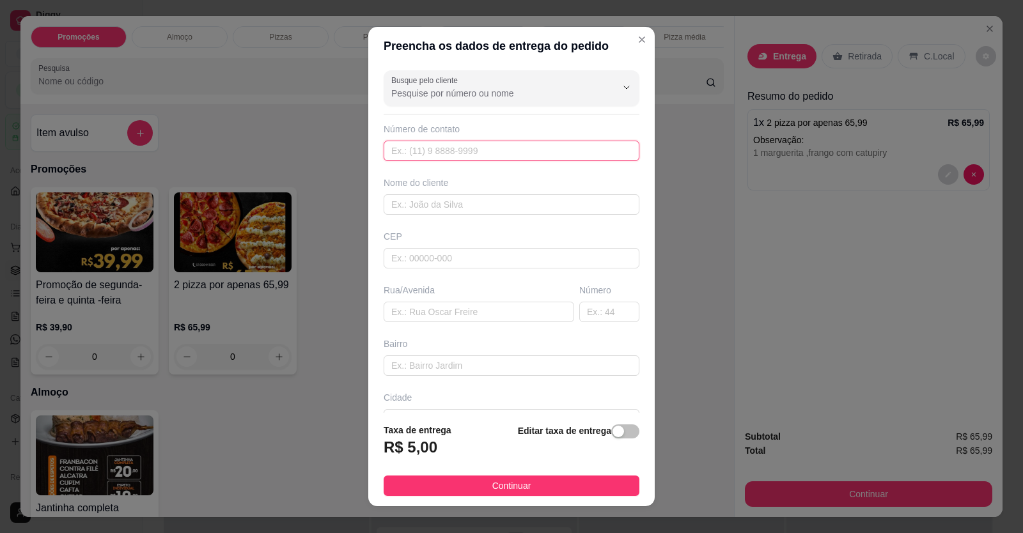
click at [520, 146] on input "text" at bounding box center [512, 151] width 256 height 20
type input "[PHONE_NUMBER]"
click at [467, 207] on input "text" at bounding box center [512, 204] width 256 height 20
type input "s"
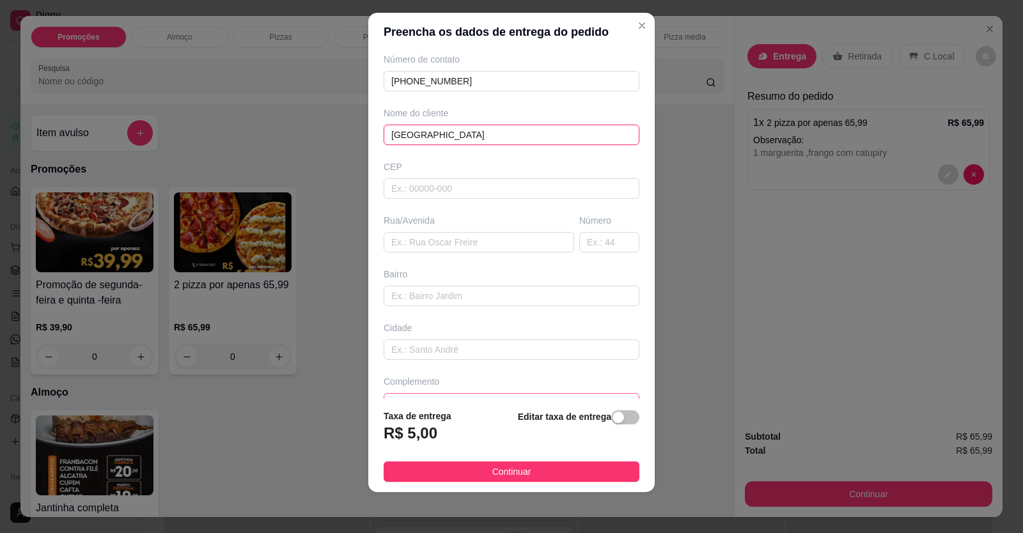
scroll to position [82, 0]
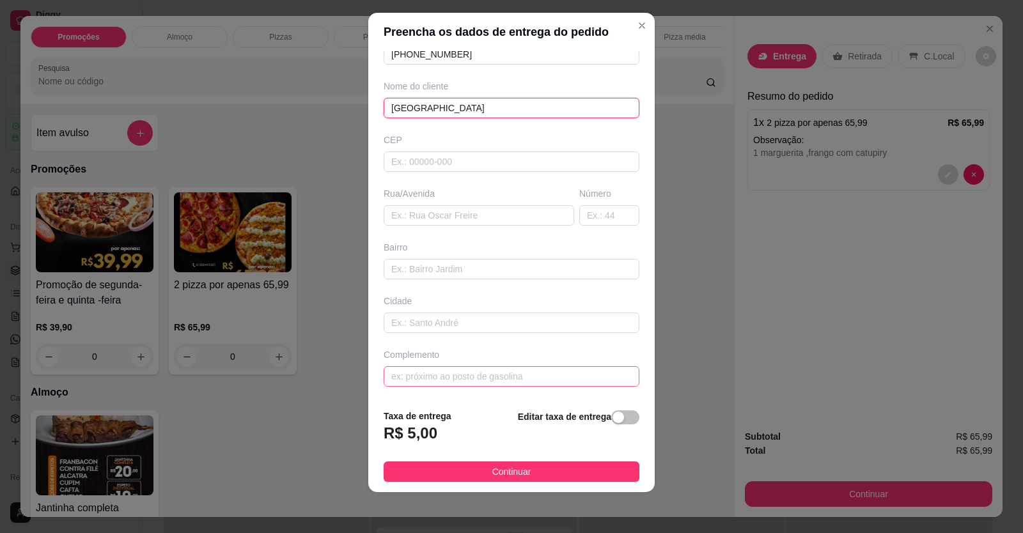
type input "[GEOGRAPHIC_DATA]"
click at [500, 387] on div "Busque pelo cliente Número de contato [PHONE_NUMBER] Nome do cliente SAMARA CEP…" at bounding box center [511, 225] width 286 height 348
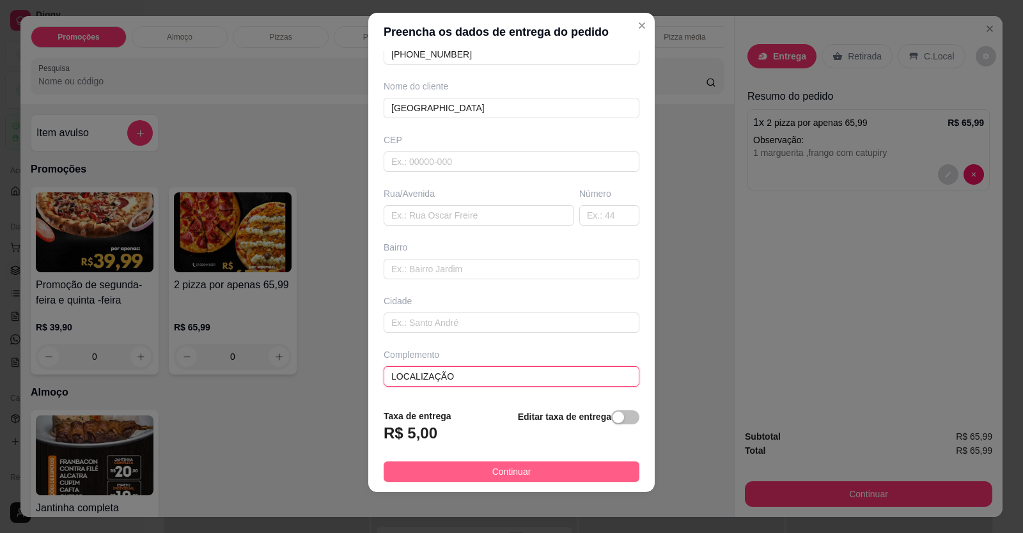
type input "LOCALIZAÇÃO"
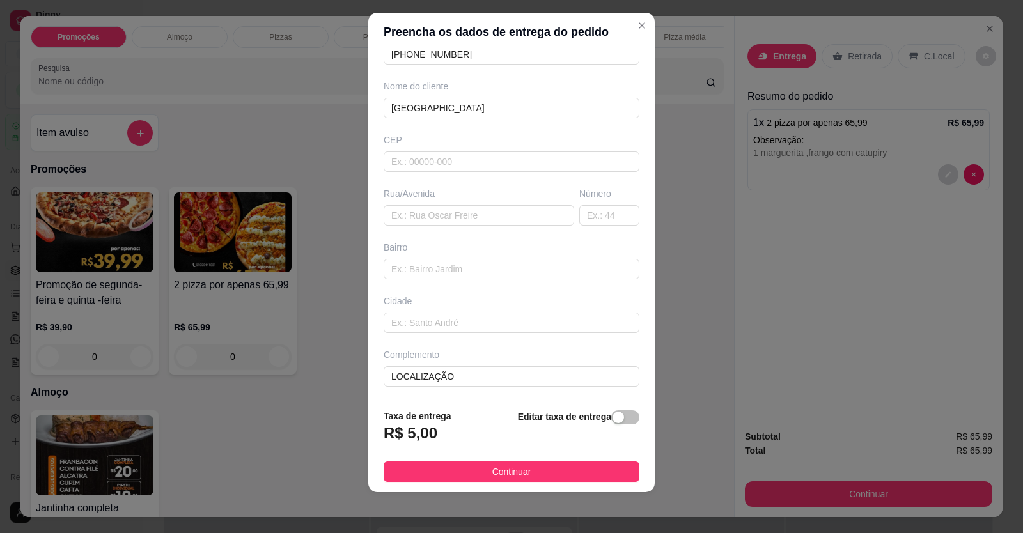
click at [530, 474] on button "Continuar" at bounding box center [512, 472] width 256 height 20
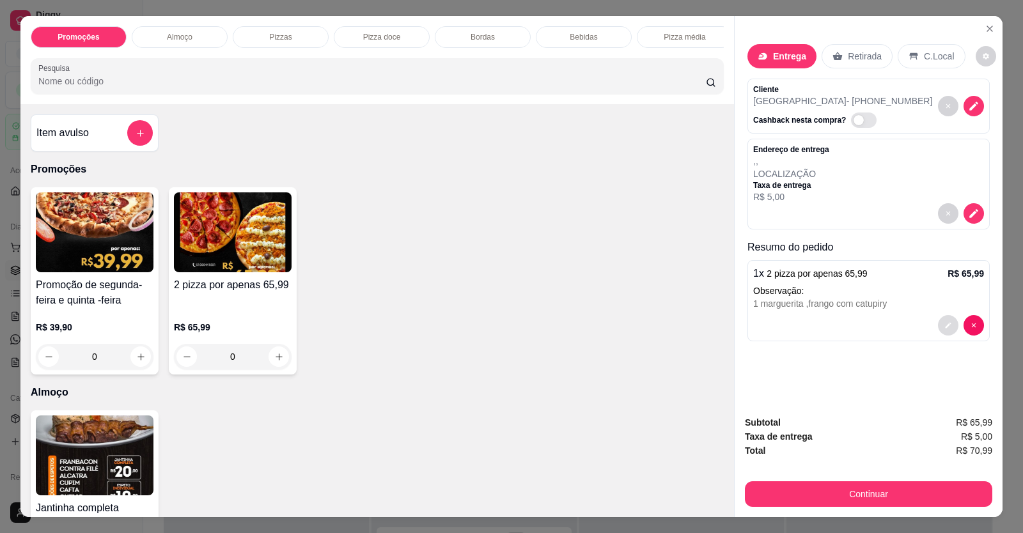
click at [946, 331] on button "decrease-product-quantity" at bounding box center [948, 325] width 20 height 20
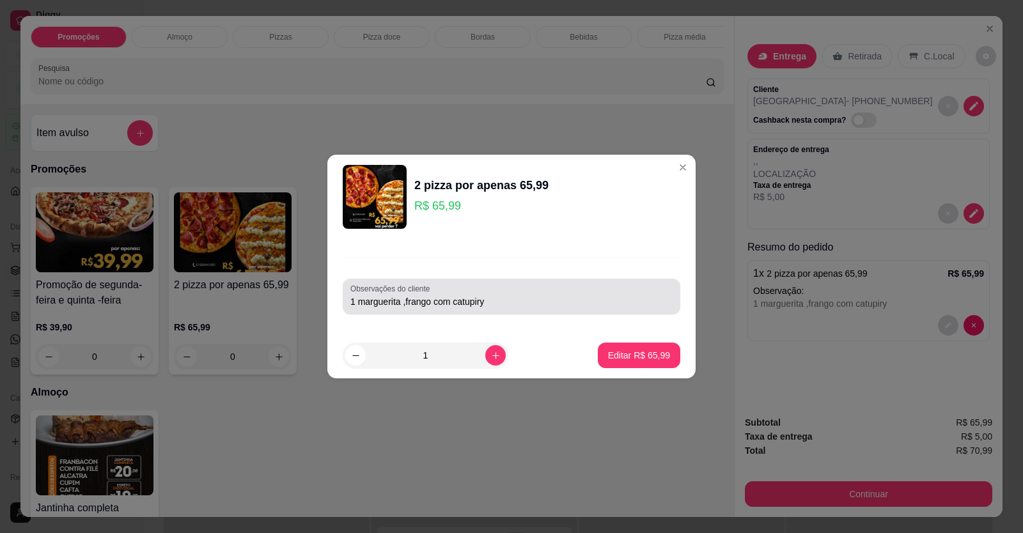
click at [507, 310] on div "Observações do cliente 1 marguerita ,frango com catupiry" at bounding box center [512, 297] width 338 height 36
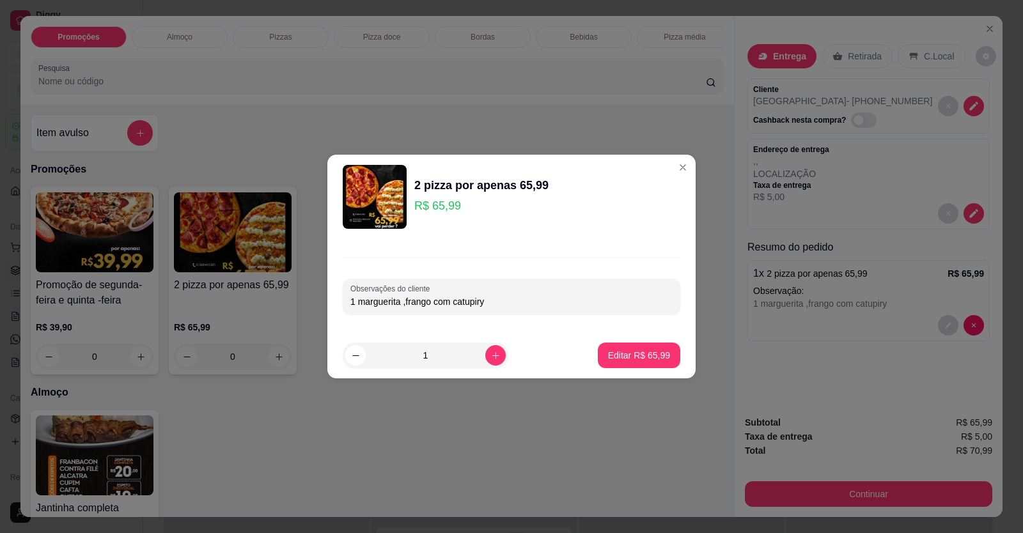
click at [406, 303] on input "1 marguerita ,frango com catupiry" at bounding box center [511, 301] width 322 height 13
click at [407, 302] on input "1 marguerita ,frango com catupiry" at bounding box center [511, 301] width 322 height 13
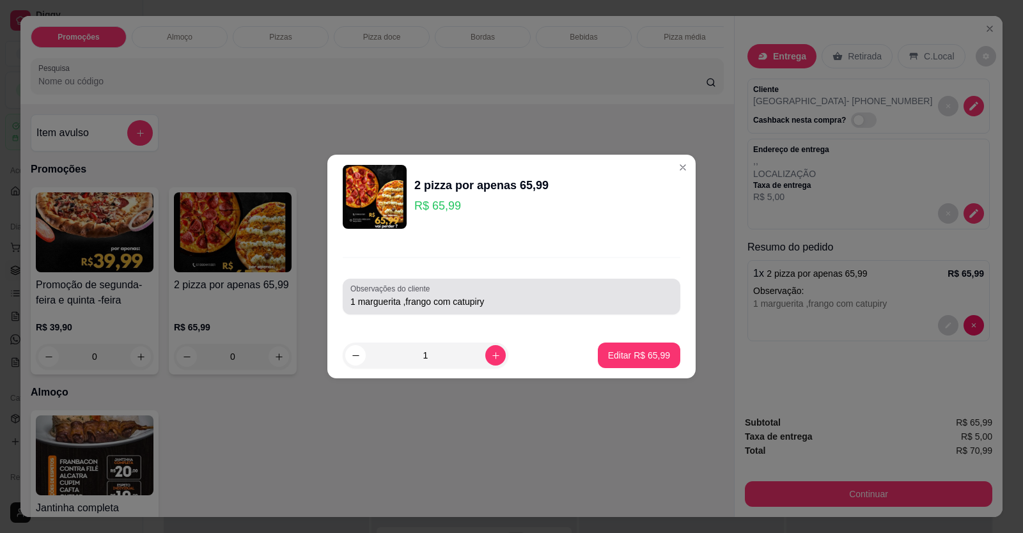
click at [417, 306] on div "Observações do cliente 1 marguerita ,frango com catupiry" at bounding box center [512, 297] width 338 height 36
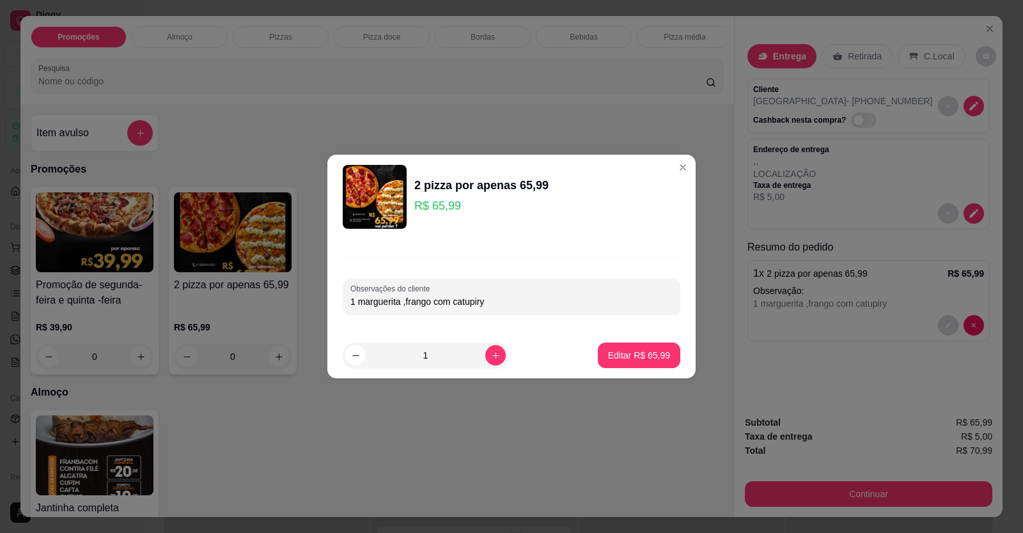
click at [405, 300] on input "1 marguerita ,frango com catupiry" at bounding box center [511, 301] width 322 height 13
click at [408, 299] on input "1 marguerita ,frango com catupiry" at bounding box center [511, 301] width 322 height 13
click at [413, 306] on input "1 marguerita ,frango com catupiry" at bounding box center [511, 301] width 322 height 13
click at [406, 299] on input "1 marguerita ,frango com catupiry" at bounding box center [511, 301] width 322 height 13
click at [504, 307] on div "1 marguerita ,1frango com catupiry" at bounding box center [511, 297] width 322 height 26
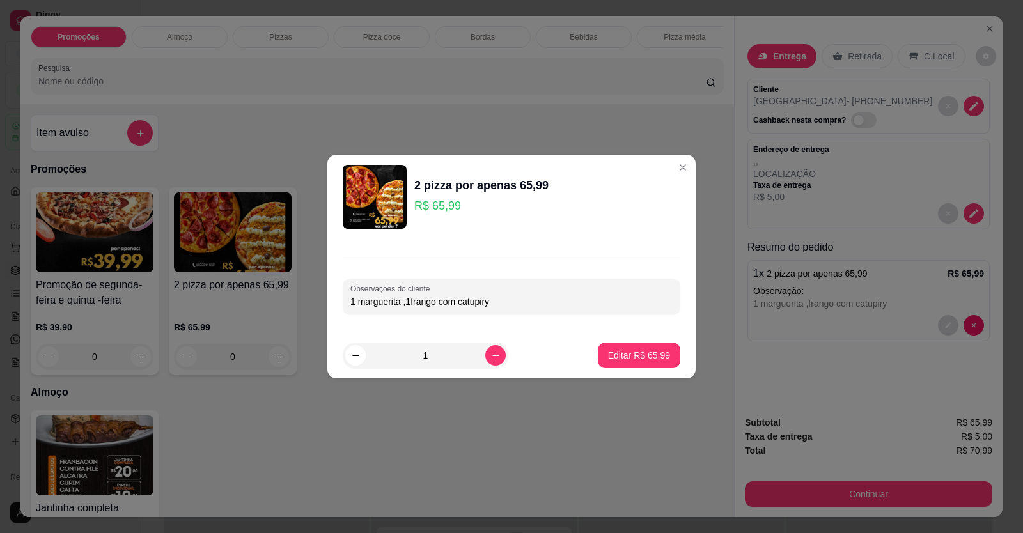
click at [534, 308] on input "1 marguerita ,1frango com catupiry" at bounding box center [511, 301] width 322 height 13
click at [406, 300] on input "1 marguerita ,1frango com catupiry" at bounding box center [511, 301] width 322 height 13
click at [408, 300] on input "1 marguerita ,1frango com catupiry" at bounding box center [511, 301] width 322 height 13
click at [546, 300] on input "1 marguerita ,1 metade frango com catupiry" at bounding box center [511, 301] width 322 height 13
type input "1 marguerita ,1 metade frango com catupiry/chocolate com morango"
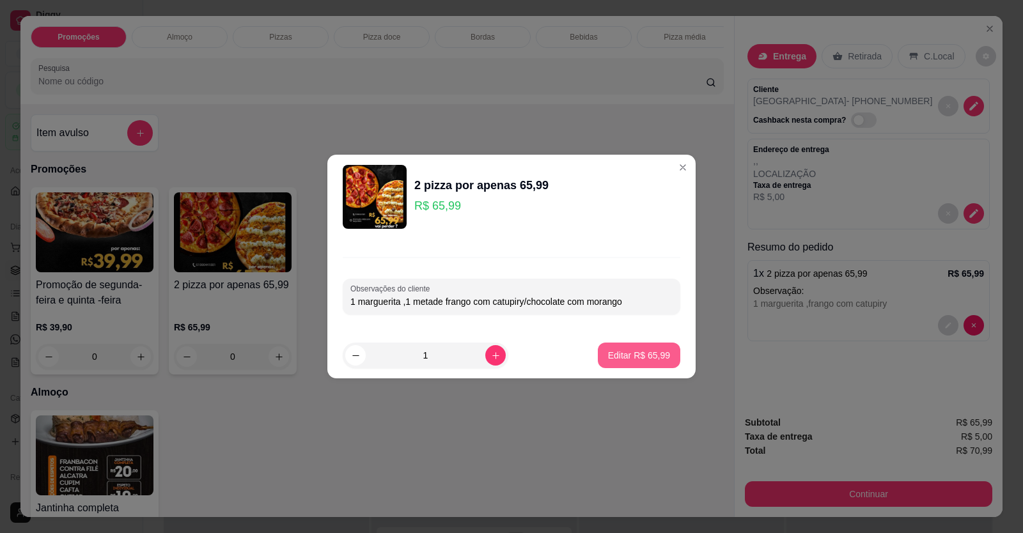
click at [636, 367] on button "Editar R$ 65,99" at bounding box center [639, 356] width 82 height 26
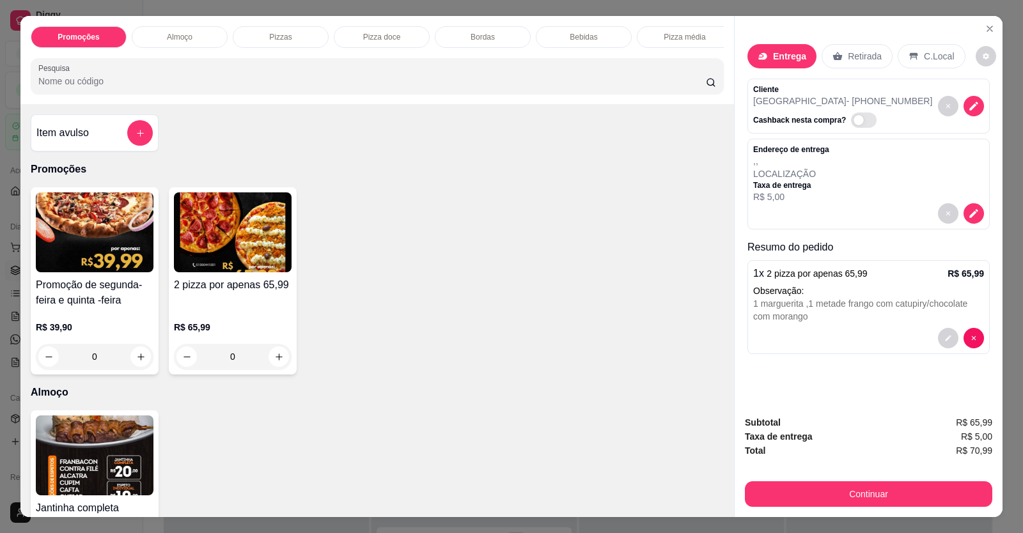
scroll to position [25, 0]
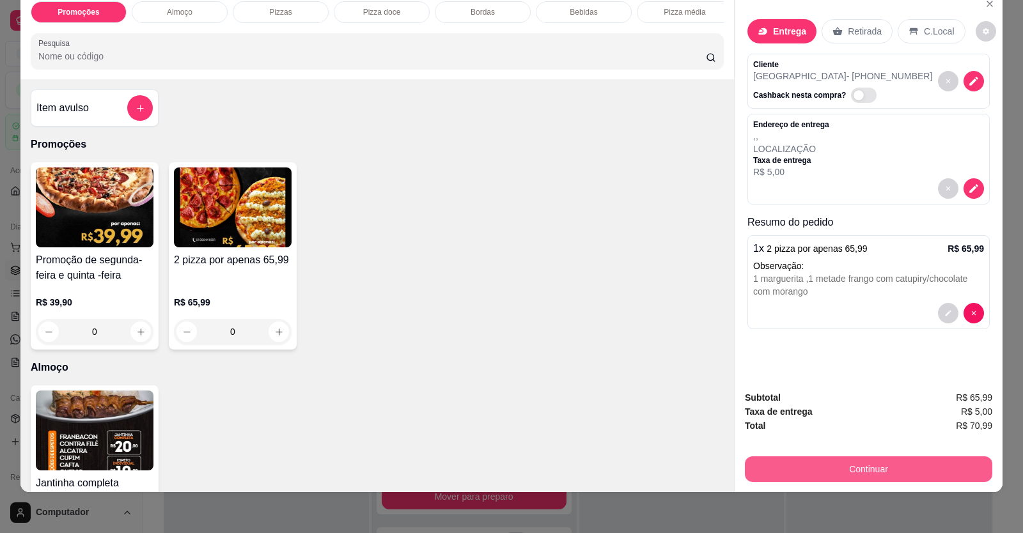
click at [834, 462] on button "Continuar" at bounding box center [868, 469] width 247 height 26
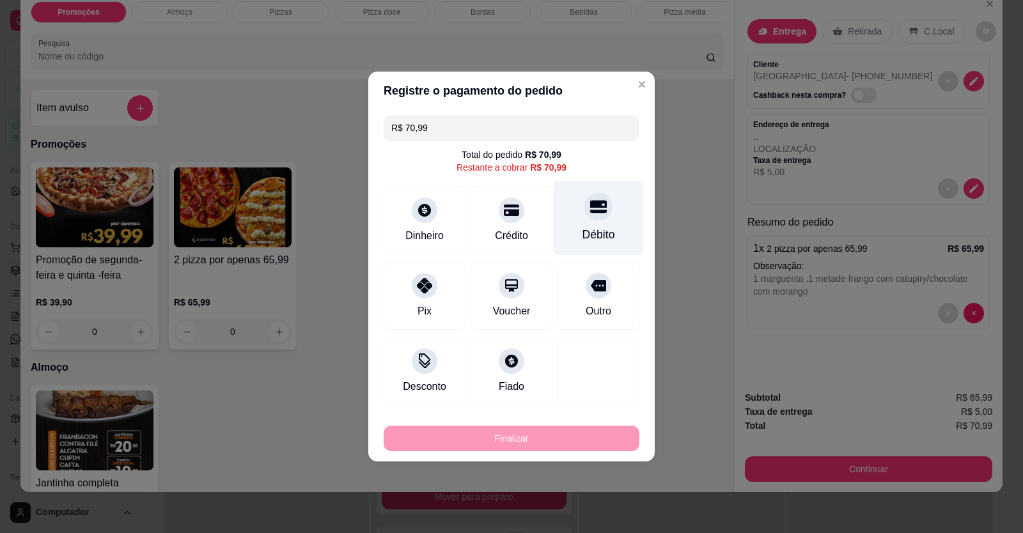
click at [582, 227] on div "Débito" at bounding box center [598, 234] width 33 height 17
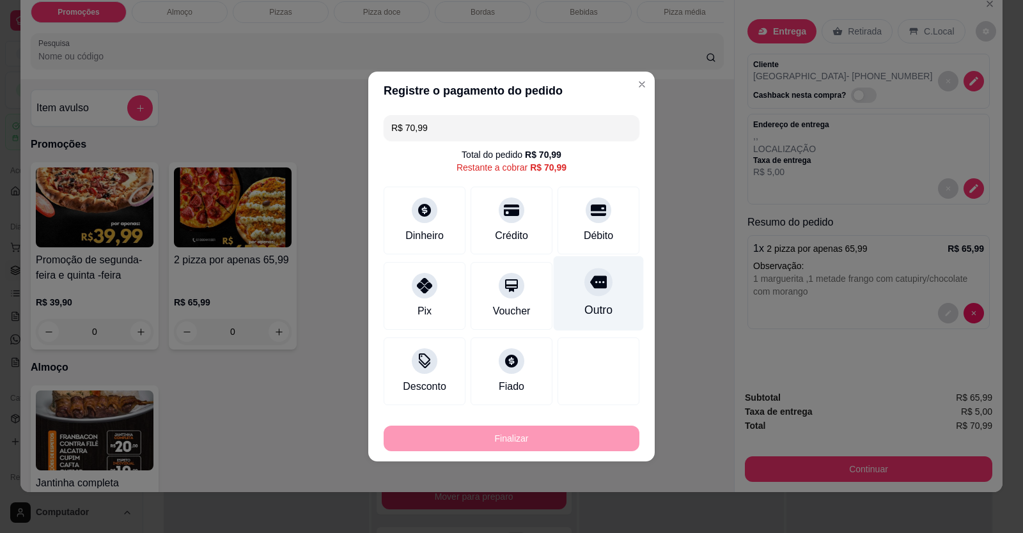
type input "R$ 0,00"
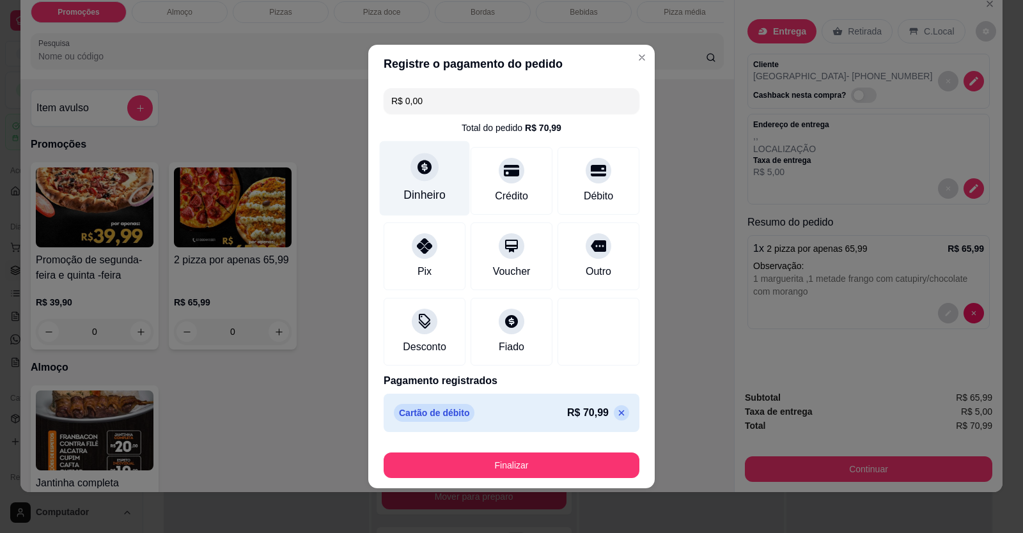
click at [430, 179] on div "Dinheiro" at bounding box center [425, 178] width 90 height 75
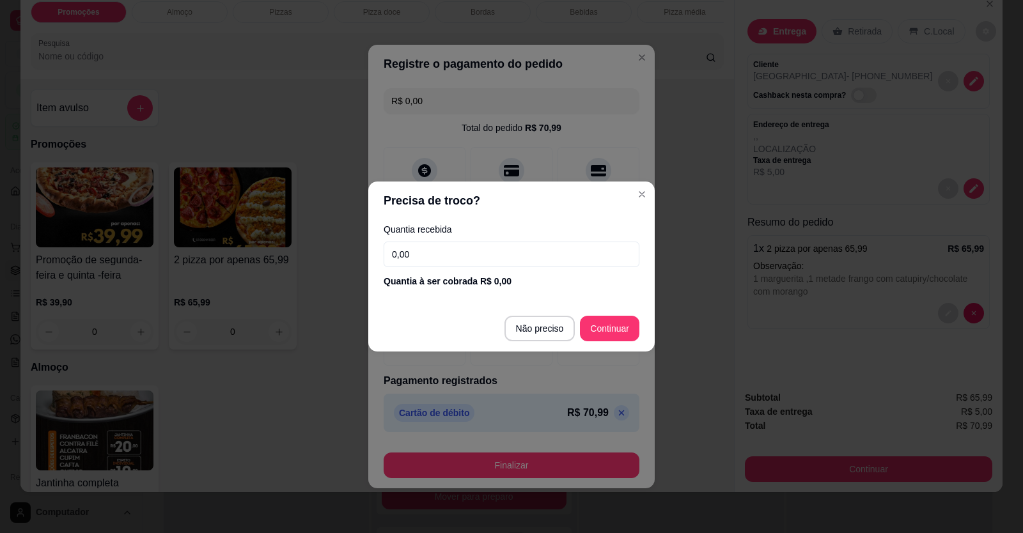
click at [476, 255] on input "0,00" at bounding box center [512, 255] width 256 height 26
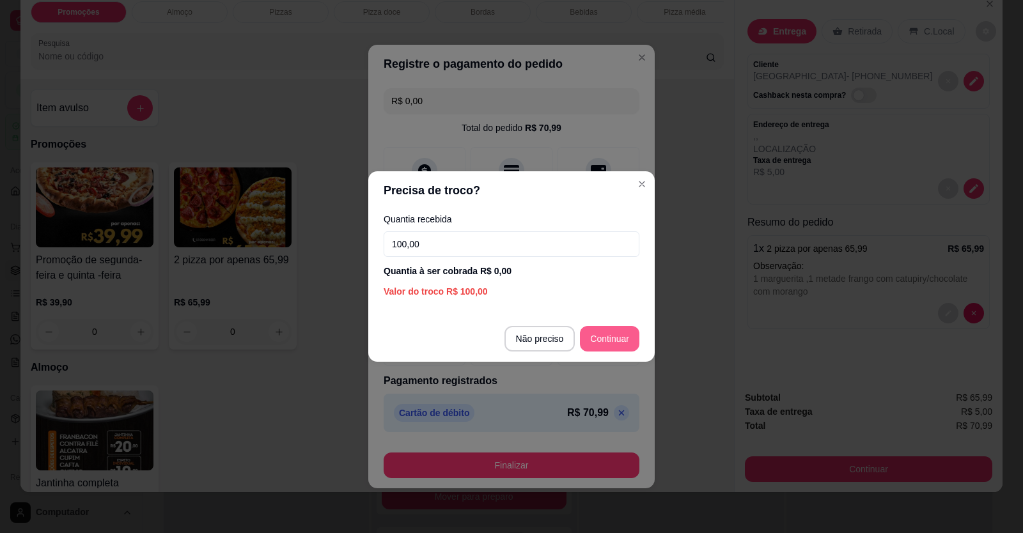
type input "100,00"
click at [616, 352] on footer "Não preciso Continuar" at bounding box center [511, 339] width 286 height 46
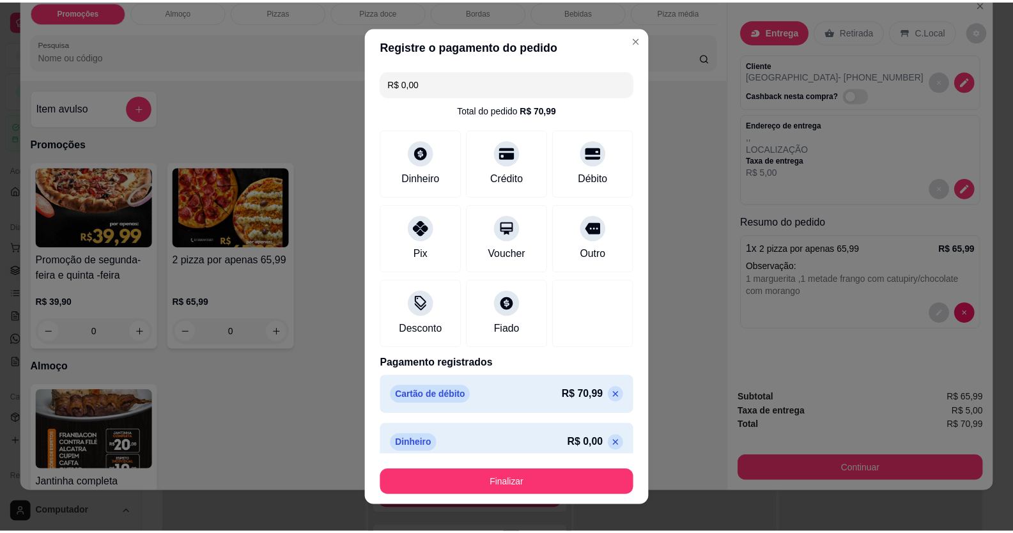
scroll to position [14, 0]
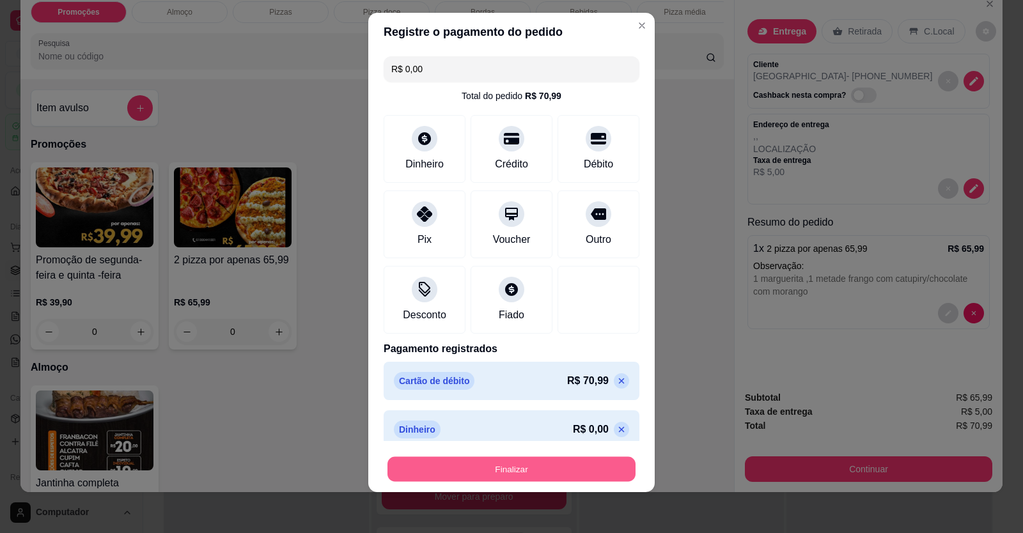
click at [559, 476] on button "Finalizar" at bounding box center [511, 469] width 248 height 25
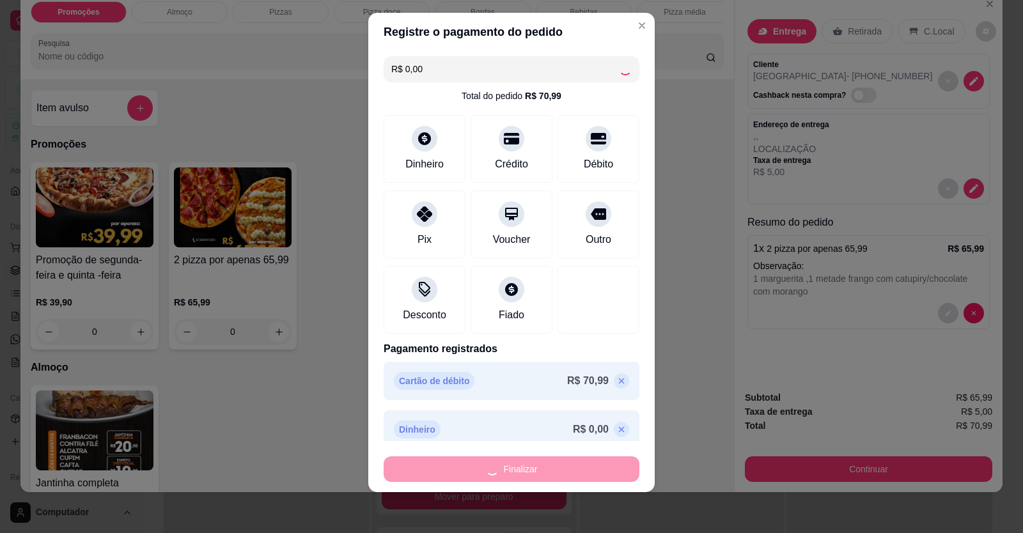
type input "-R$ 70,99"
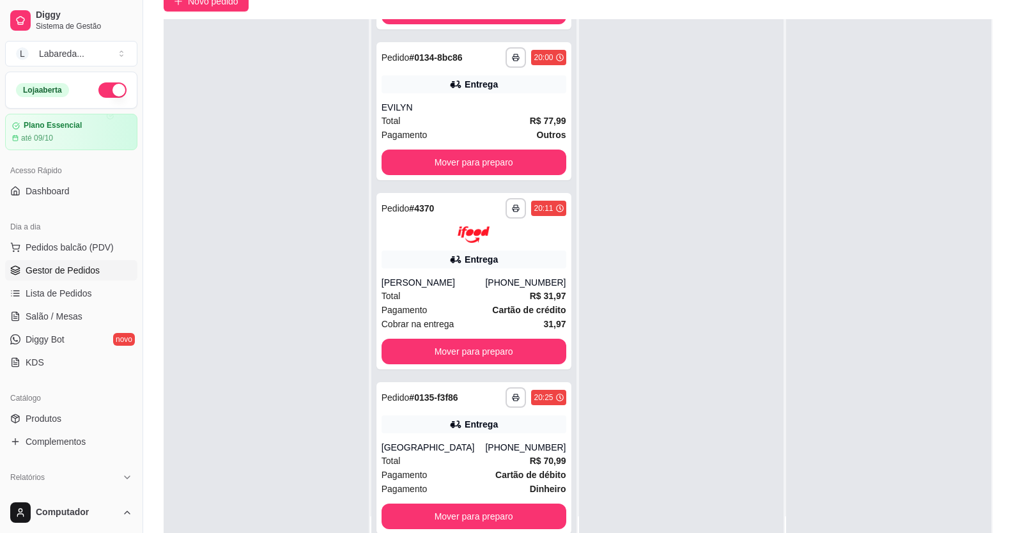
scroll to position [195, 0]
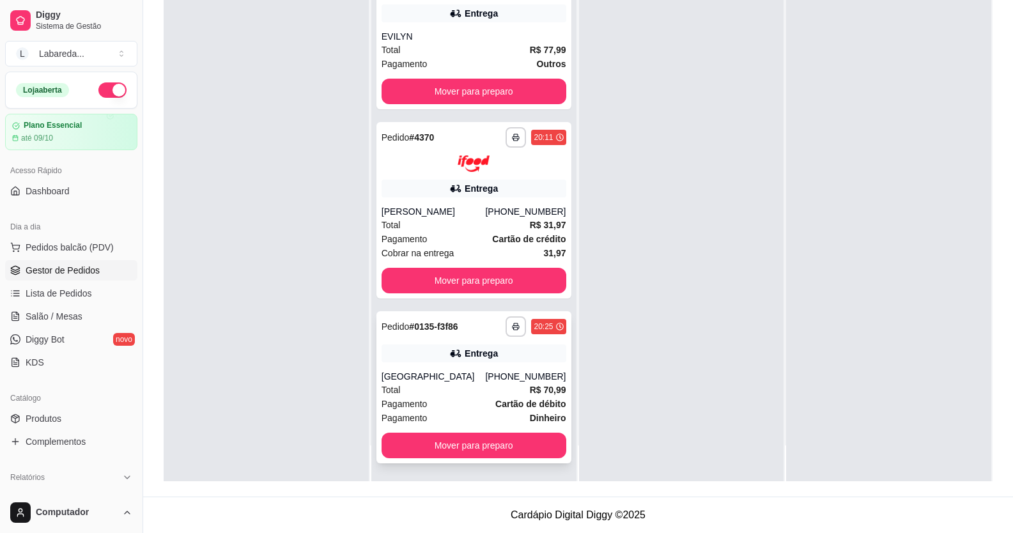
click at [479, 403] on div "Pagamento Cartão de débito" at bounding box center [474, 404] width 185 height 14
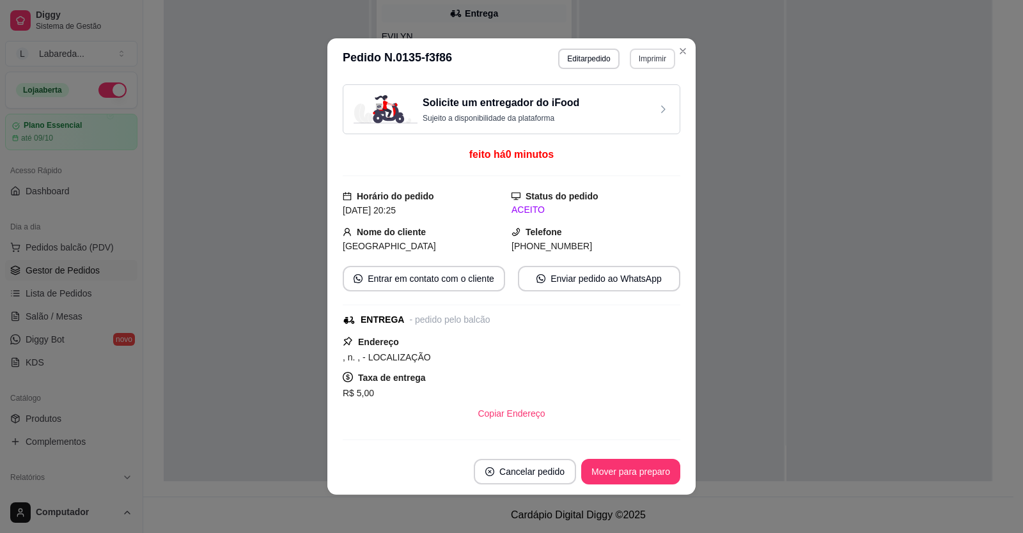
click at [634, 60] on button "Imprimir" at bounding box center [652, 59] width 45 height 20
click at [623, 105] on button "IMPRESSORA" at bounding box center [625, 103] width 93 height 20
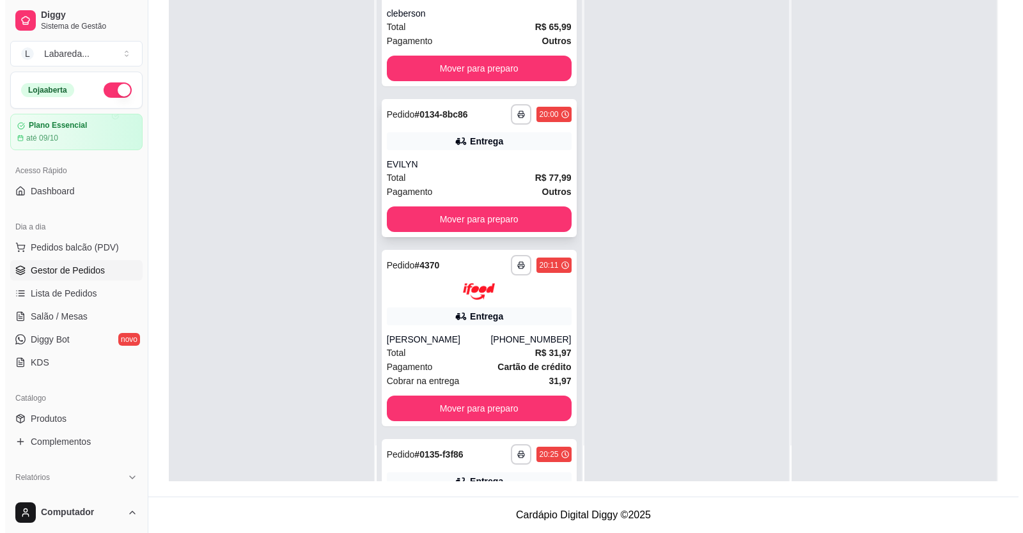
scroll to position [285, 0]
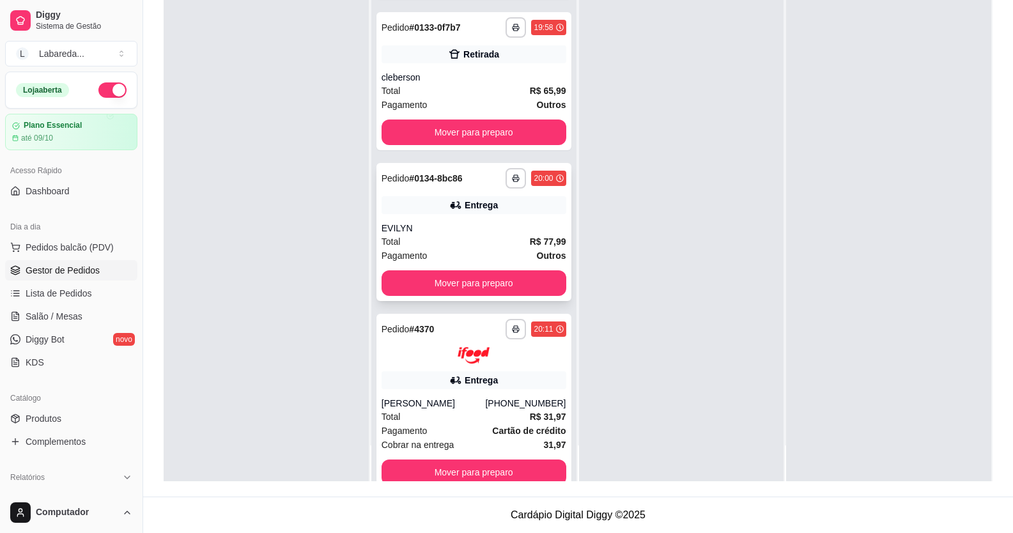
click at [451, 199] on icon at bounding box center [455, 205] width 13 height 13
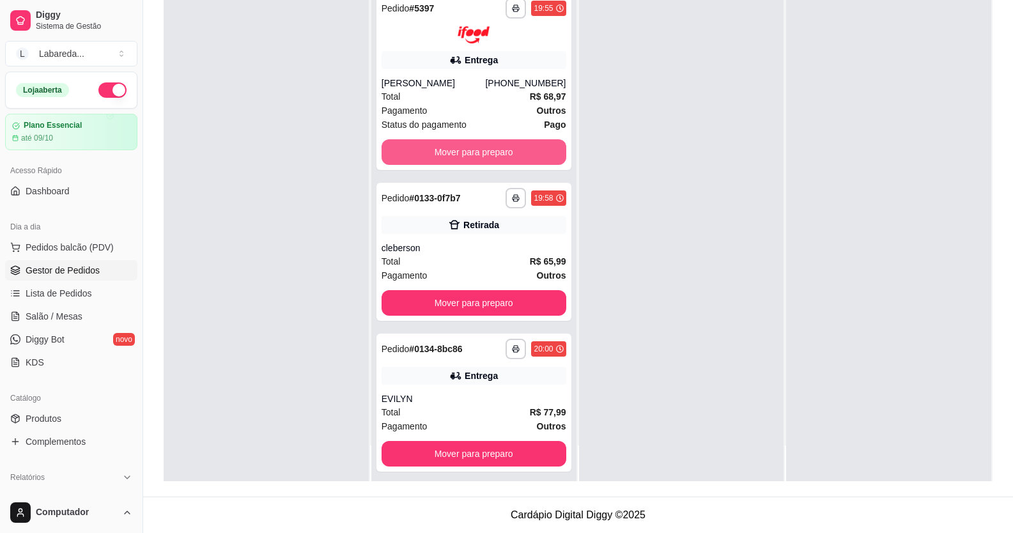
scroll to position [93, 0]
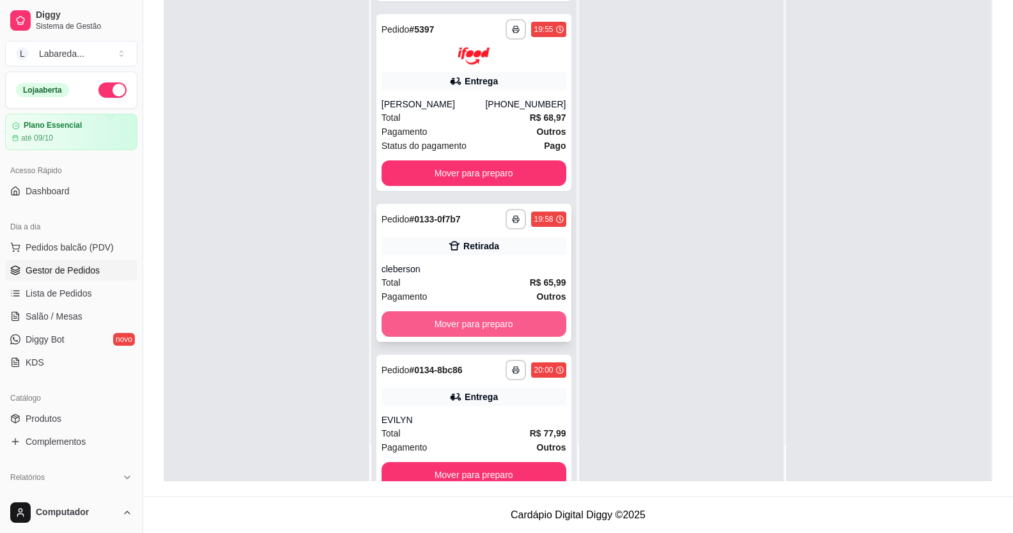
click at [488, 321] on button "Mover para preparo" at bounding box center [474, 324] width 185 height 26
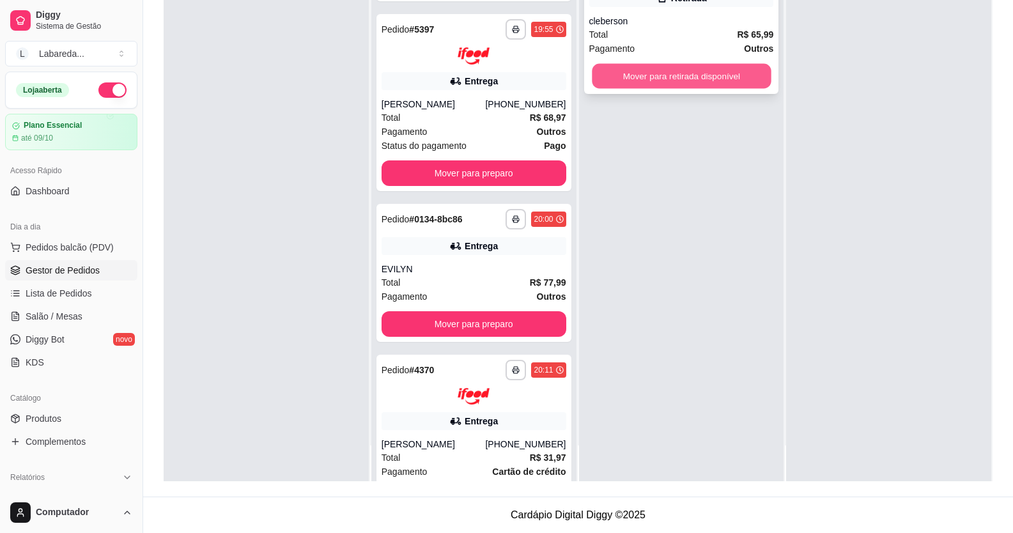
click at [711, 67] on button "Mover para retirada disponível" at bounding box center [681, 76] width 179 height 25
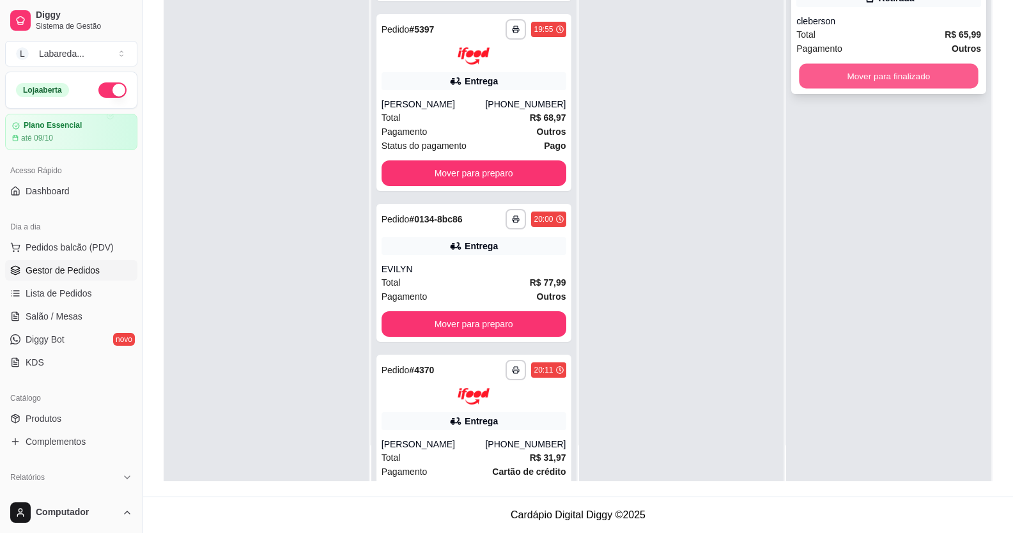
click at [825, 74] on button "Mover para finalizado" at bounding box center [889, 76] width 179 height 25
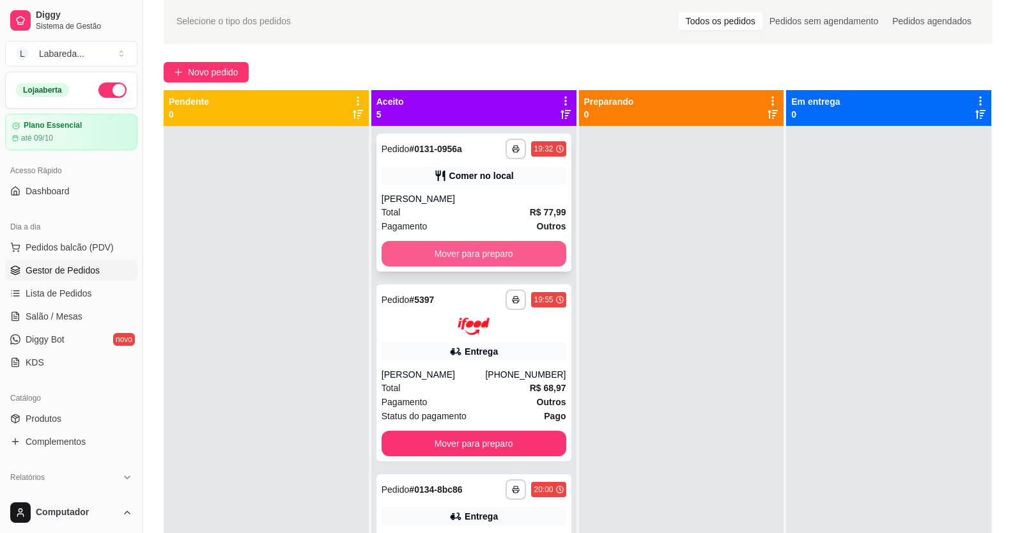
scroll to position [0, 0]
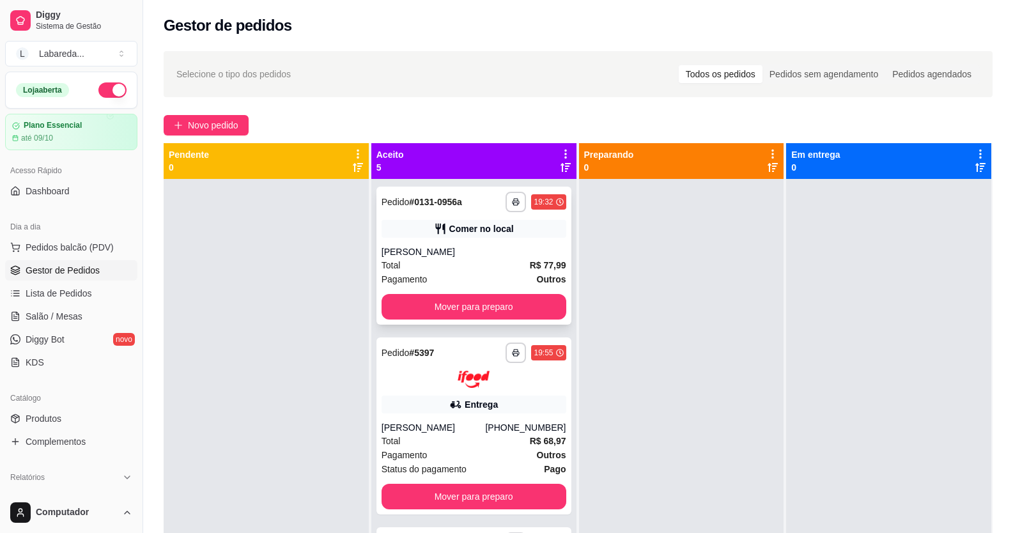
click at [436, 297] on button "Mover para preparo" at bounding box center [474, 307] width 185 height 26
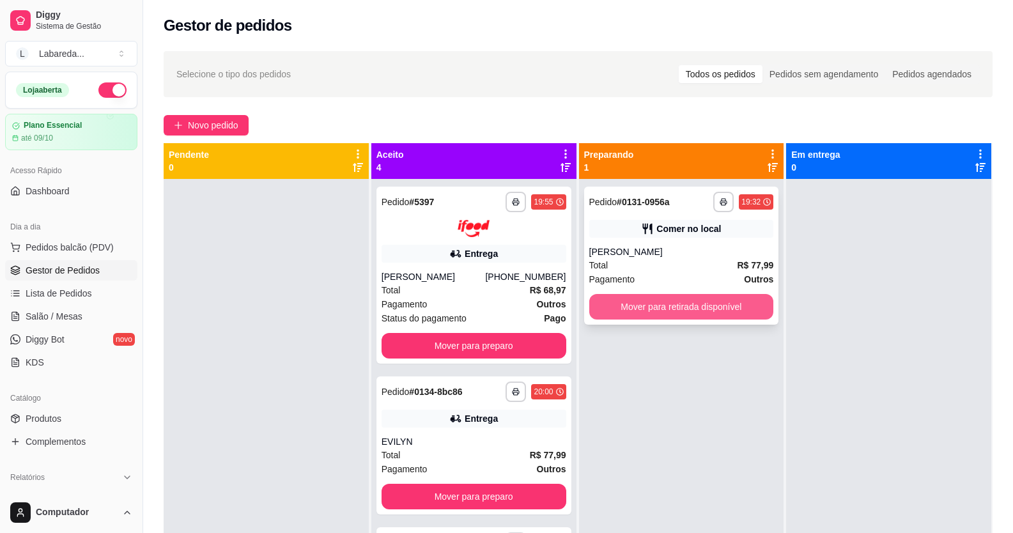
click at [637, 299] on button "Mover para retirada disponível" at bounding box center [681, 307] width 185 height 26
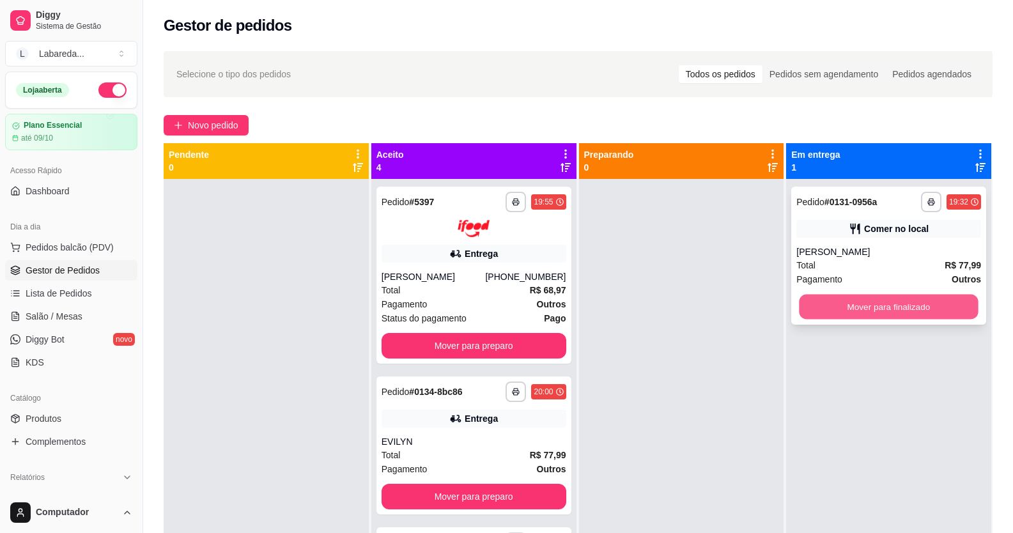
click at [814, 313] on button "Mover para finalizado" at bounding box center [889, 307] width 179 height 25
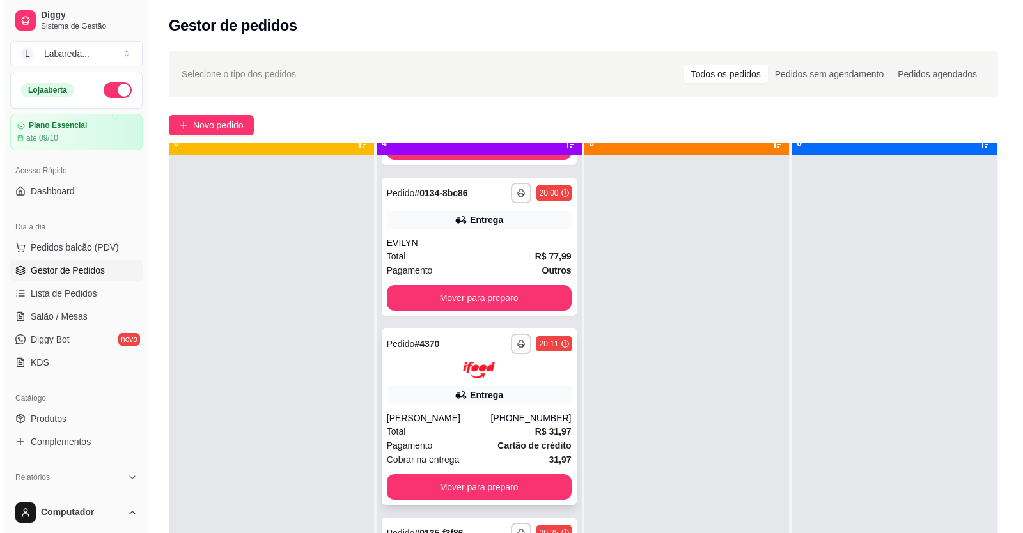
scroll to position [36, 0]
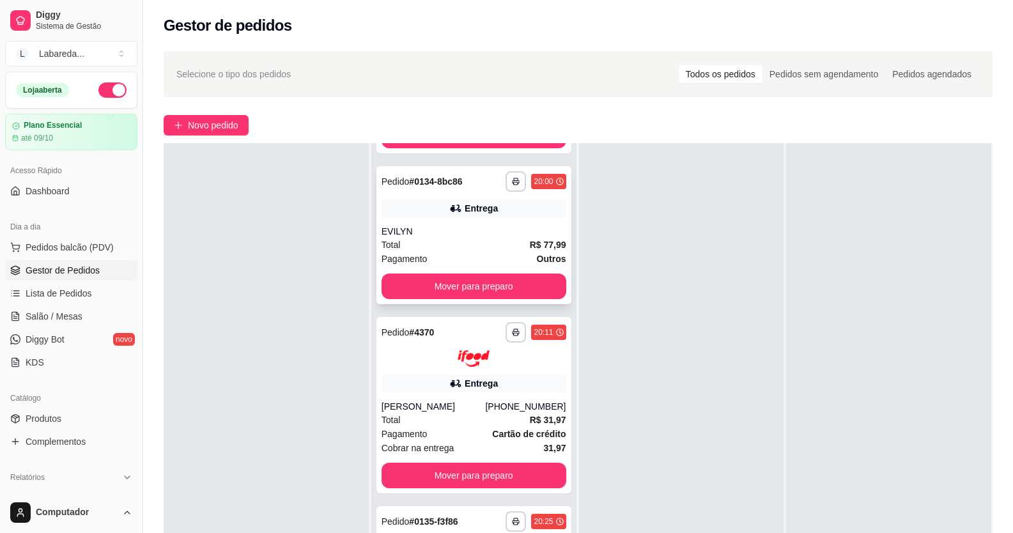
click at [455, 211] on icon at bounding box center [455, 208] width 13 height 13
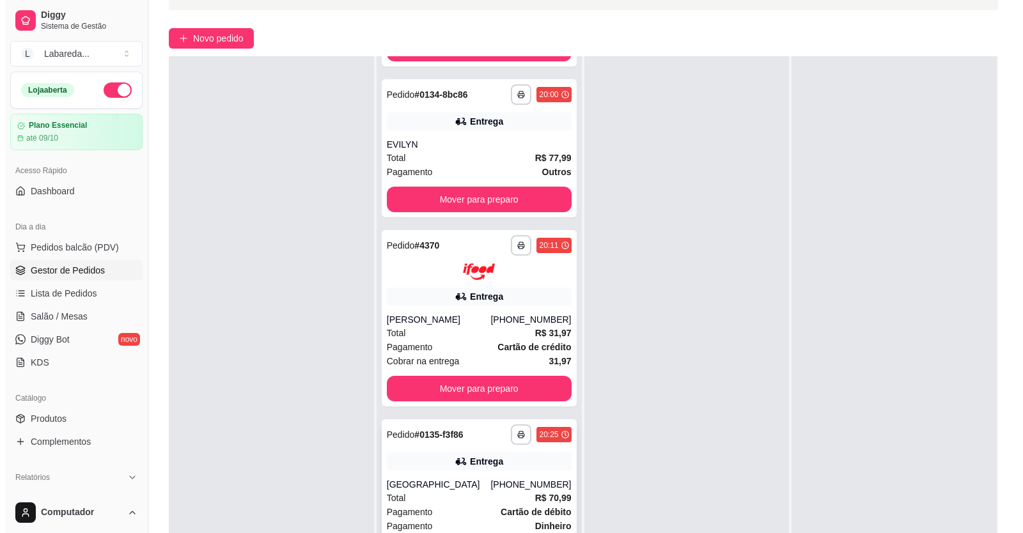
scroll to position [195, 0]
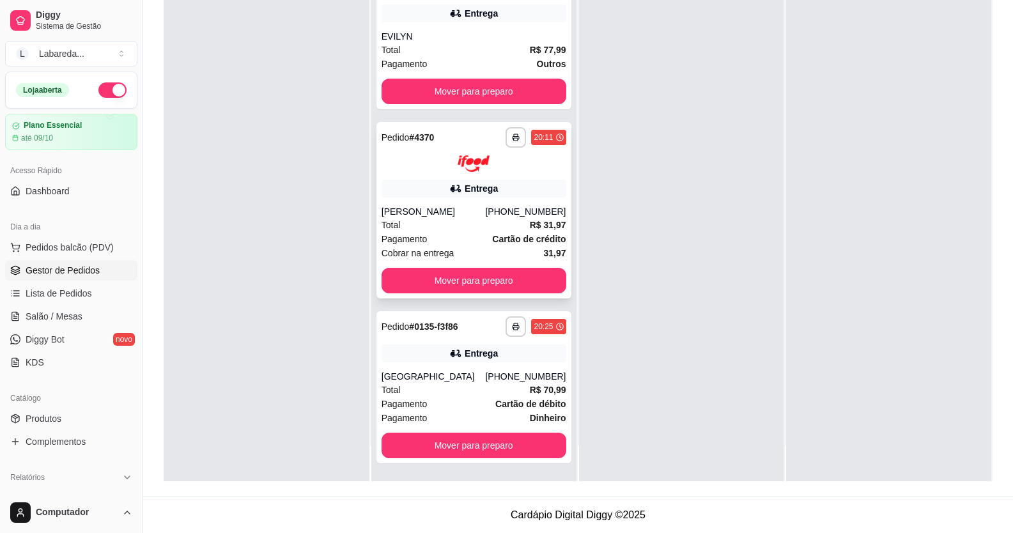
click at [456, 214] on div "[PERSON_NAME]" at bounding box center [434, 211] width 104 height 13
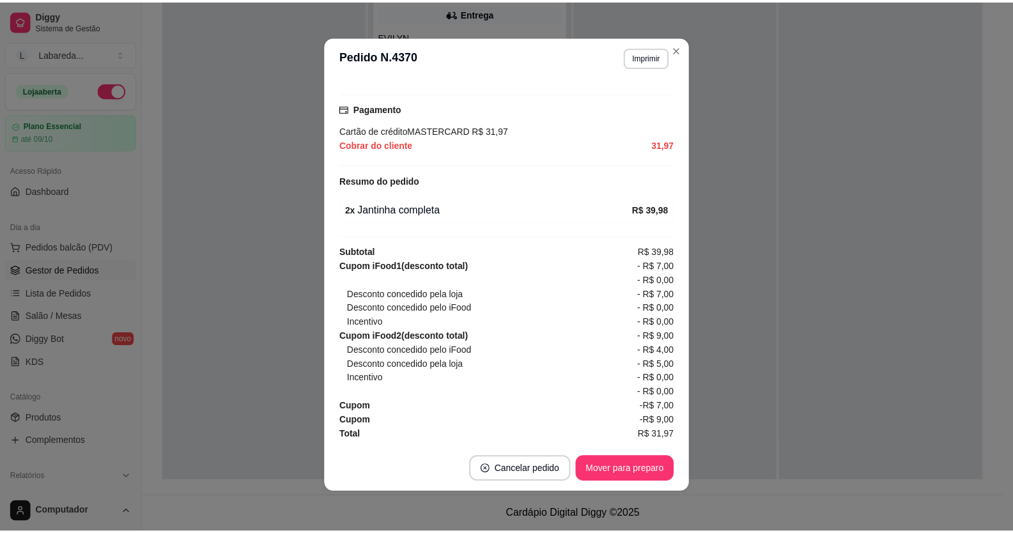
scroll to position [3, 0]
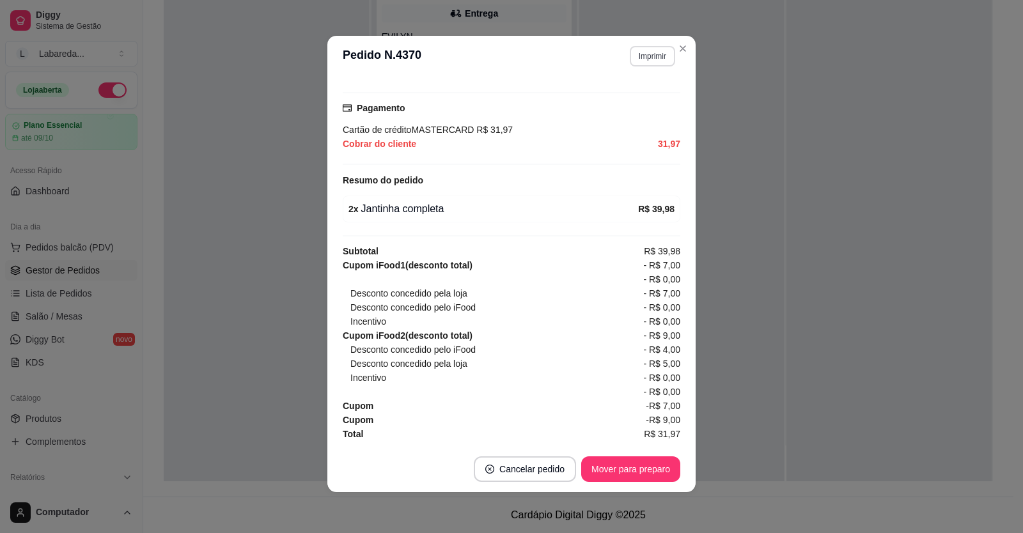
click at [660, 59] on button "Imprimir" at bounding box center [652, 56] width 45 height 20
click at [621, 105] on button "IMPRESSORA" at bounding box center [625, 101] width 93 height 20
